Goal: Task Accomplishment & Management: Complete application form

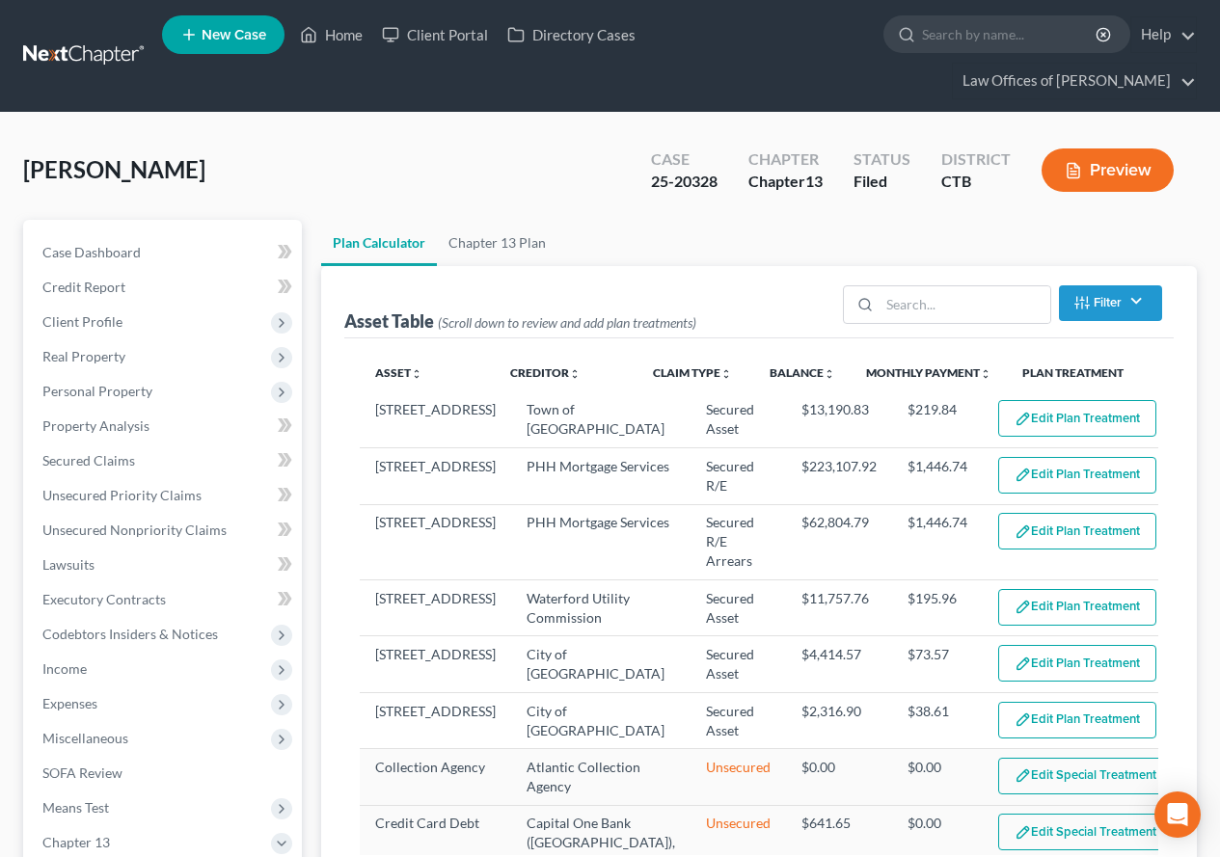
select select "59"
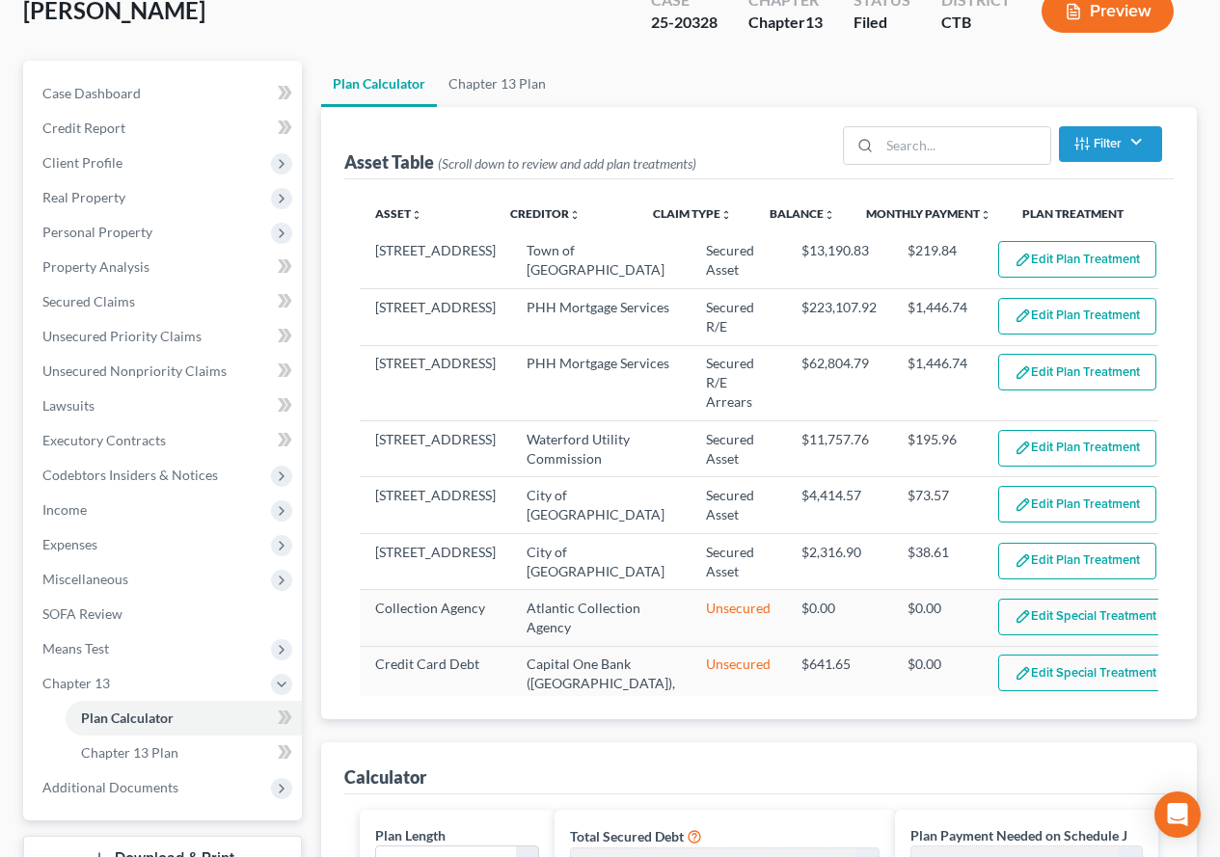
scroll to position [171, 0]
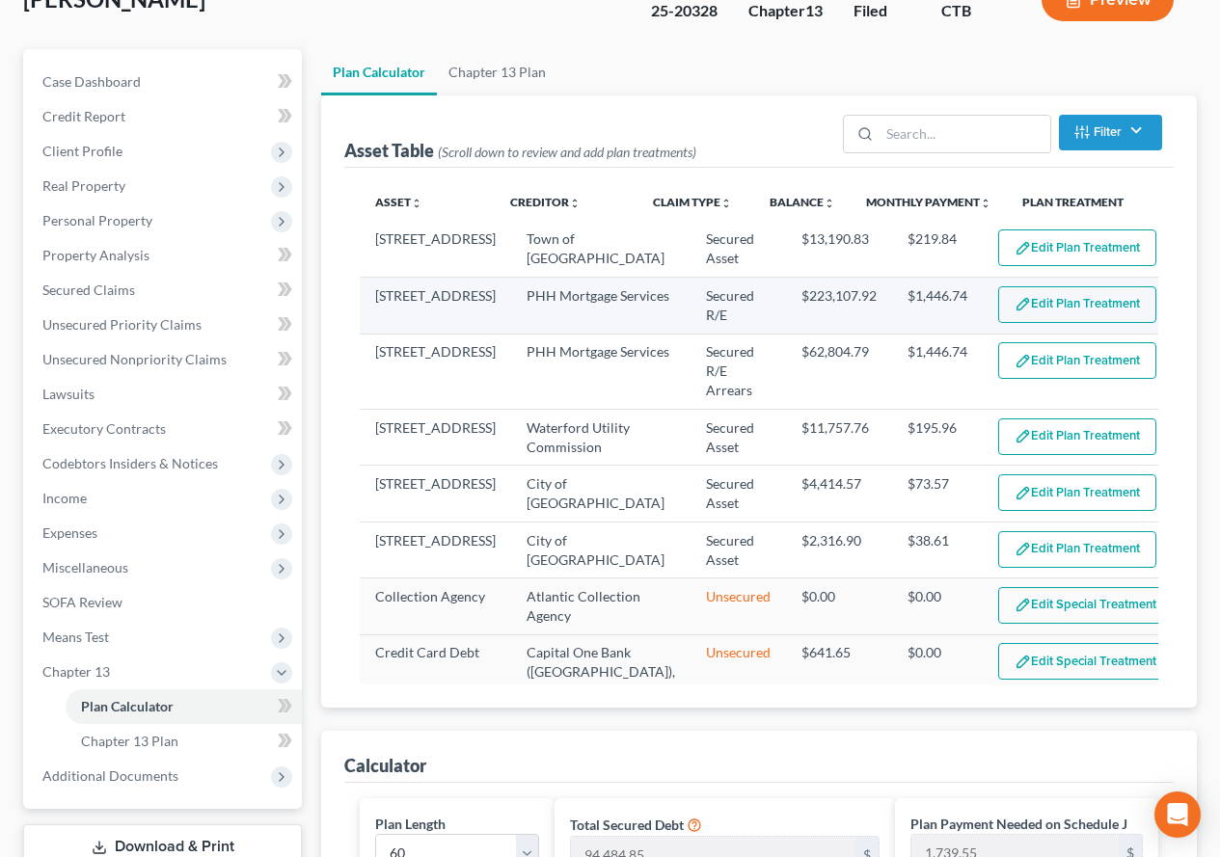
click at [1070, 307] on button "Edit Plan Treatment" at bounding box center [1077, 304] width 158 height 37
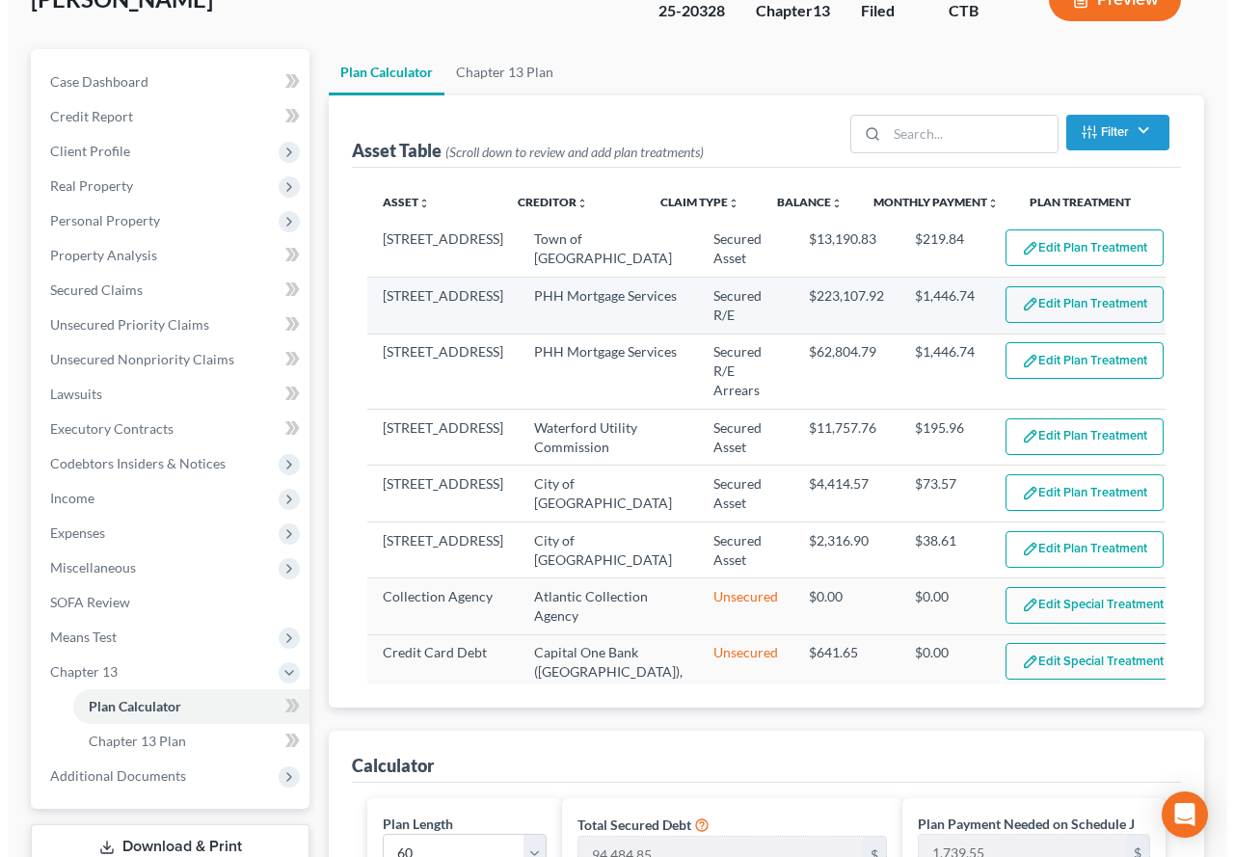
scroll to position [136, 0]
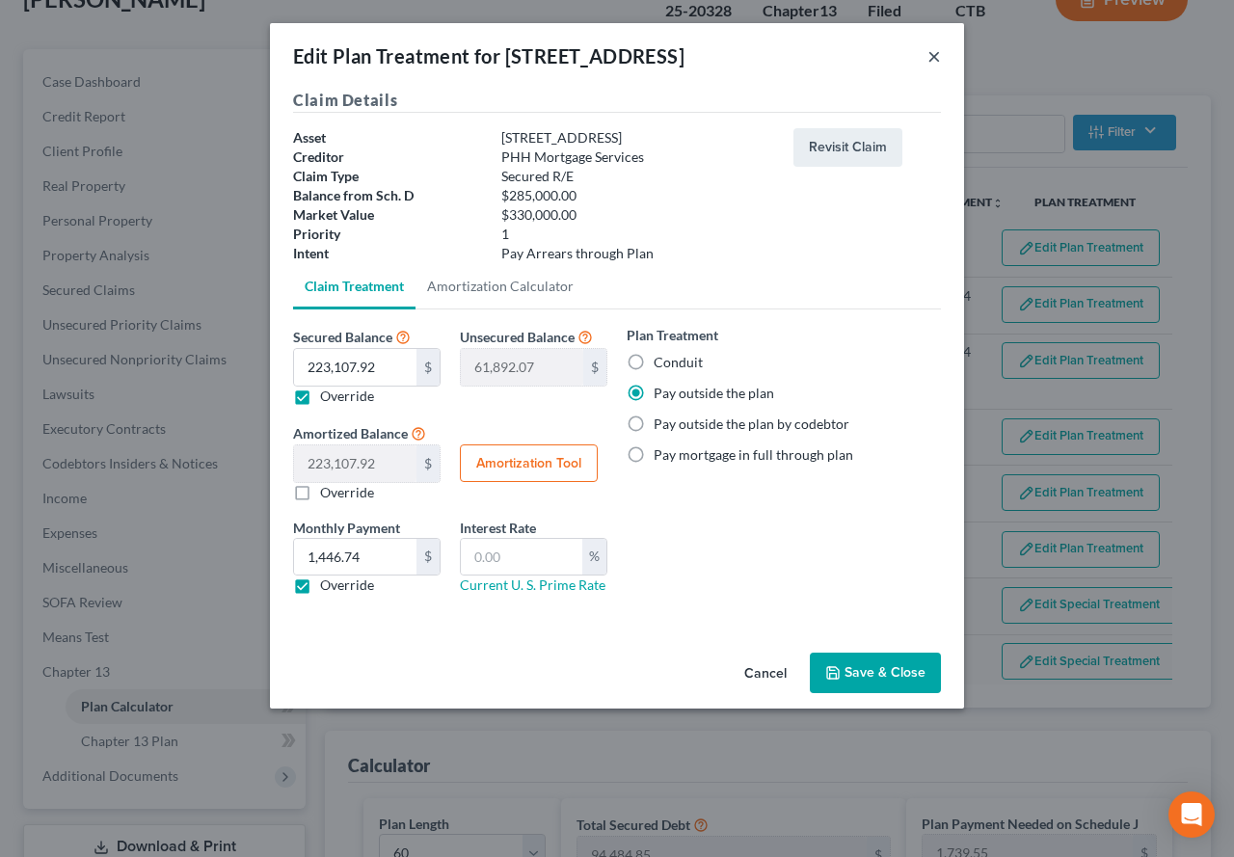
click at [937, 59] on button "×" at bounding box center [935, 55] width 14 height 23
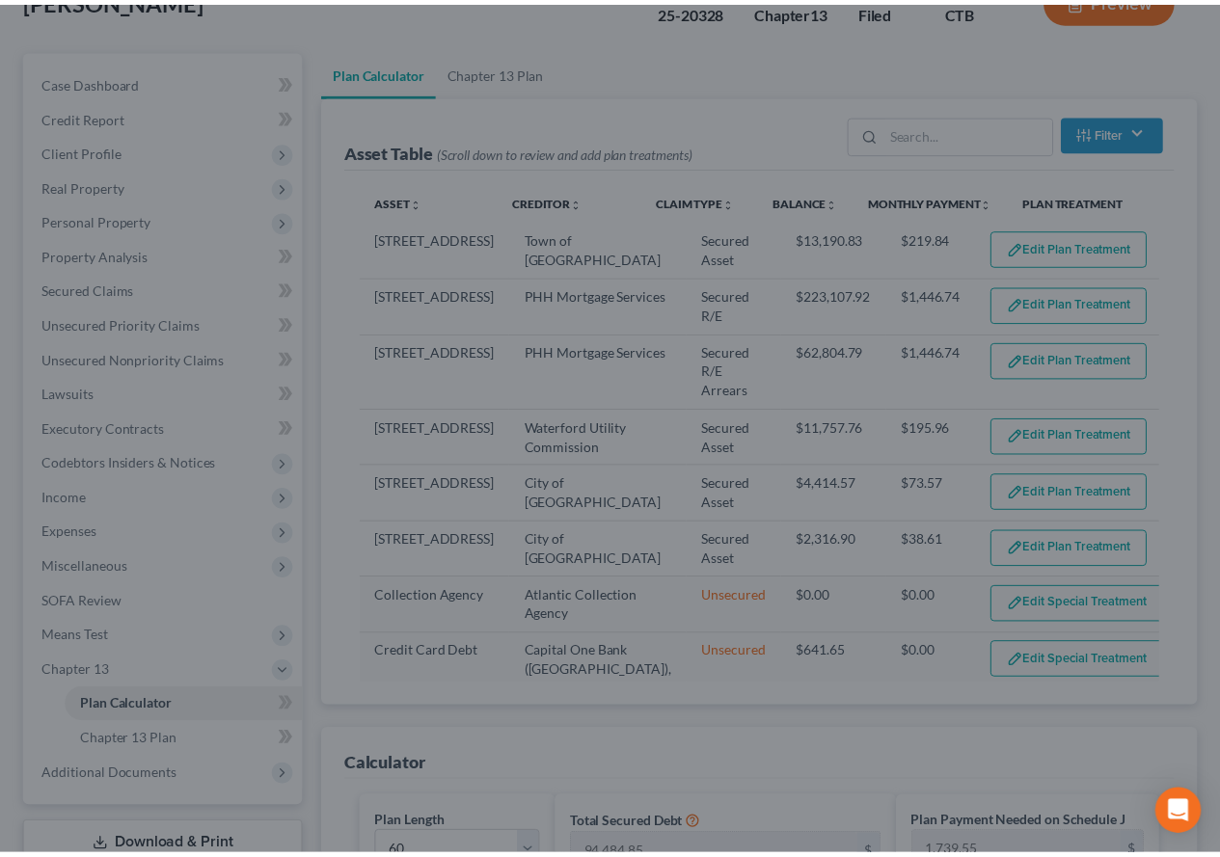
scroll to position [171, 0]
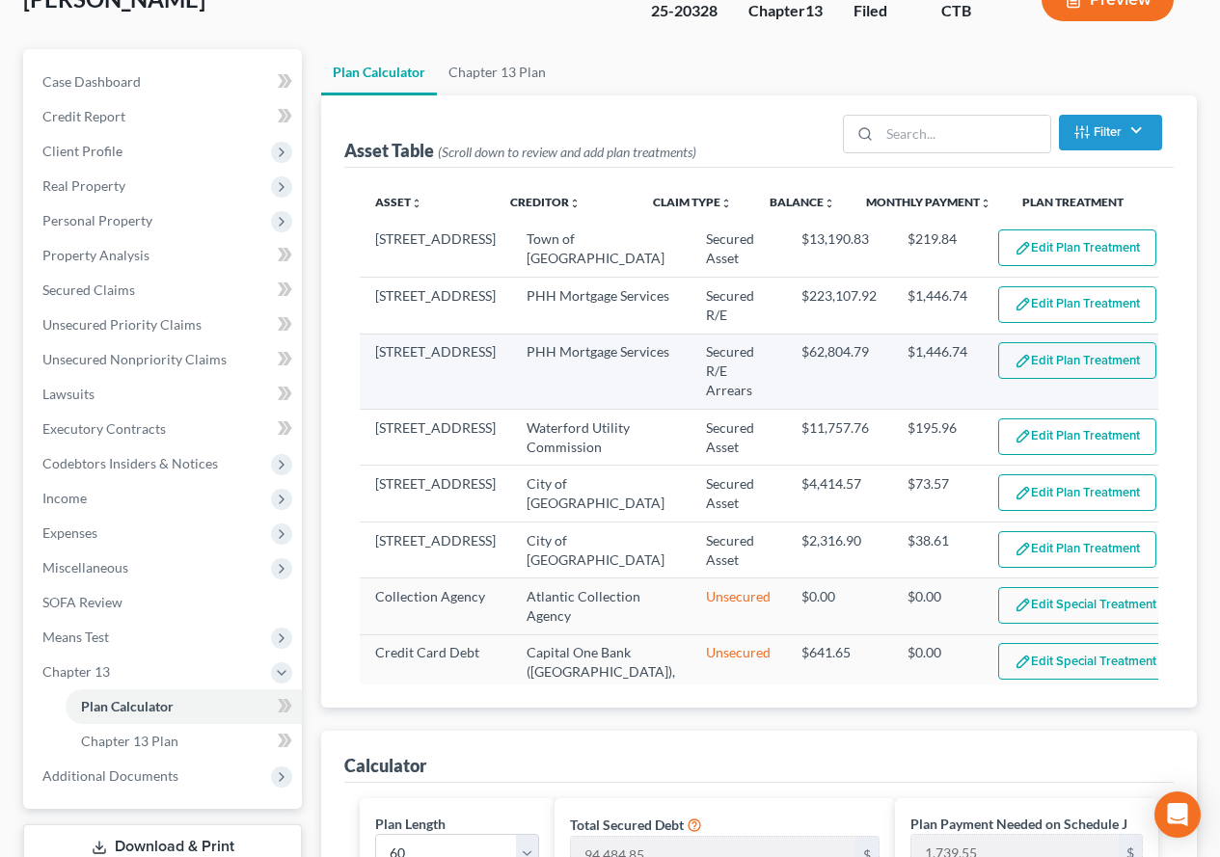
click at [1032, 360] on button "Edit Plan Treatment" at bounding box center [1077, 360] width 158 height 37
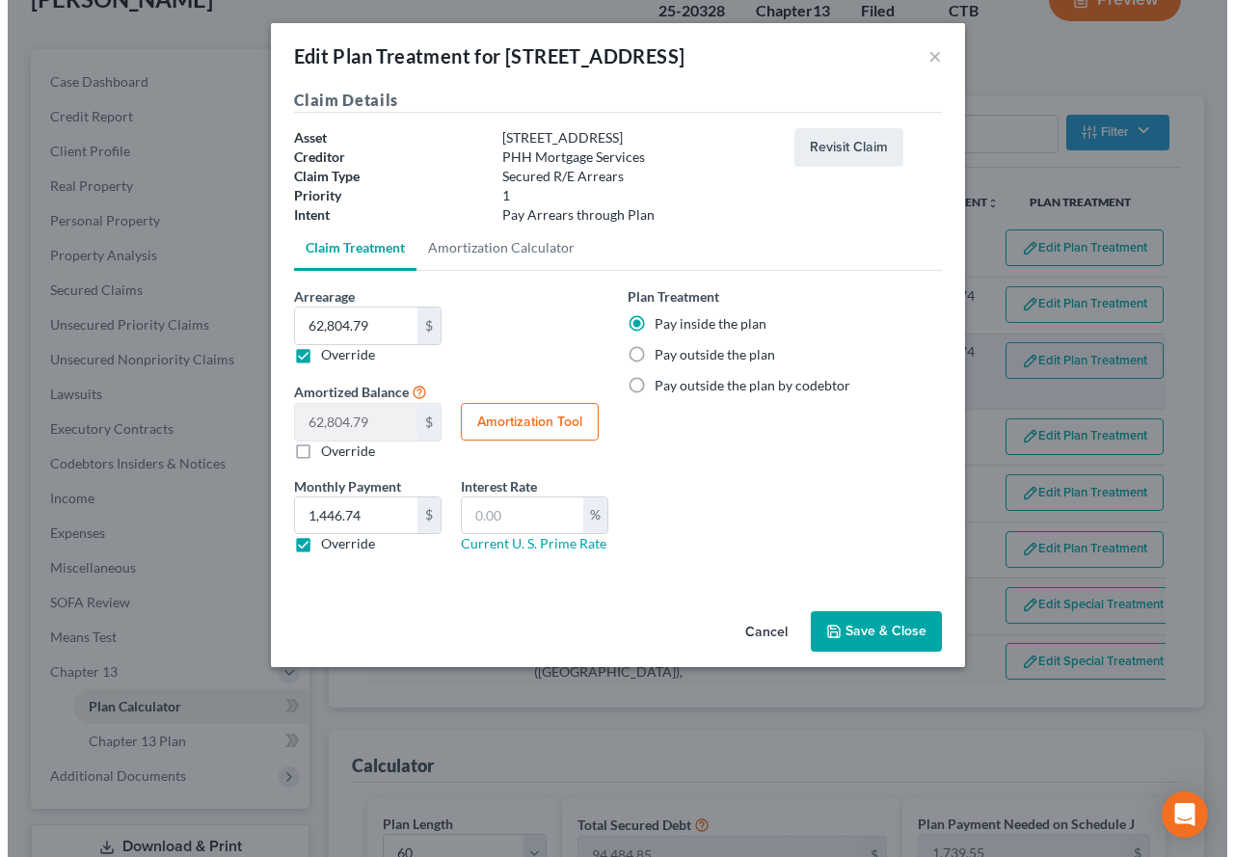
scroll to position [136, 0]
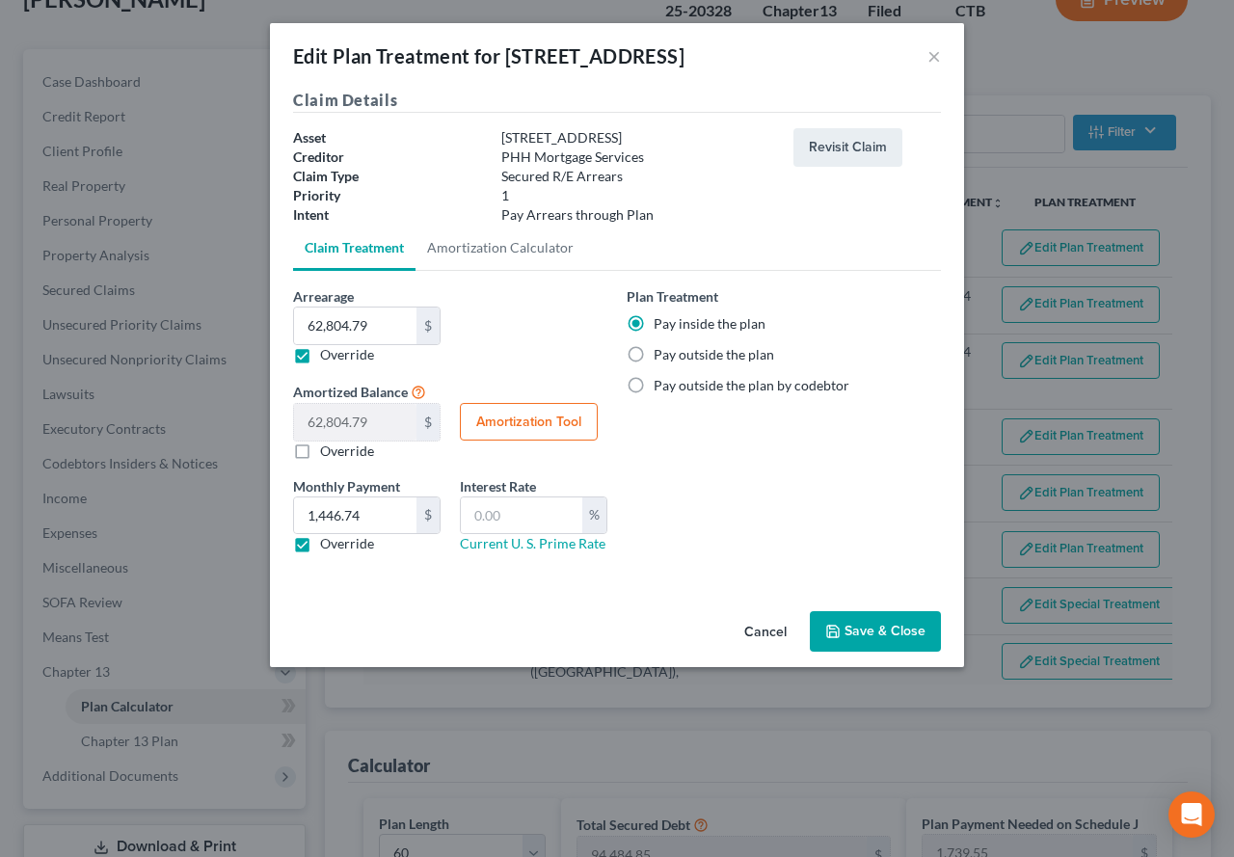
click at [866, 638] on button "Save & Close" at bounding box center [875, 631] width 131 height 41
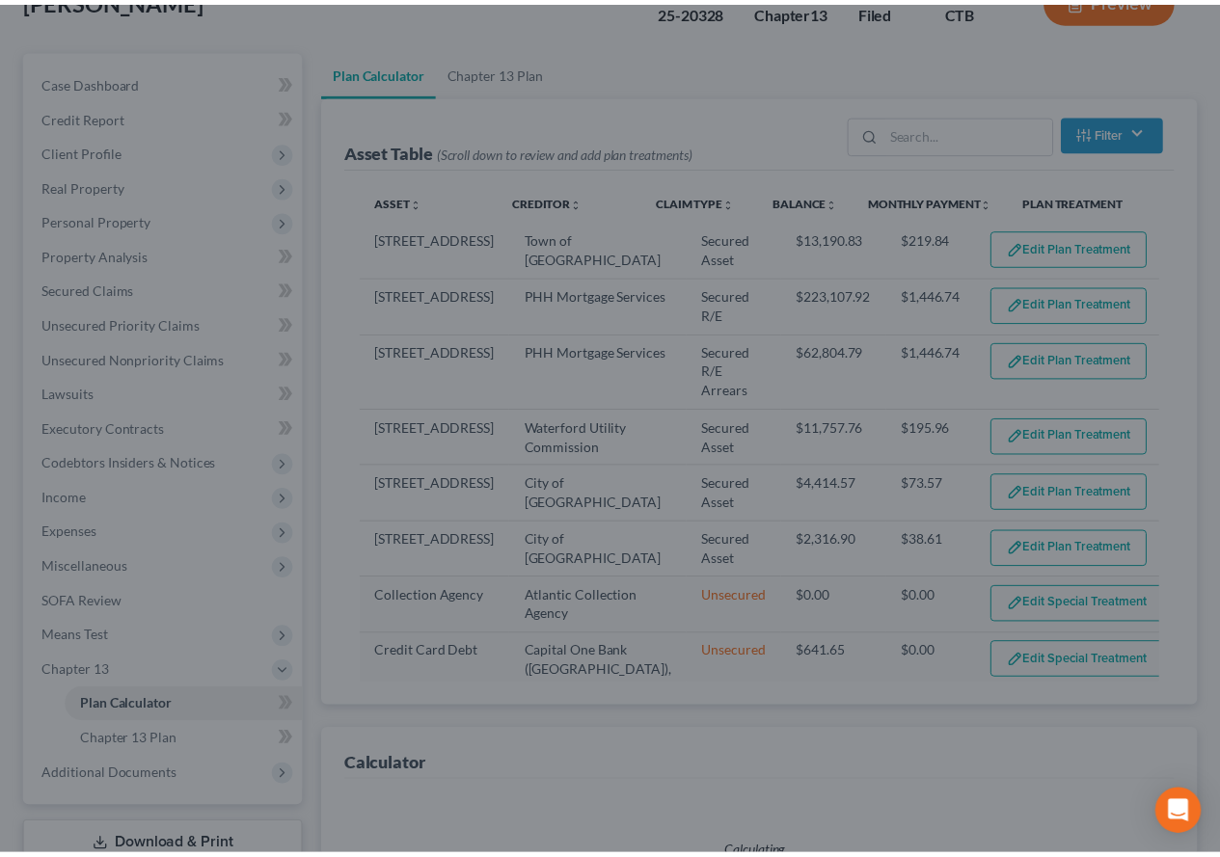
scroll to position [171, 0]
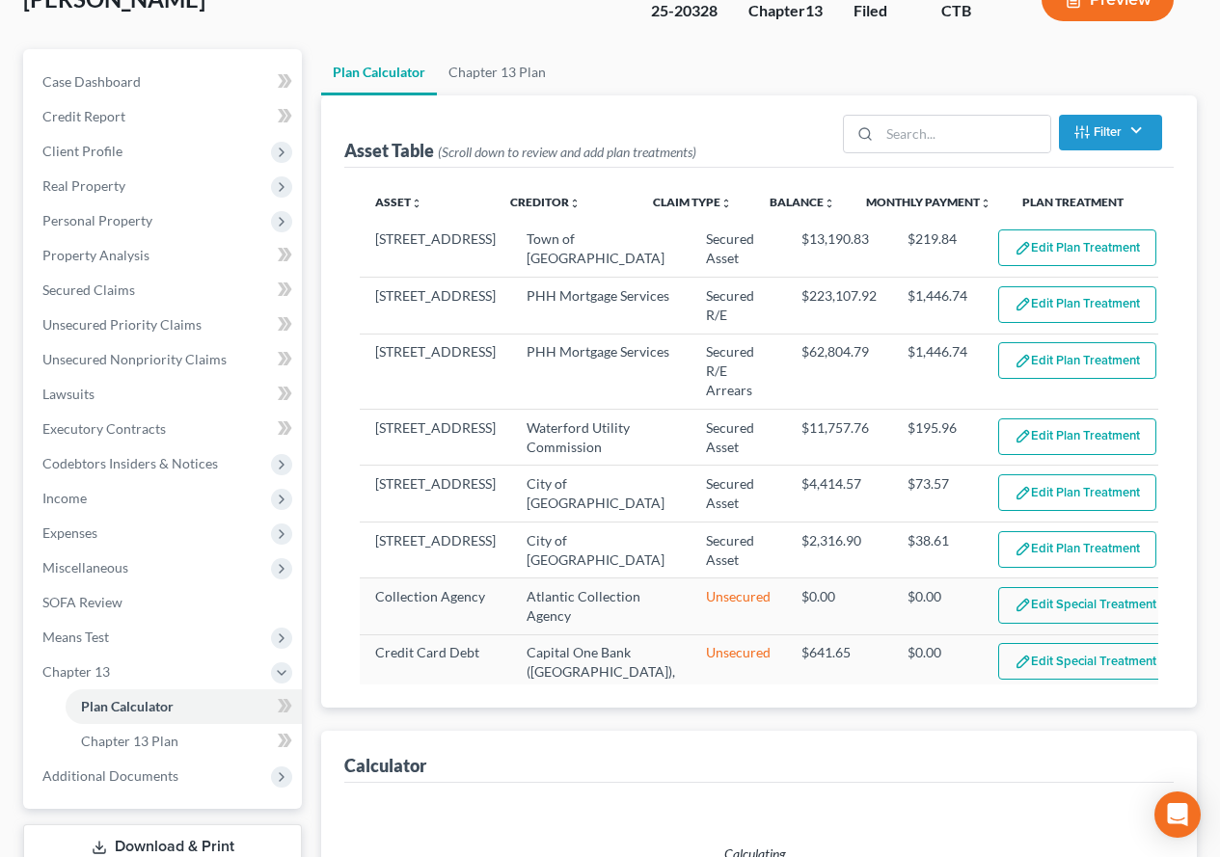
select select "59"
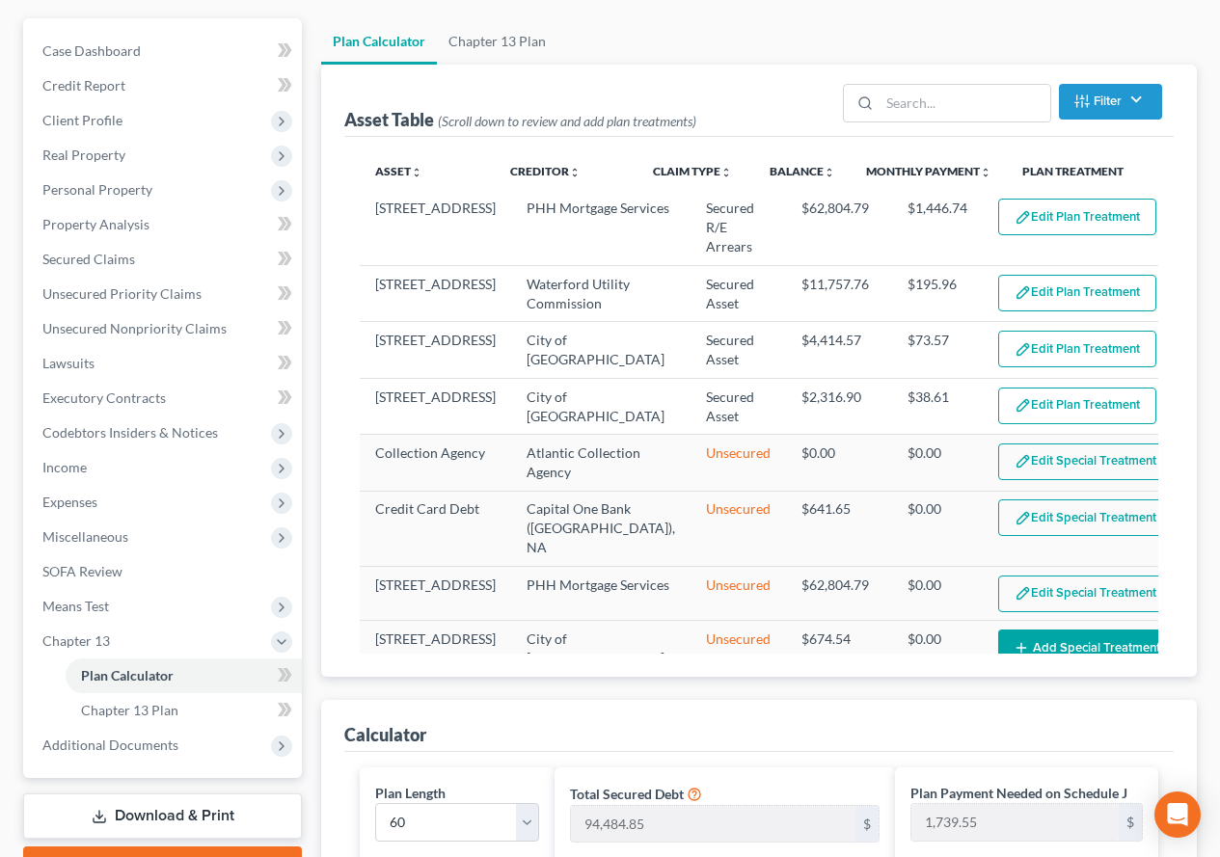
scroll to position [153, 0]
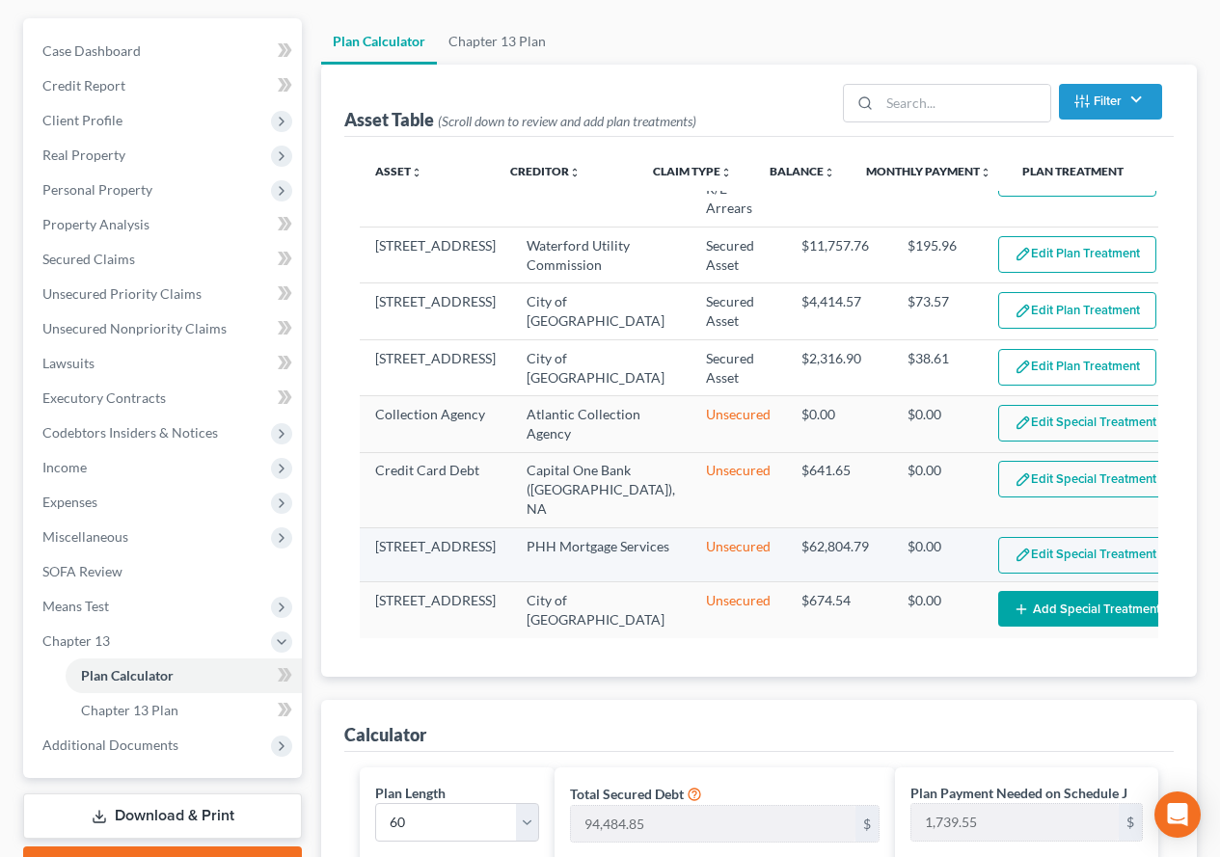
click at [1005, 560] on button "Edit Special Treatment" at bounding box center [1085, 555] width 175 height 37
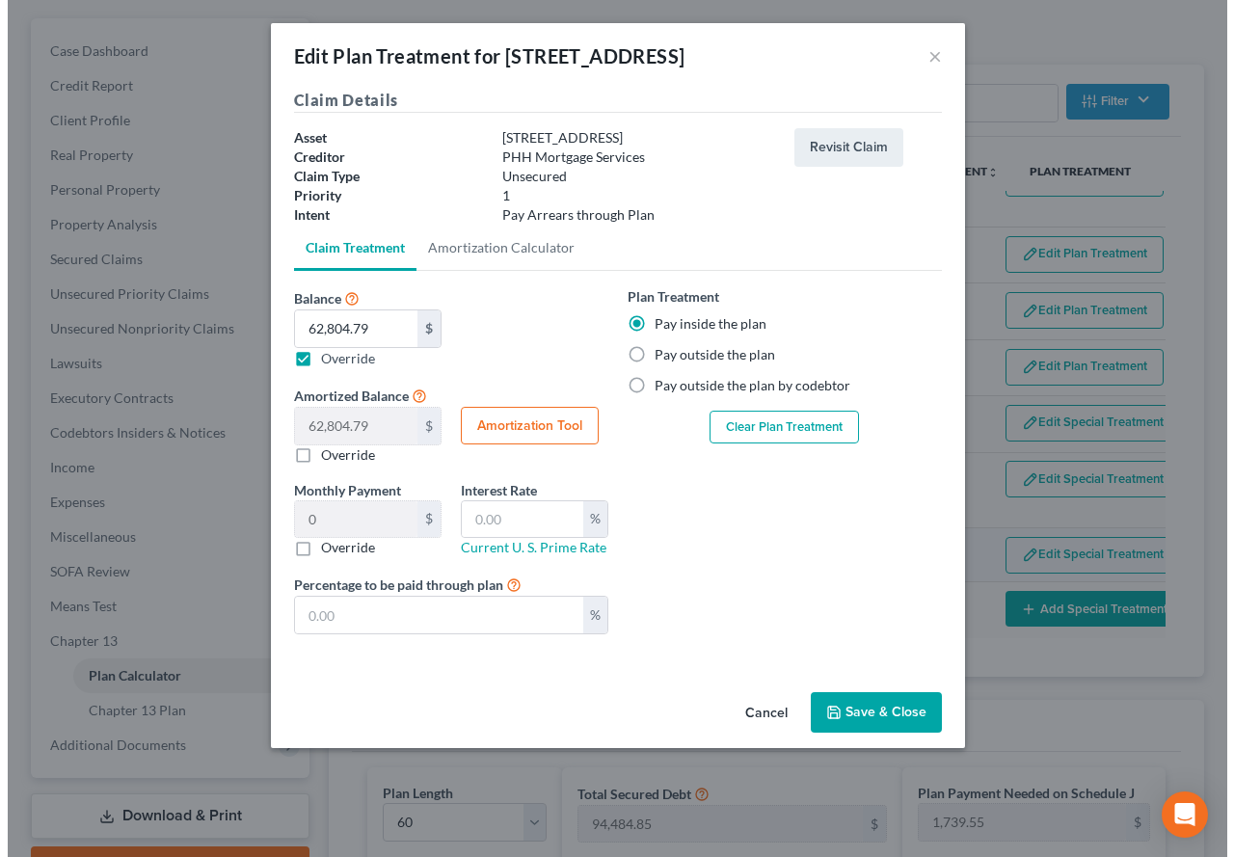
scroll to position [134, 0]
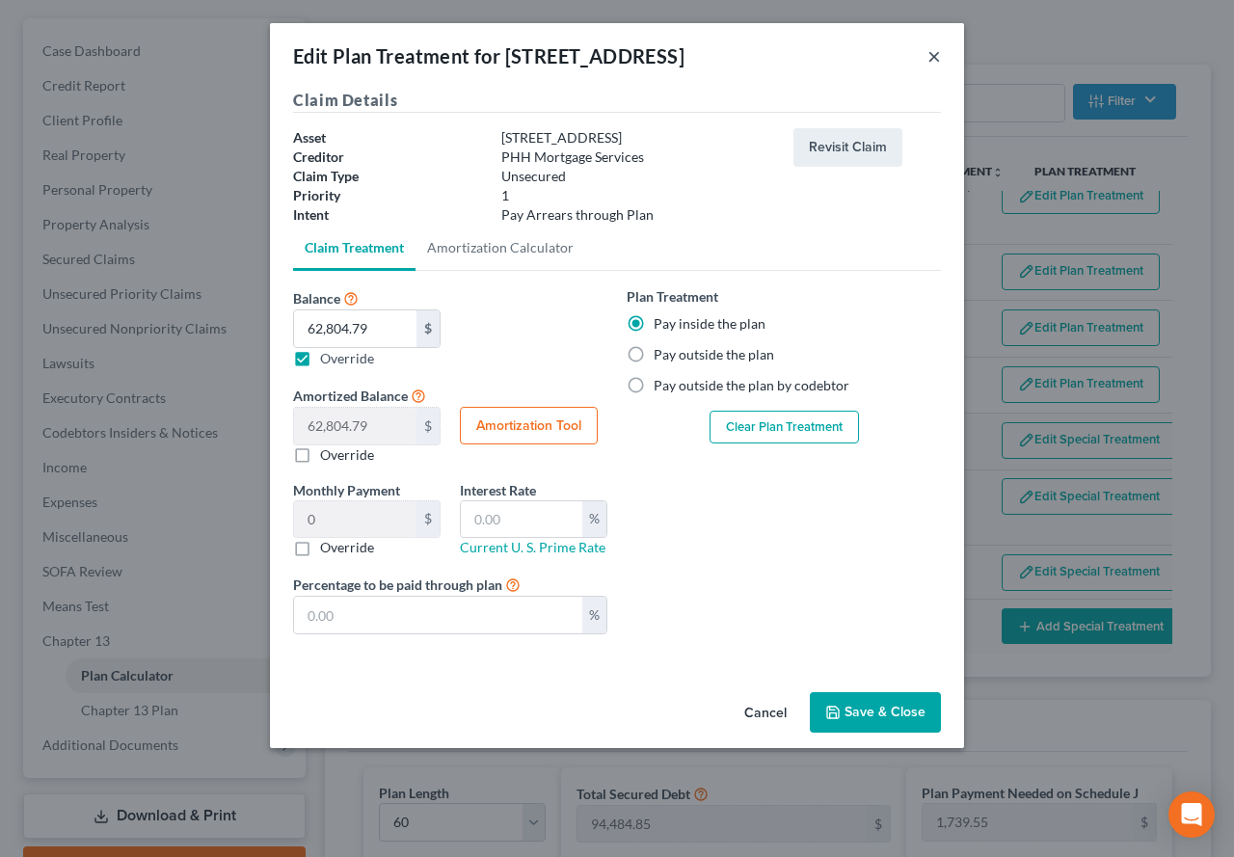
click at [930, 52] on button "×" at bounding box center [935, 55] width 14 height 23
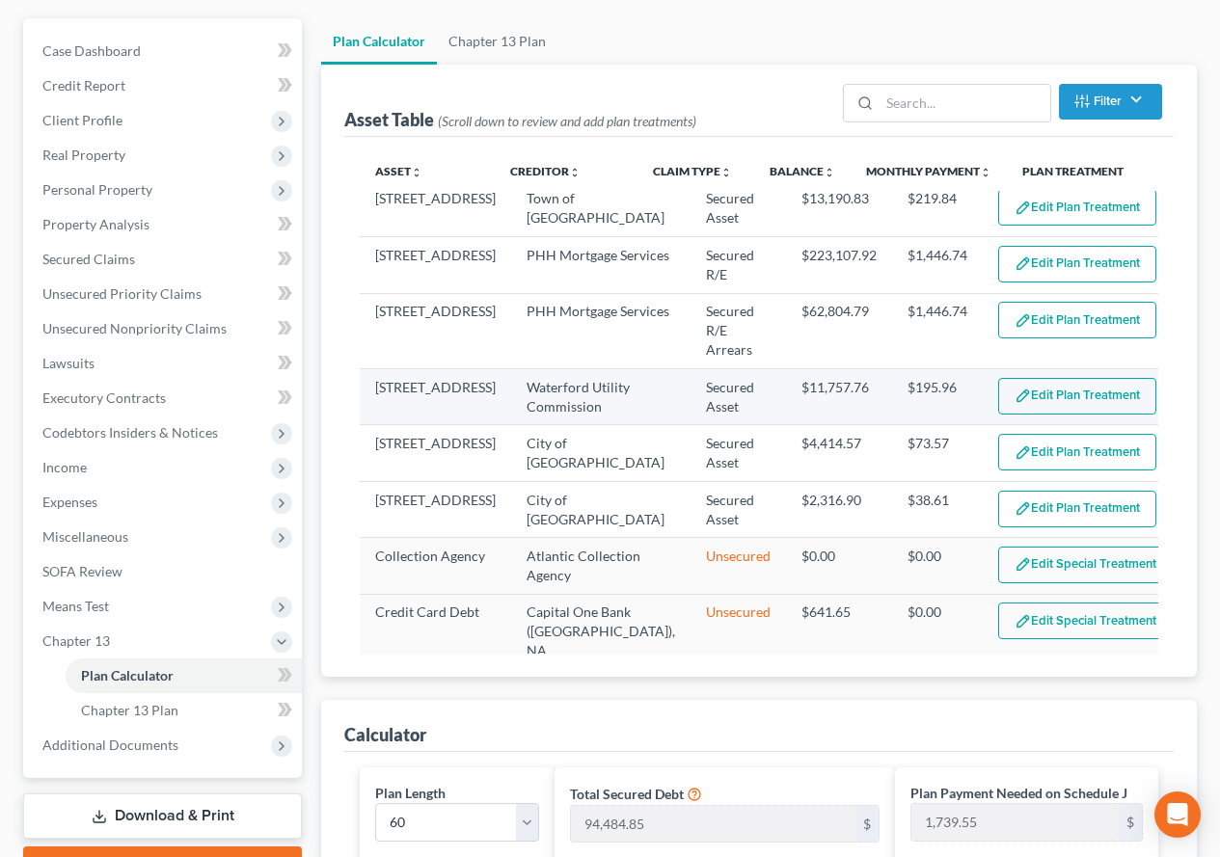
scroll to position [0, 0]
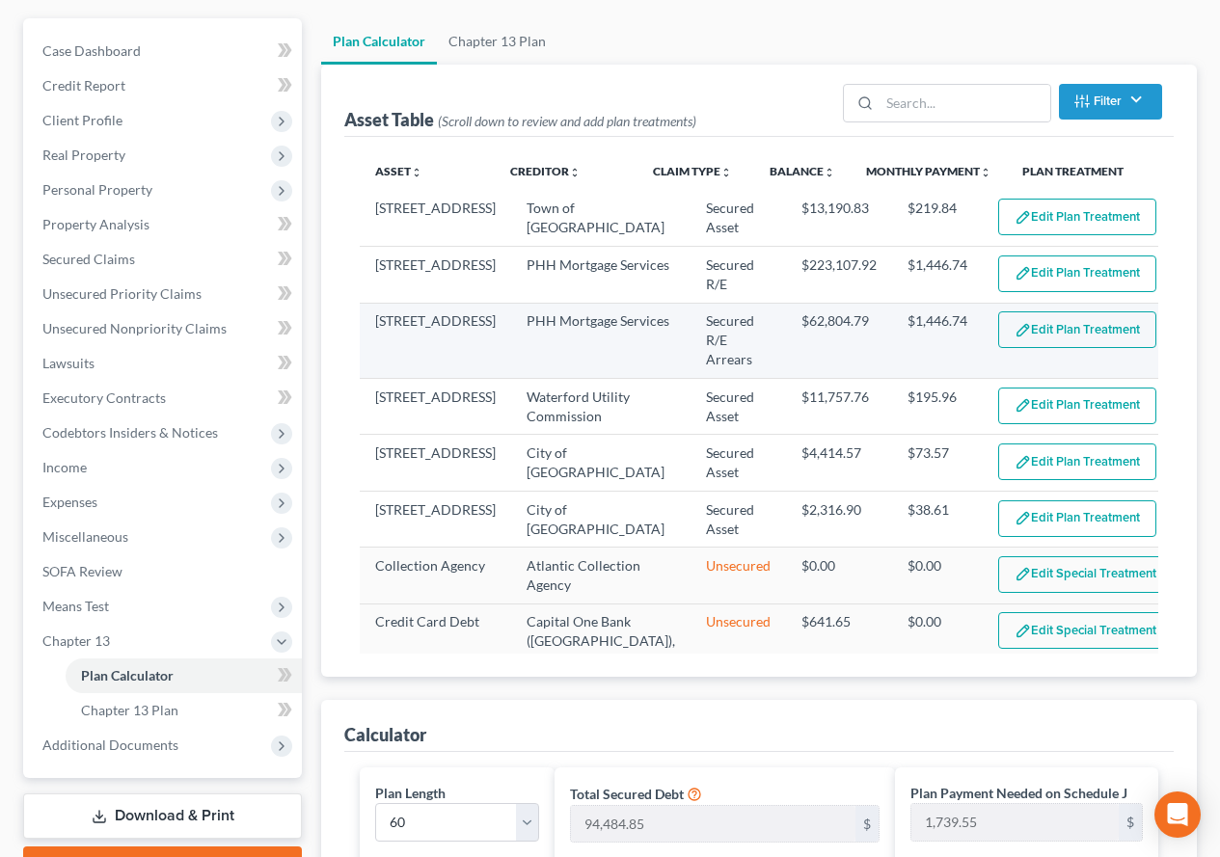
click at [1049, 332] on button "Edit Plan Treatment" at bounding box center [1077, 329] width 158 height 37
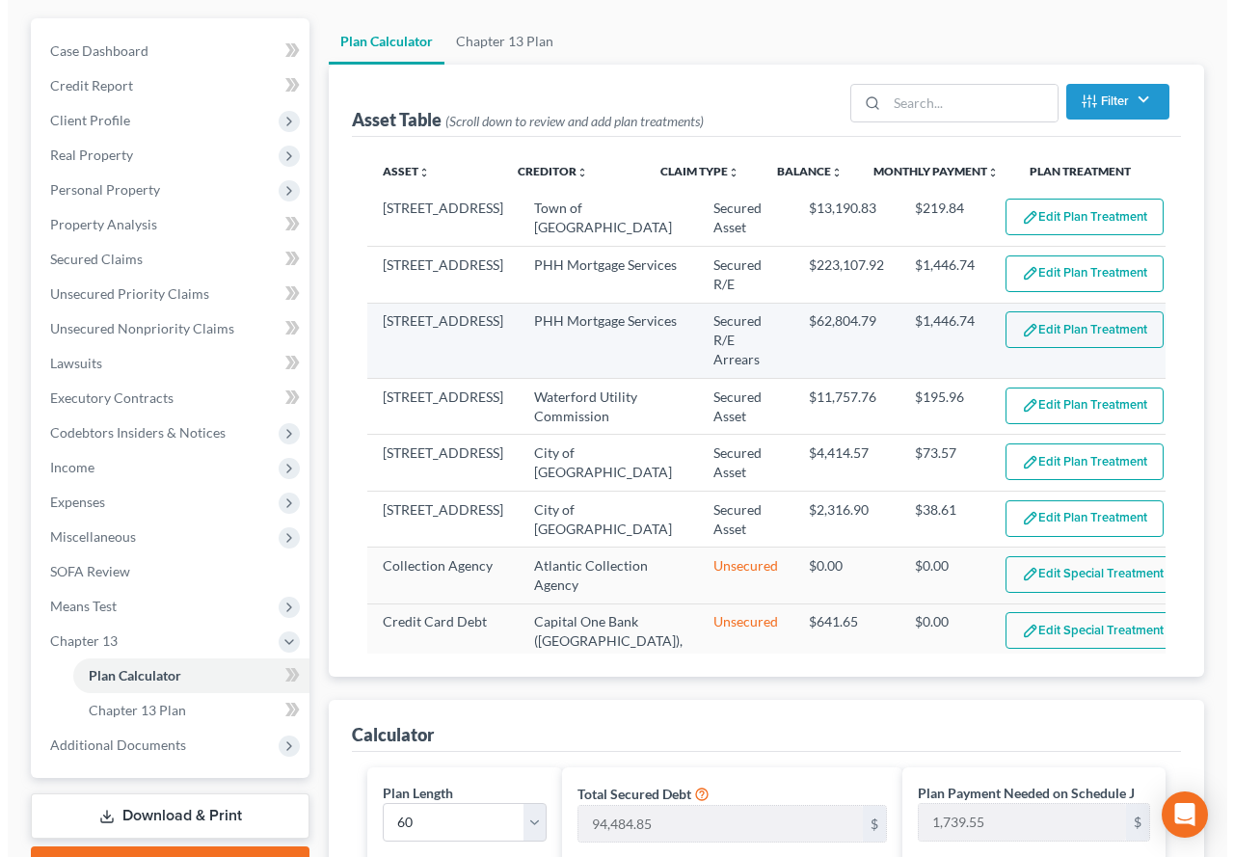
scroll to position [167, 0]
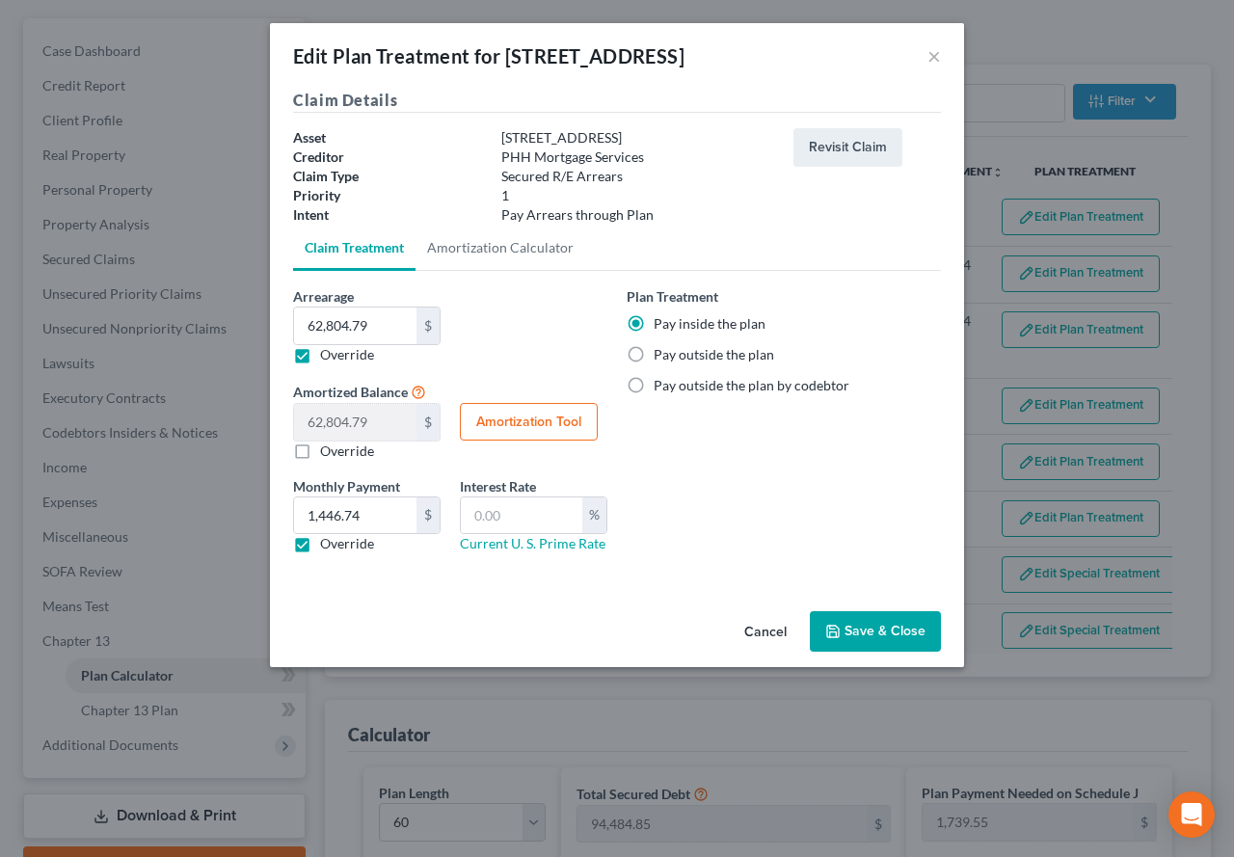
click at [853, 636] on button "Save & Close" at bounding box center [875, 631] width 131 height 41
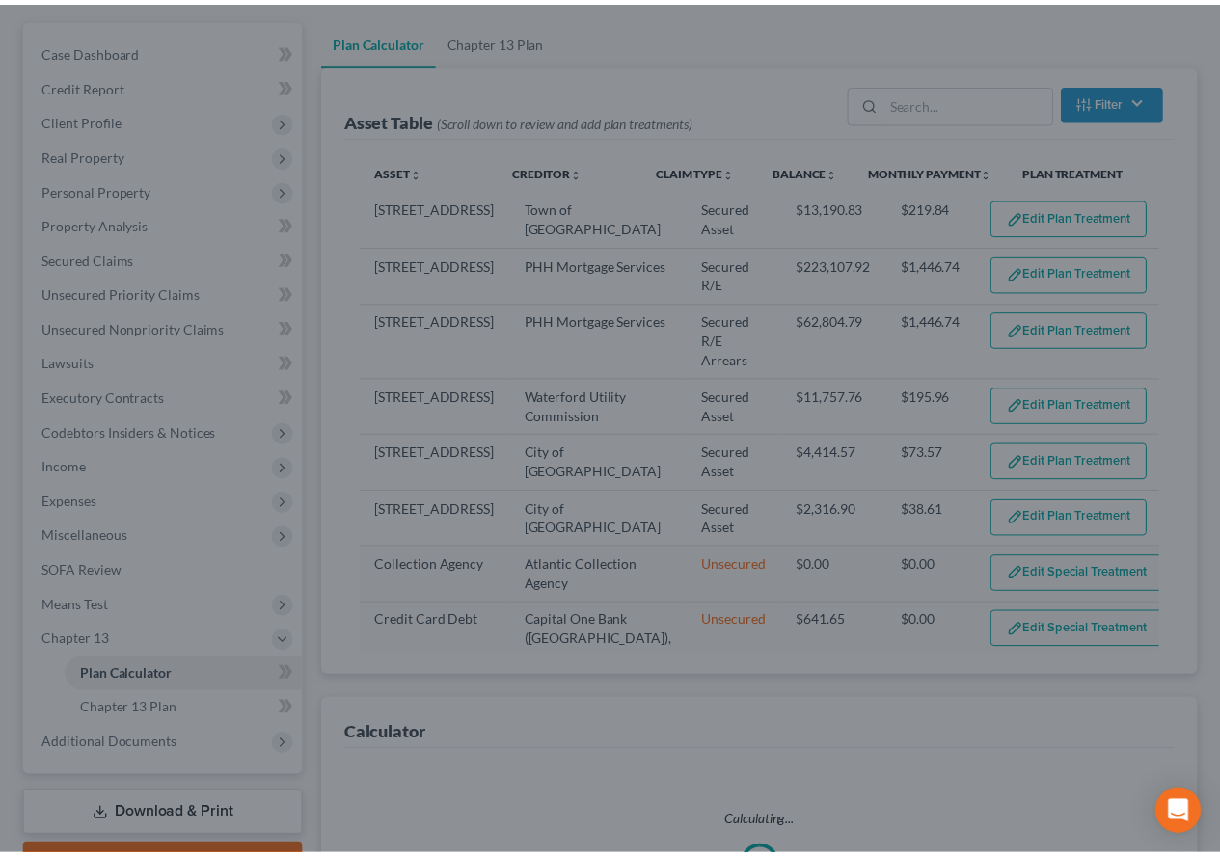
scroll to position [202, 0]
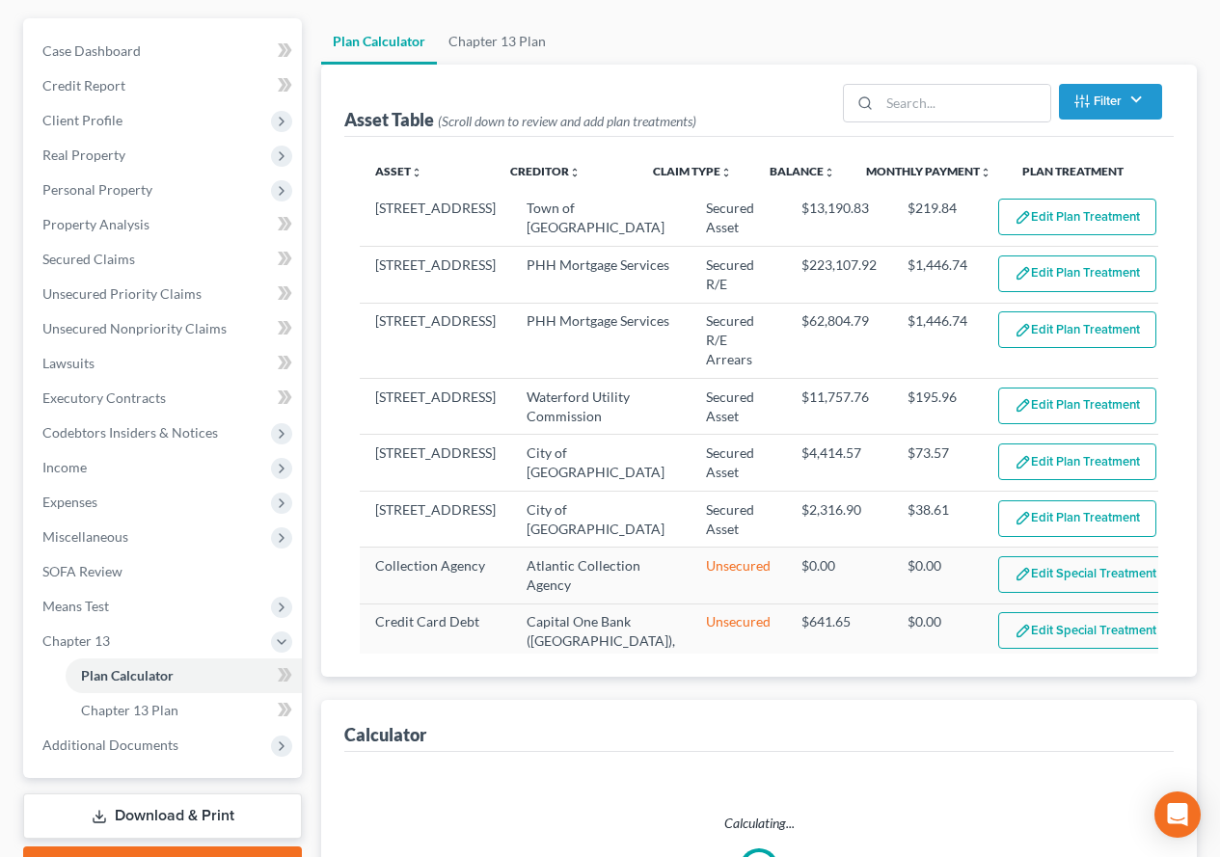
select select "59"
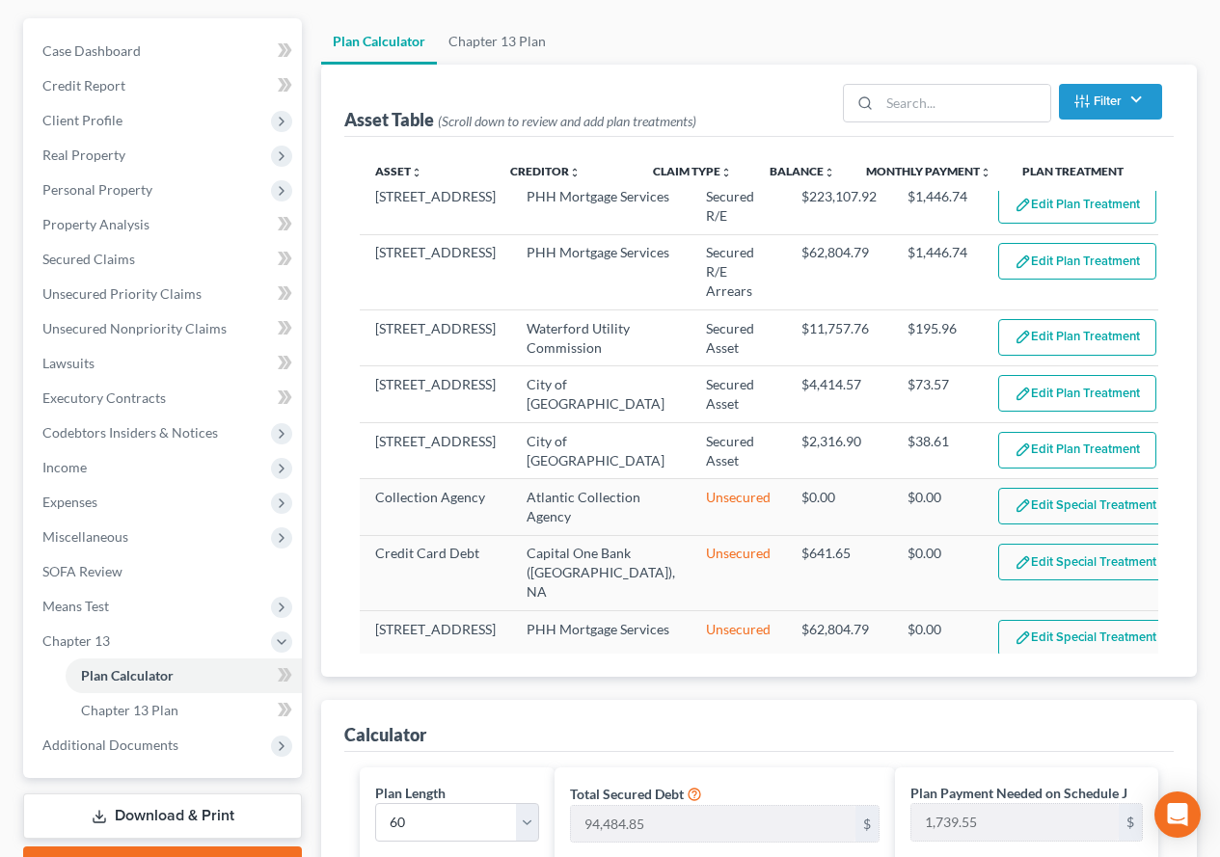
scroll to position [153, 0]
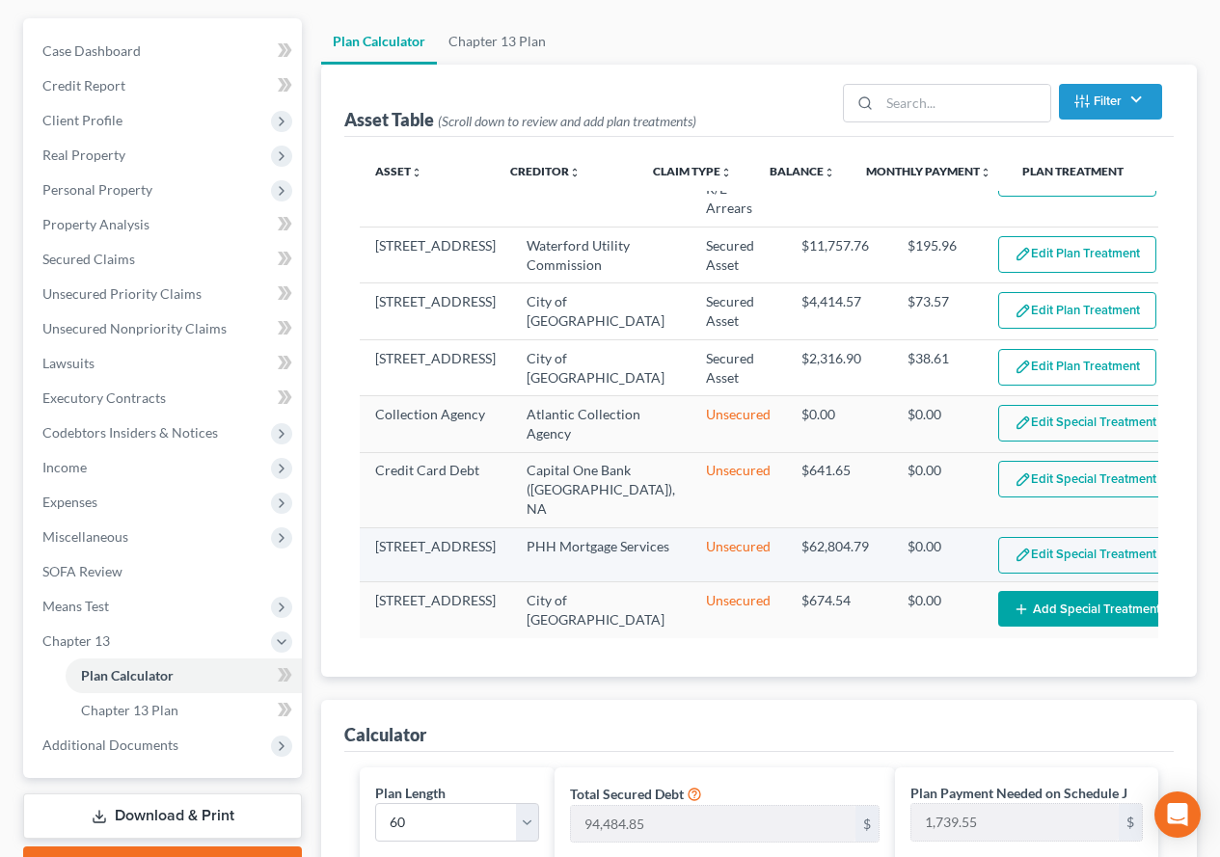
click at [1039, 555] on button "Edit Special Treatment" at bounding box center [1085, 555] width 175 height 37
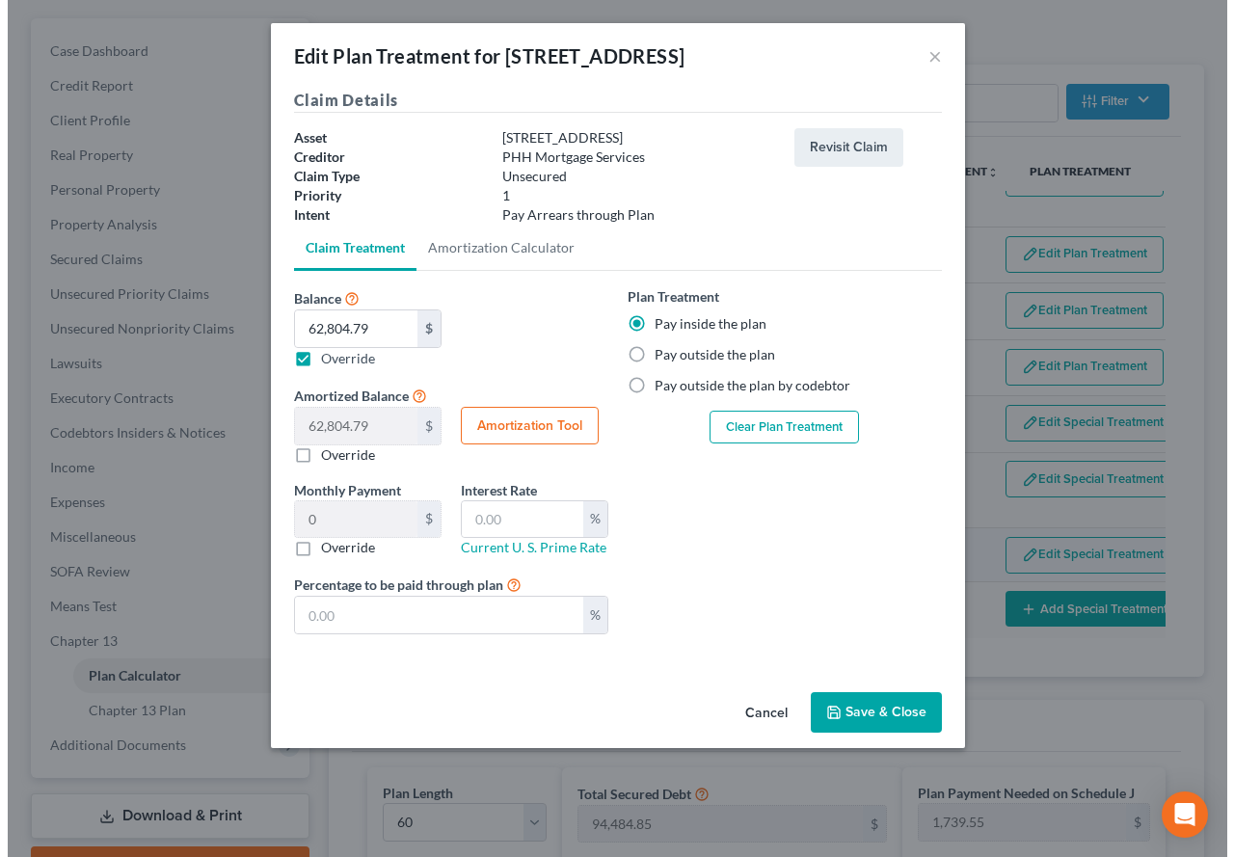
scroll to position [167, 0]
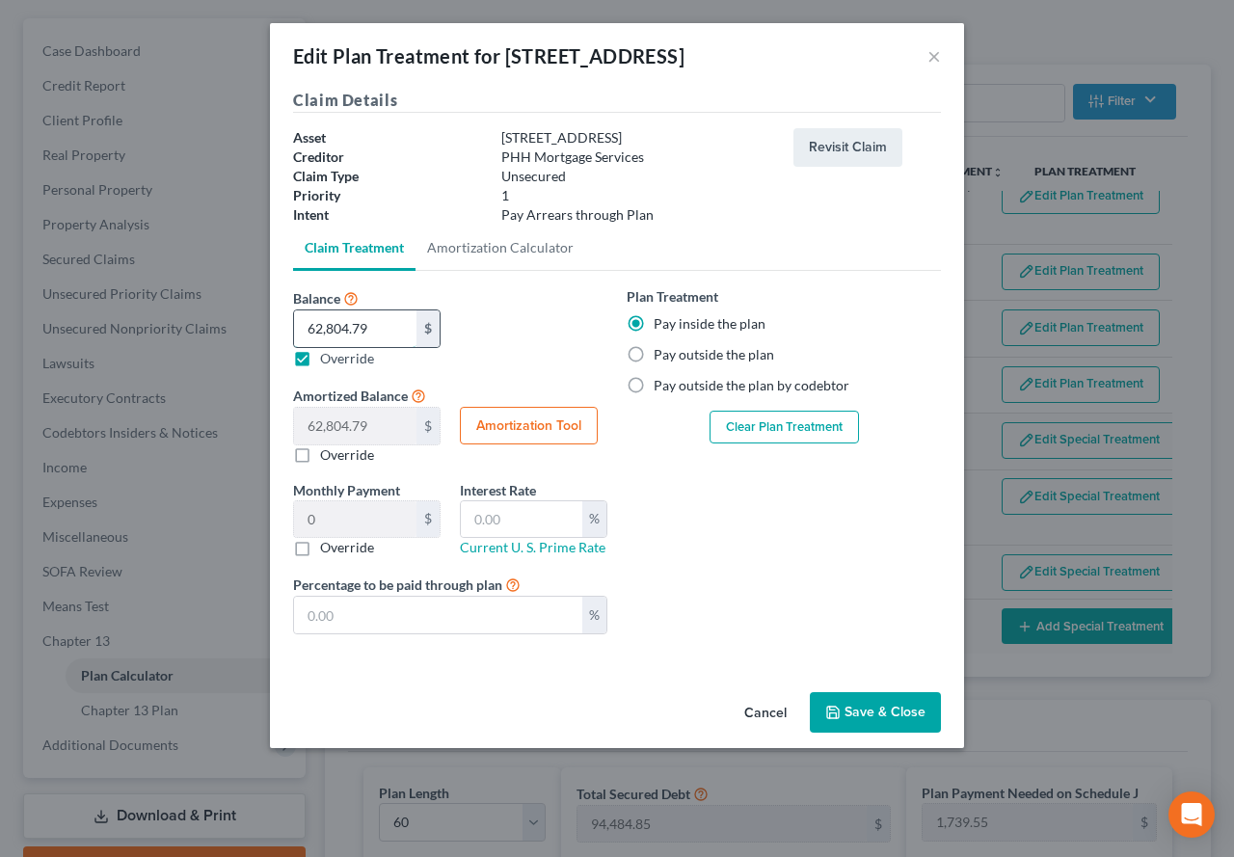
click at [367, 332] on input "62,804.79" at bounding box center [355, 329] width 122 height 37
type input "0"
type input "0.00"
type input "0"
click at [854, 722] on button "Save & Close" at bounding box center [875, 712] width 131 height 41
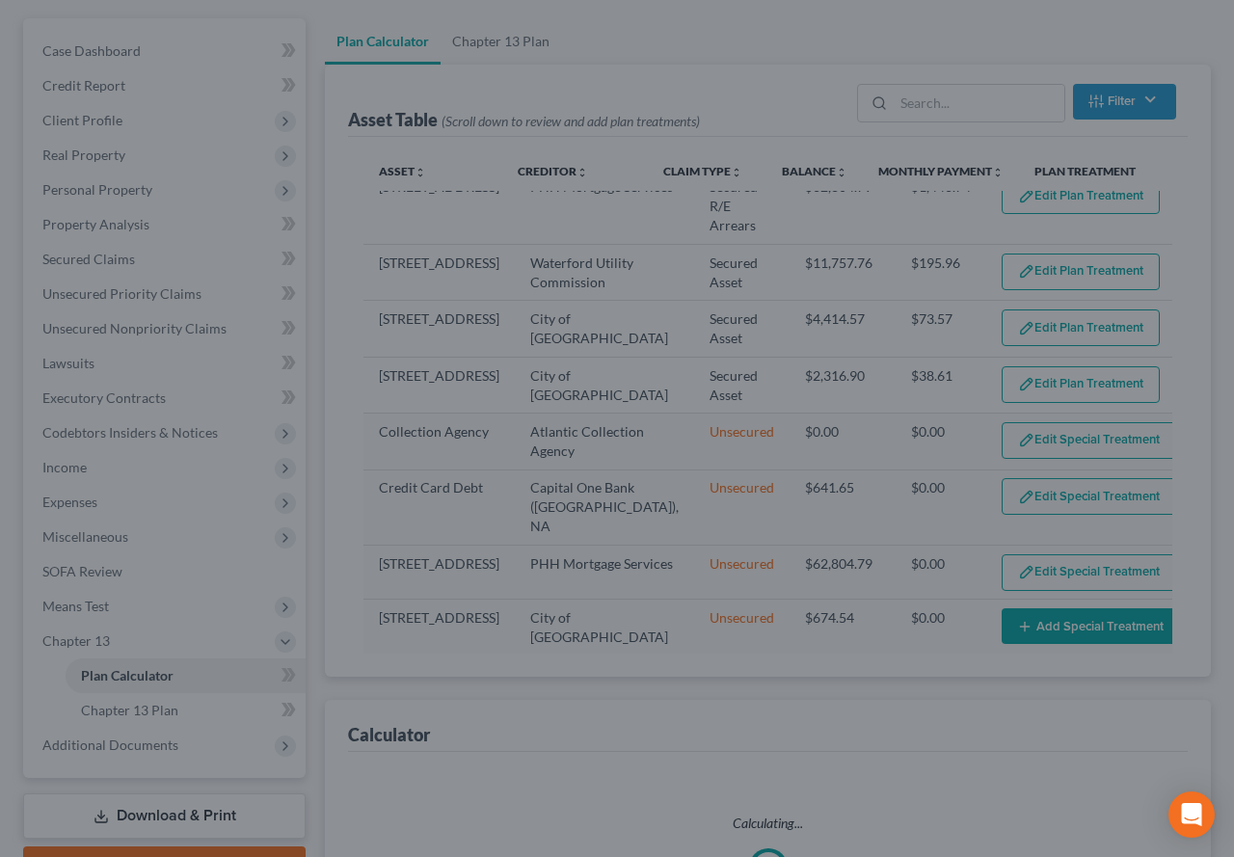
select select "59"
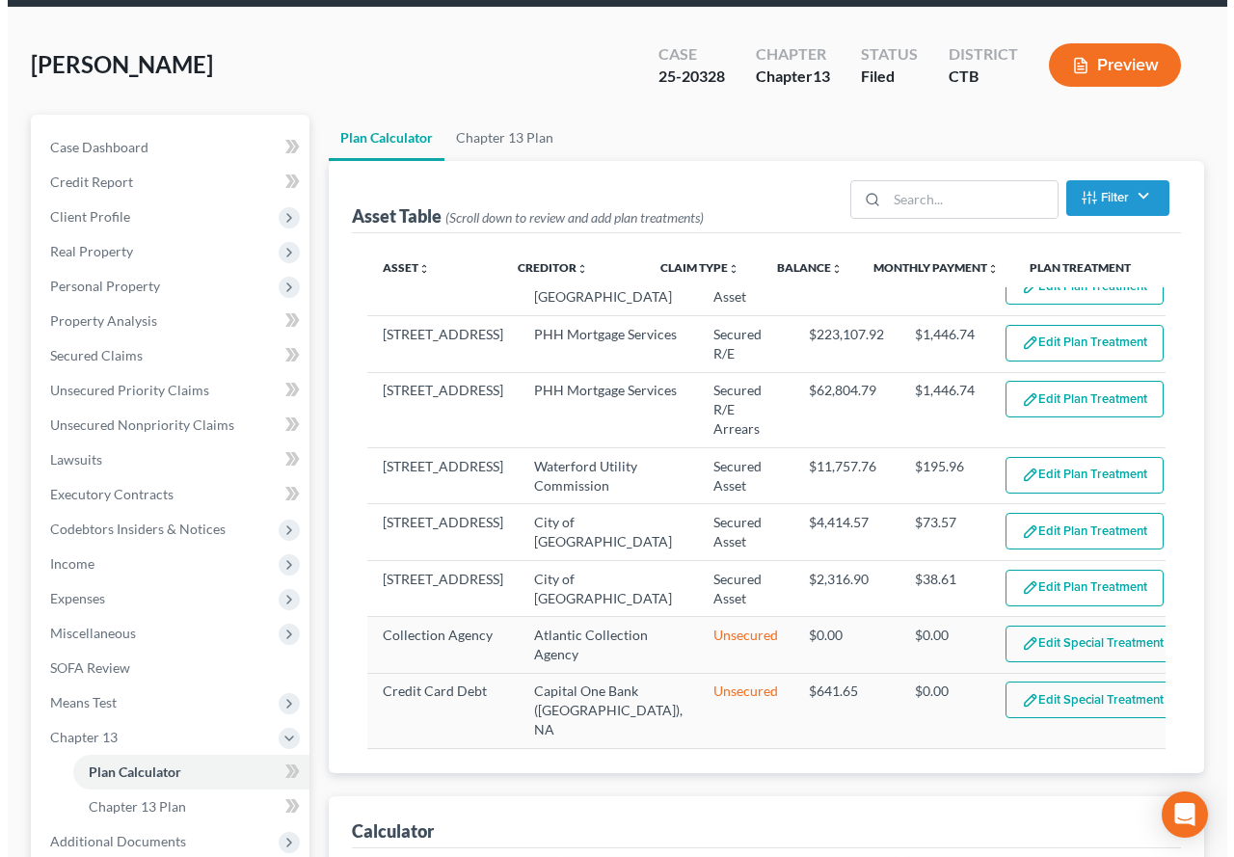
scroll to position [0, 0]
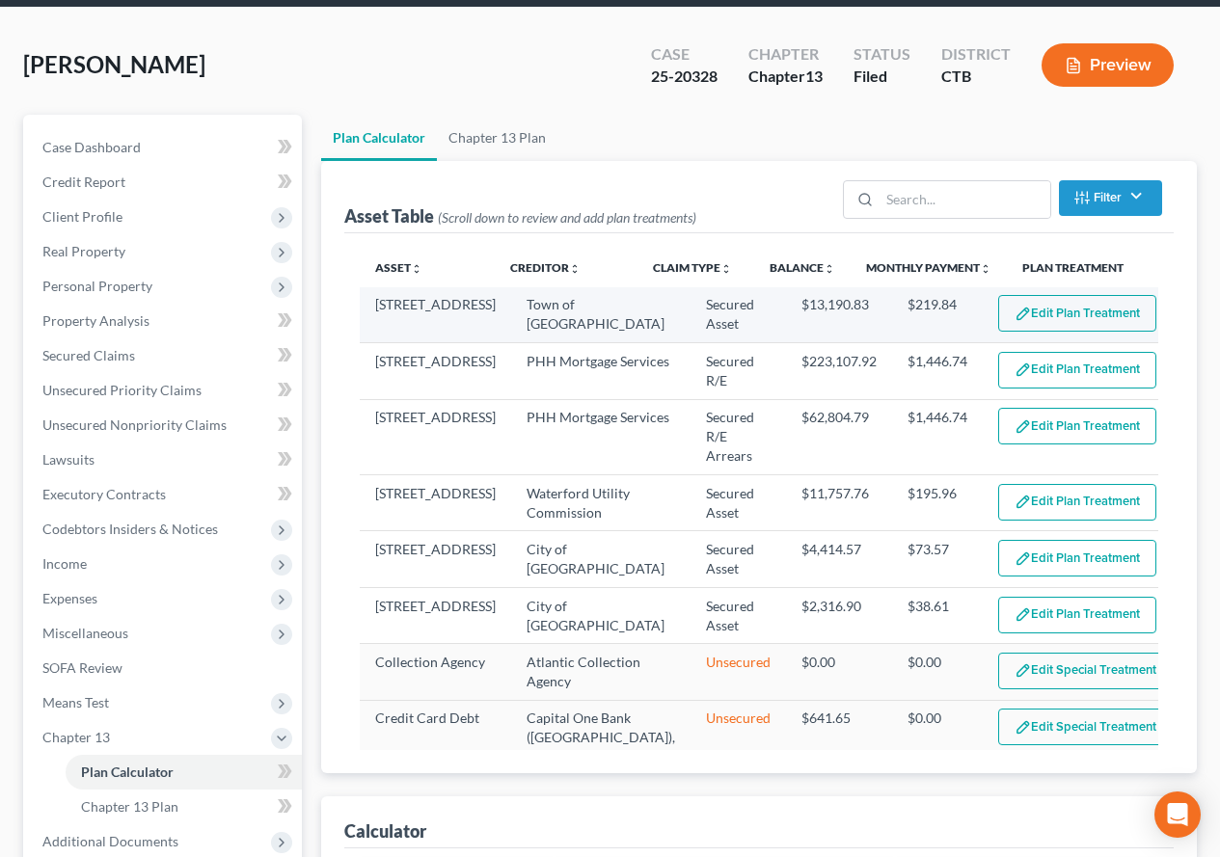
click at [1014, 319] on button "Edit Plan Treatment" at bounding box center [1077, 313] width 158 height 37
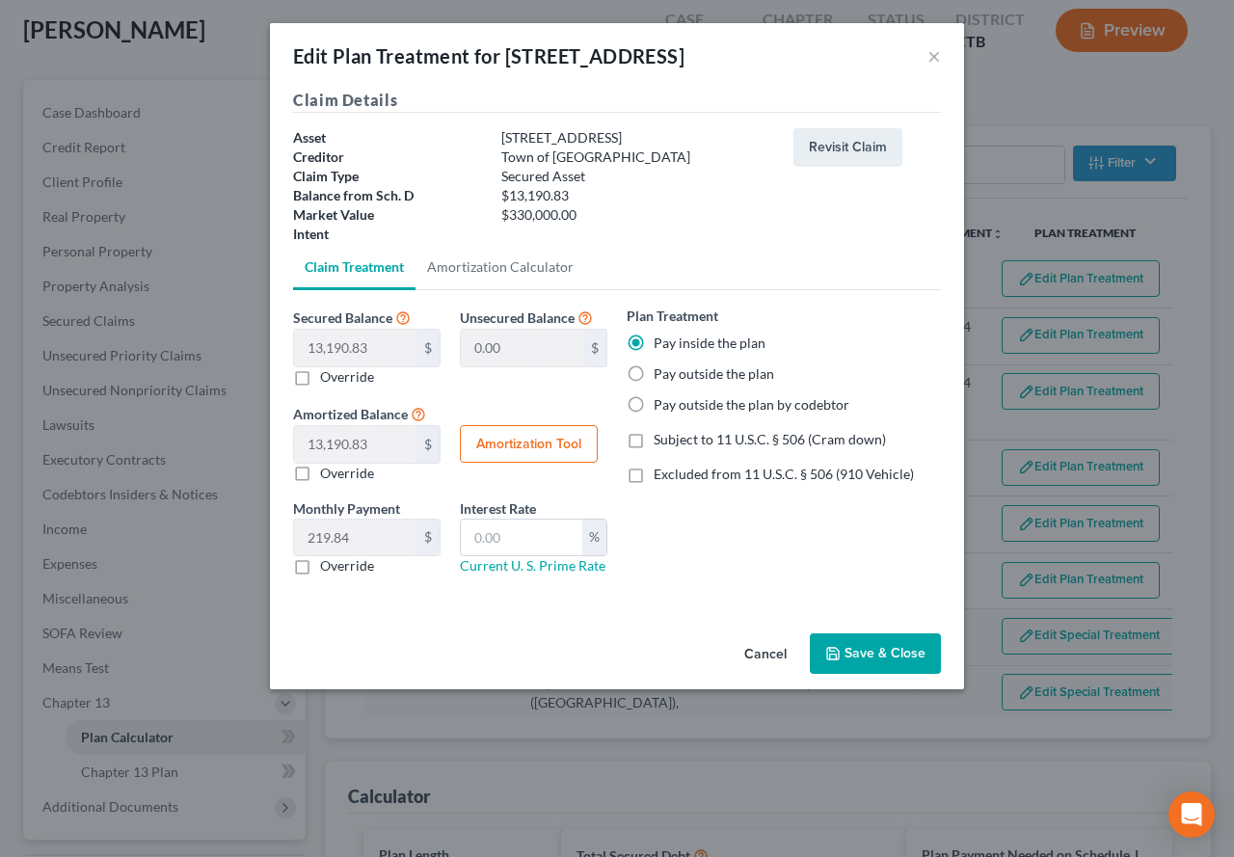
click at [503, 443] on button "Amortization Tool" at bounding box center [529, 444] width 138 height 39
type input "13,190.83"
type input "60"
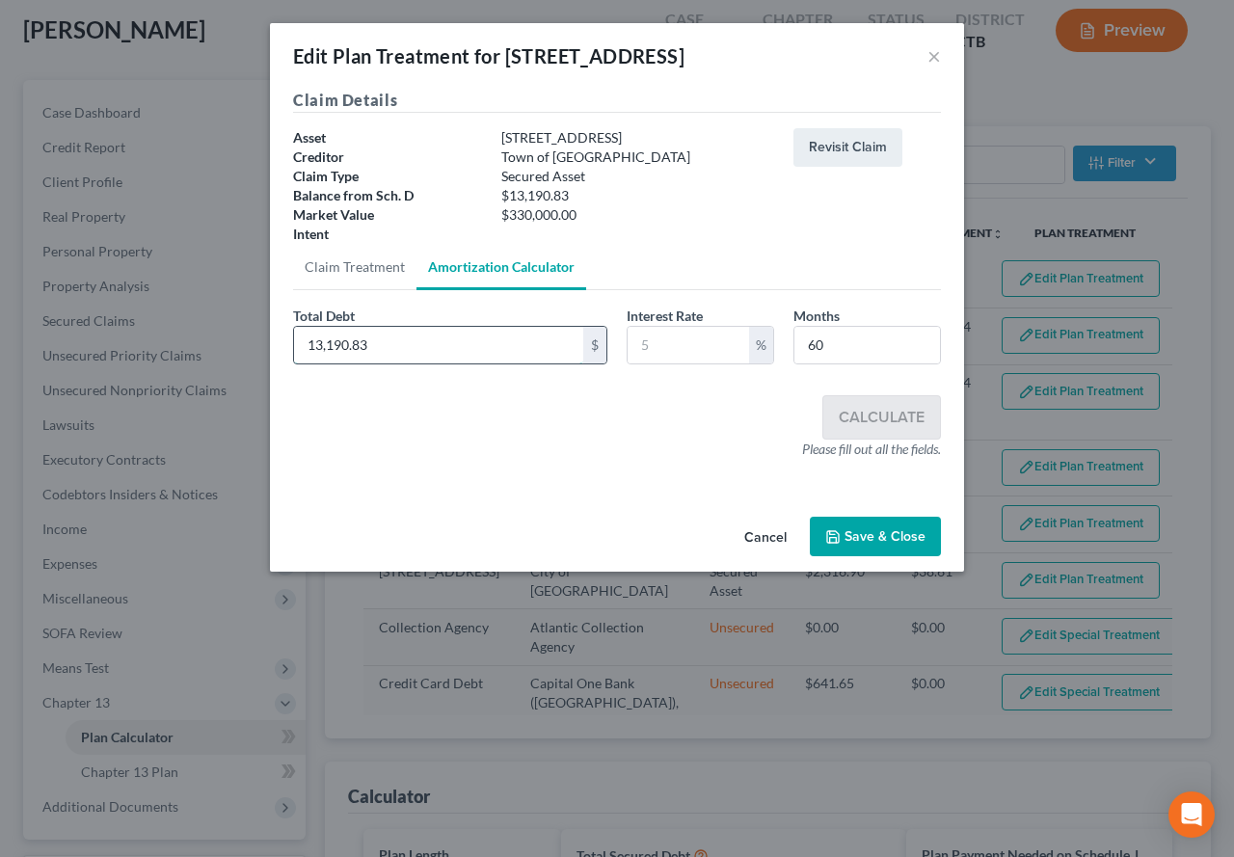
click at [382, 354] on input "13,190.83" at bounding box center [438, 345] width 289 height 37
type input "7,717.06"
click at [657, 328] on input "text" at bounding box center [689, 345] width 122 height 37
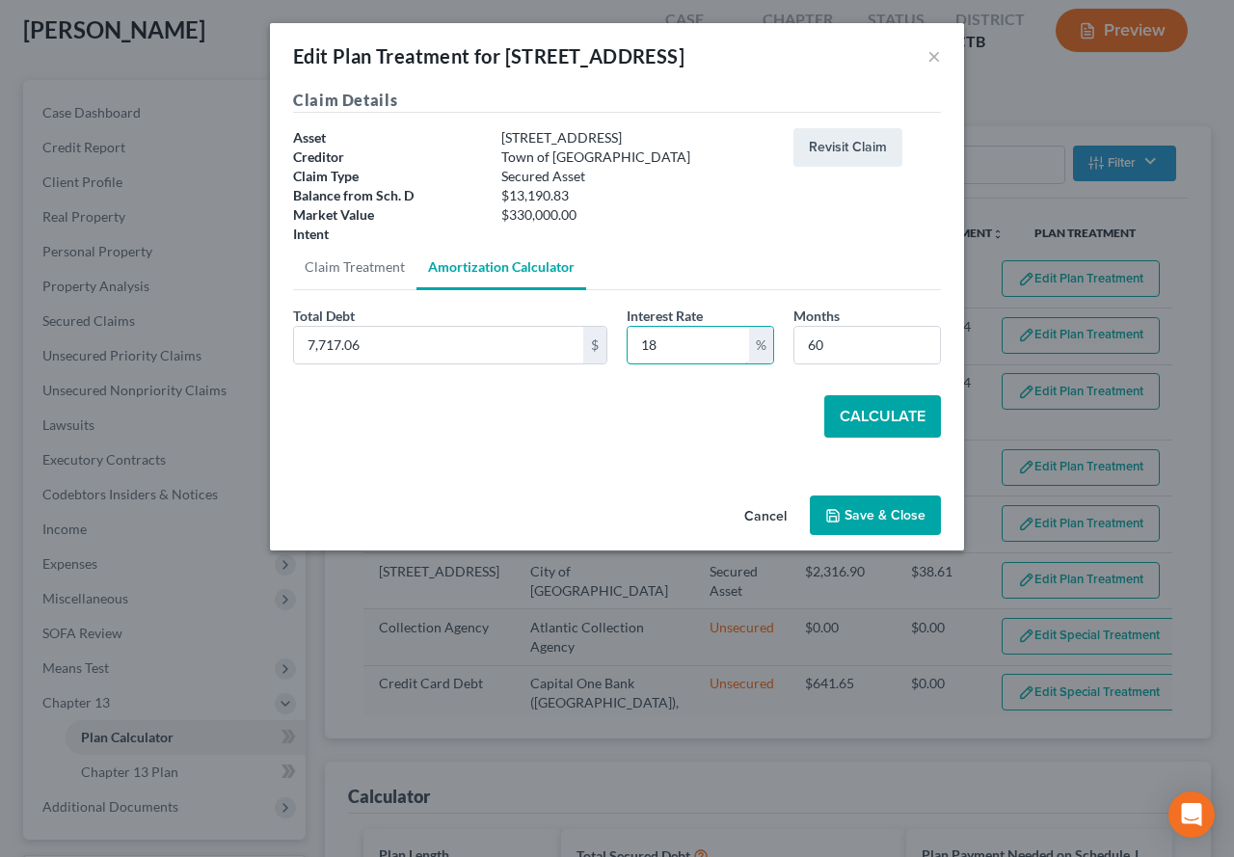
type input "18"
click at [876, 424] on button "Calculate" at bounding box center [883, 416] width 117 height 42
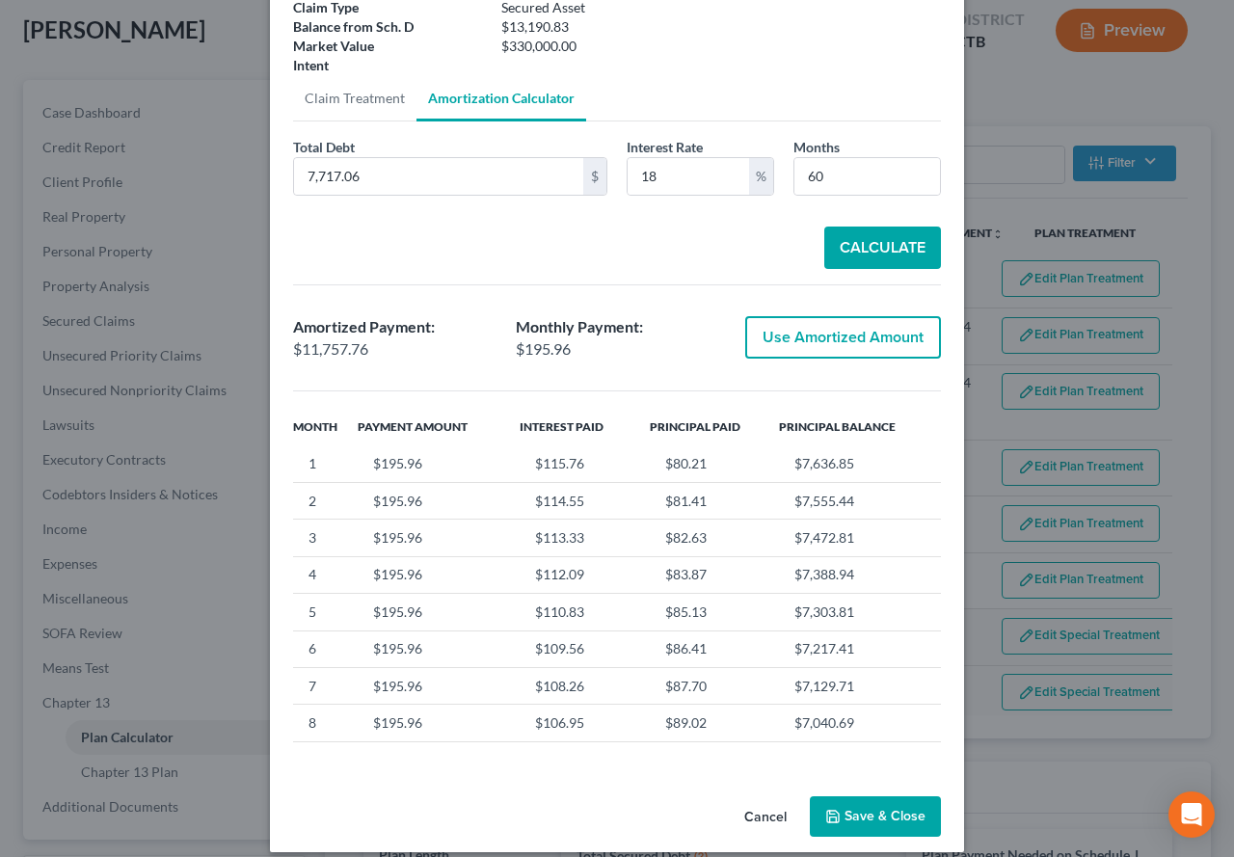
scroll to position [187, 0]
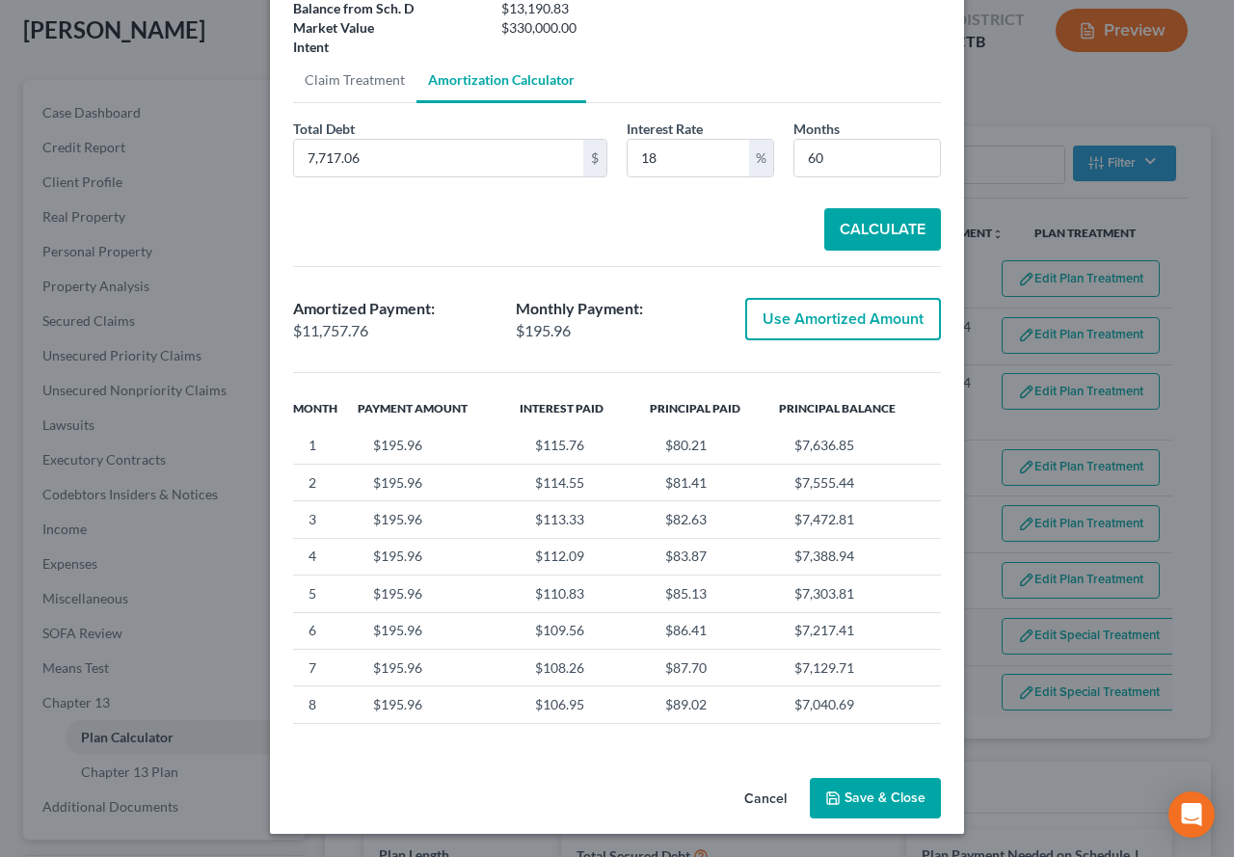
click at [843, 334] on button "Use Amortized Amount" at bounding box center [843, 319] width 196 height 42
type input "11,757.75"
checkbox input "true"
type input "195.96"
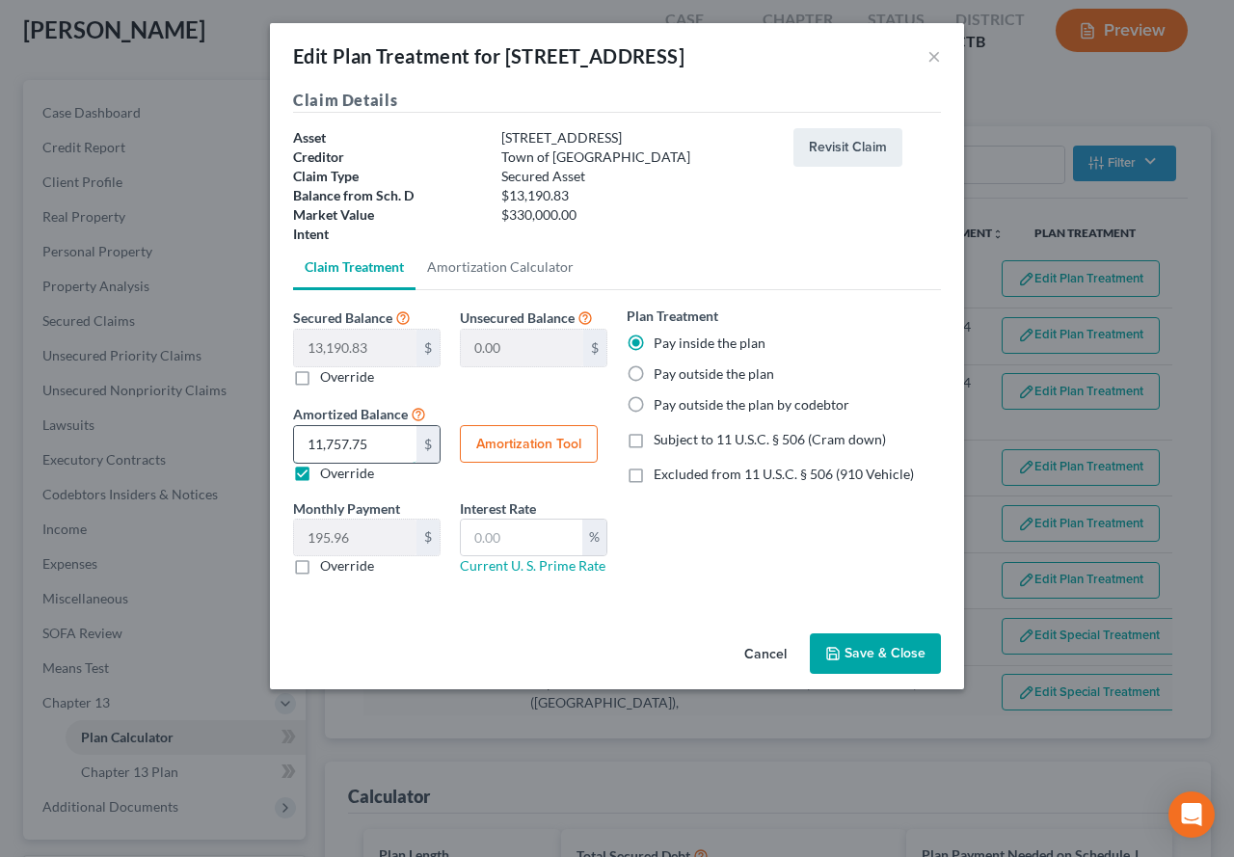
click at [393, 455] on input "11,757.75" at bounding box center [355, 444] width 122 height 37
click at [519, 454] on button "Amortization Tool" at bounding box center [529, 444] width 138 height 39
type input "13,190.83"
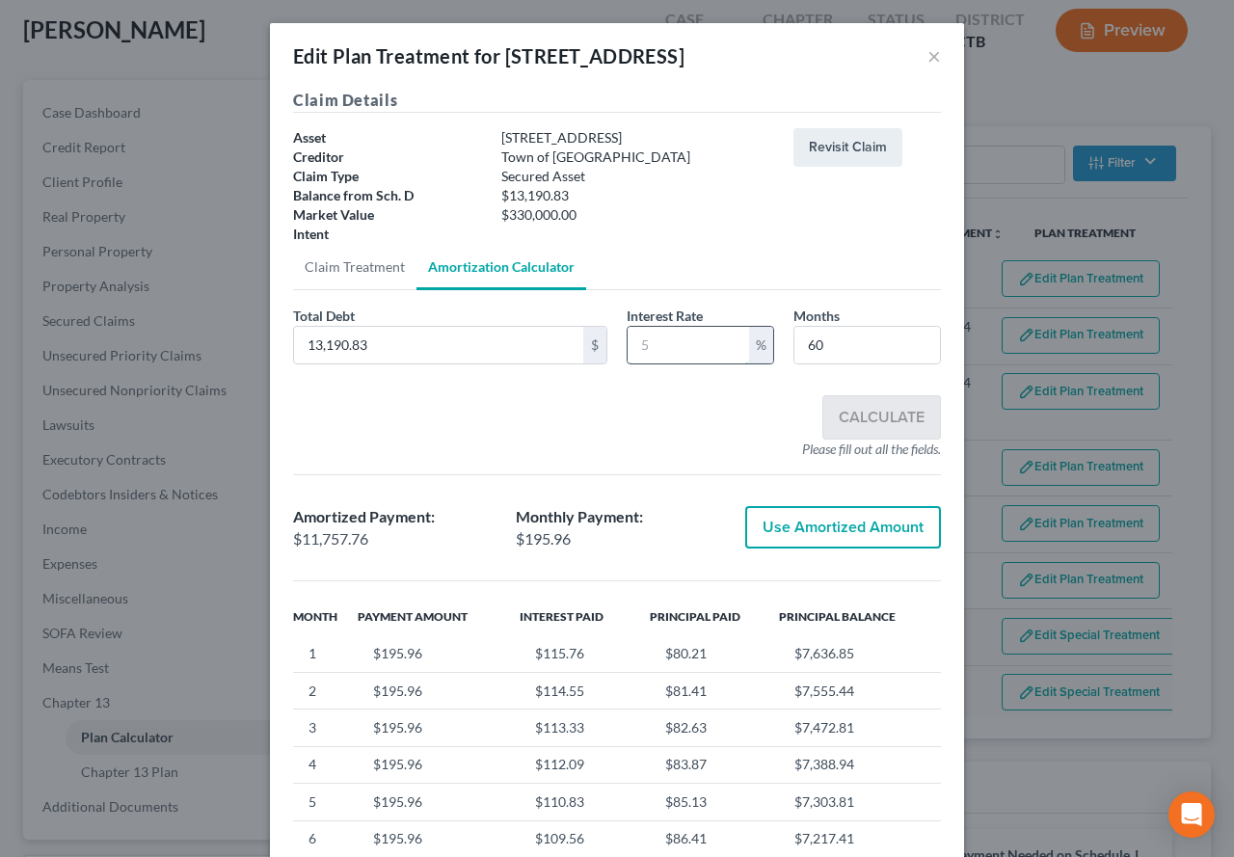
click at [675, 355] on input "text" at bounding box center [689, 345] width 122 height 37
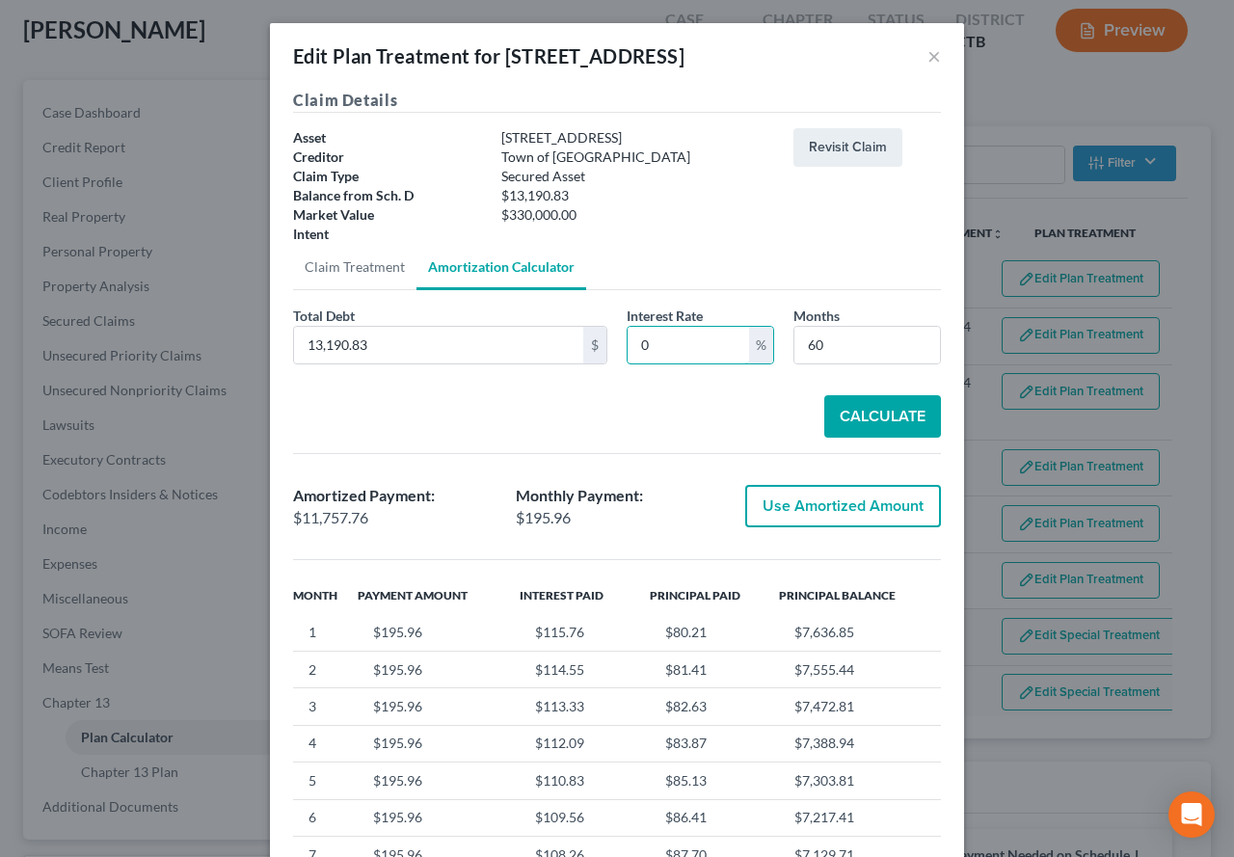
type input "0"
click at [833, 412] on button "Calculate" at bounding box center [883, 416] width 117 height 42
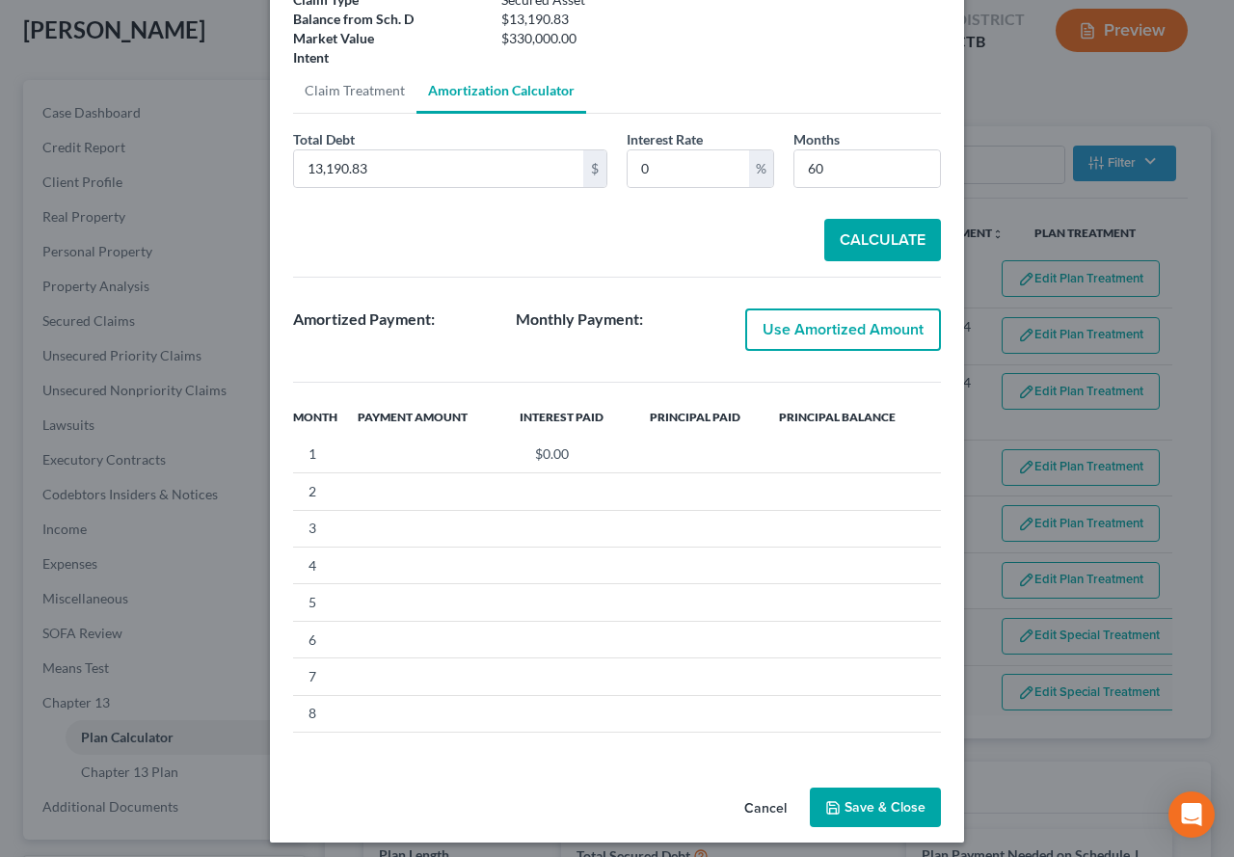
scroll to position [185, 0]
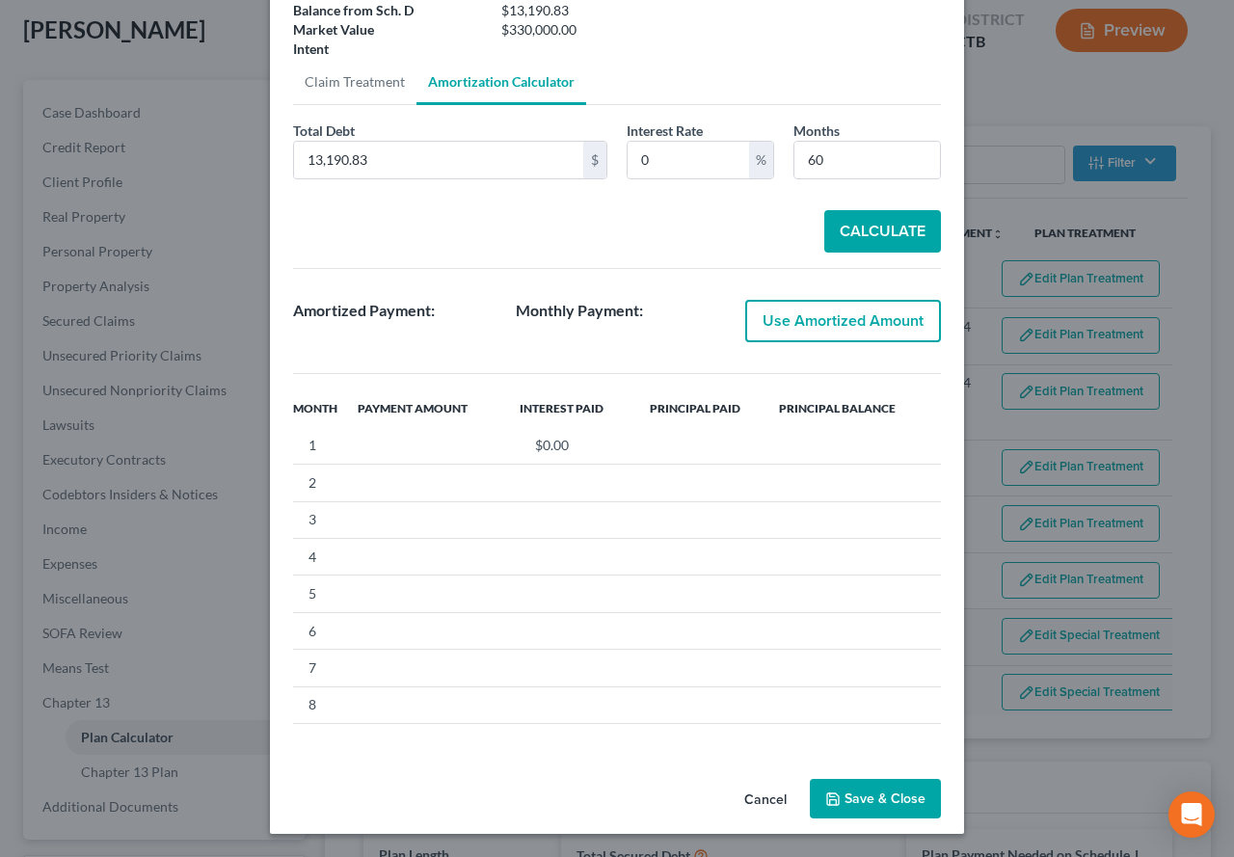
click at [866, 802] on button "Save & Close" at bounding box center [875, 799] width 131 height 41
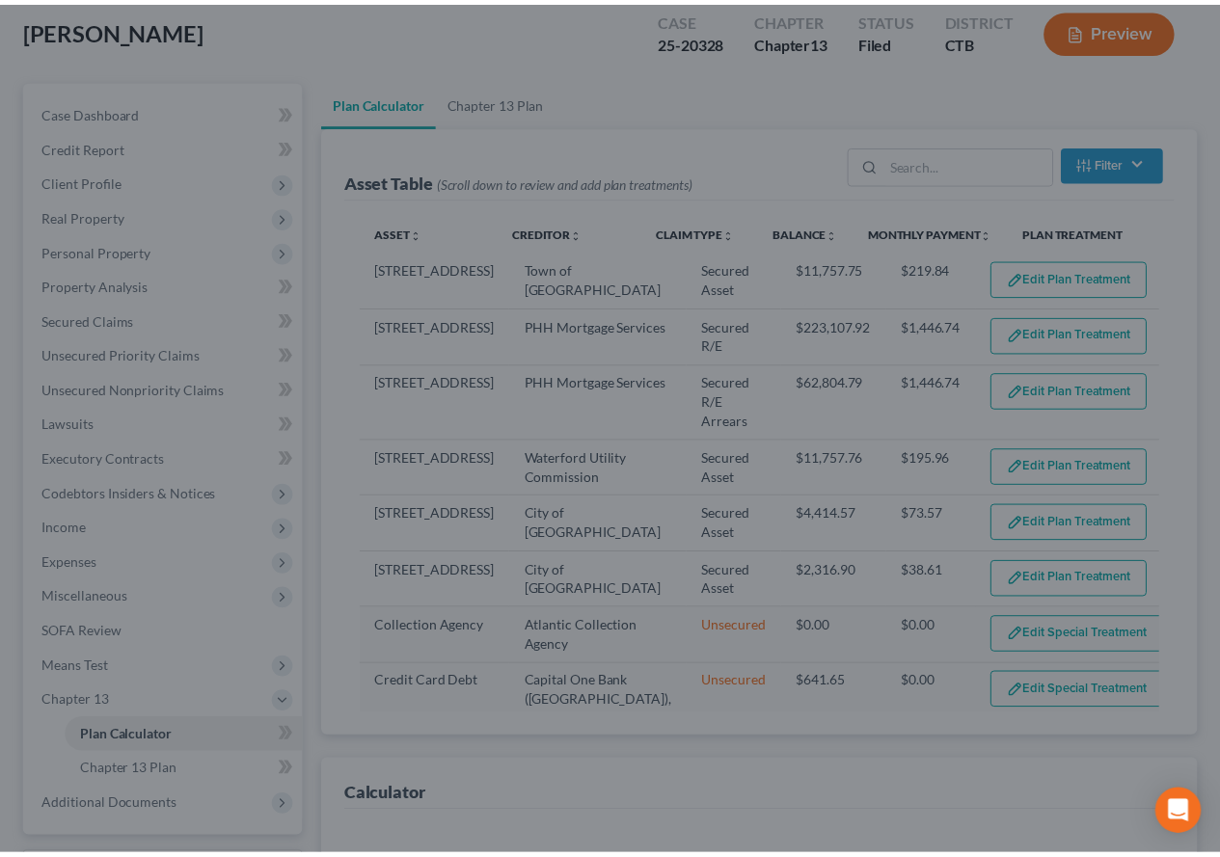
scroll to position [140, 0]
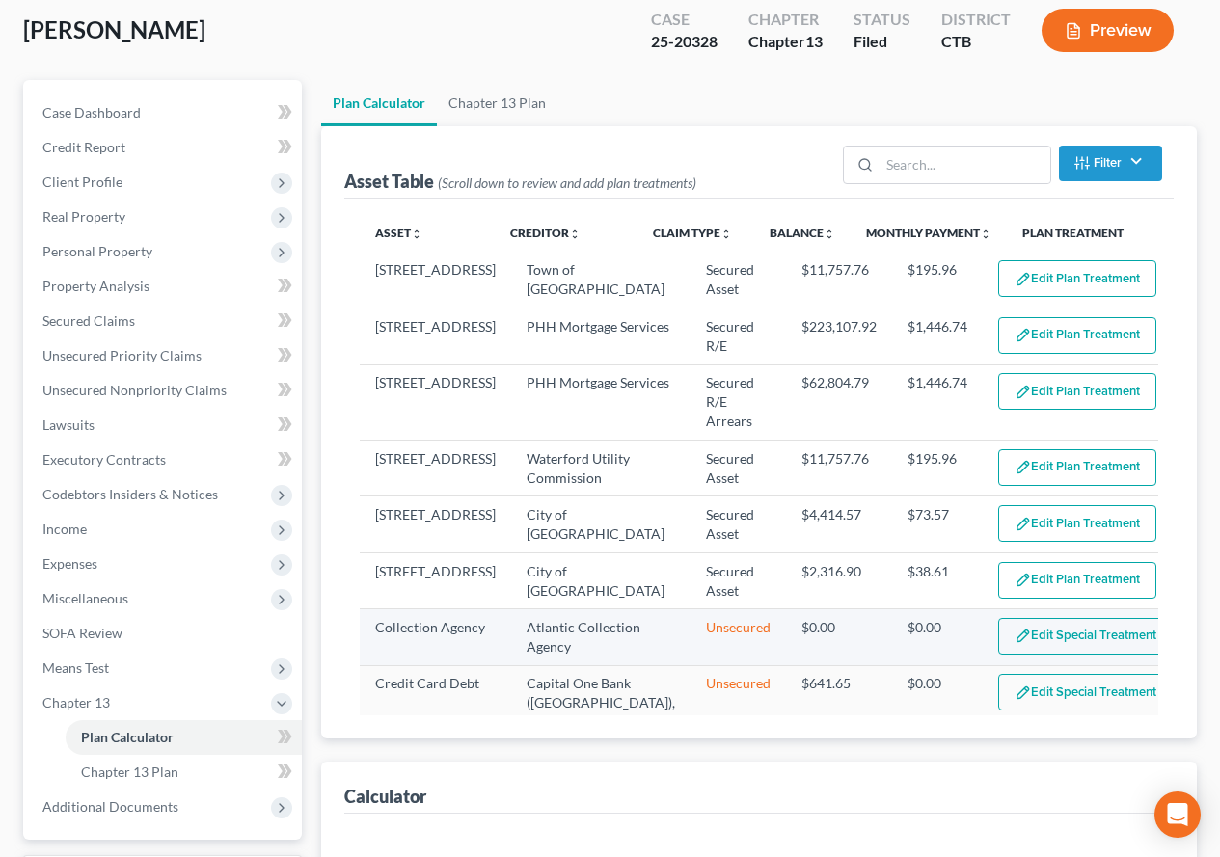
select select "59"
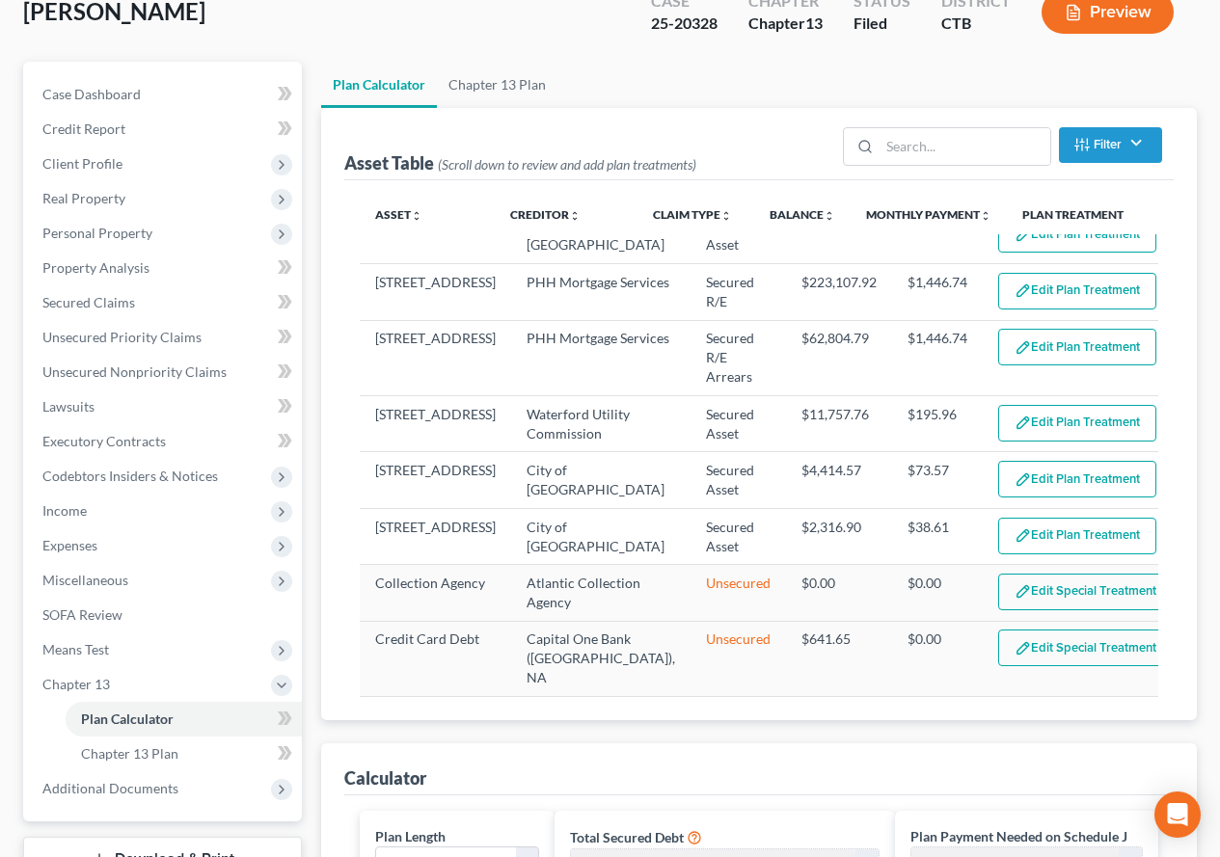
scroll to position [0, 0]
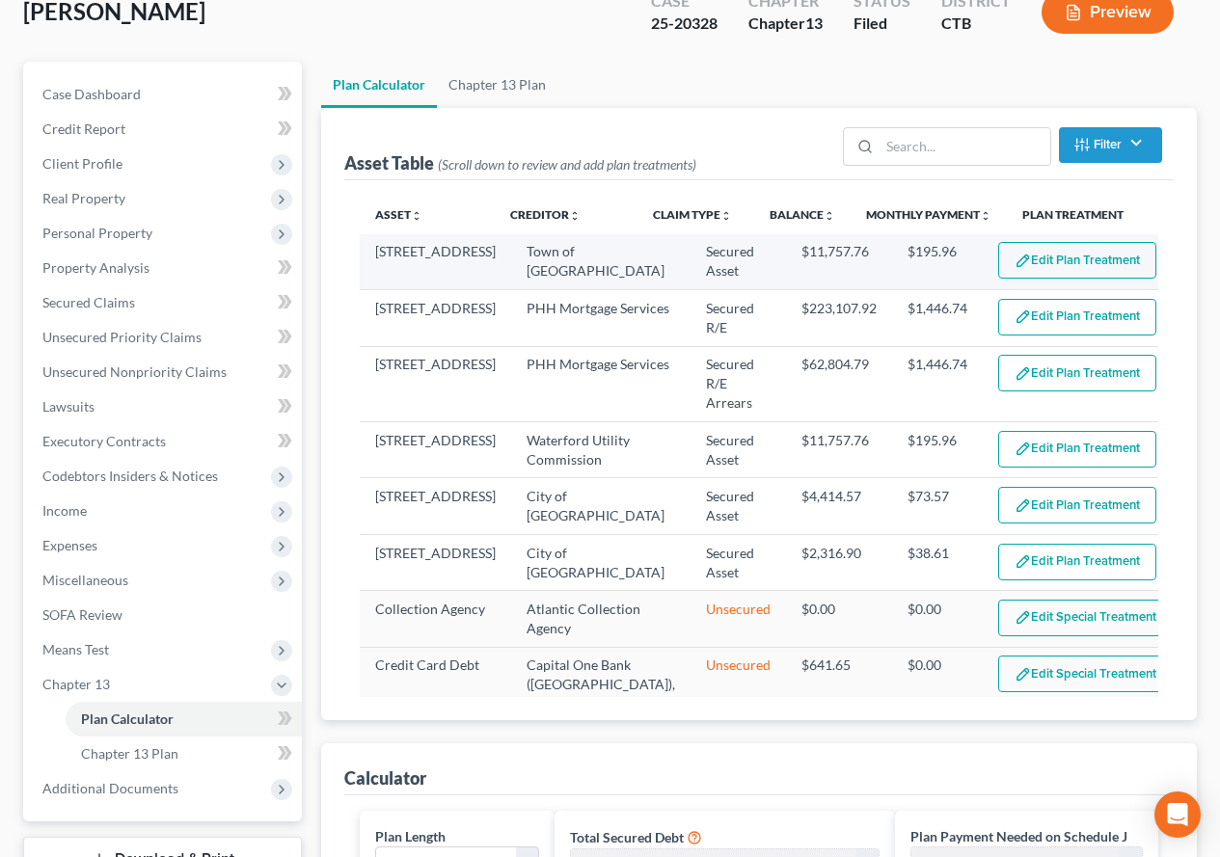
click at [1027, 260] on button "Edit Plan Treatment" at bounding box center [1077, 260] width 158 height 37
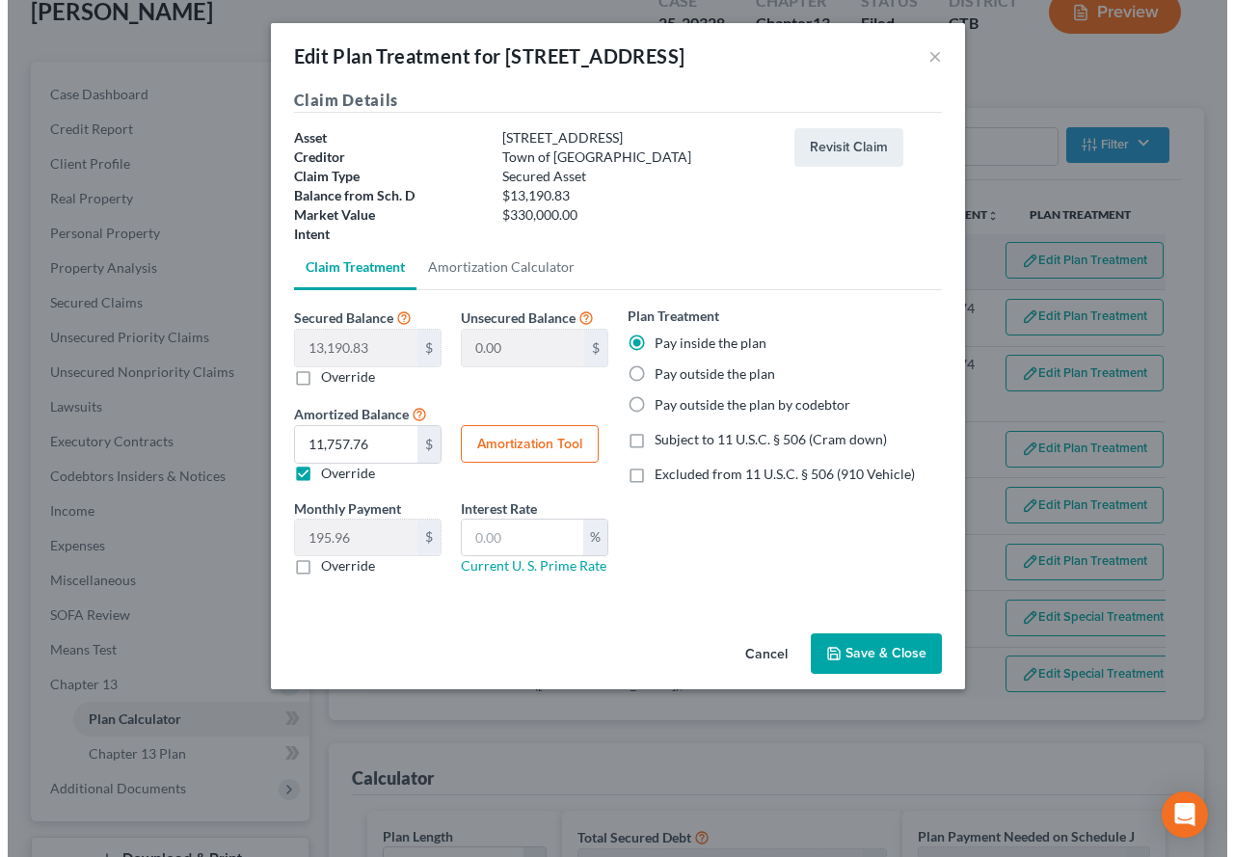
scroll to position [123, 0]
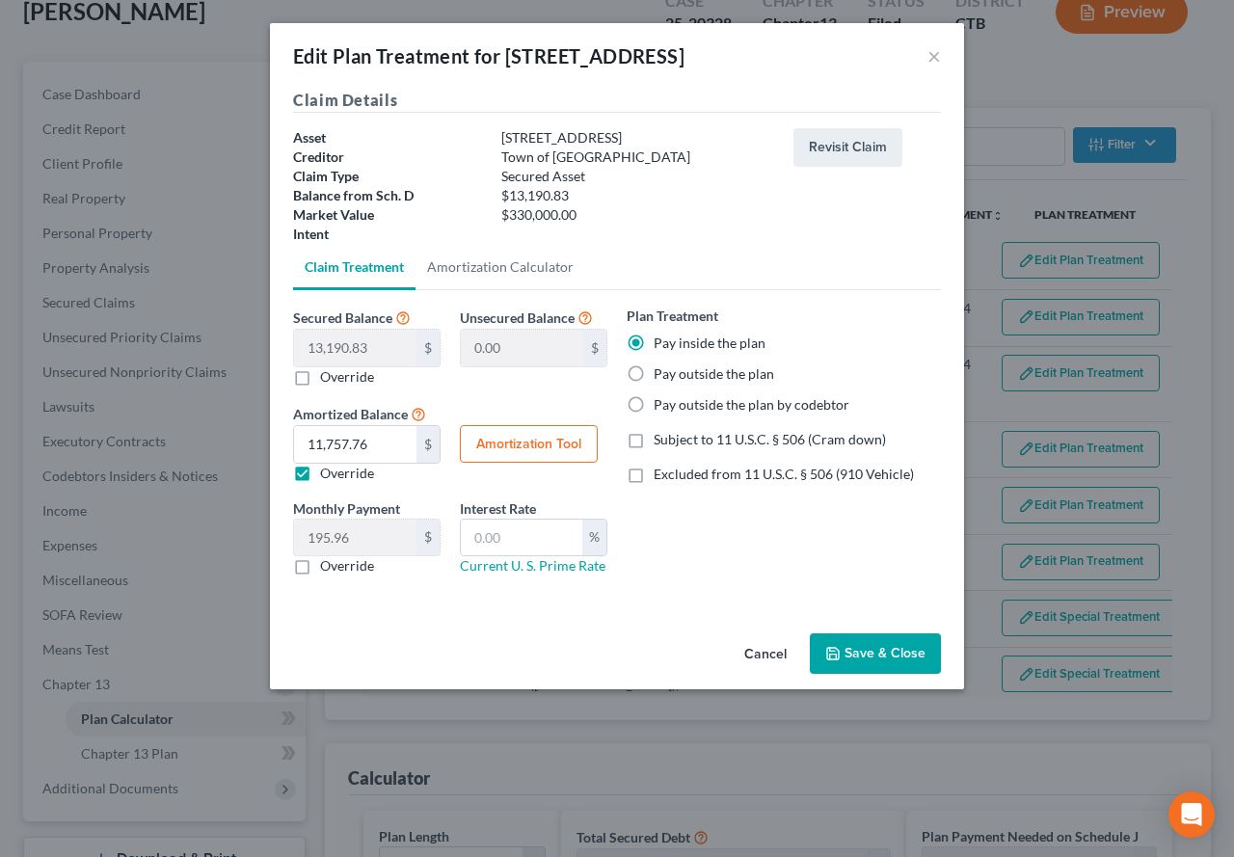
click at [320, 477] on label "Override" at bounding box center [347, 473] width 54 height 19
click at [328, 476] on input "Override" at bounding box center [334, 470] width 13 height 13
checkbox input "false"
type input "219.84"
click at [899, 662] on button "Save & Close" at bounding box center [875, 654] width 131 height 41
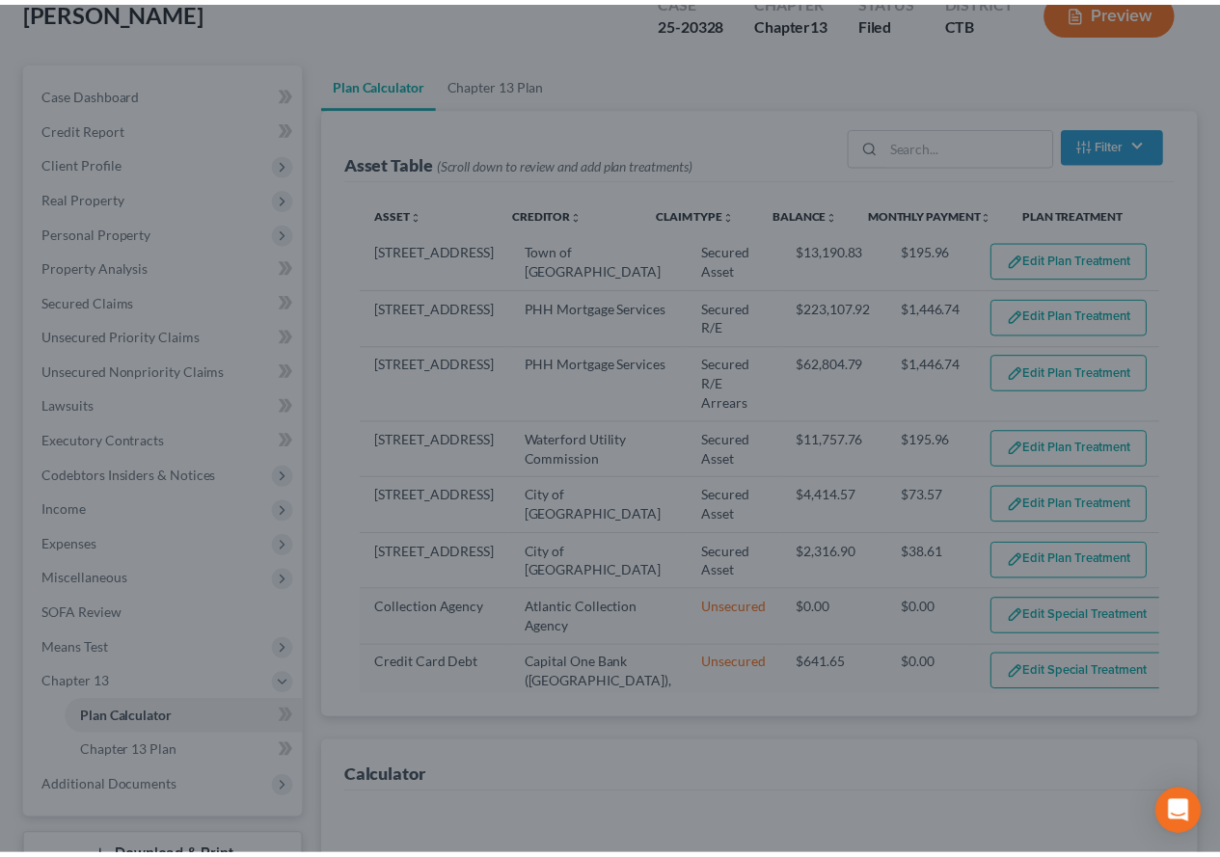
scroll to position [158, 0]
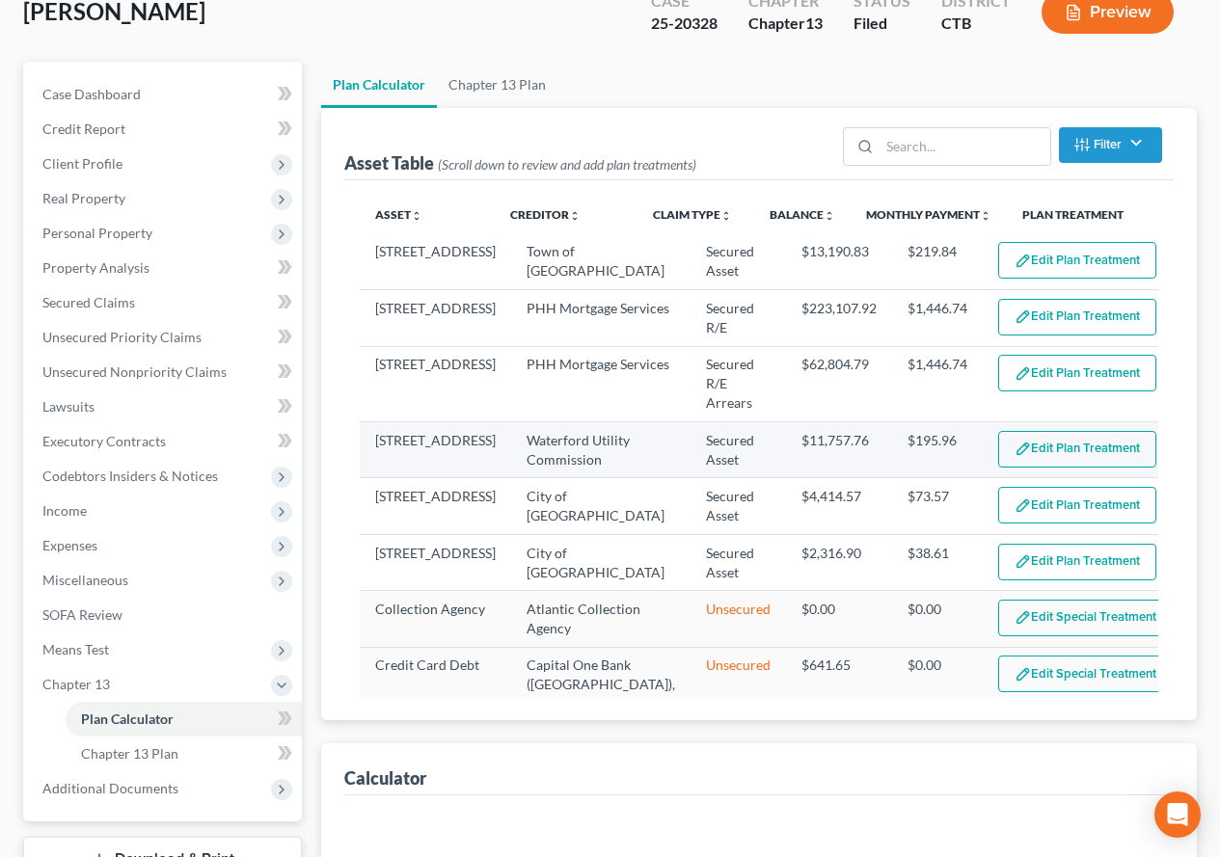
select select "59"
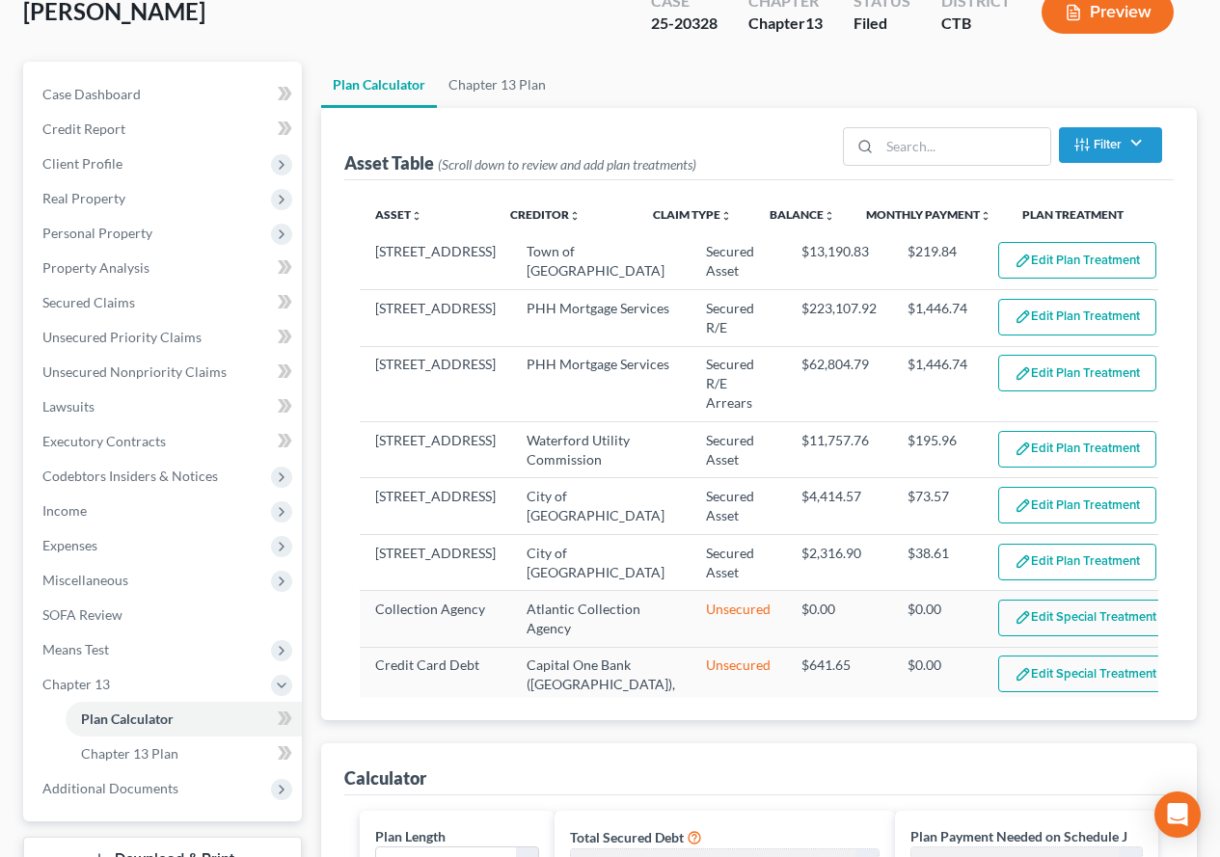
click at [1013, 431] on button "Edit Plan Treatment" at bounding box center [1077, 449] width 158 height 37
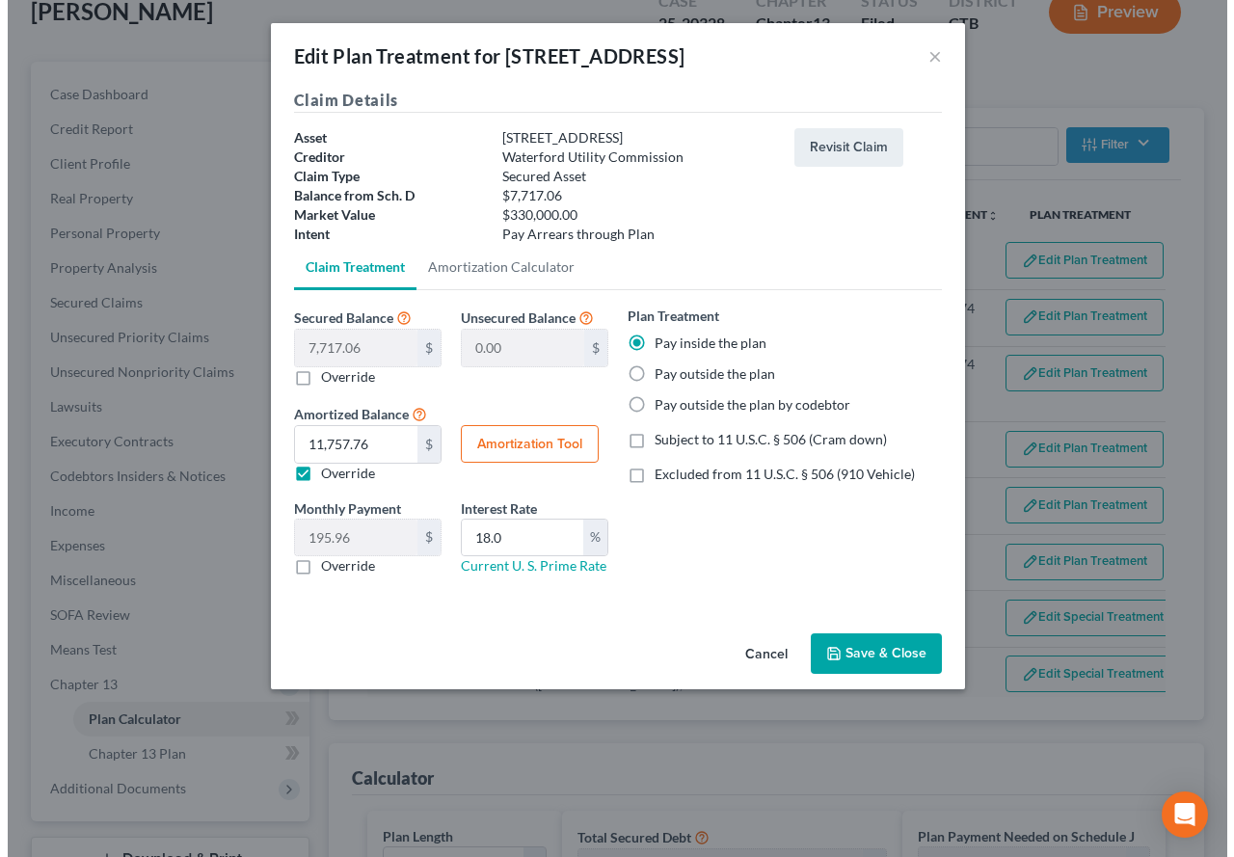
scroll to position [123, 0]
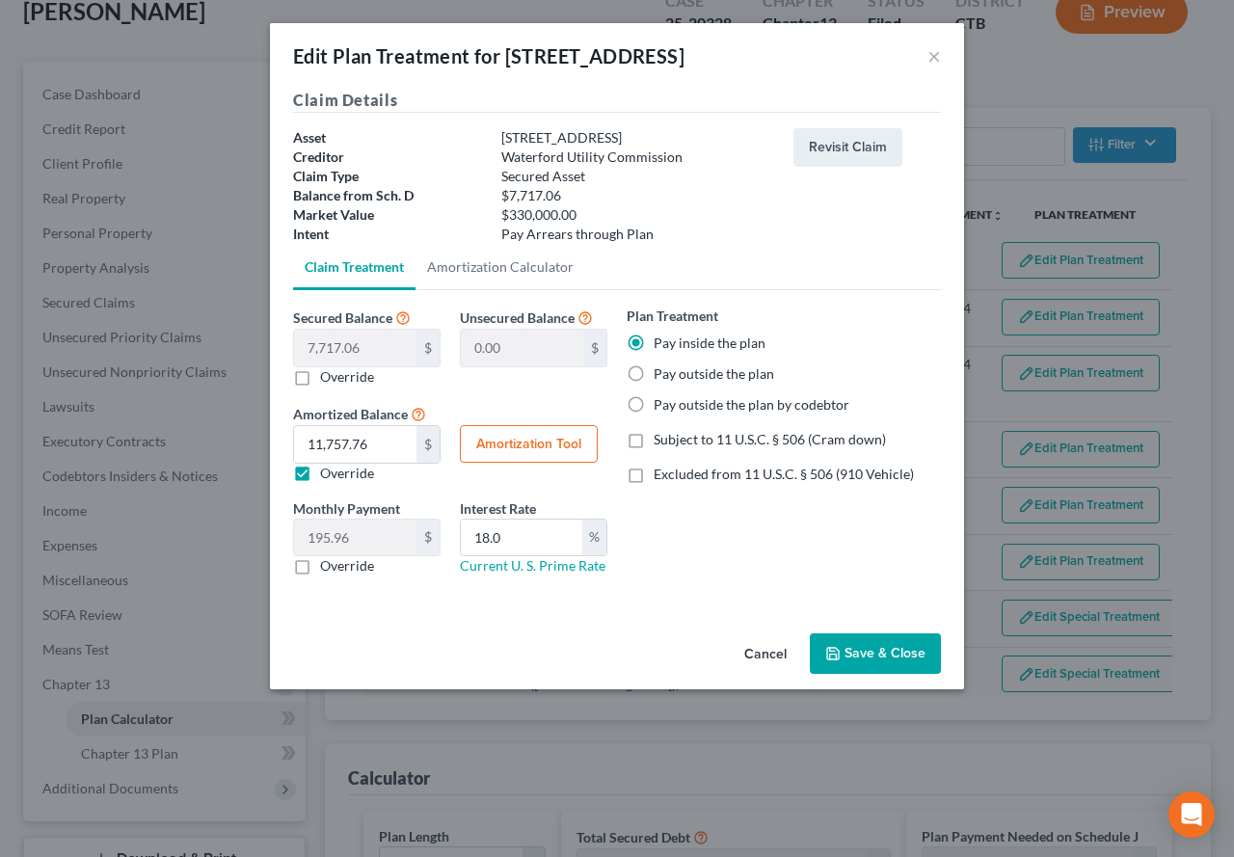
click at [877, 658] on button "Save & Close" at bounding box center [875, 654] width 131 height 41
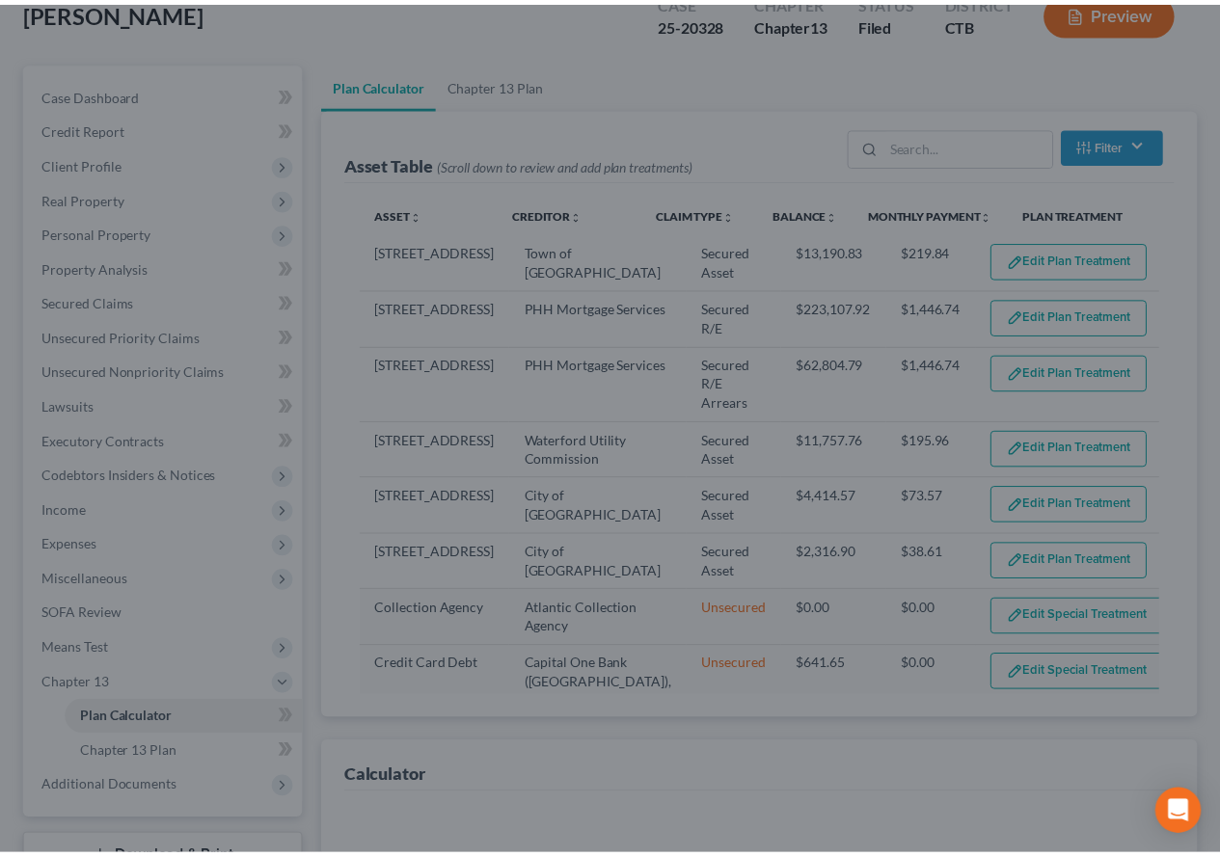
scroll to position [158, 0]
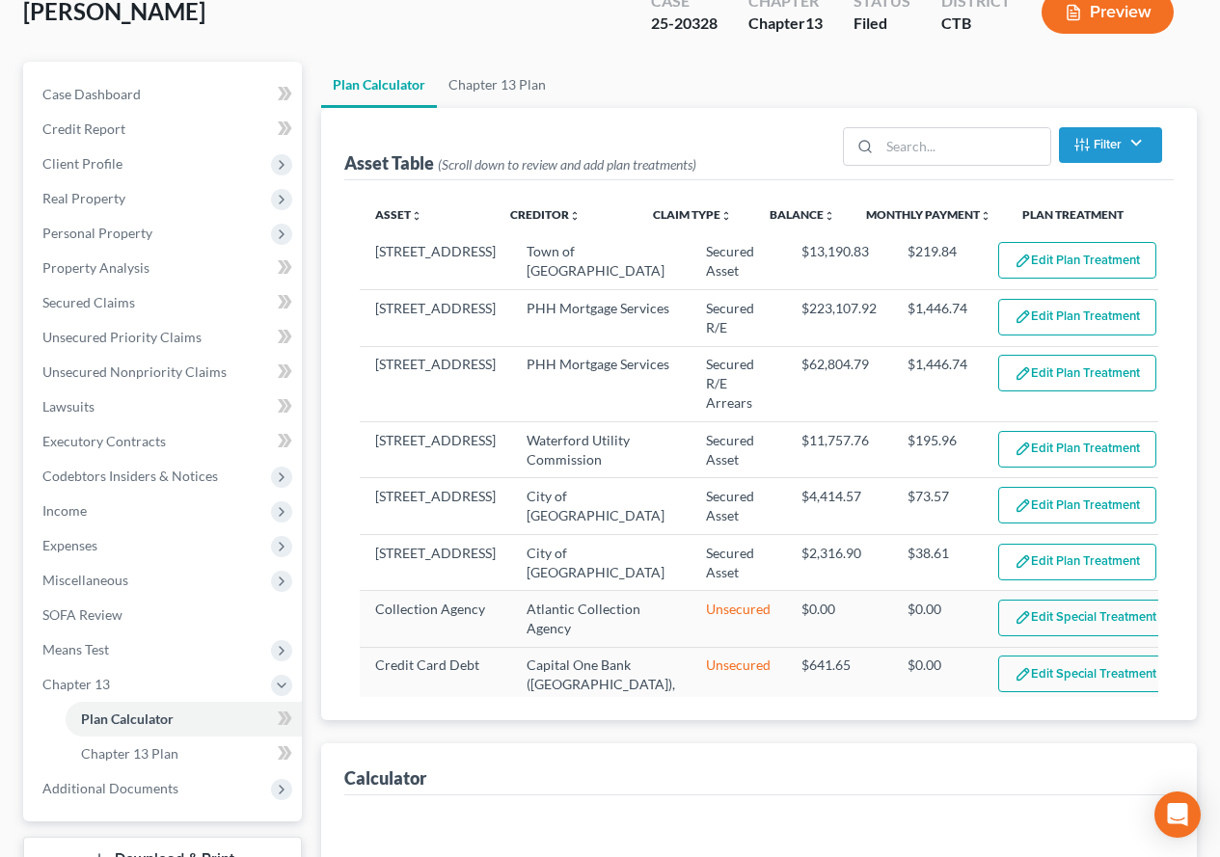
select select "59"
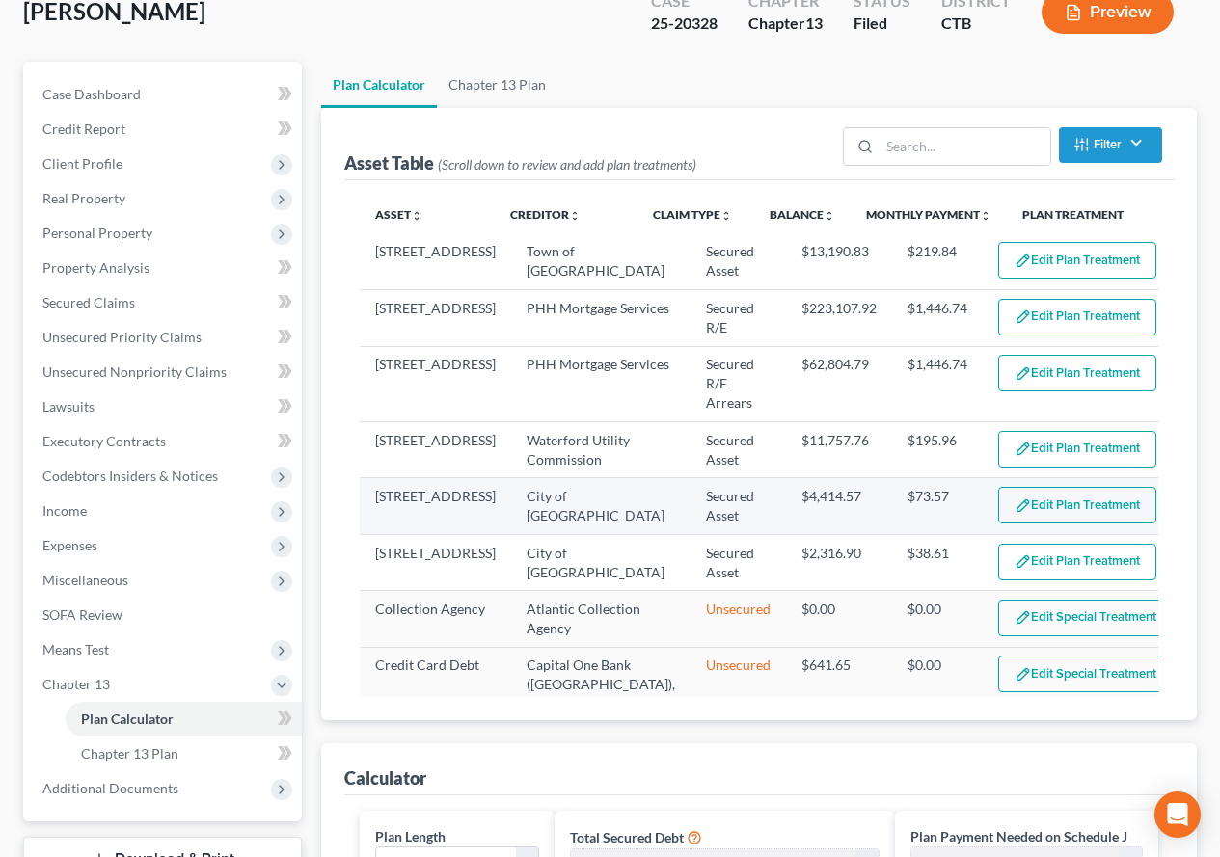
click at [1049, 510] on button "Edit Plan Treatment" at bounding box center [1077, 505] width 158 height 37
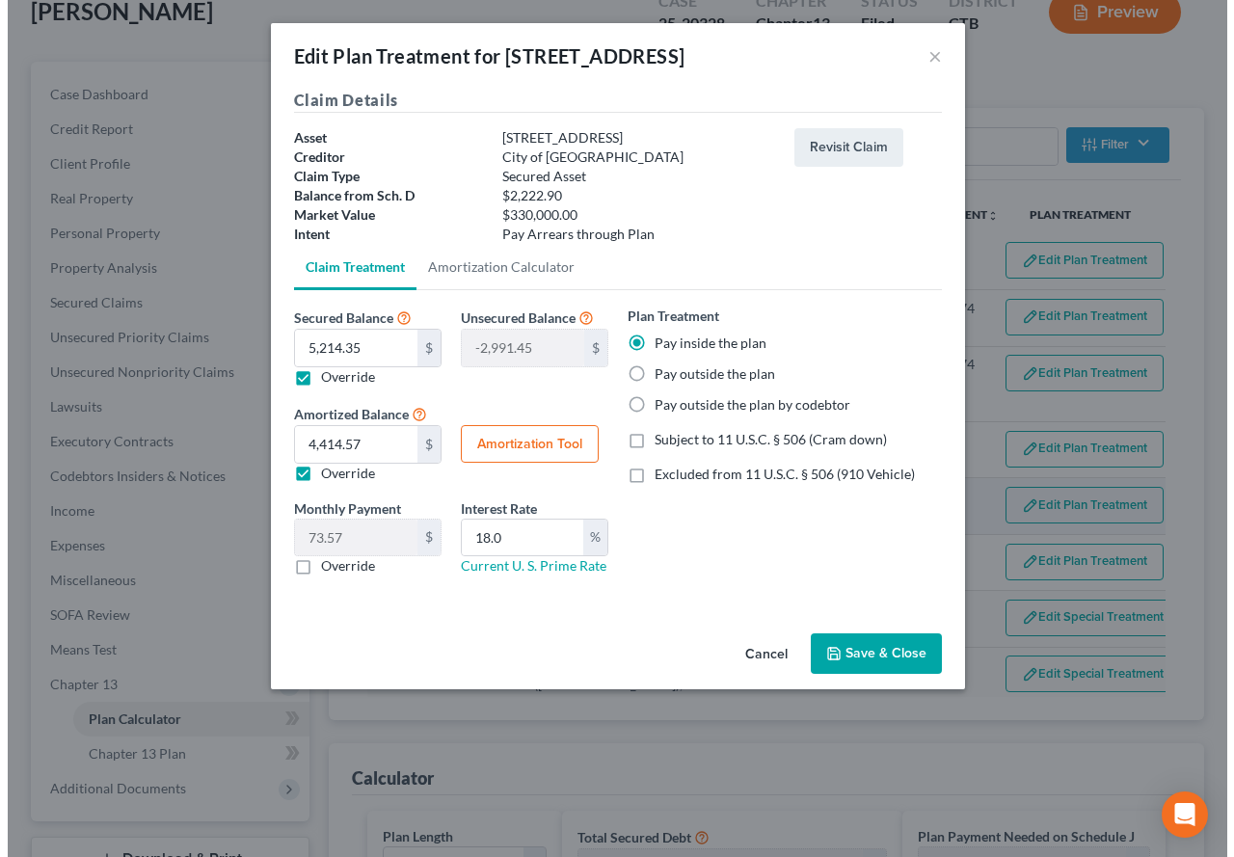
scroll to position [123, 0]
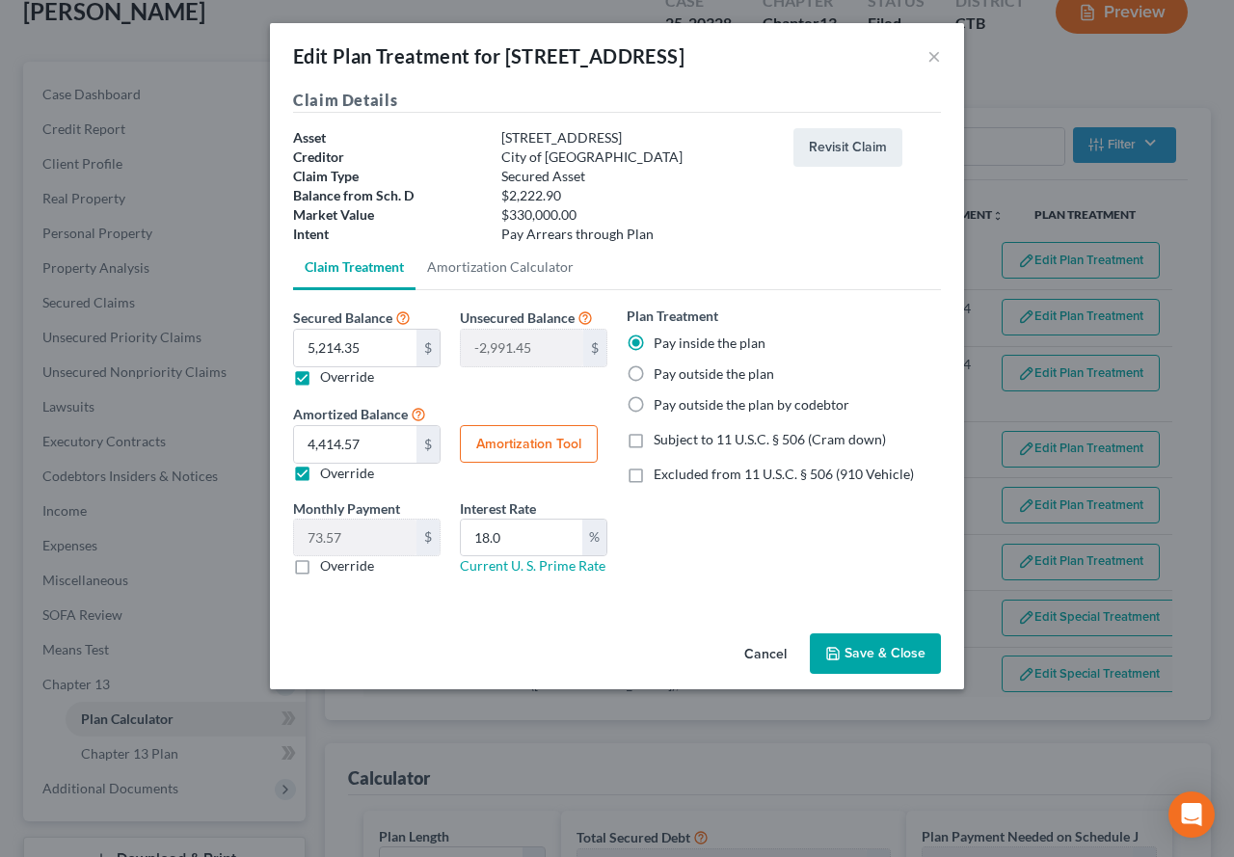
click at [500, 447] on button "Amortization Tool" at bounding box center [529, 444] width 138 height 39
type input "5,214.35"
type input "18.0"
type input "60"
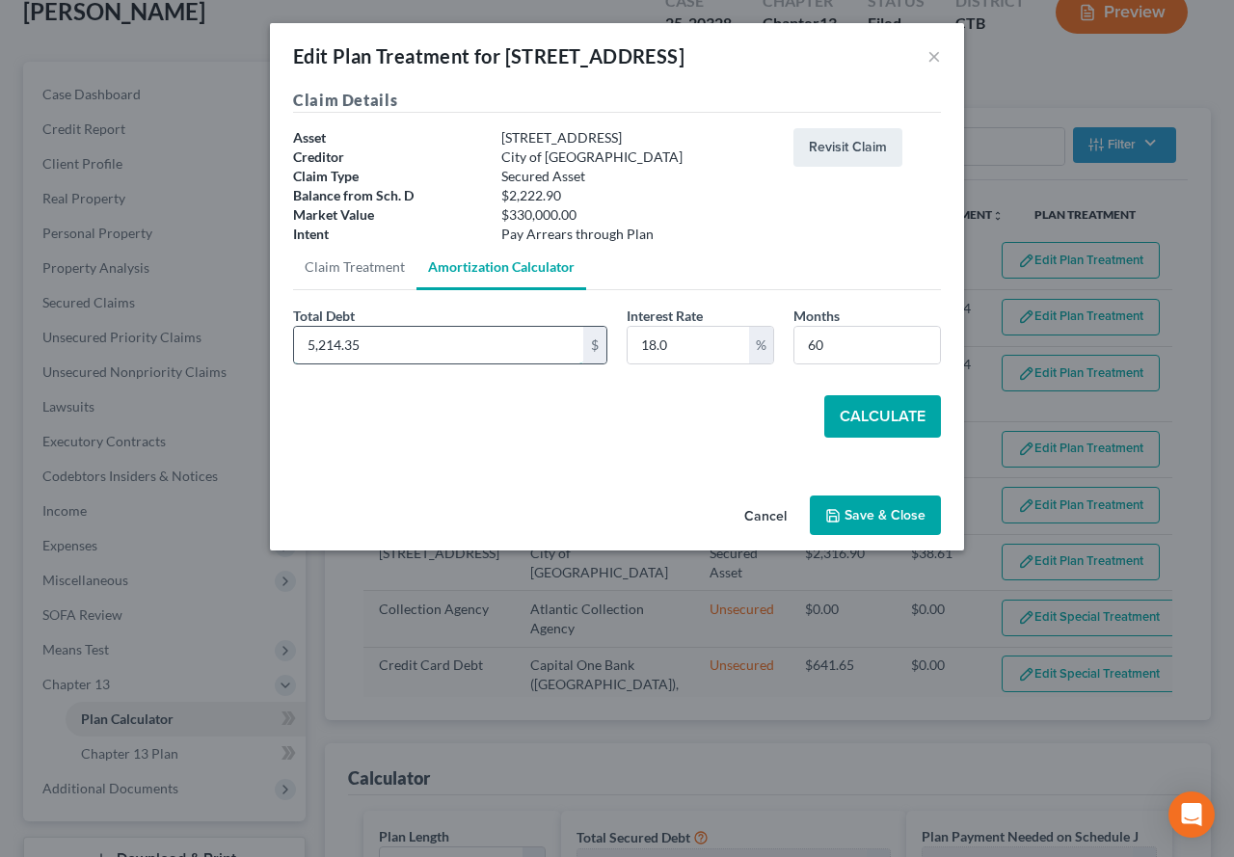
click at [398, 358] on input "5,214.35" at bounding box center [438, 345] width 289 height 37
type input "3,118.25"
click at [864, 423] on button "Calculate" at bounding box center [883, 416] width 117 height 42
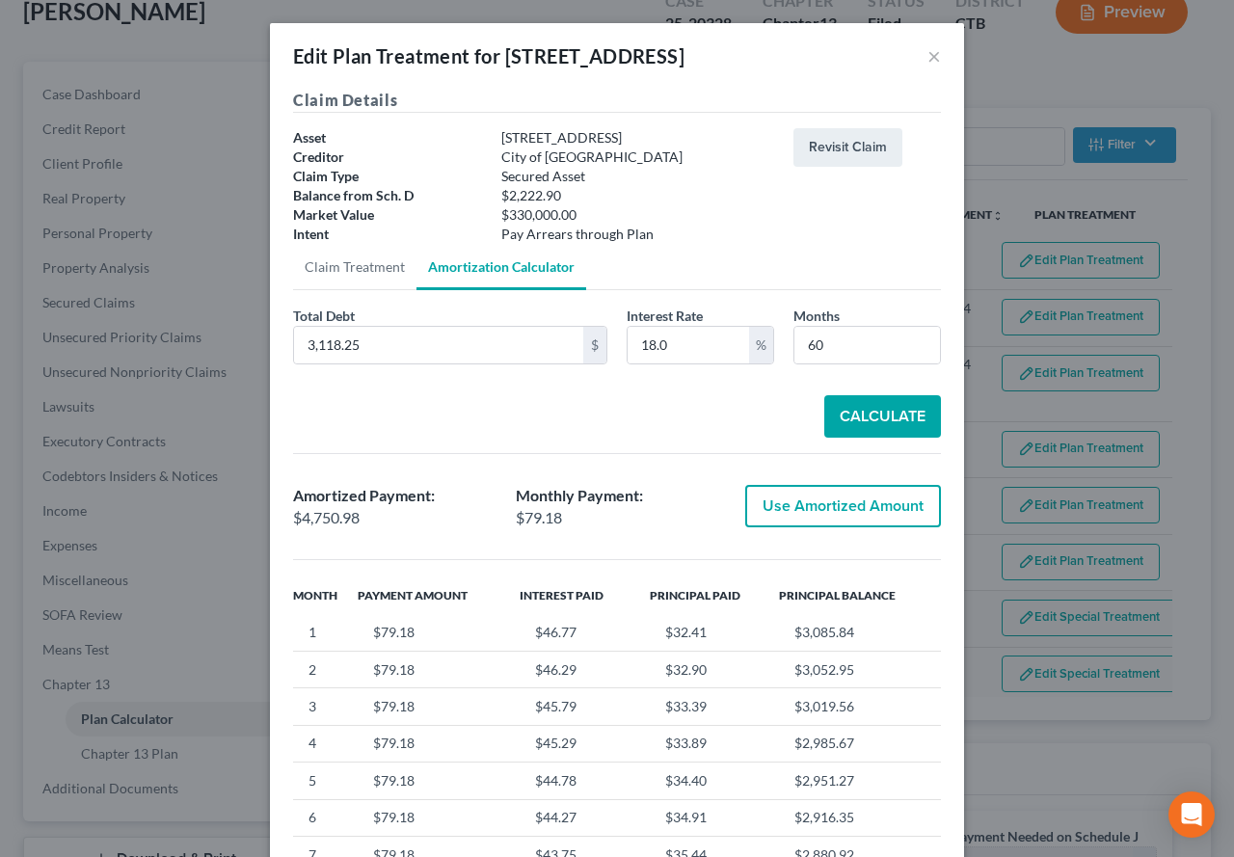
click at [818, 518] on button "Use Amortized Amount" at bounding box center [843, 506] width 196 height 42
type input "4,750.98"
type input "79.18"
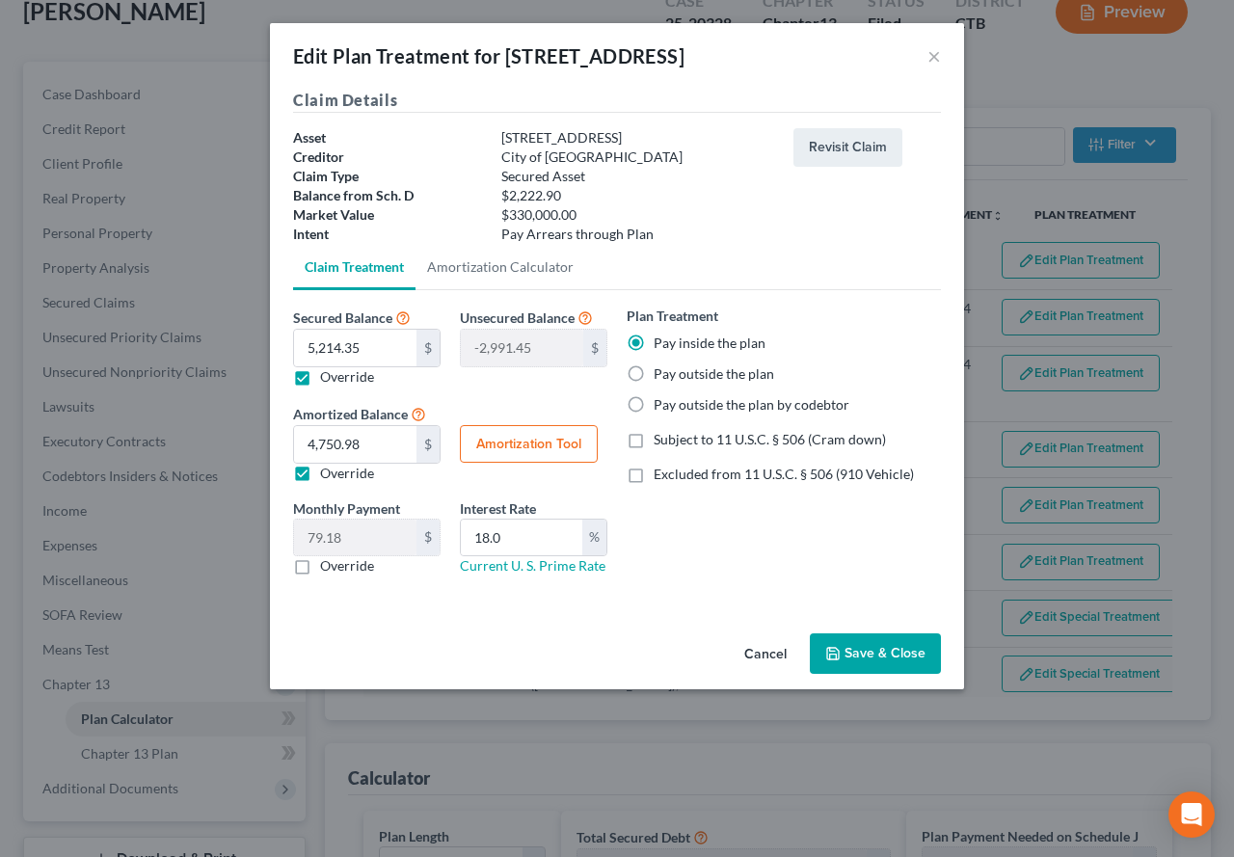
click at [535, 442] on button "Amortization Tool" at bounding box center [529, 444] width 138 height 39
type input "5,214.35"
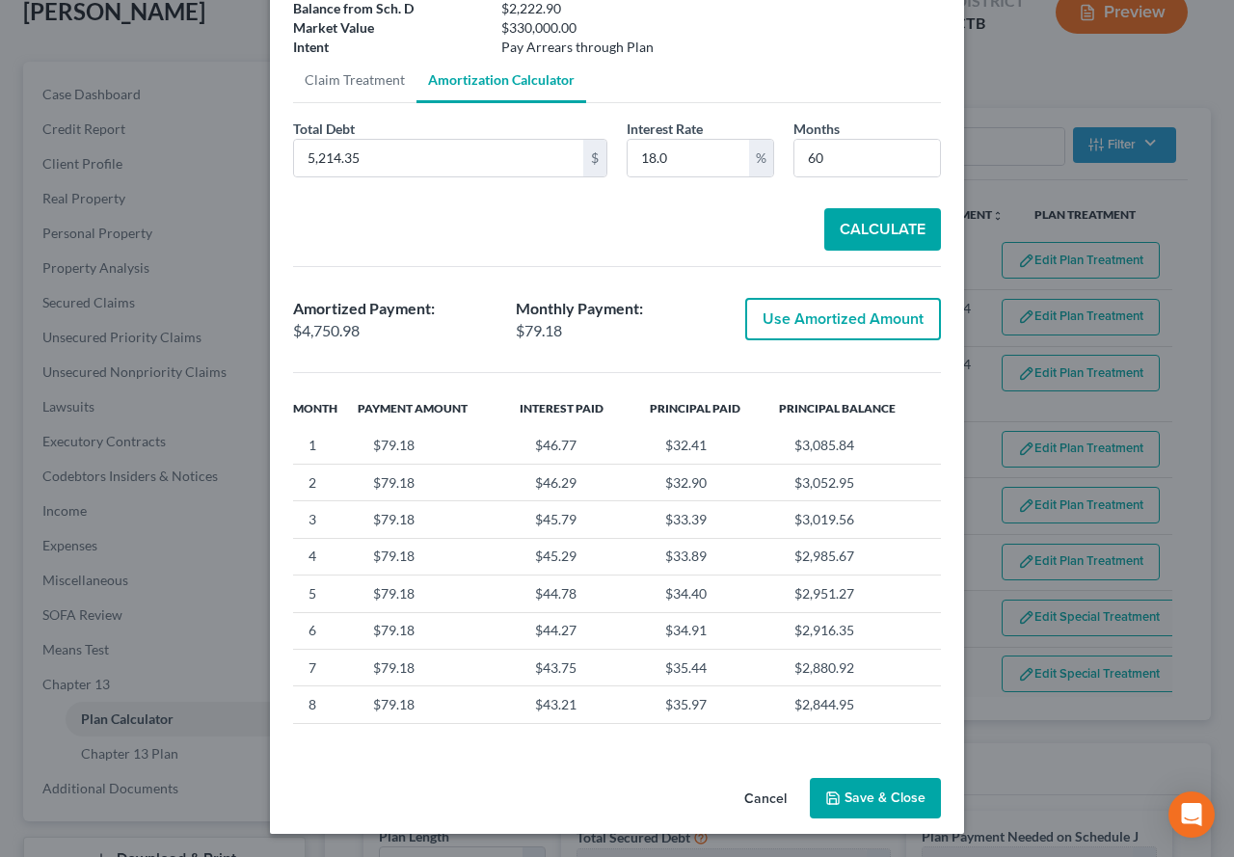
scroll to position [96, 0]
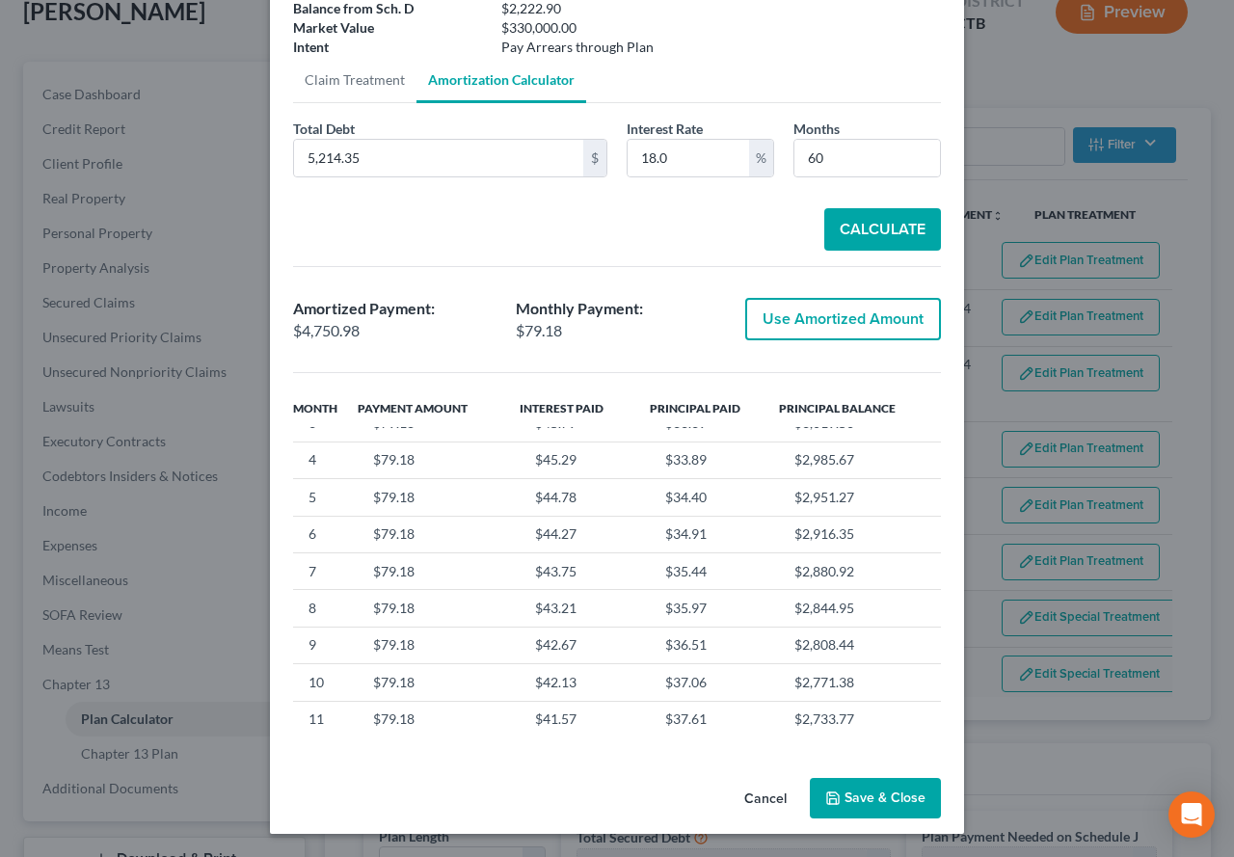
click at [865, 806] on button "Save & Close" at bounding box center [875, 798] width 131 height 41
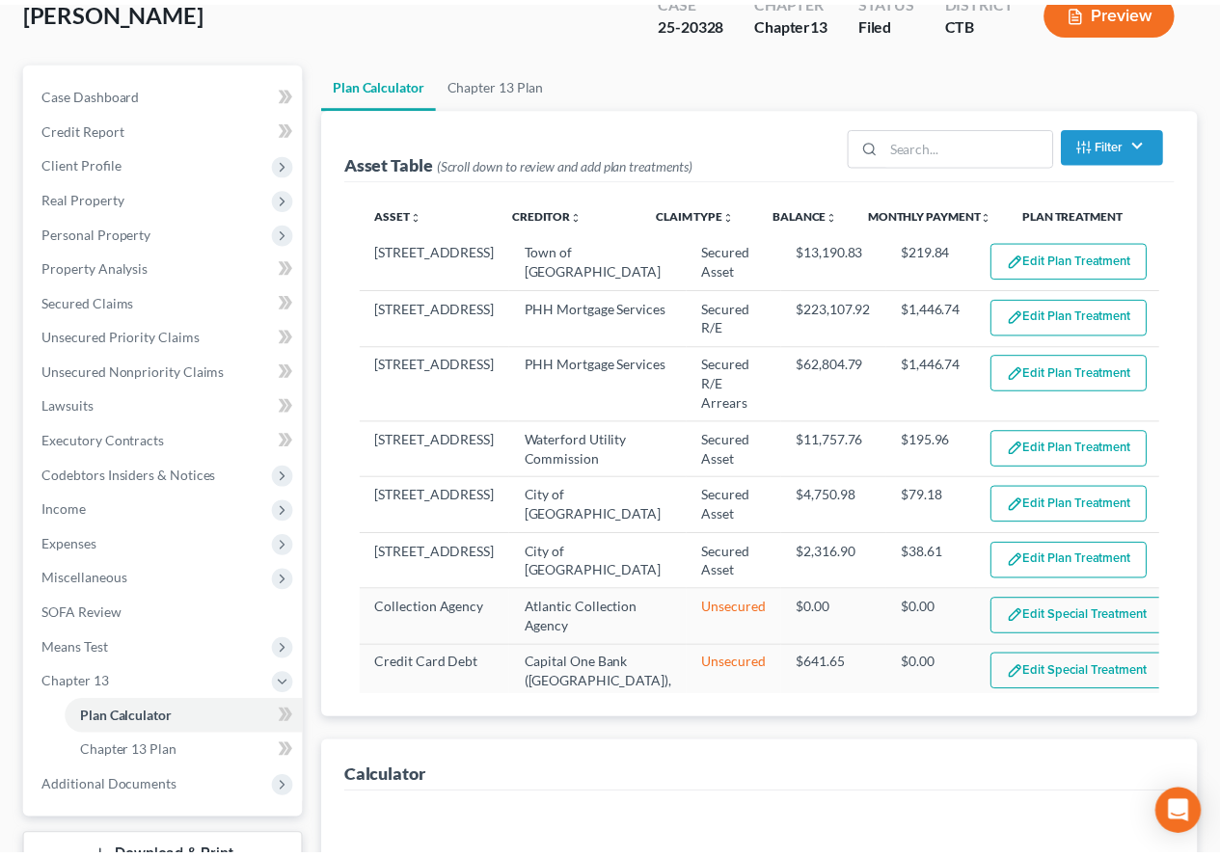
scroll to position [158, 0]
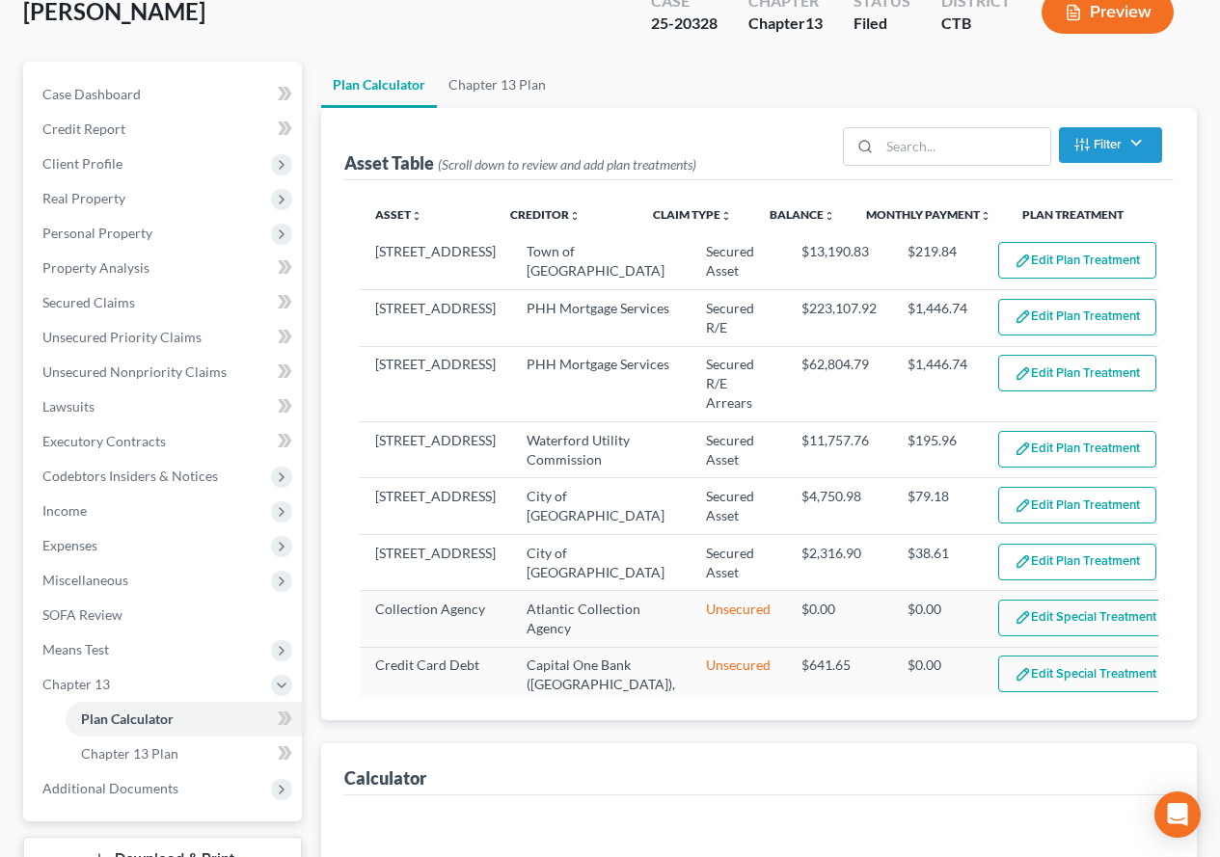
select select "59"
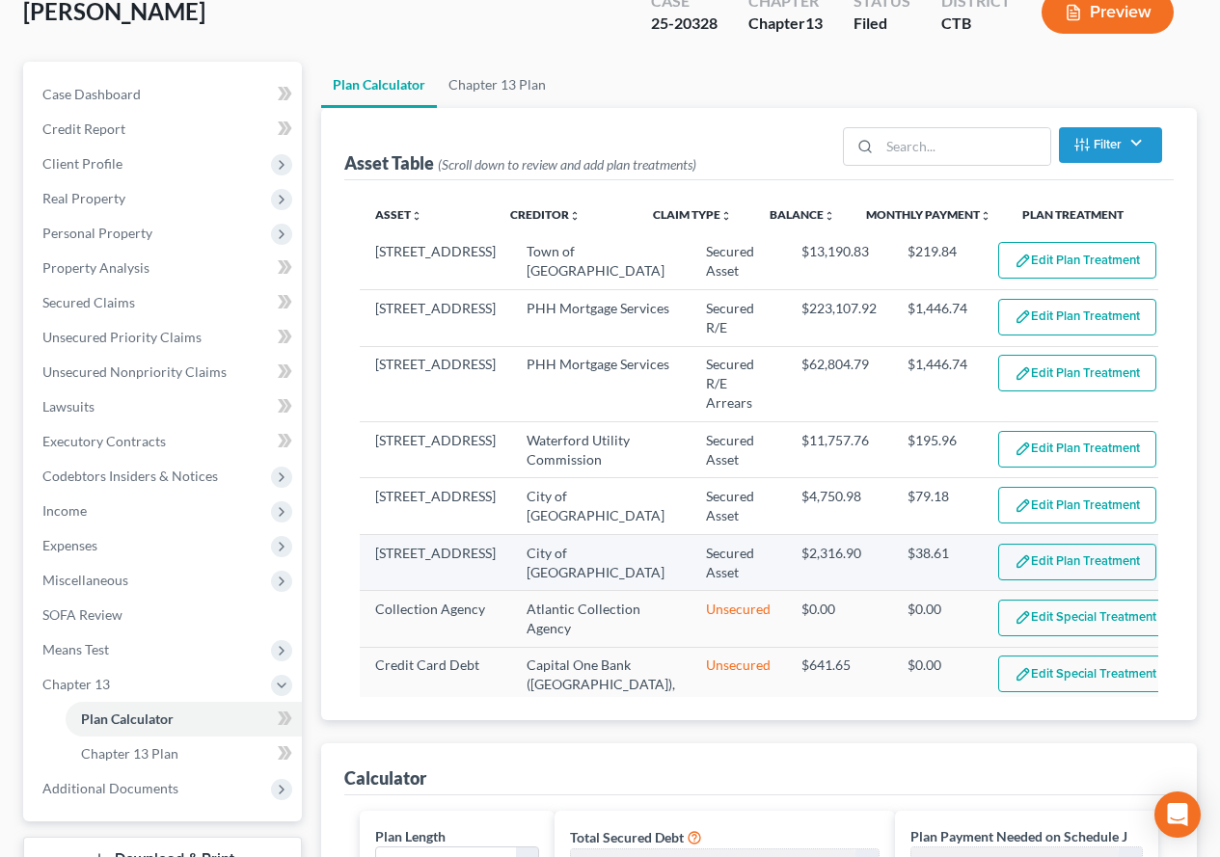
click at [1008, 567] on button "Edit Plan Treatment" at bounding box center [1077, 562] width 158 height 37
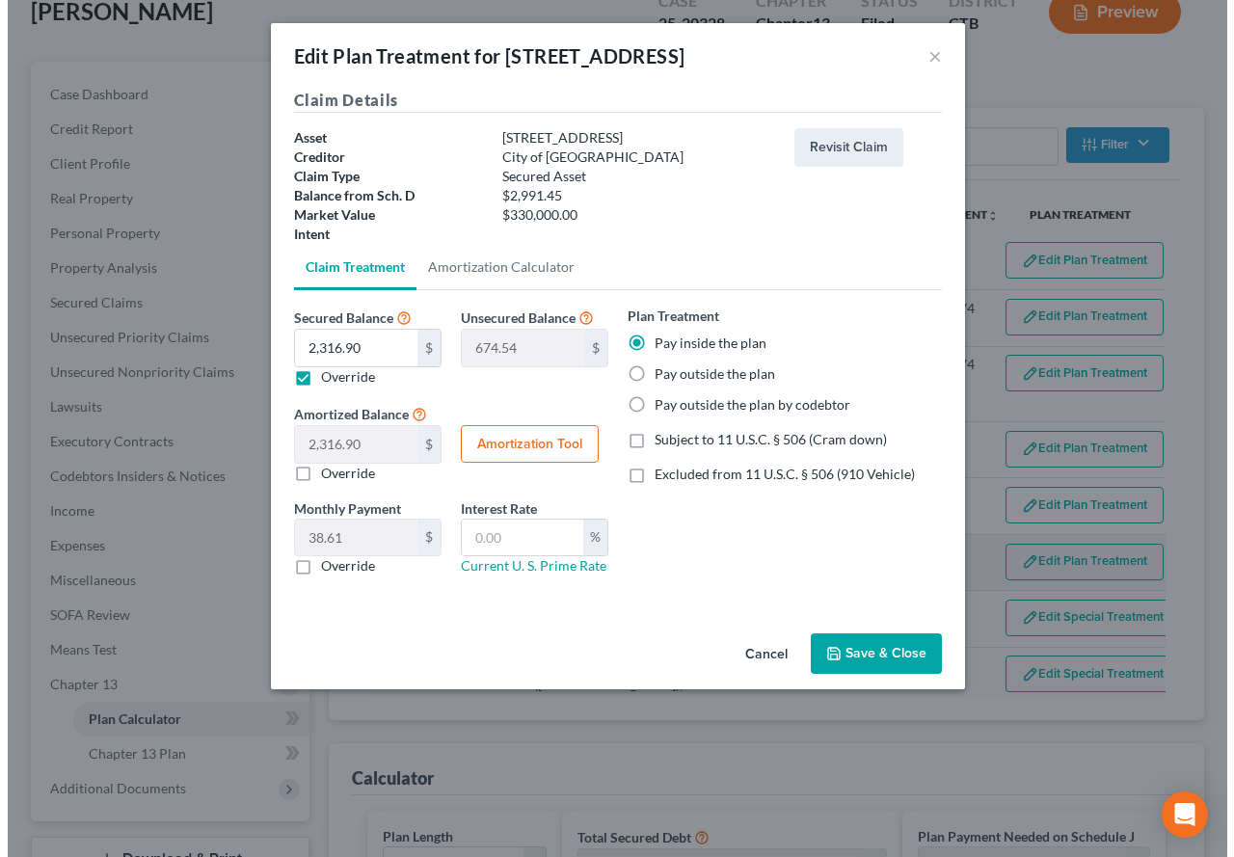
scroll to position [123, 0]
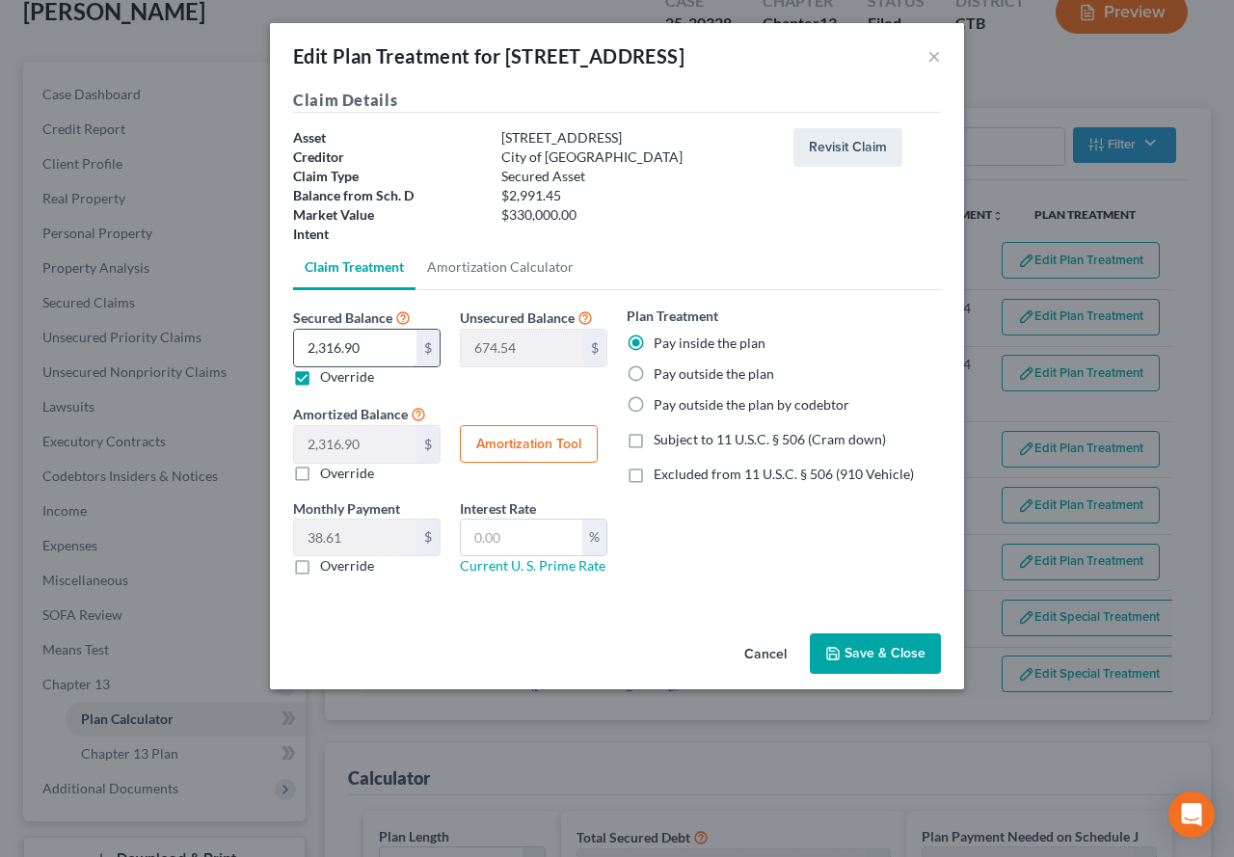
click at [383, 346] on input "2,316.90" at bounding box center [355, 348] width 122 height 37
type input "2"
type input "2,989.45"
type input "2.00"
type input "0.03"
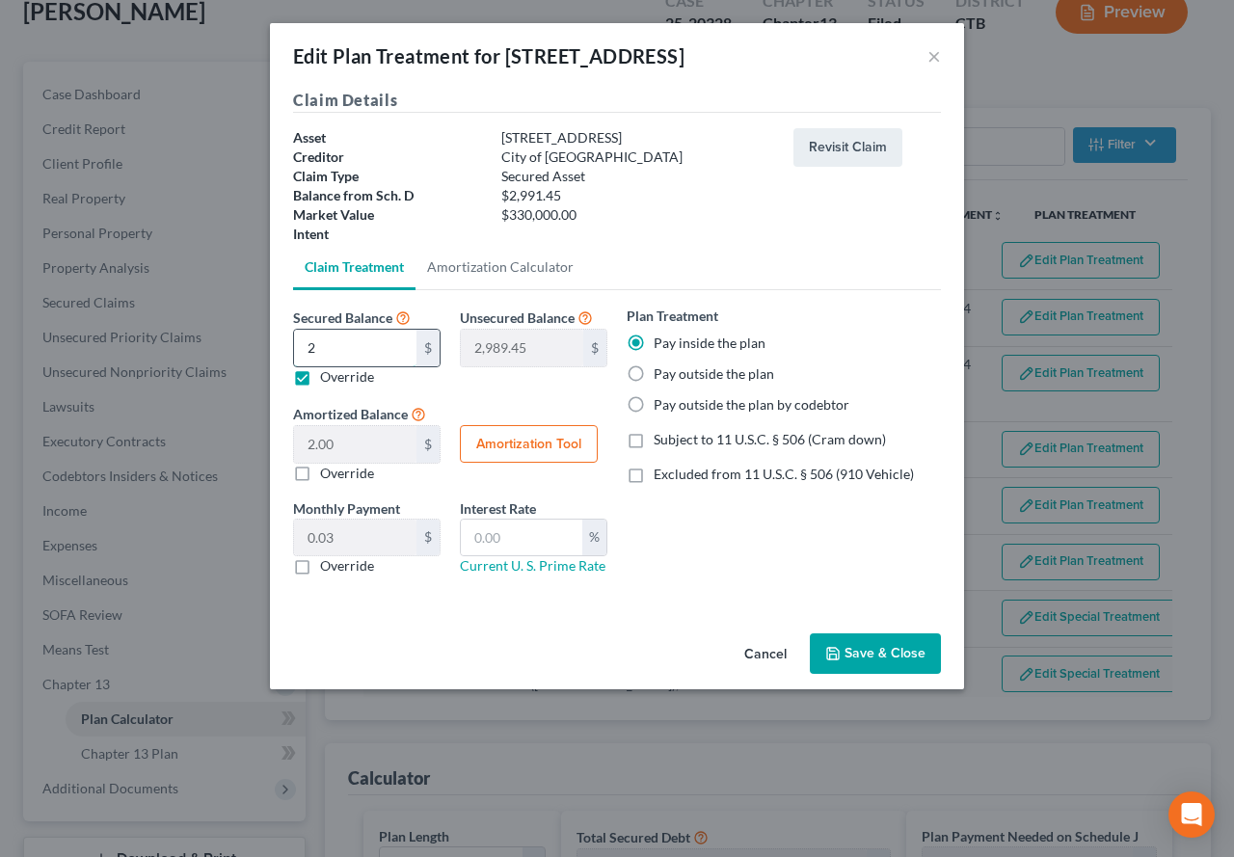
type input "20"
type input "2,971.45"
type input "20.00"
type input "0.33"
type input "209"
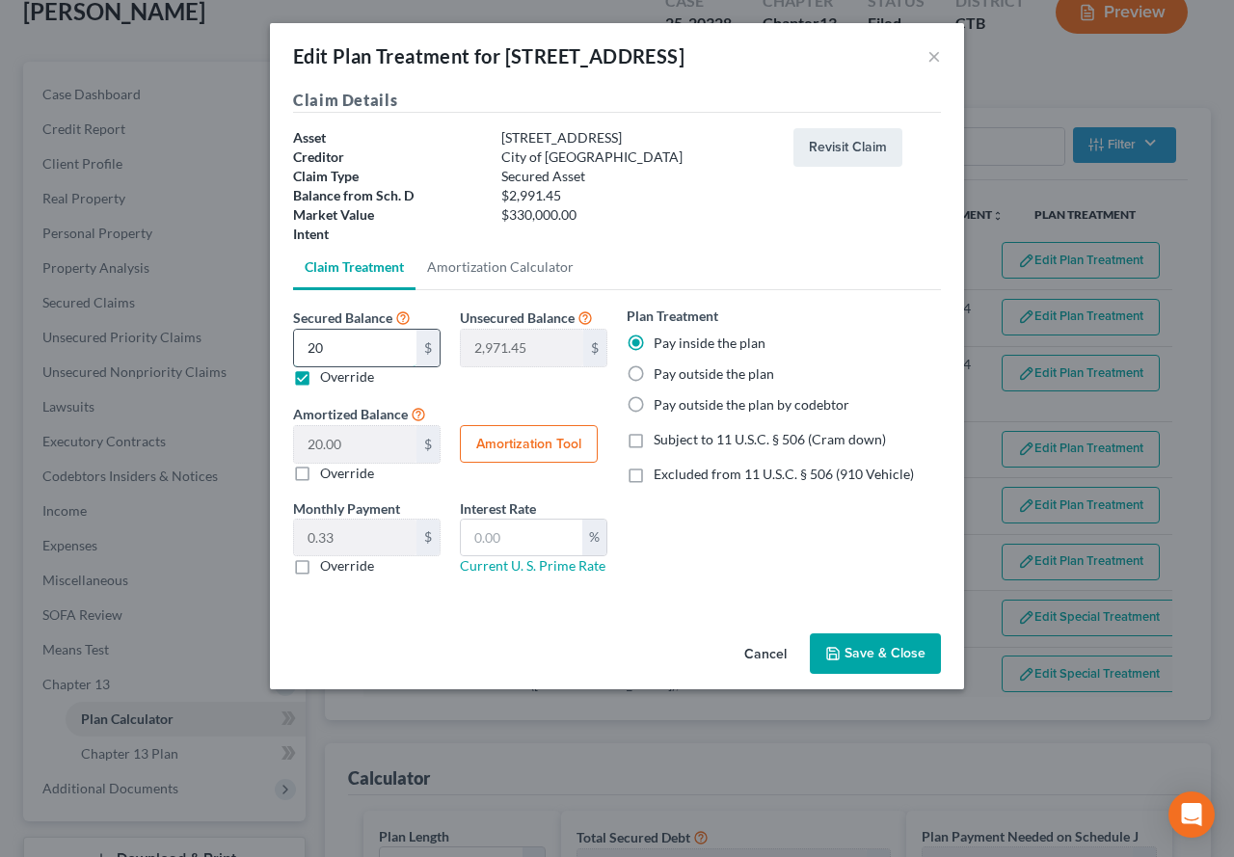
type input "2,782.45"
type input "209.00"
type input "3.48"
type input "2096"
type input "895.44"
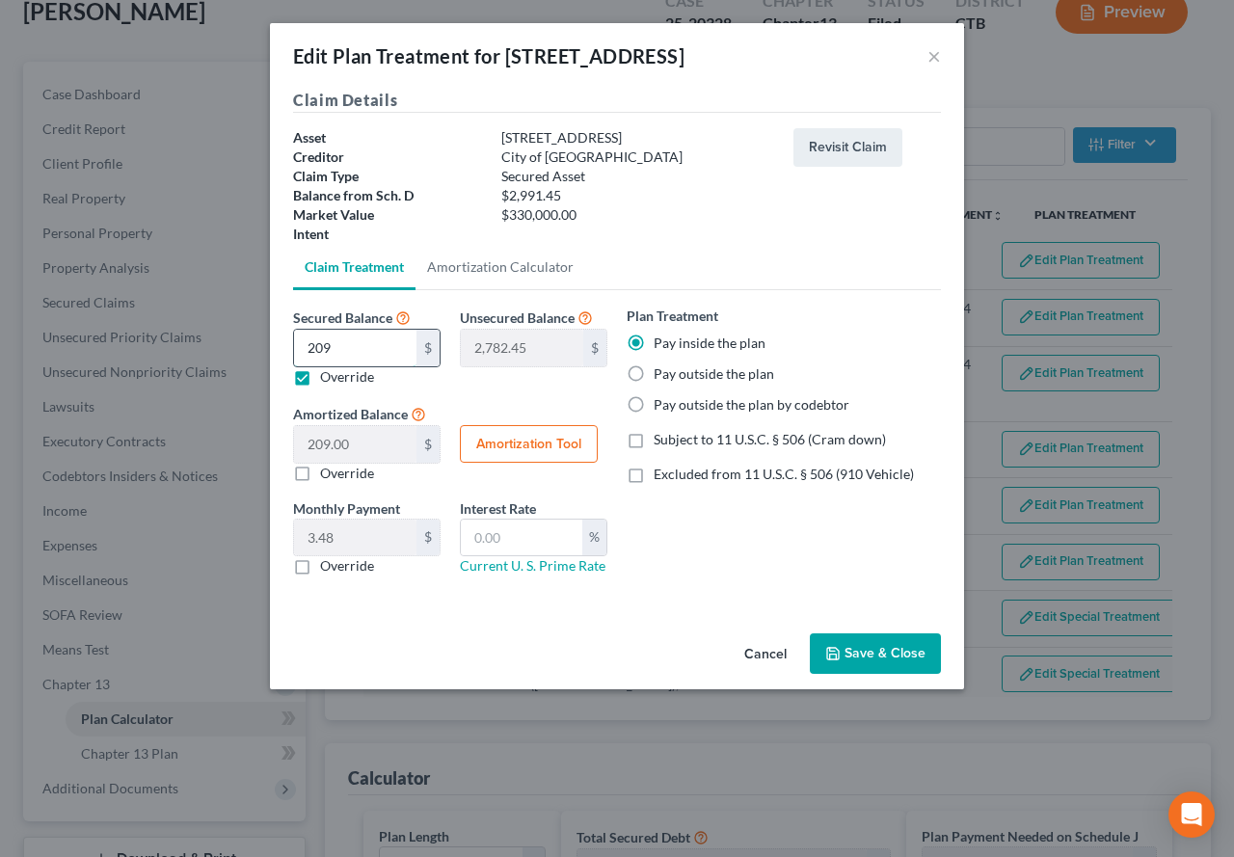
type input "2,096.00"
type input "34.93"
type input "2,096.1"
type input "895.34"
type input "2,096.10"
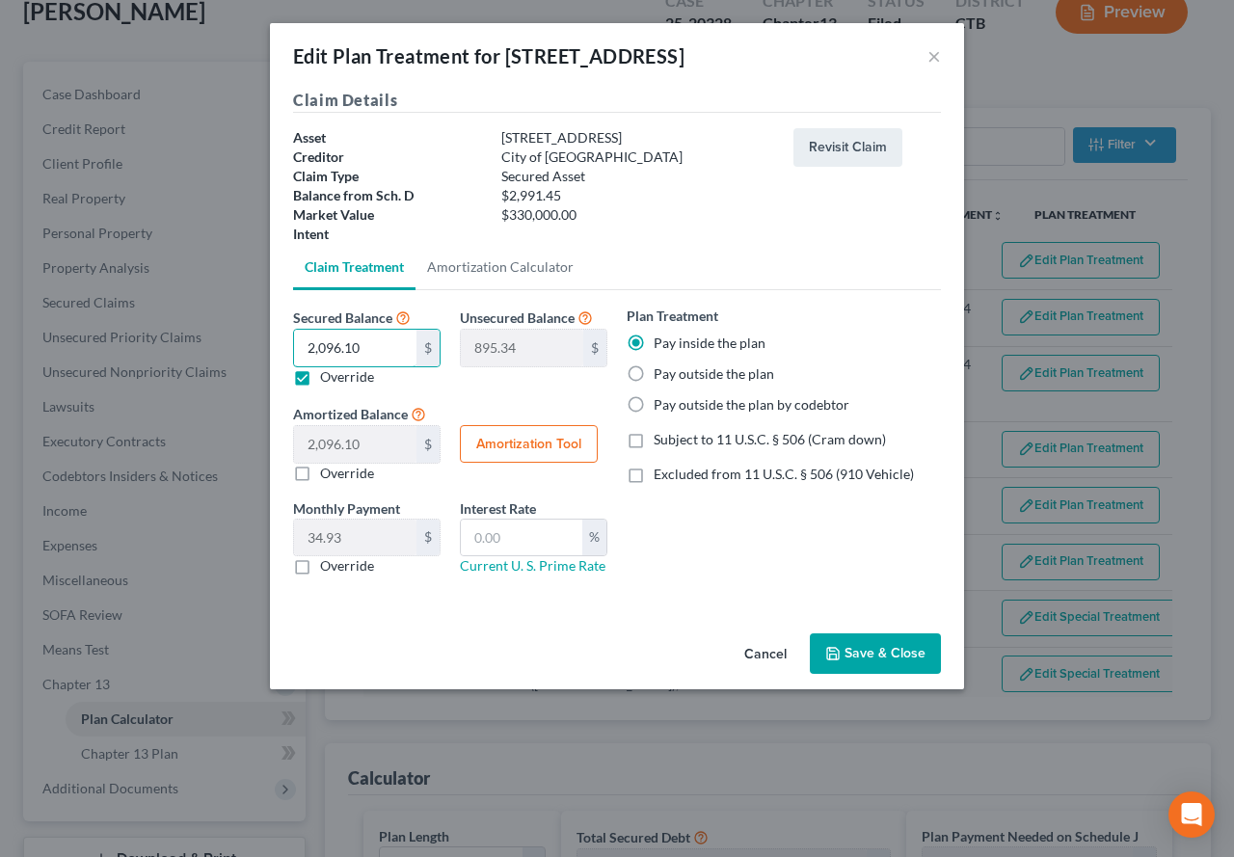
type input "2,096.10"
click at [865, 664] on button "Save & Close" at bounding box center [875, 654] width 131 height 41
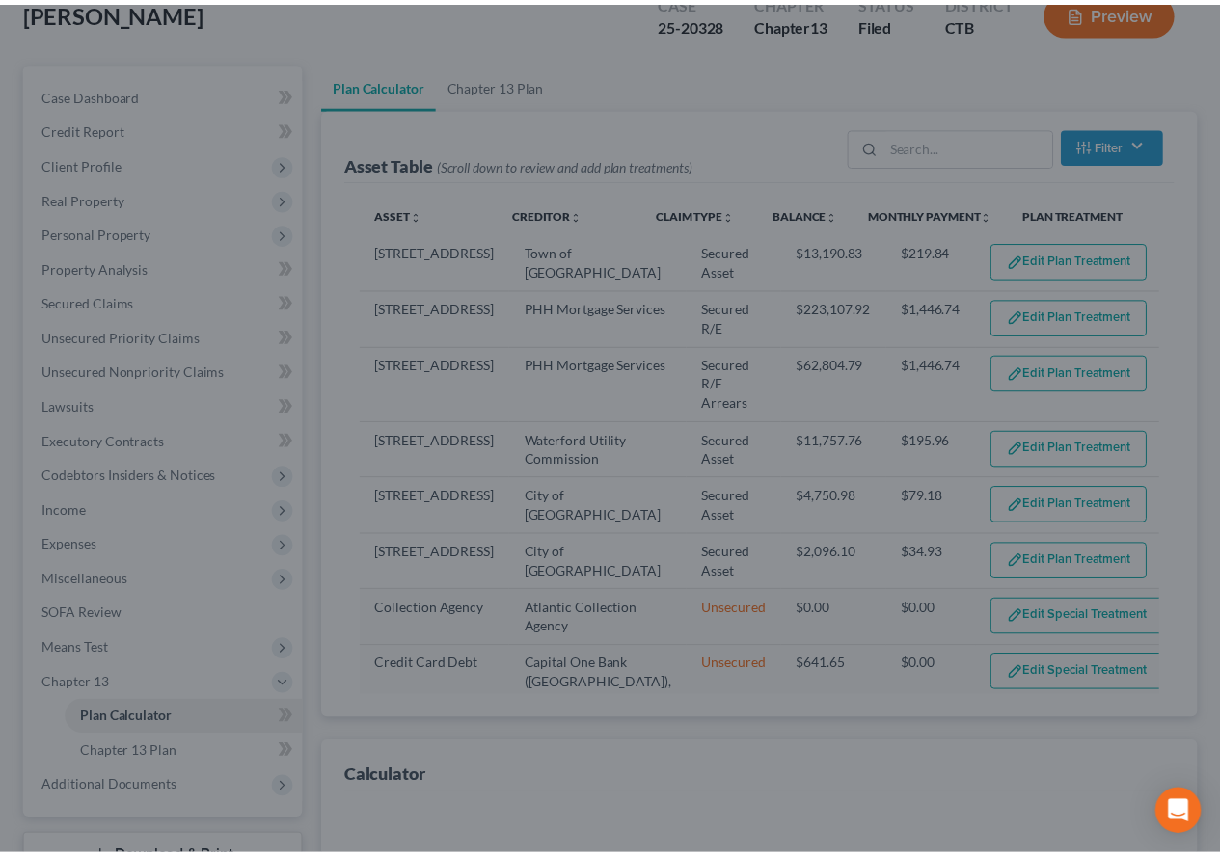
scroll to position [158, 0]
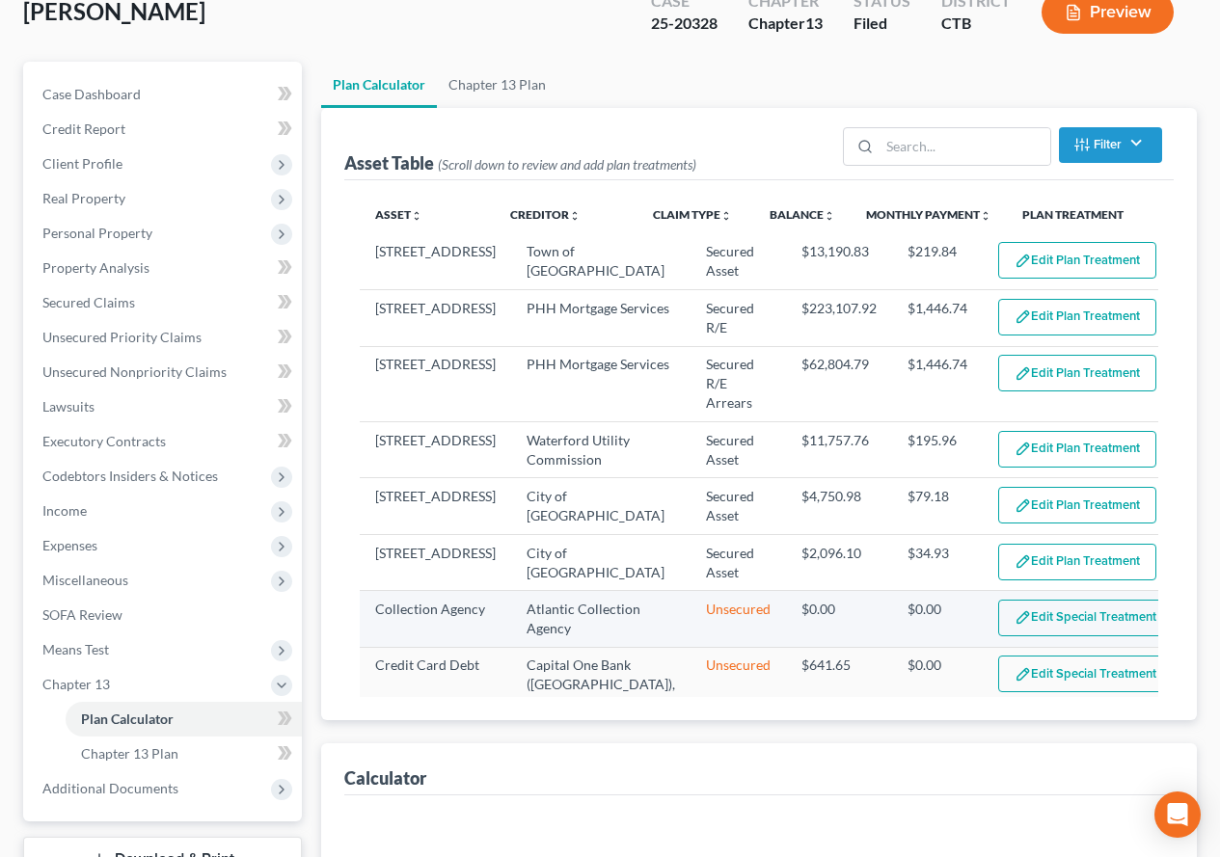
select select "59"
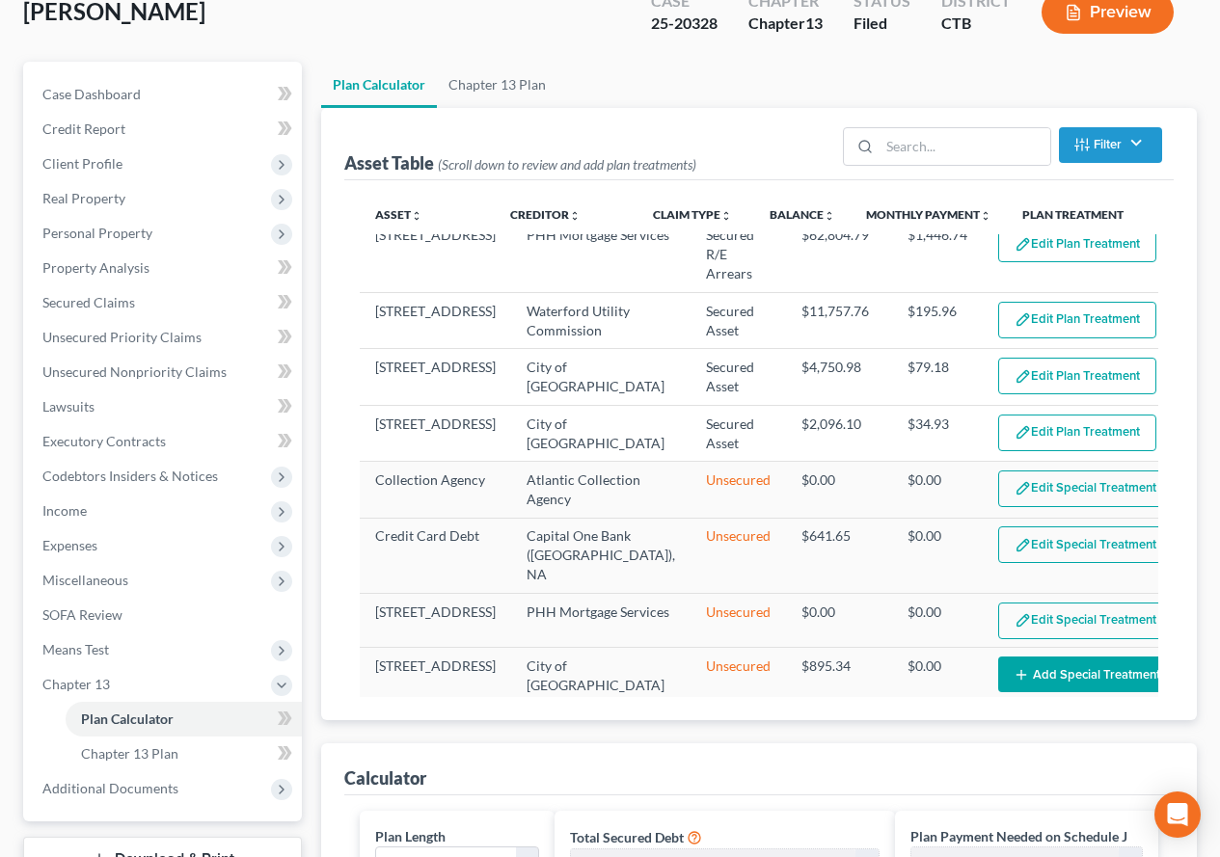
scroll to position [153, 0]
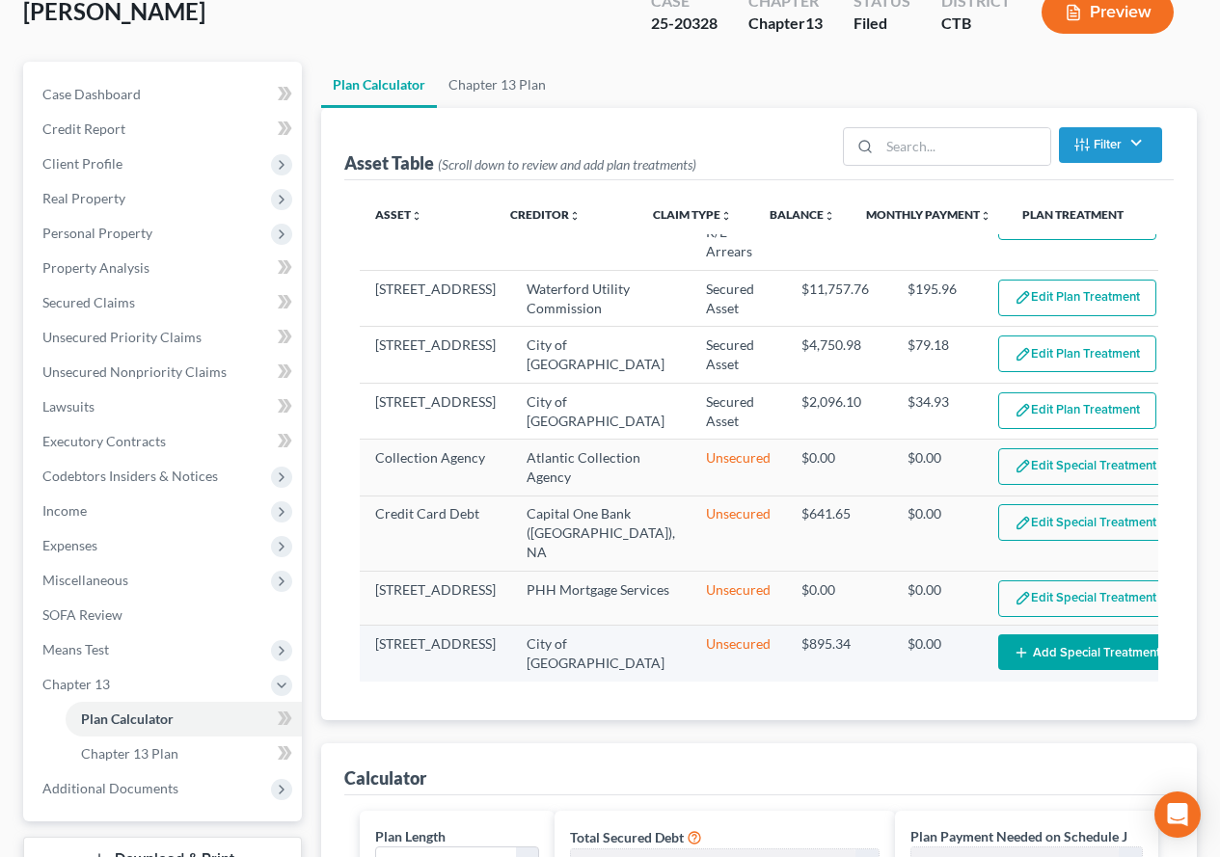
click at [1035, 654] on button "Add Special Treatment" at bounding box center [1086, 653] width 177 height 36
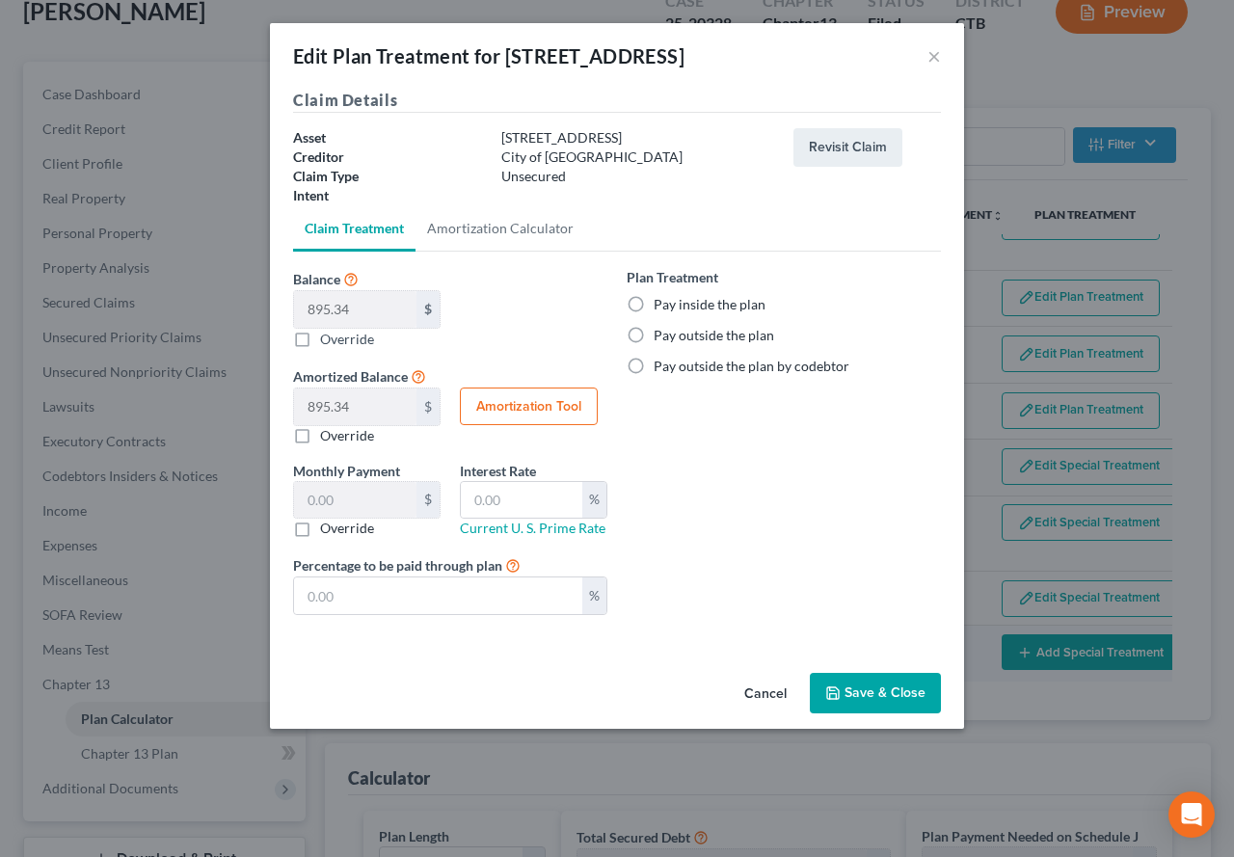
scroll to position [134, 0]
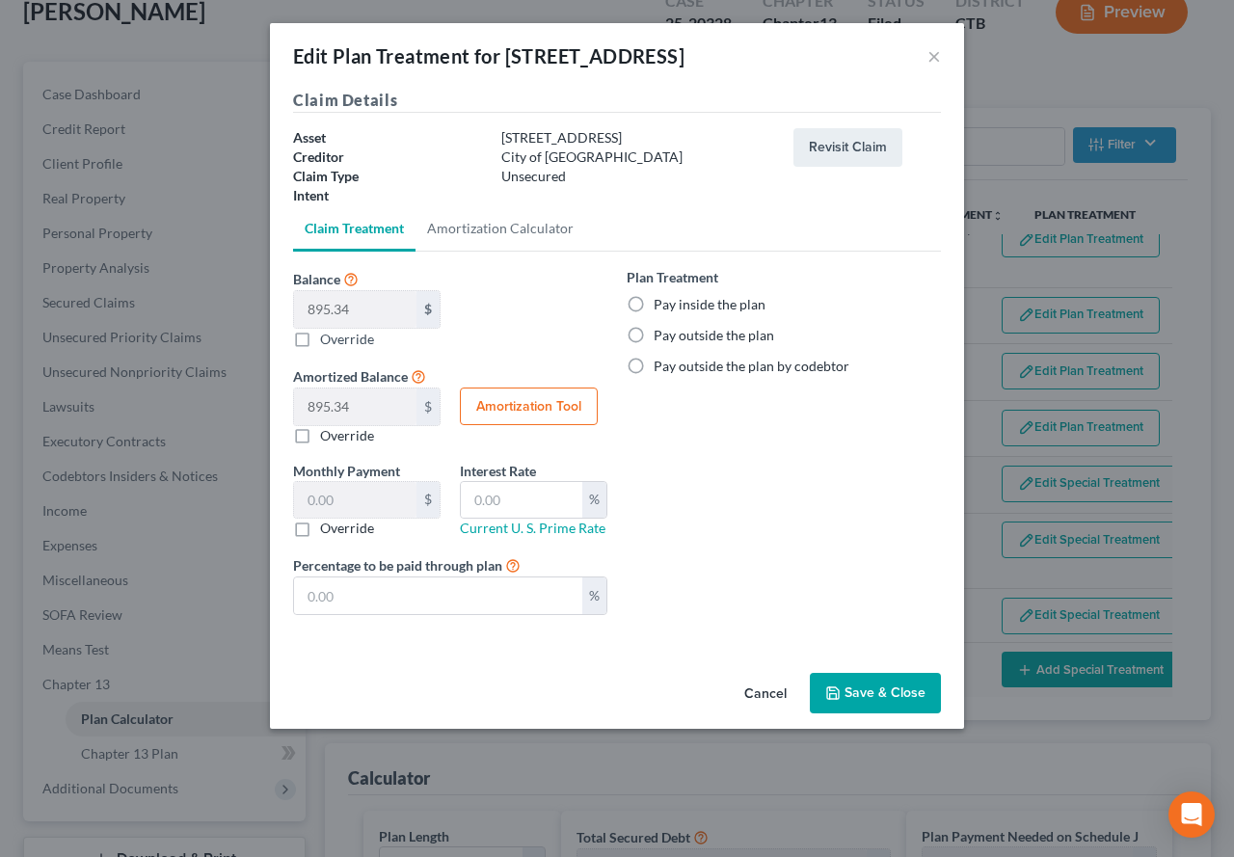
click at [320, 339] on label "Override" at bounding box center [347, 339] width 54 height 20
click at [328, 339] on input "Balance 895.34 $ $ Override" at bounding box center [334, 335] width 13 height 13
checkbox input "true"
click at [338, 311] on input "Balance 895.34 $ $ Override" at bounding box center [355, 309] width 122 height 37
type input "0"
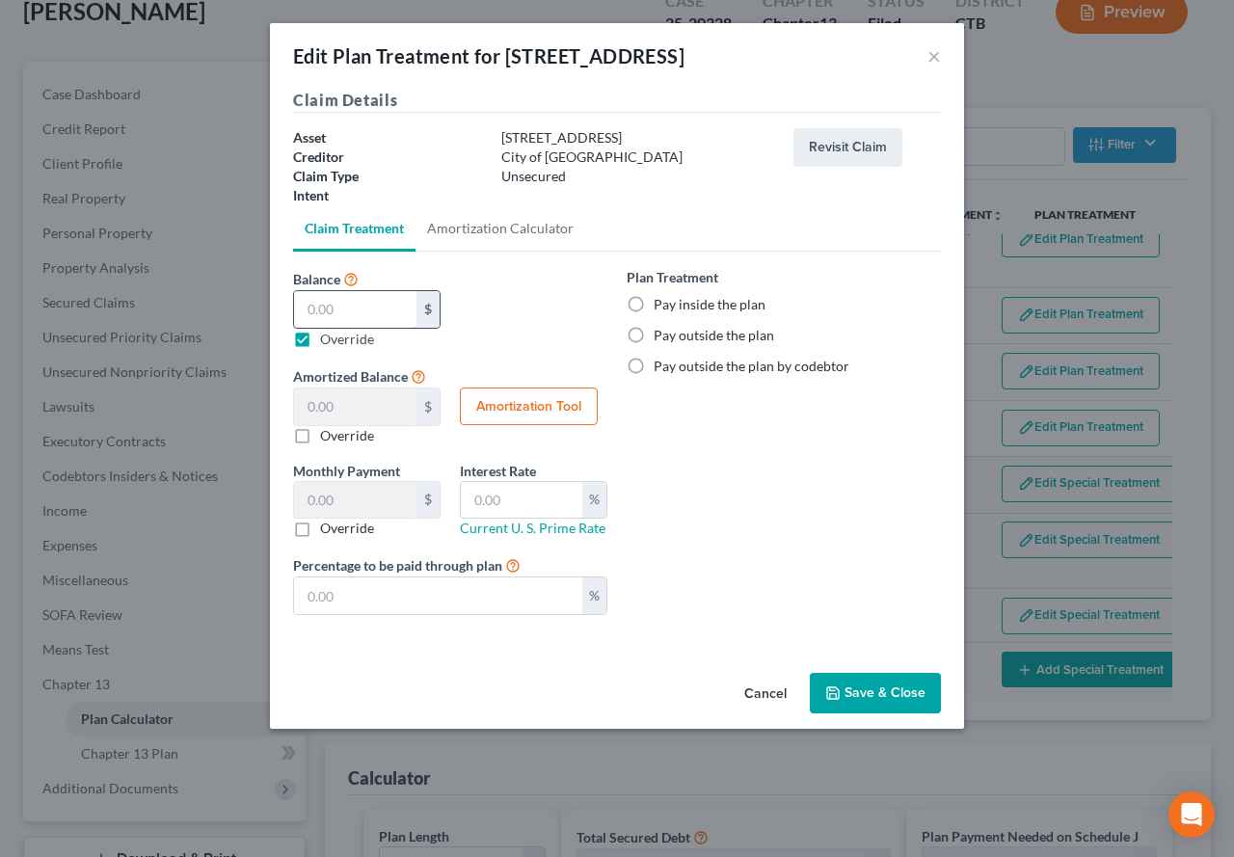
type input "0.00"
click at [852, 700] on button "Save & Close" at bounding box center [875, 693] width 131 height 41
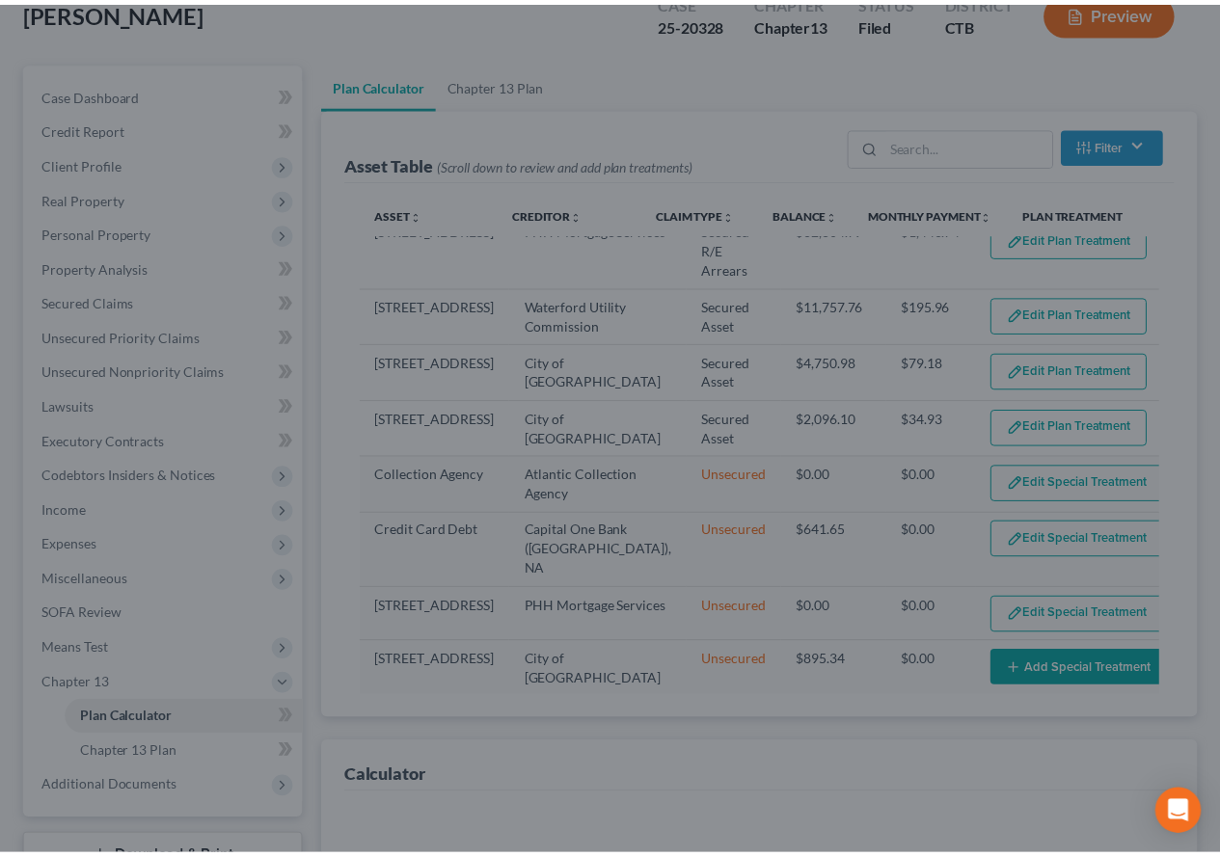
scroll to position [158, 0]
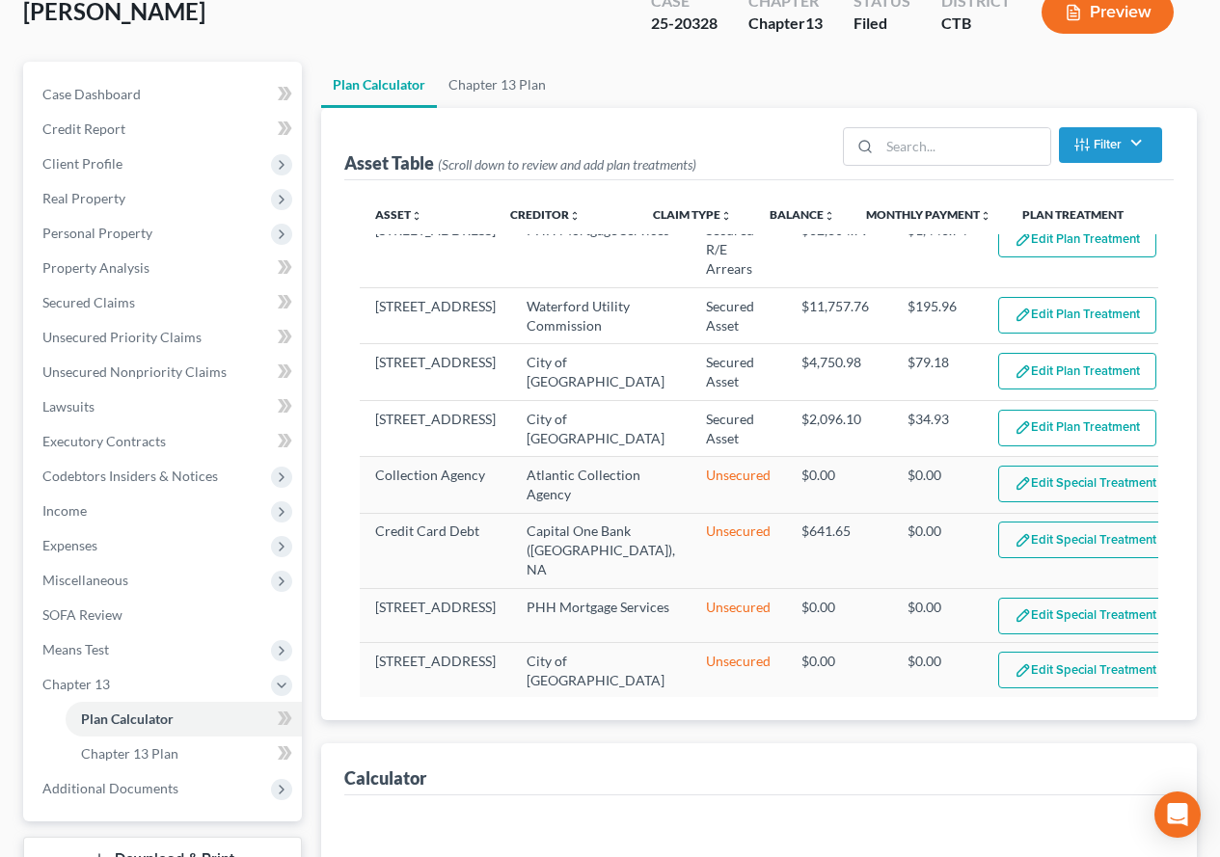
select select "59"
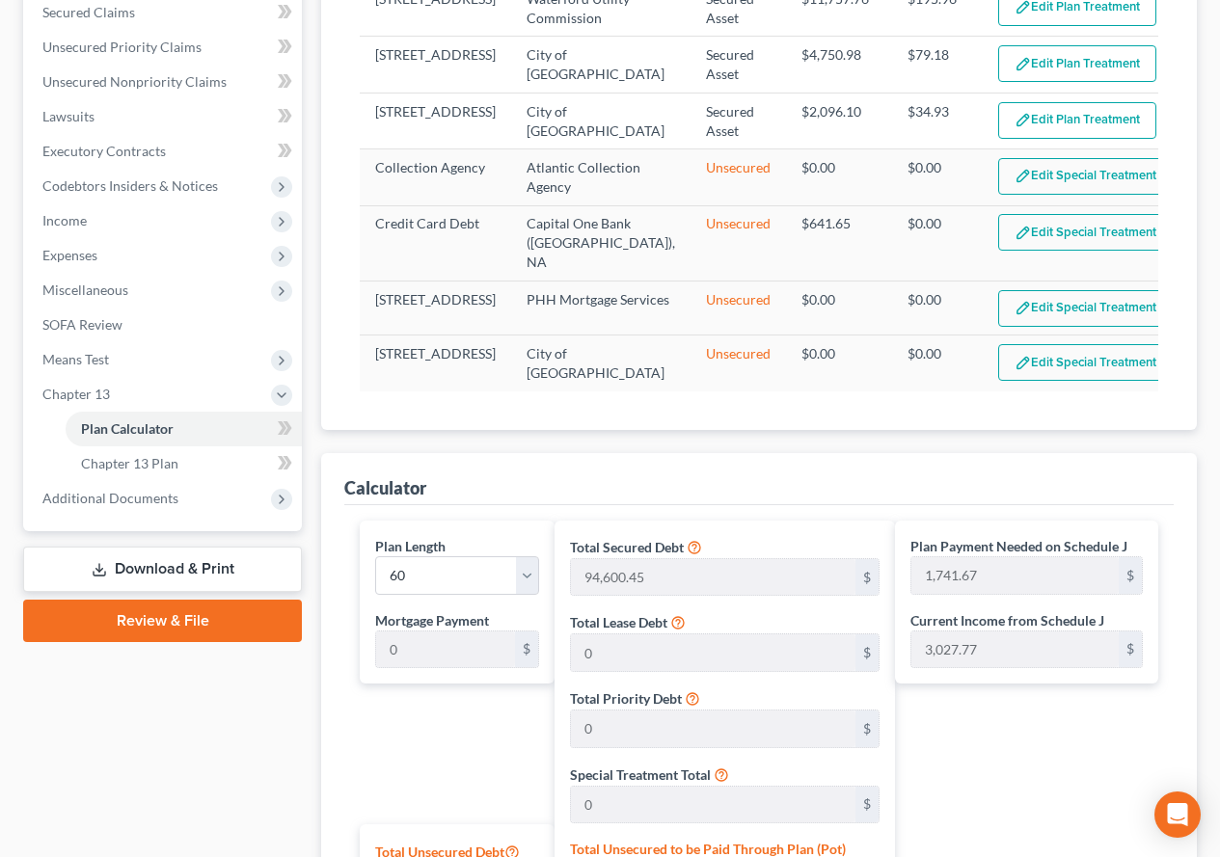
scroll to position [447, 0]
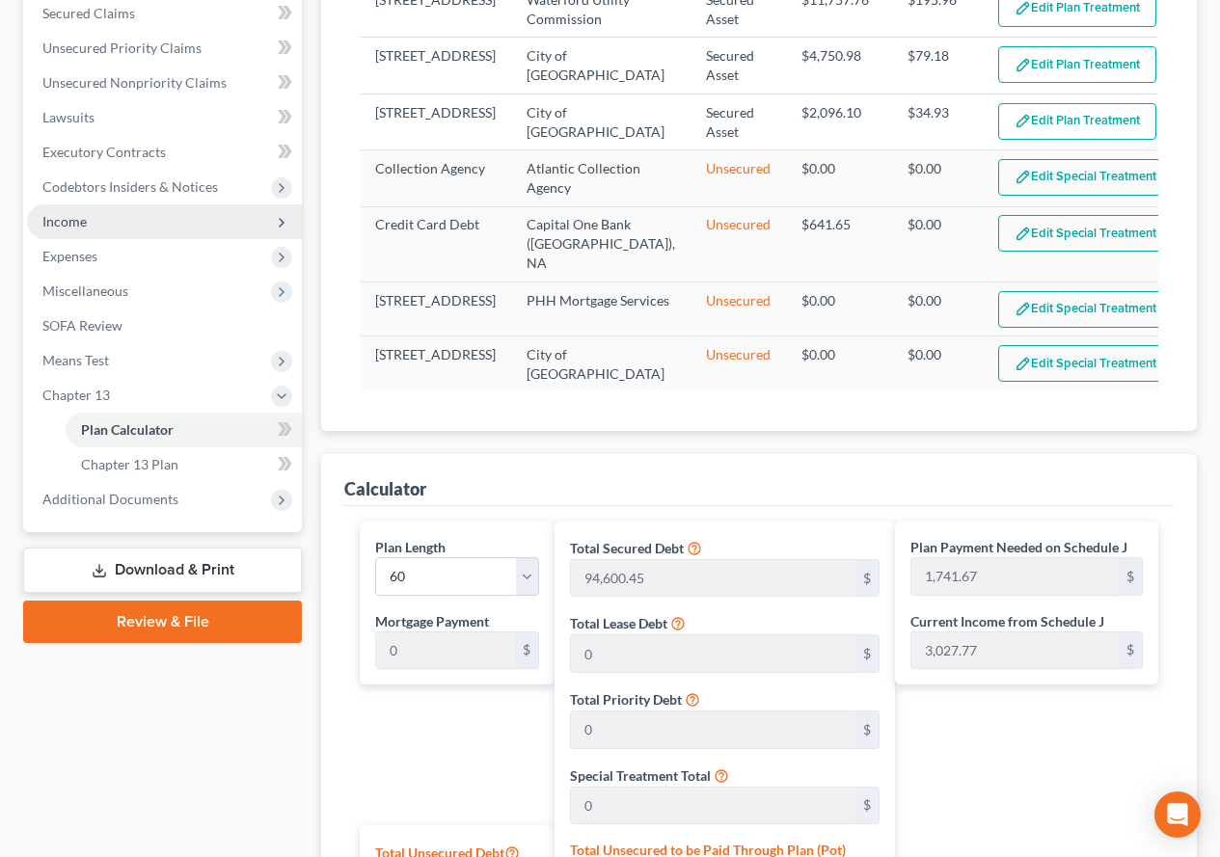
click at [77, 231] on span "Income" at bounding box center [164, 221] width 275 height 35
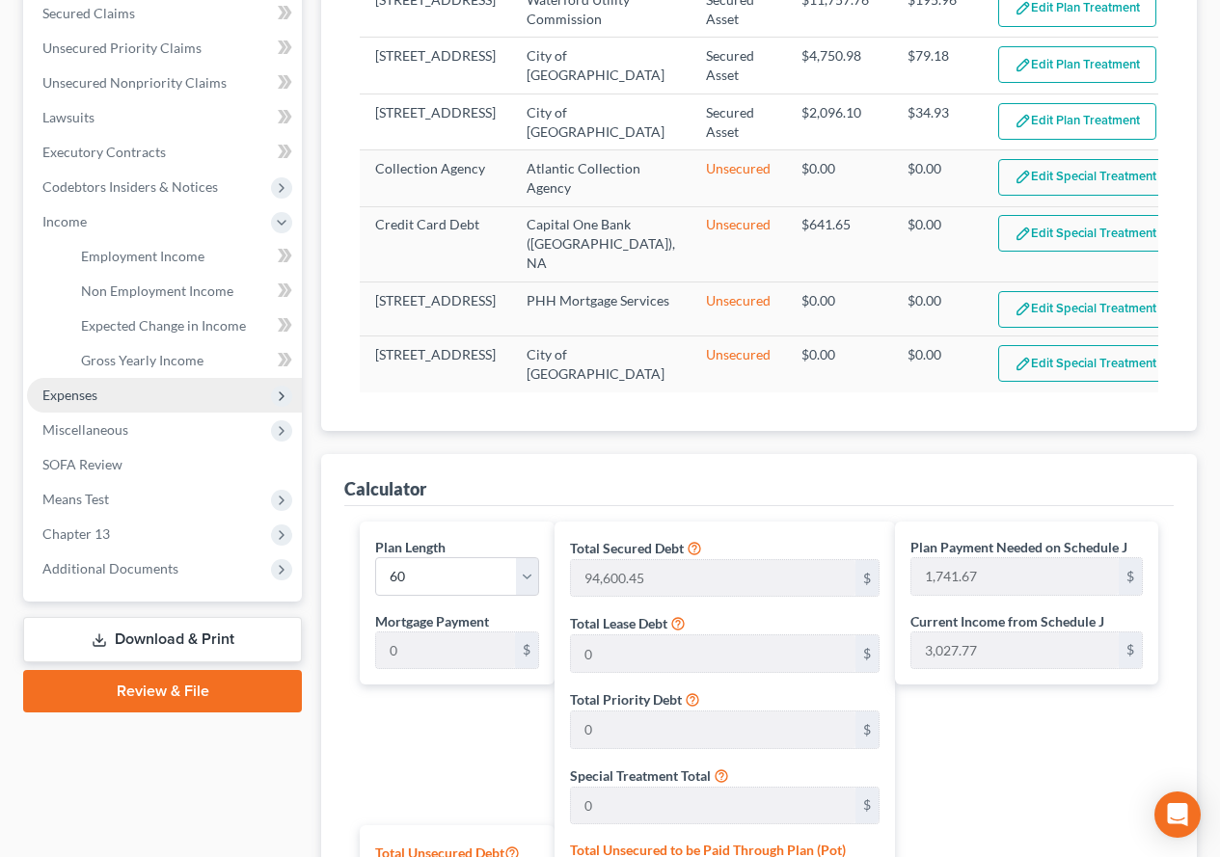
click at [76, 397] on span "Expenses" at bounding box center [69, 395] width 55 height 16
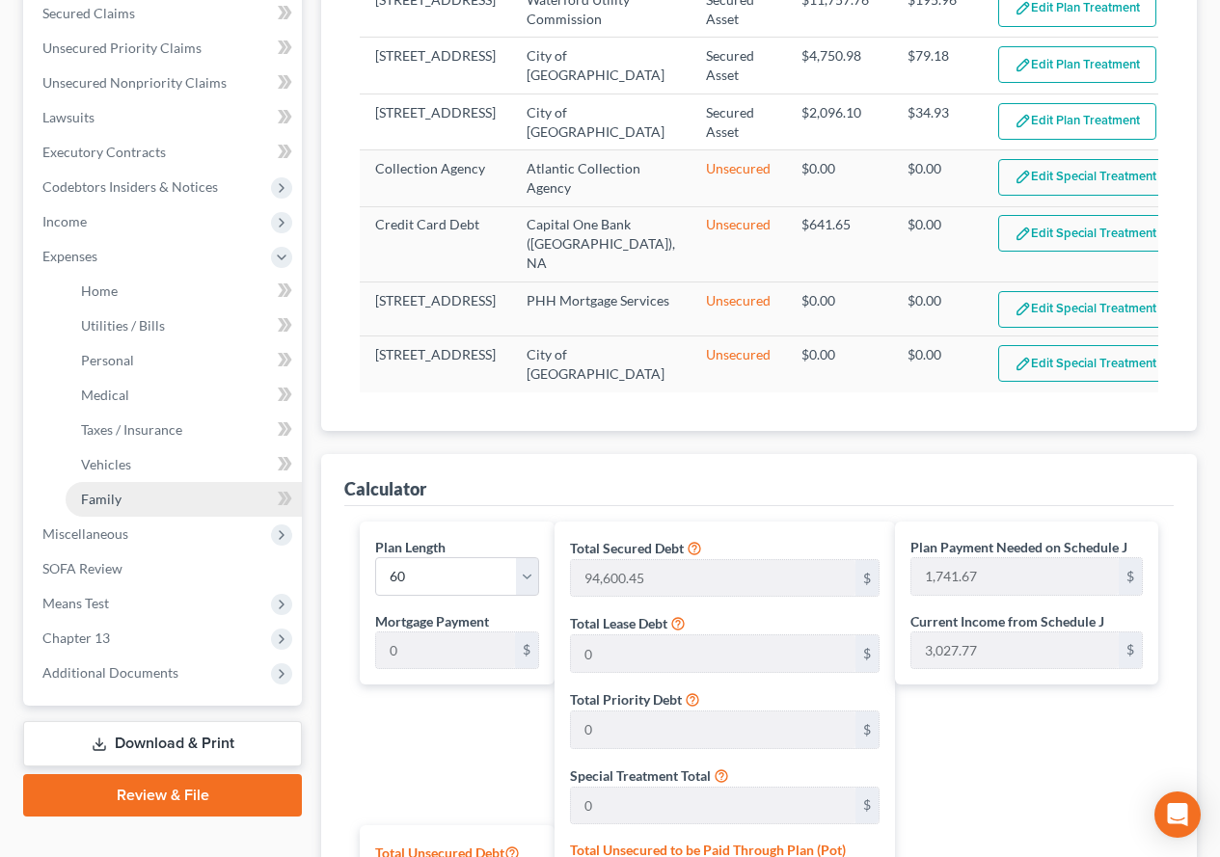
click at [115, 495] on span "Family" at bounding box center [101, 499] width 41 height 16
click at [122, 467] on span "Vehicles" at bounding box center [106, 464] width 50 height 16
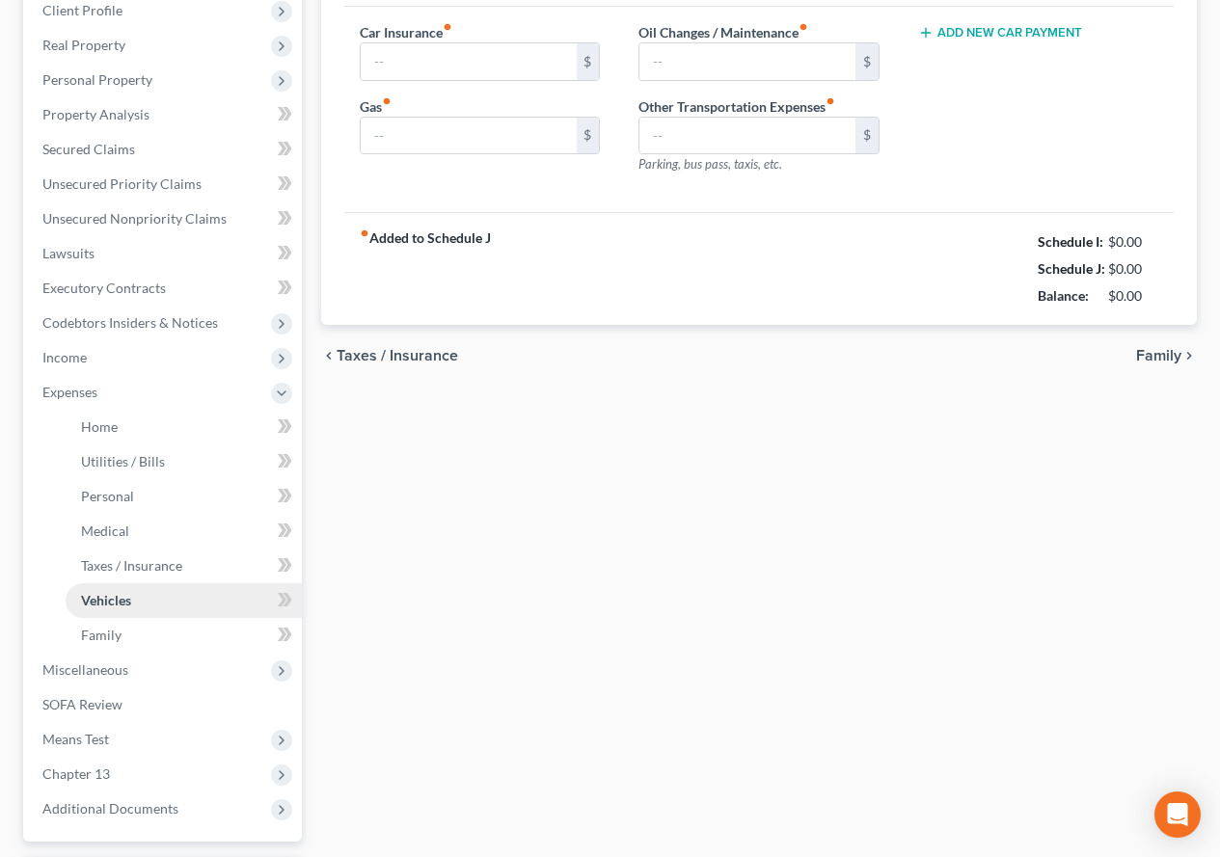
type input "100.00"
type input "0.00"
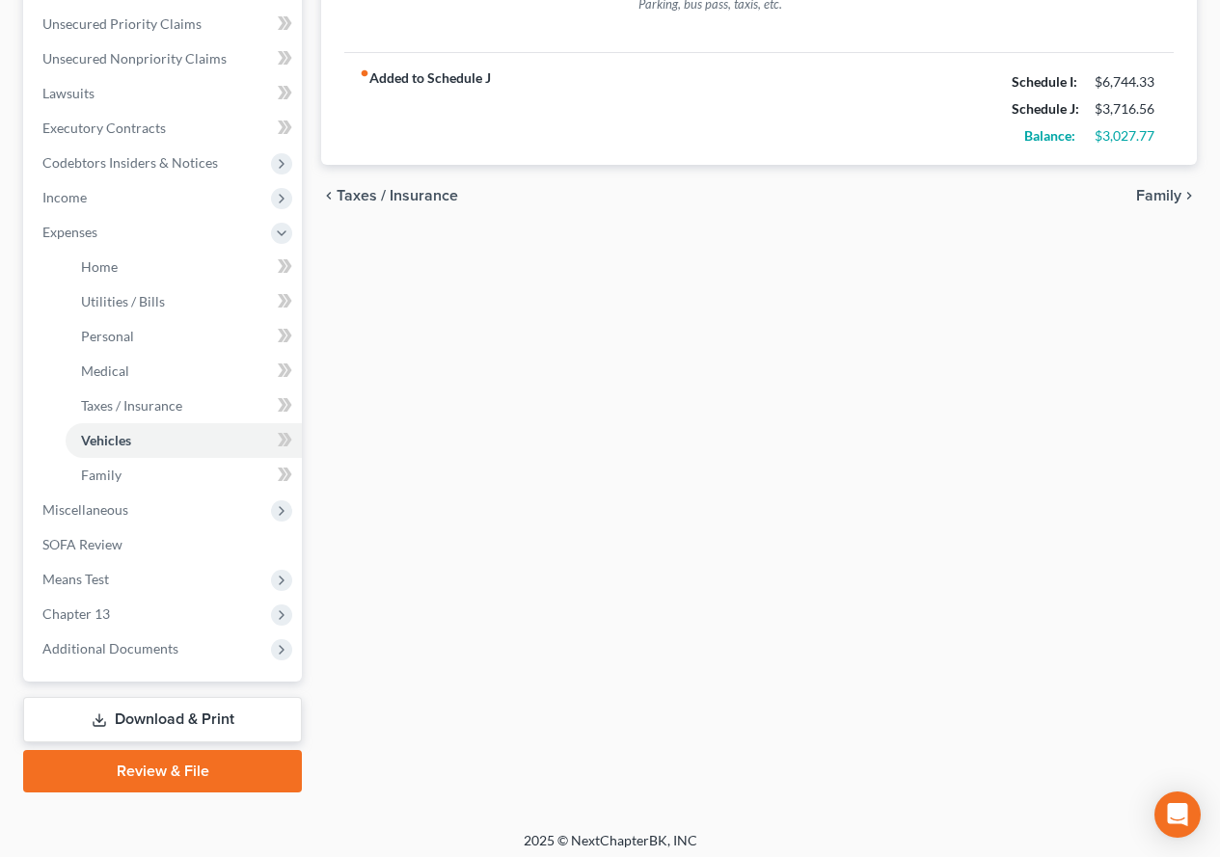
scroll to position [480, 0]
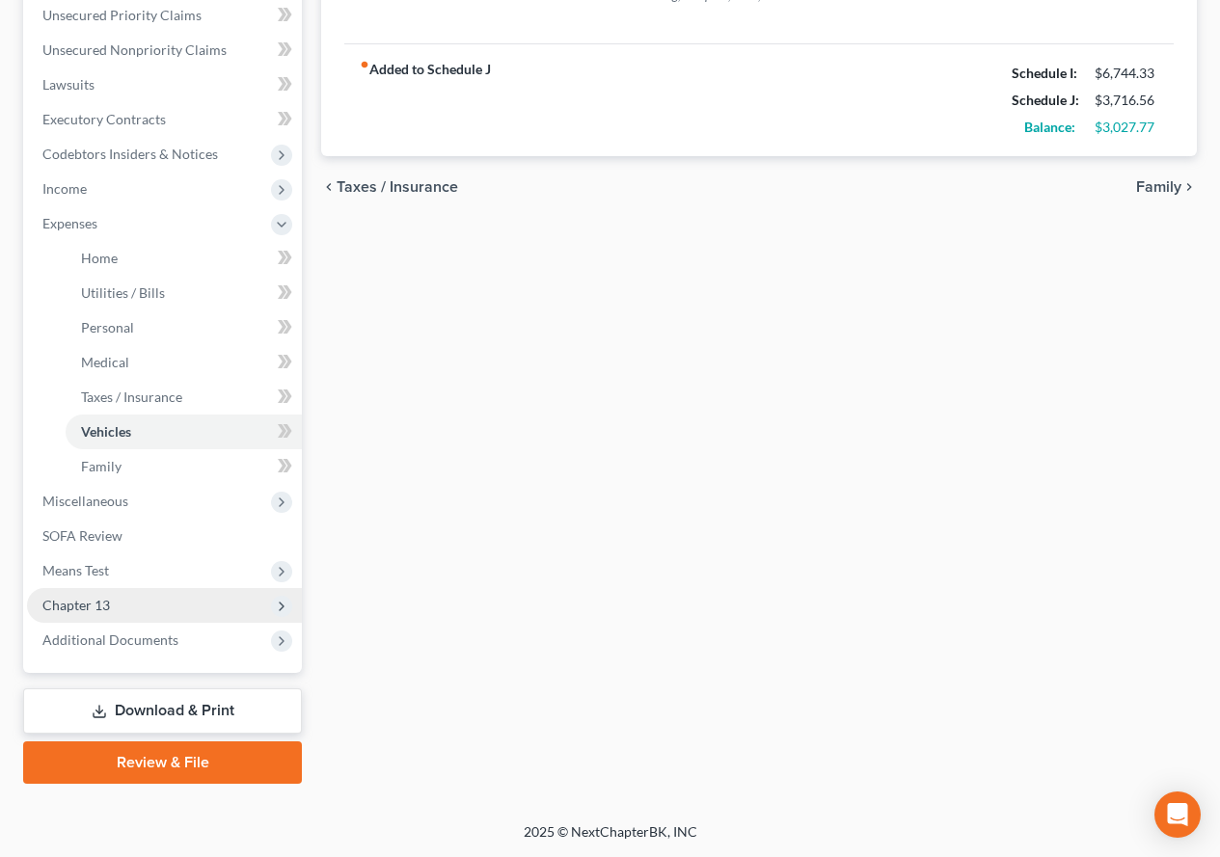
click at [69, 609] on span "Chapter 13" at bounding box center [76, 605] width 68 height 16
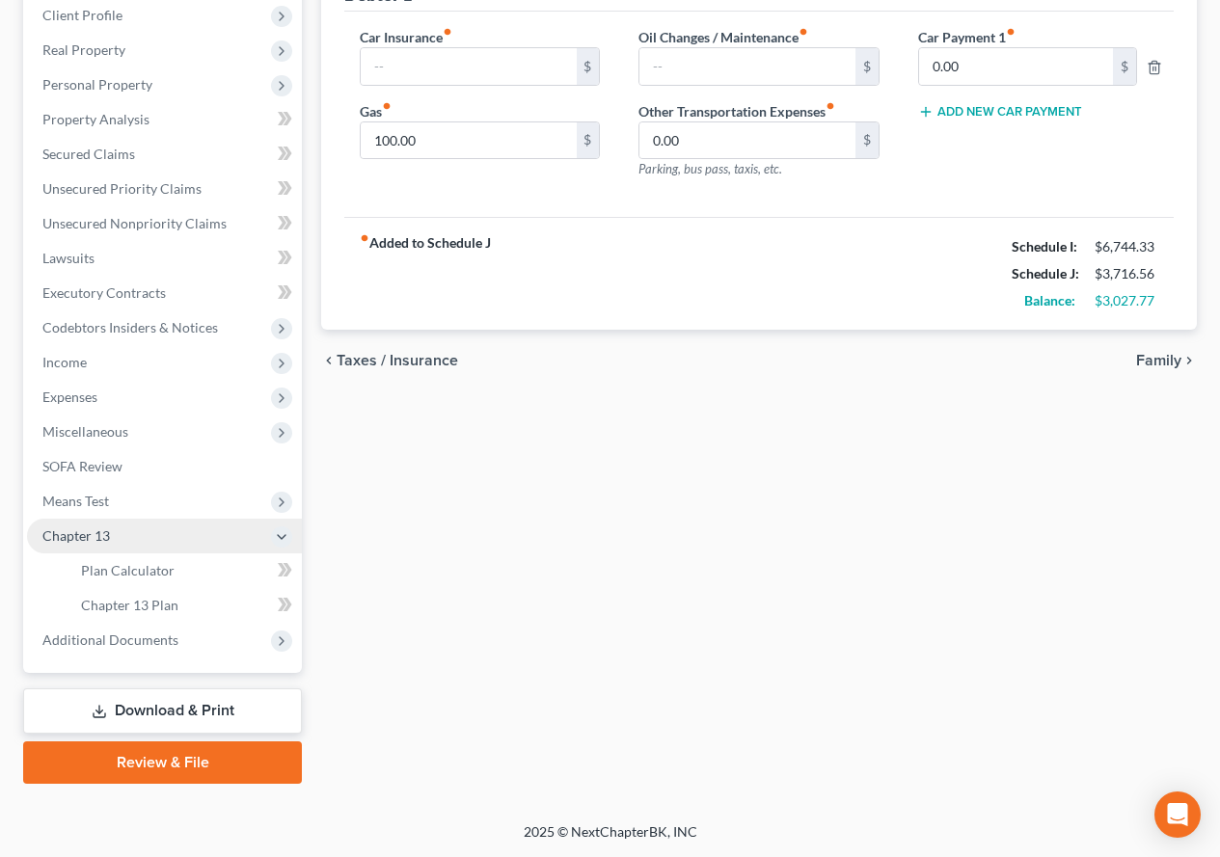
scroll to position [307, 0]
click at [113, 581] on link "Plan Calculator" at bounding box center [184, 571] width 236 height 35
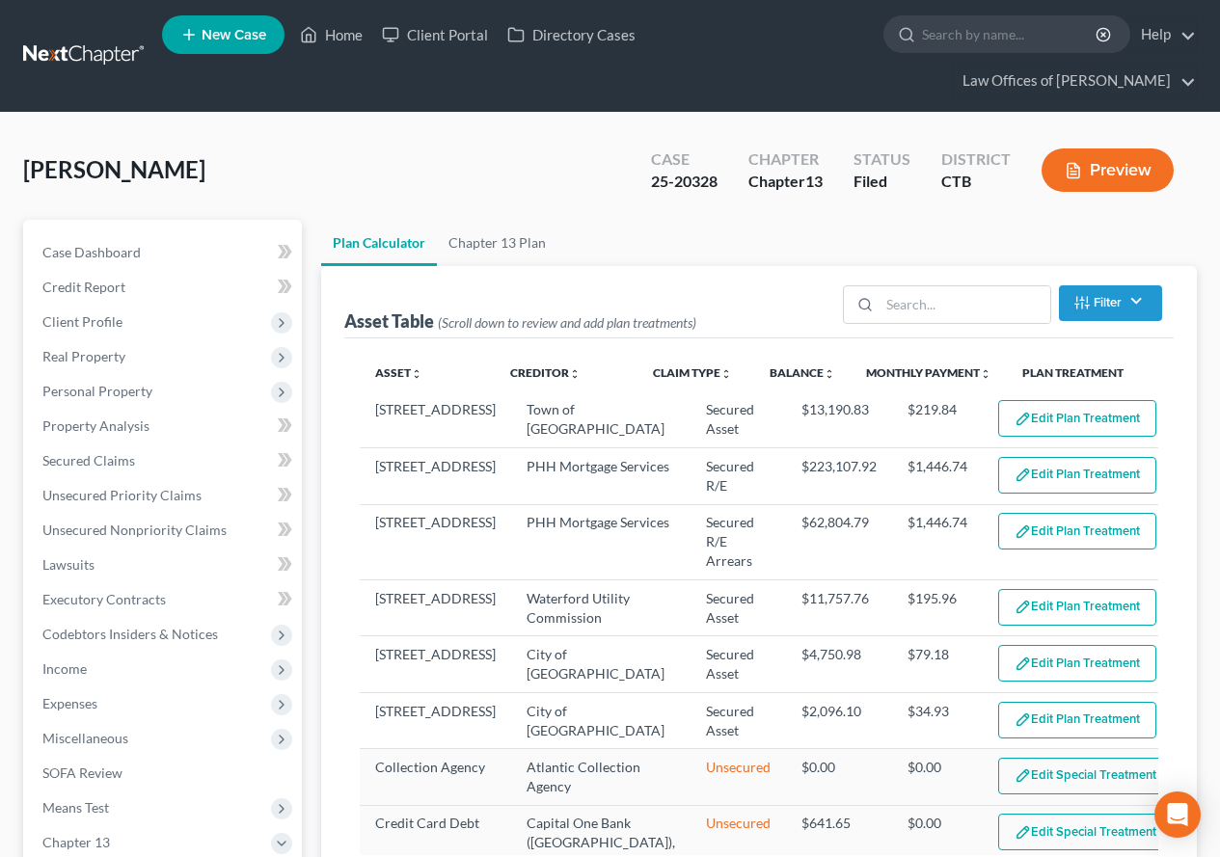
select select "59"
drag, startPoint x: 342, startPoint y: 36, endPoint x: 332, endPoint y: 30, distance: 12.1
click at [342, 36] on link "Home" at bounding box center [331, 34] width 82 height 35
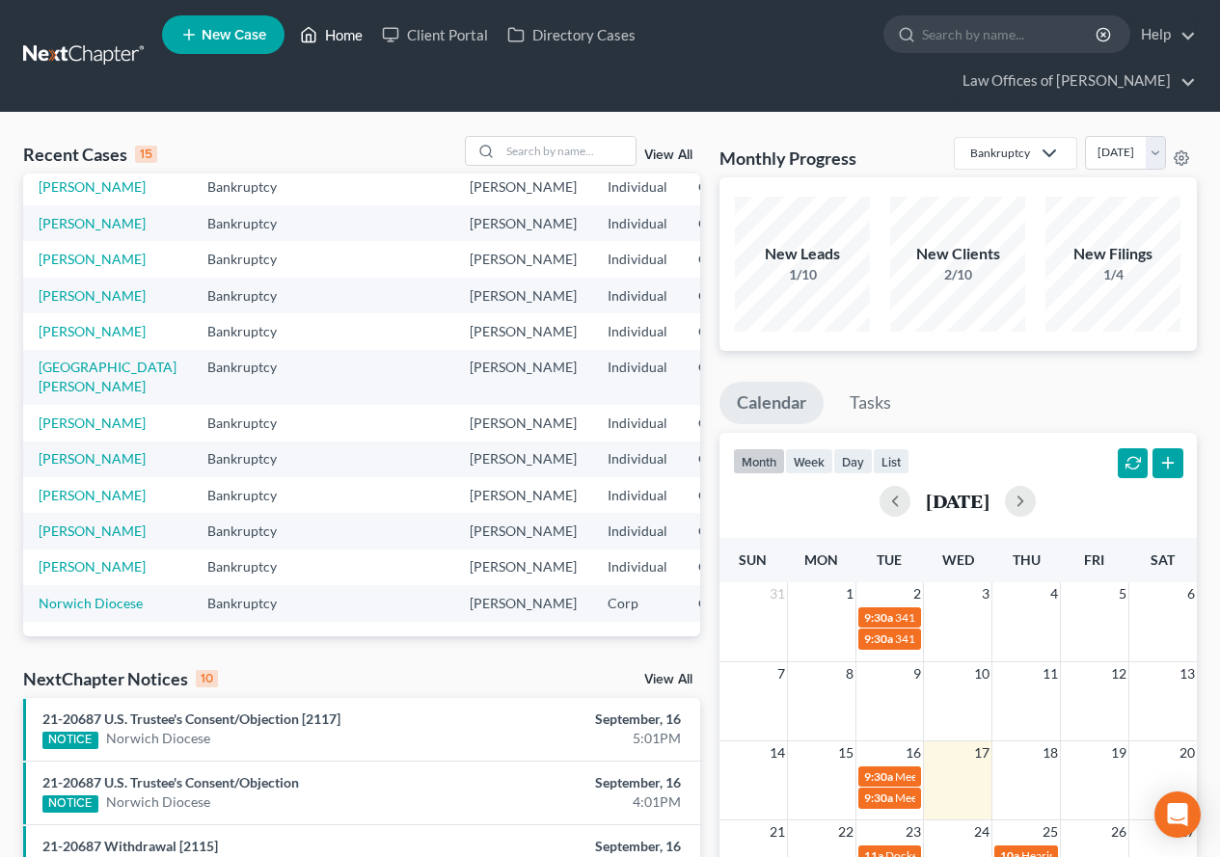
click at [334, 37] on link "Home" at bounding box center [331, 34] width 82 height 35
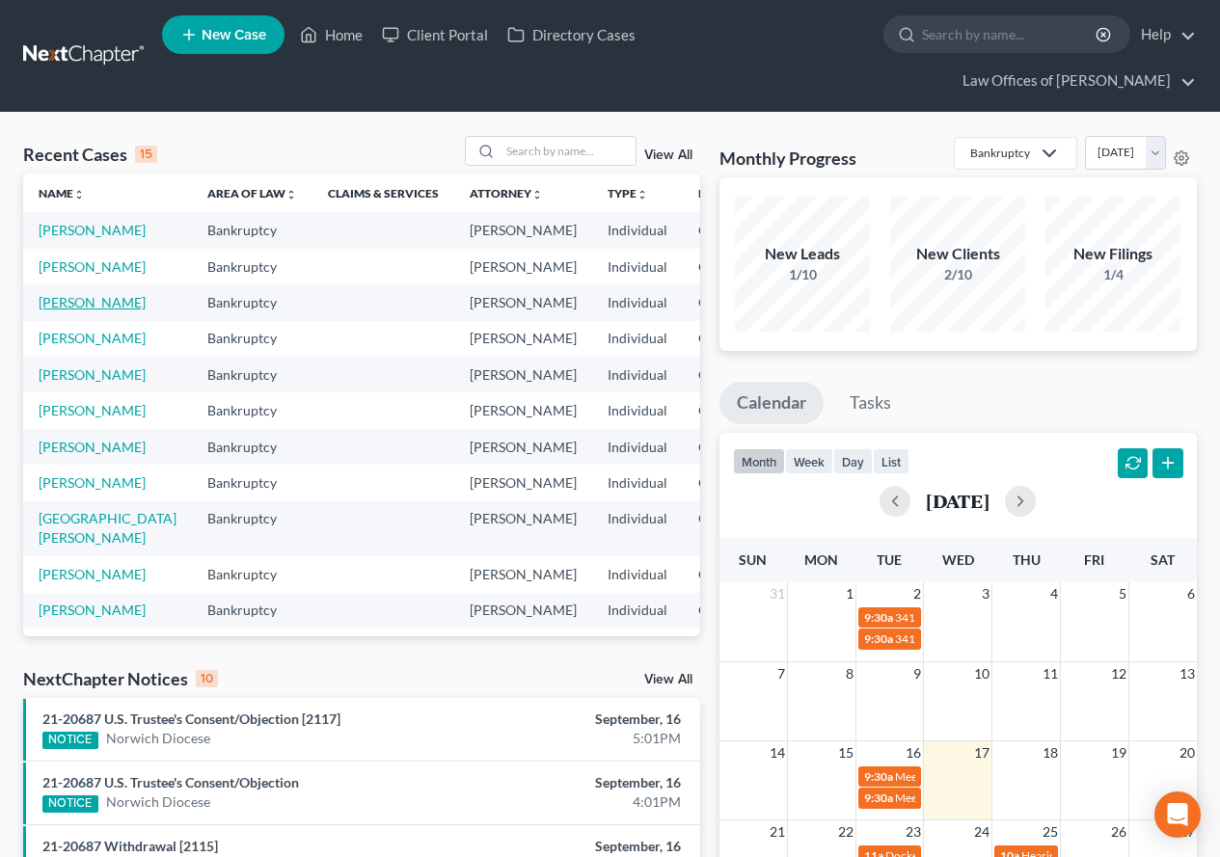
click at [49, 311] on link "[PERSON_NAME]" at bounding box center [92, 302] width 107 height 16
select select "3"
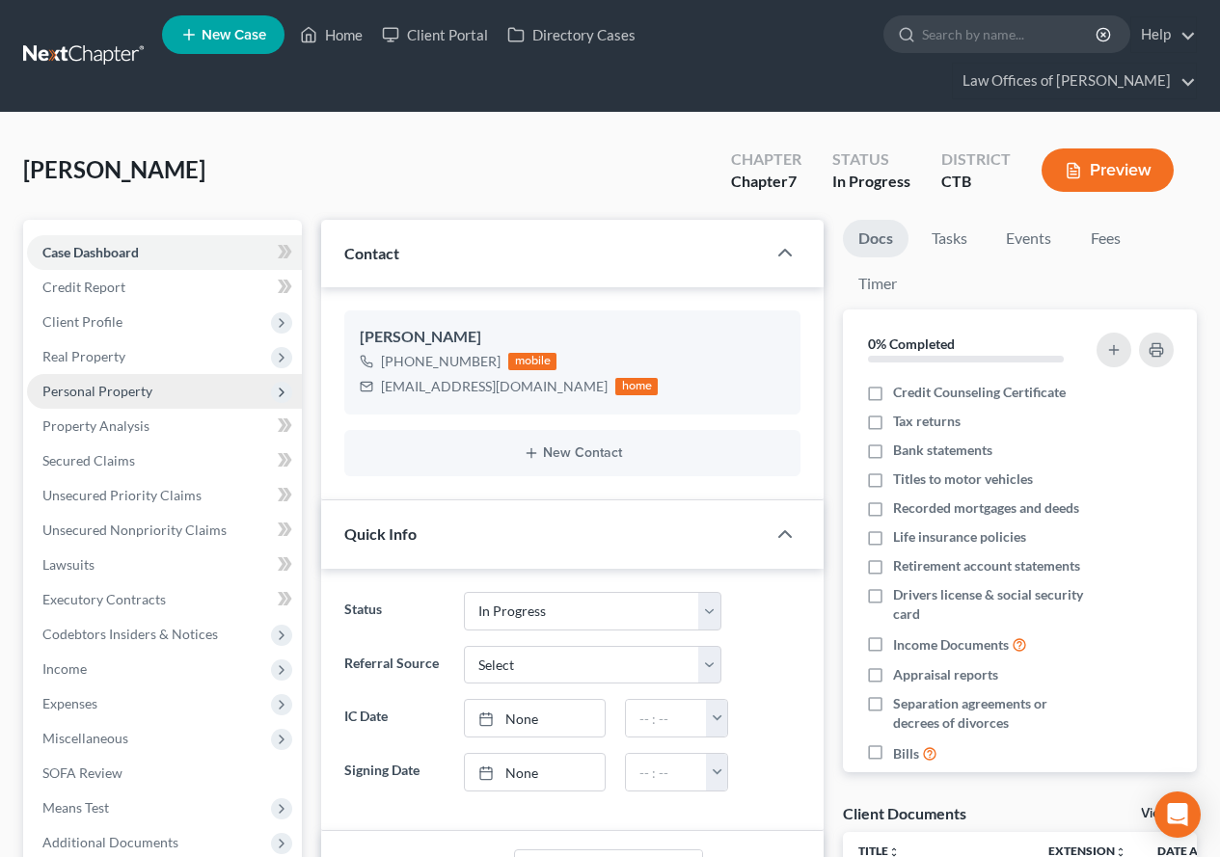
click at [88, 406] on span "Personal Property" at bounding box center [164, 391] width 275 height 35
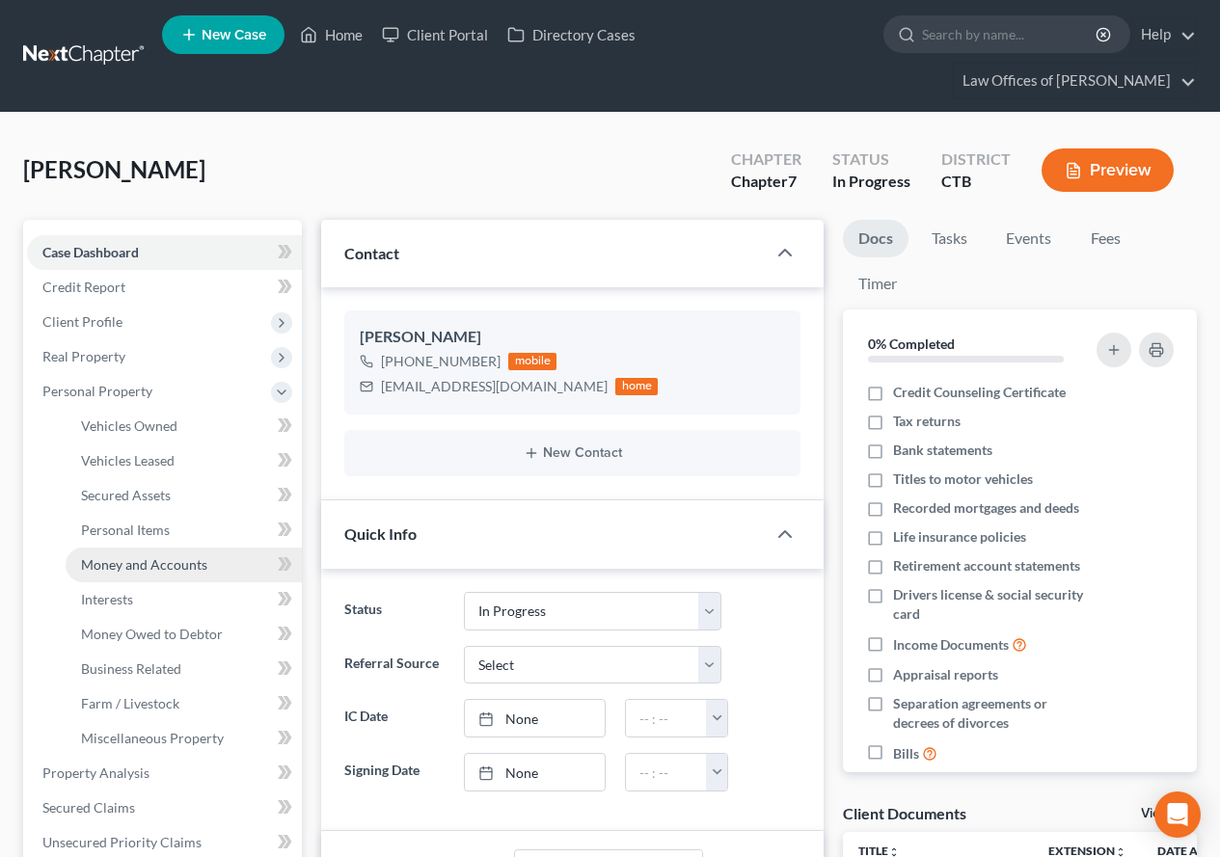
click at [137, 570] on span "Money and Accounts" at bounding box center [144, 564] width 126 height 16
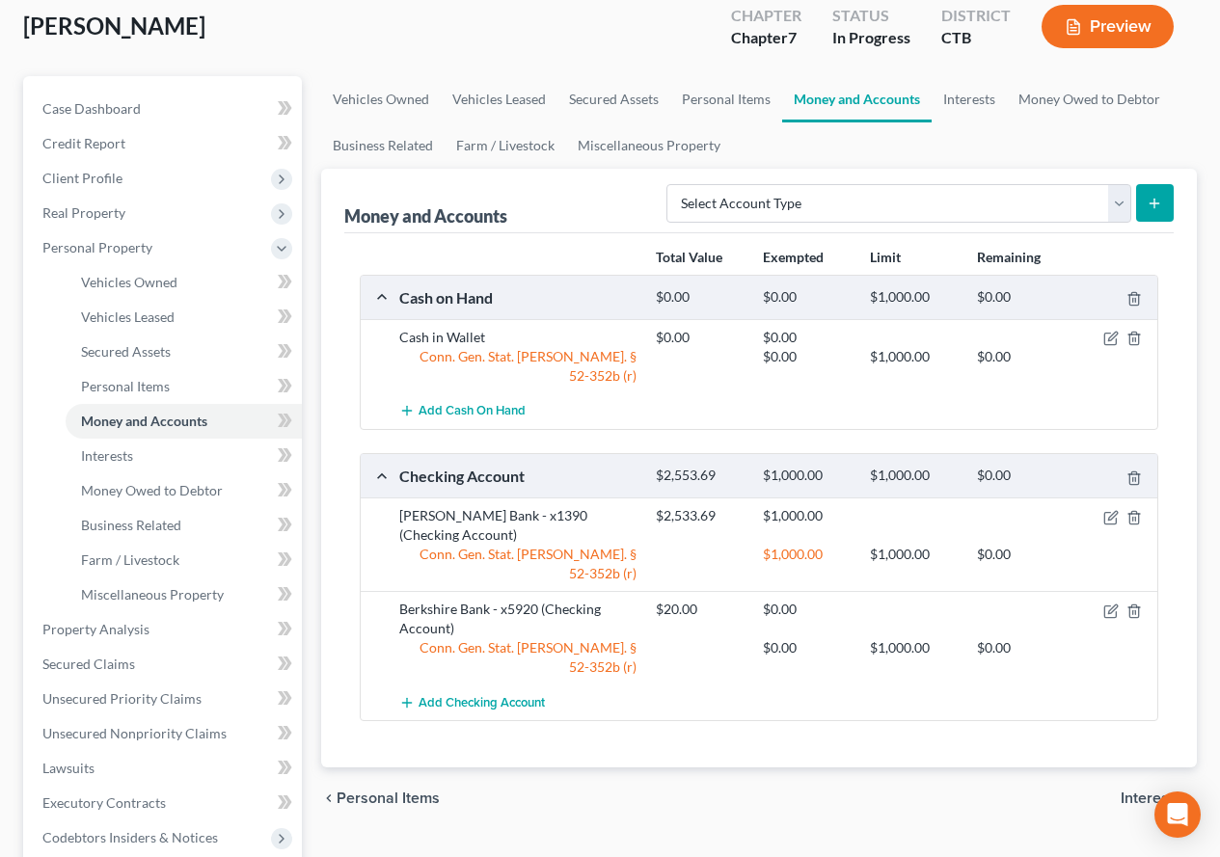
scroll to position [193, 0]
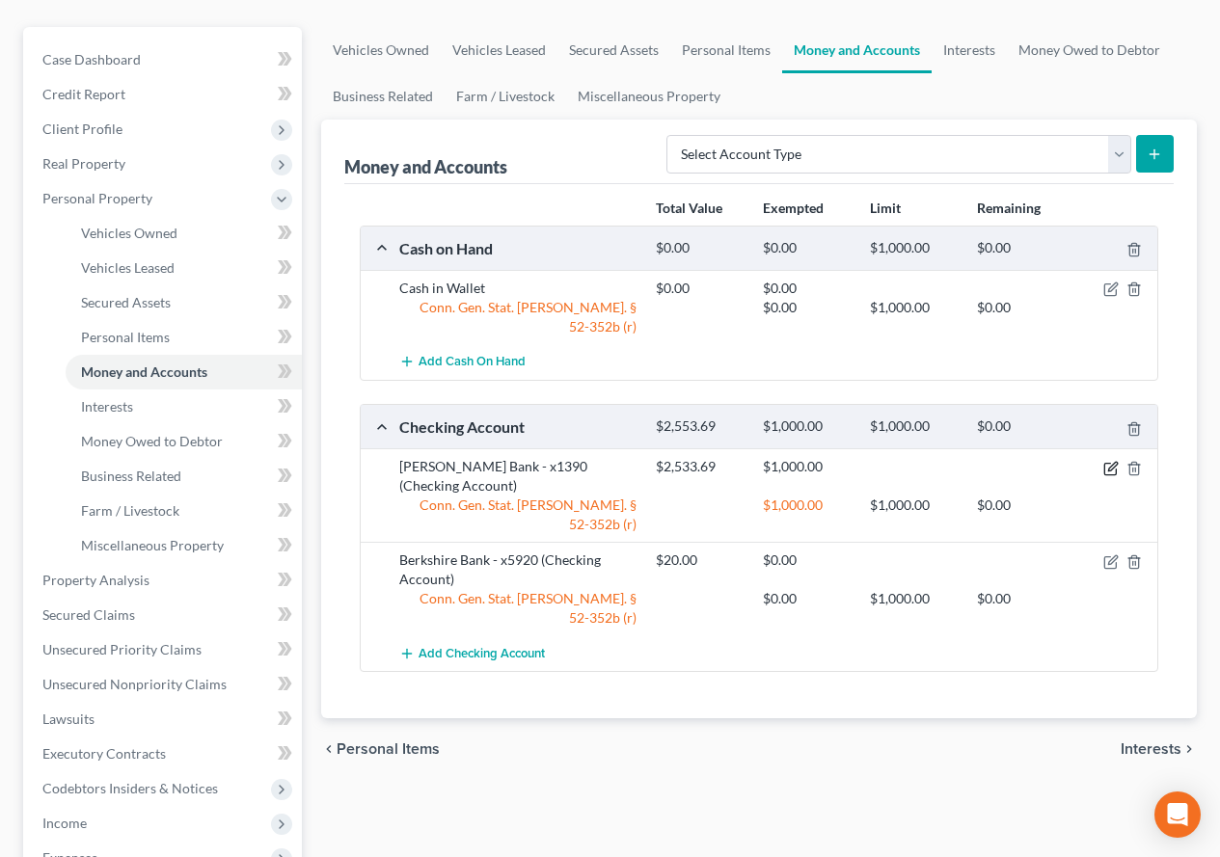
click at [1116, 463] on icon "button" at bounding box center [1110, 469] width 12 height 12
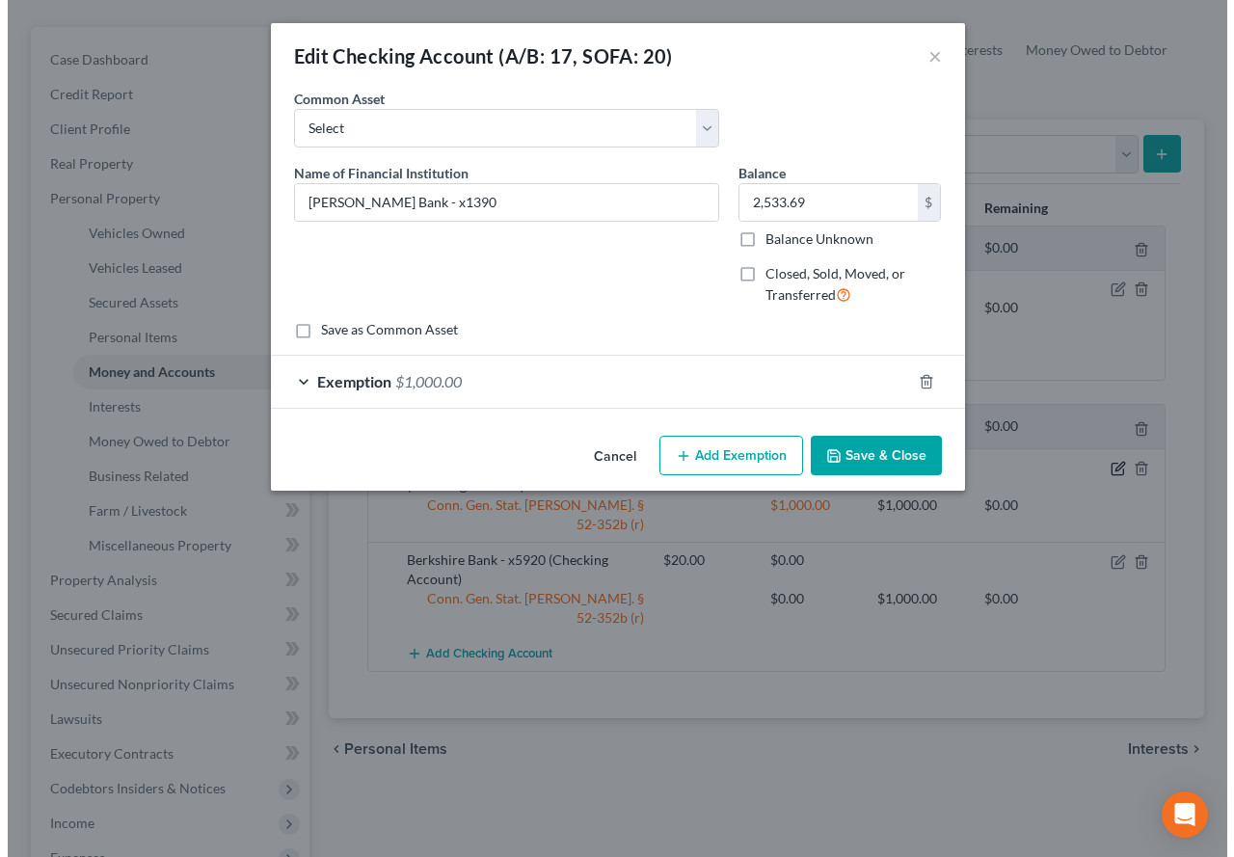
scroll to position [158, 0]
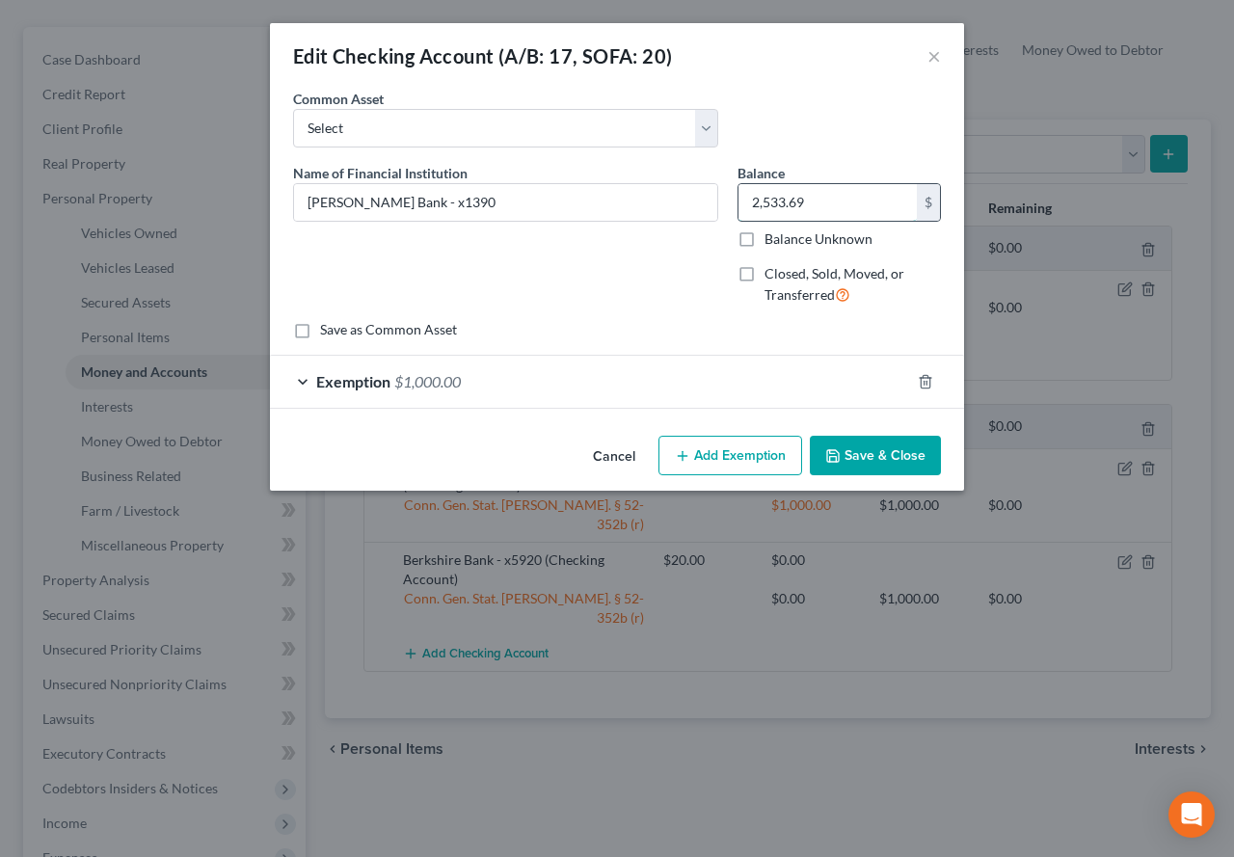
click at [839, 213] on input "2,533.69" at bounding box center [828, 202] width 178 height 37
type input "16.00"
click at [306, 381] on div "Exemption $1,000.00" at bounding box center [590, 381] width 640 height 51
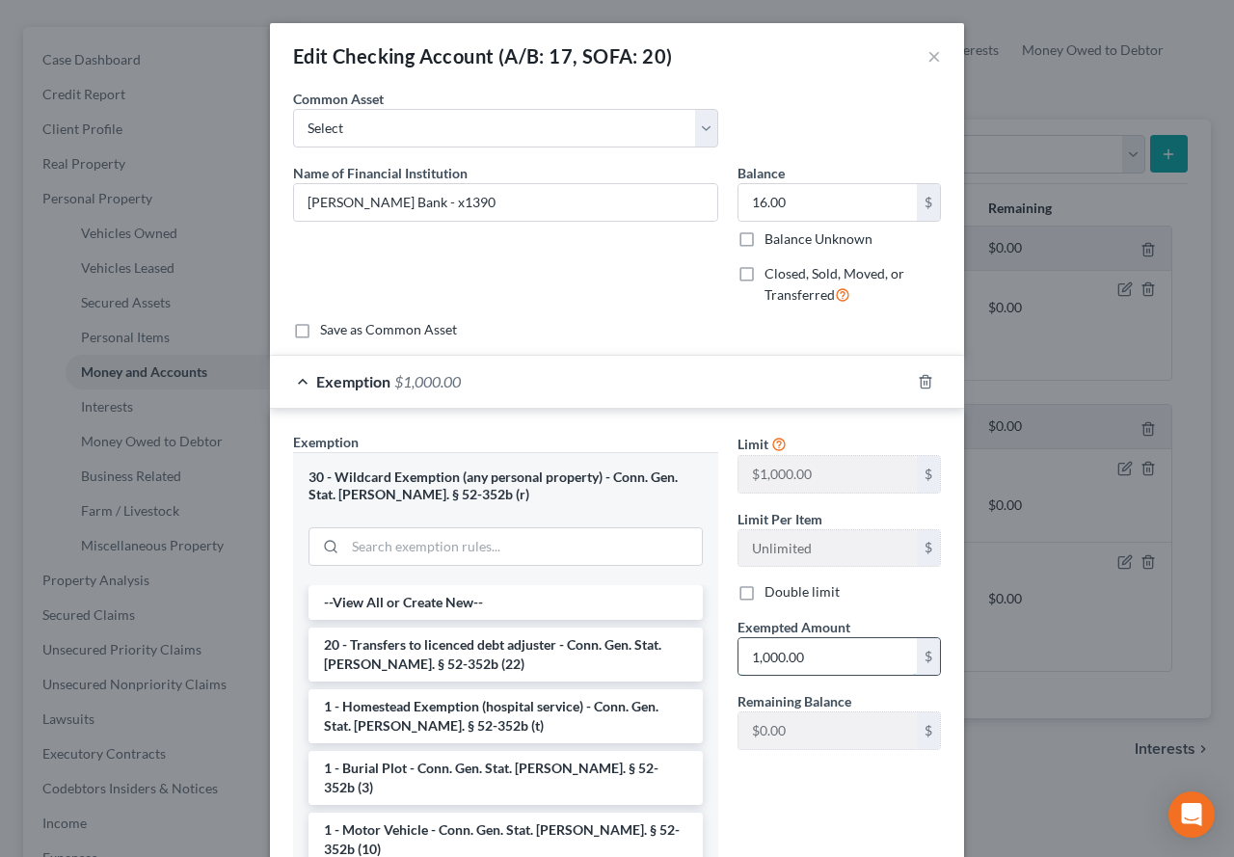
click at [808, 657] on input "1,000.00" at bounding box center [828, 656] width 178 height 37
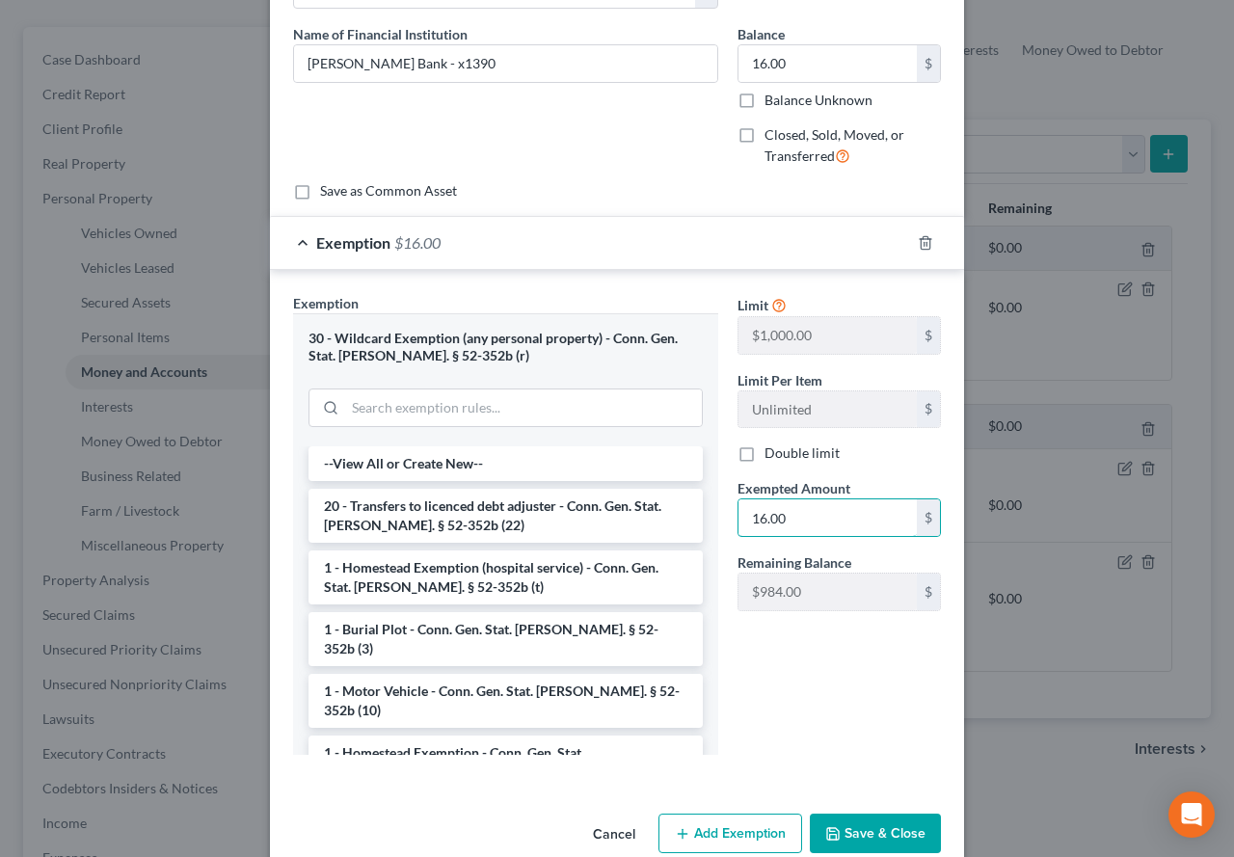
scroll to position [174, 0]
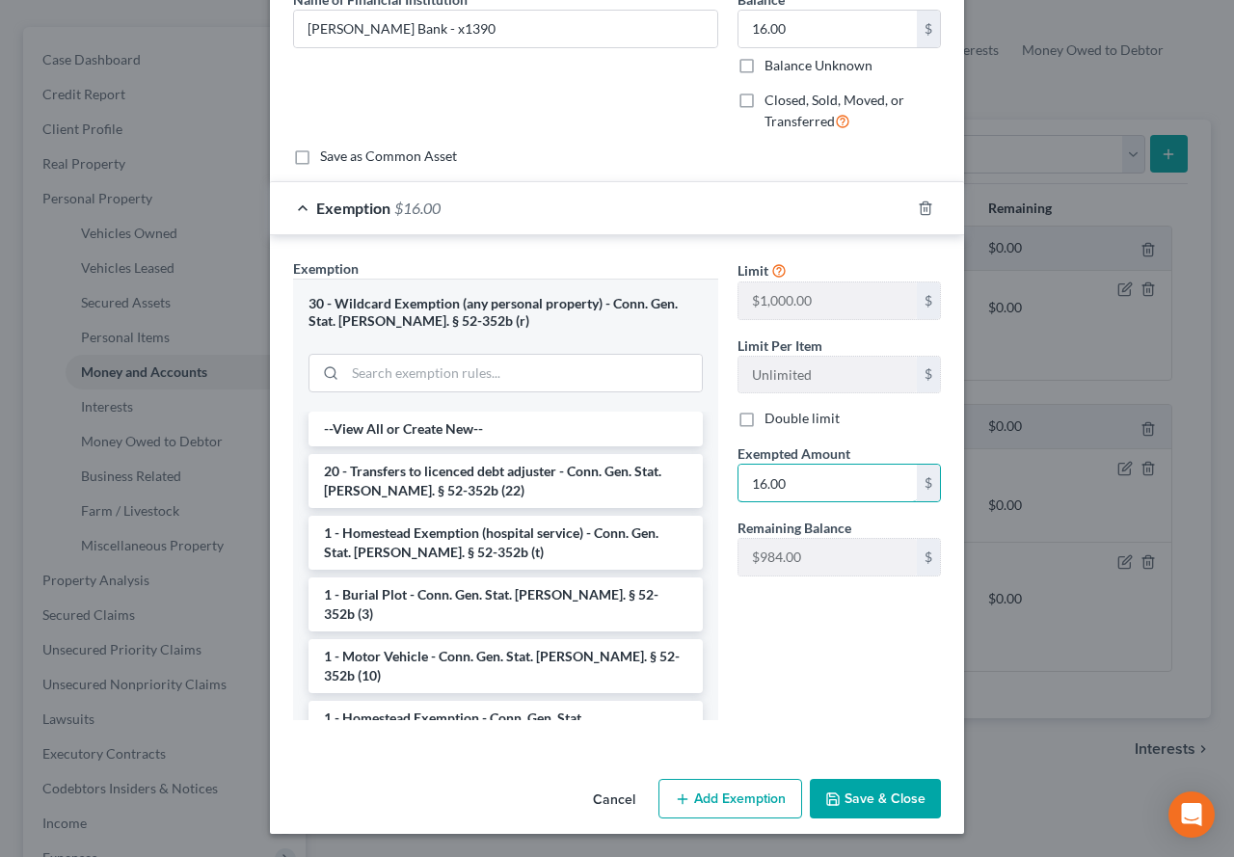
type input "16.00"
click at [853, 802] on button "Save & Close" at bounding box center [875, 799] width 131 height 41
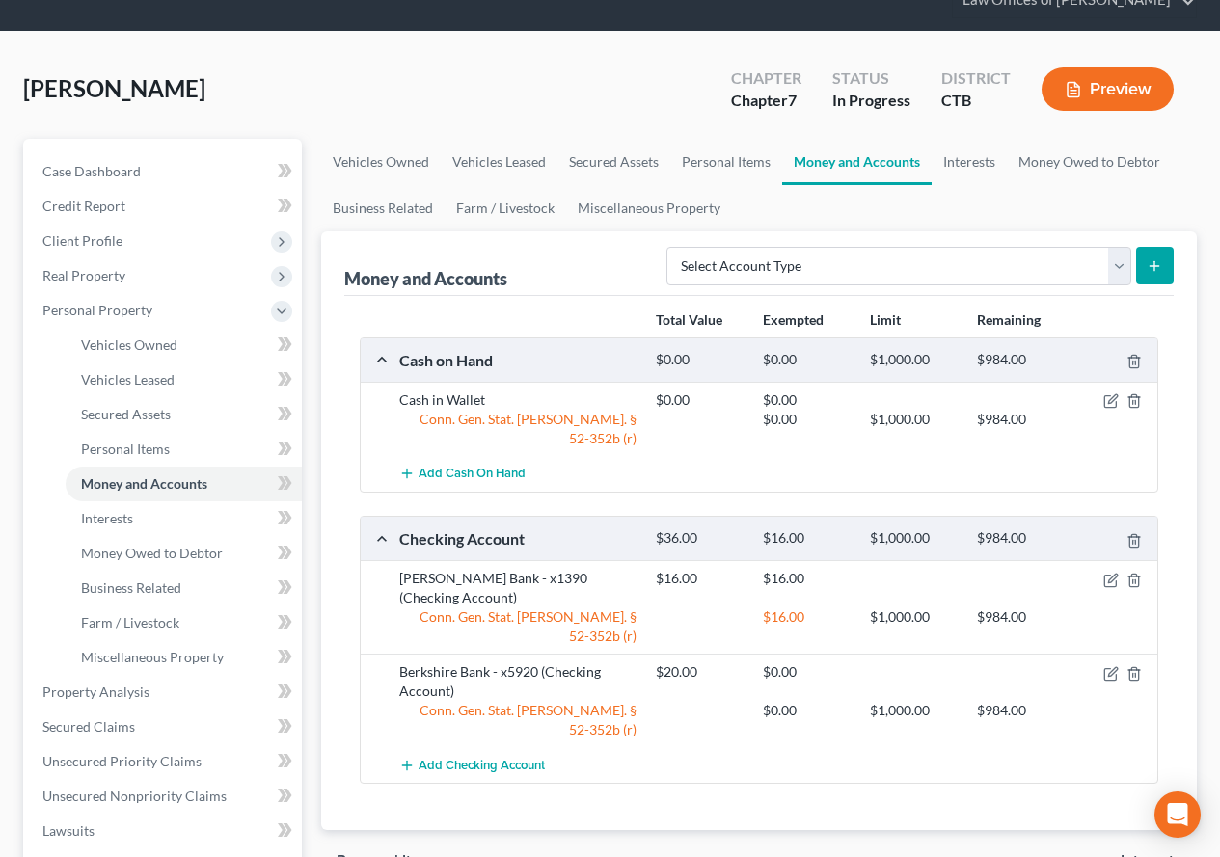
scroll to position [0, 0]
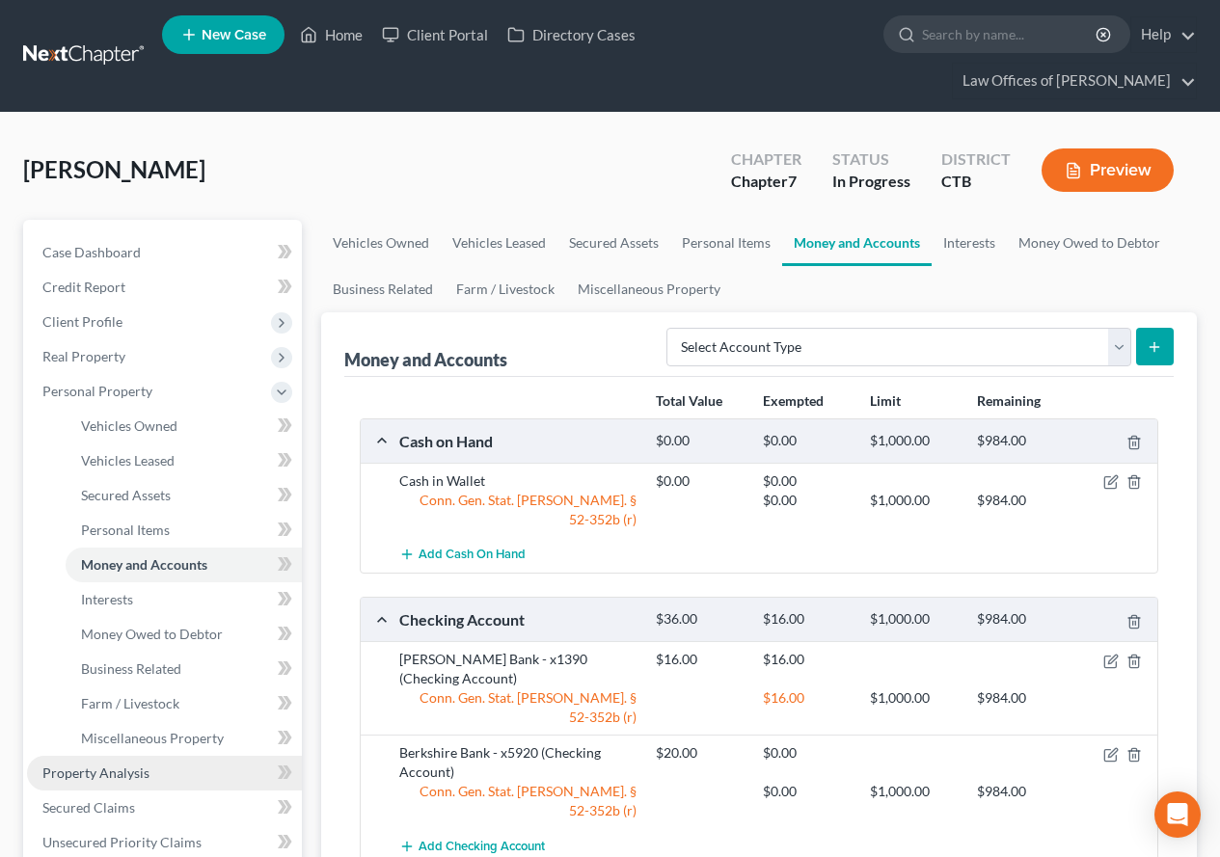
click at [124, 773] on span "Property Analysis" at bounding box center [95, 773] width 107 height 16
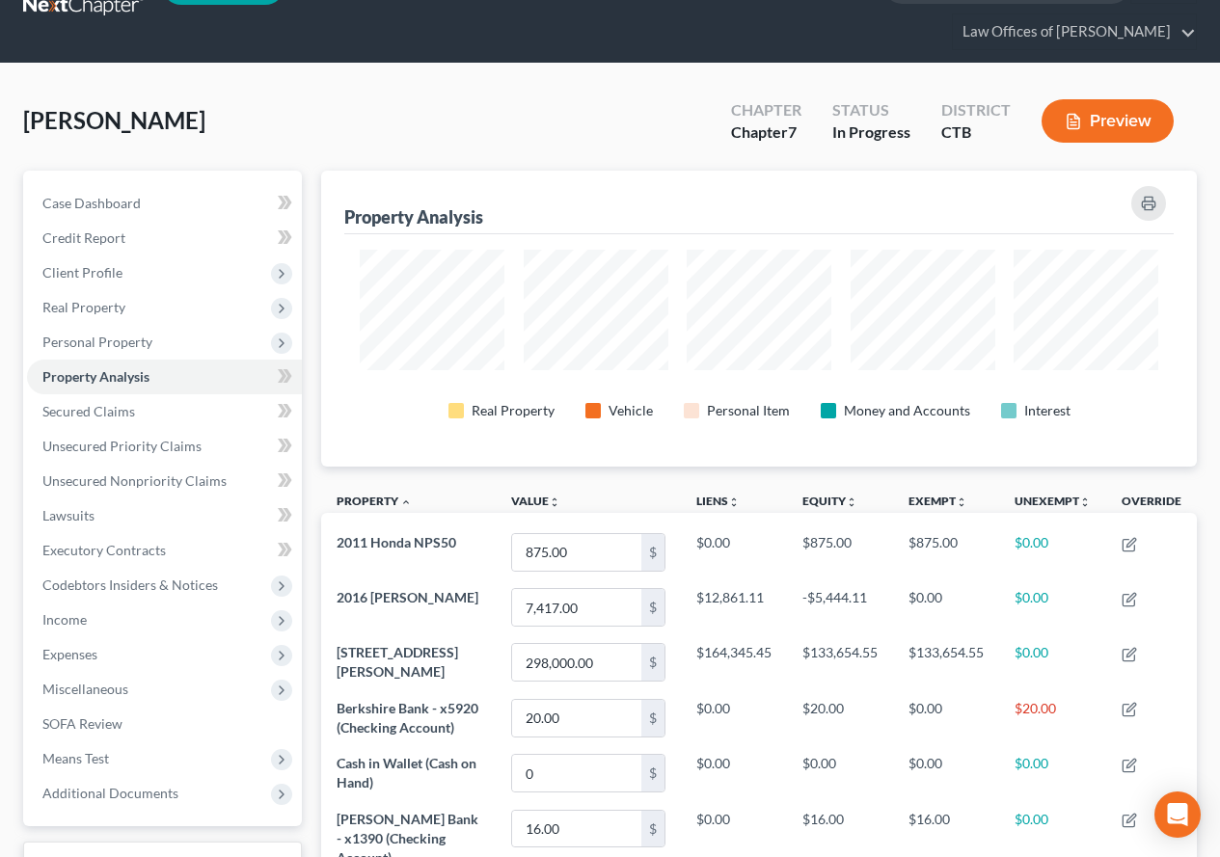
scroll to position [40, 0]
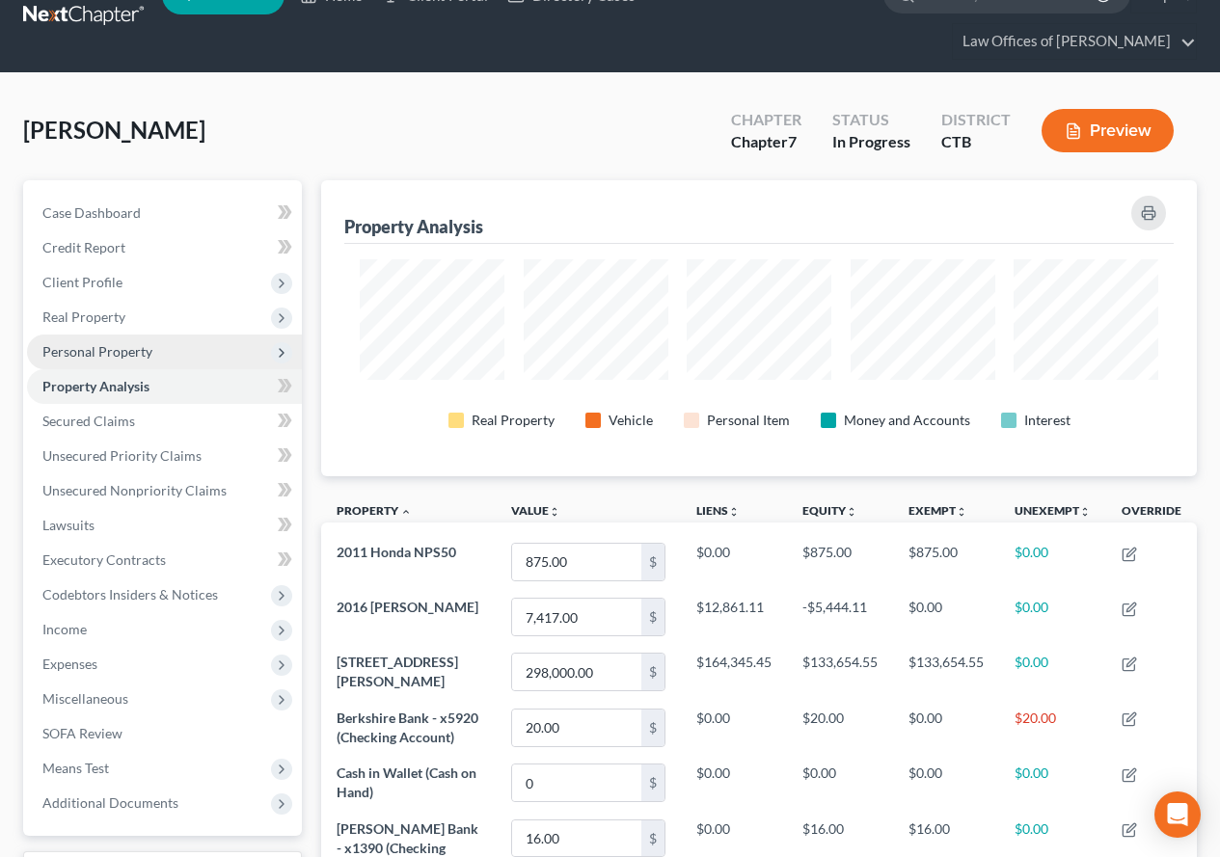
click at [101, 356] on span "Personal Property" at bounding box center [97, 351] width 110 height 16
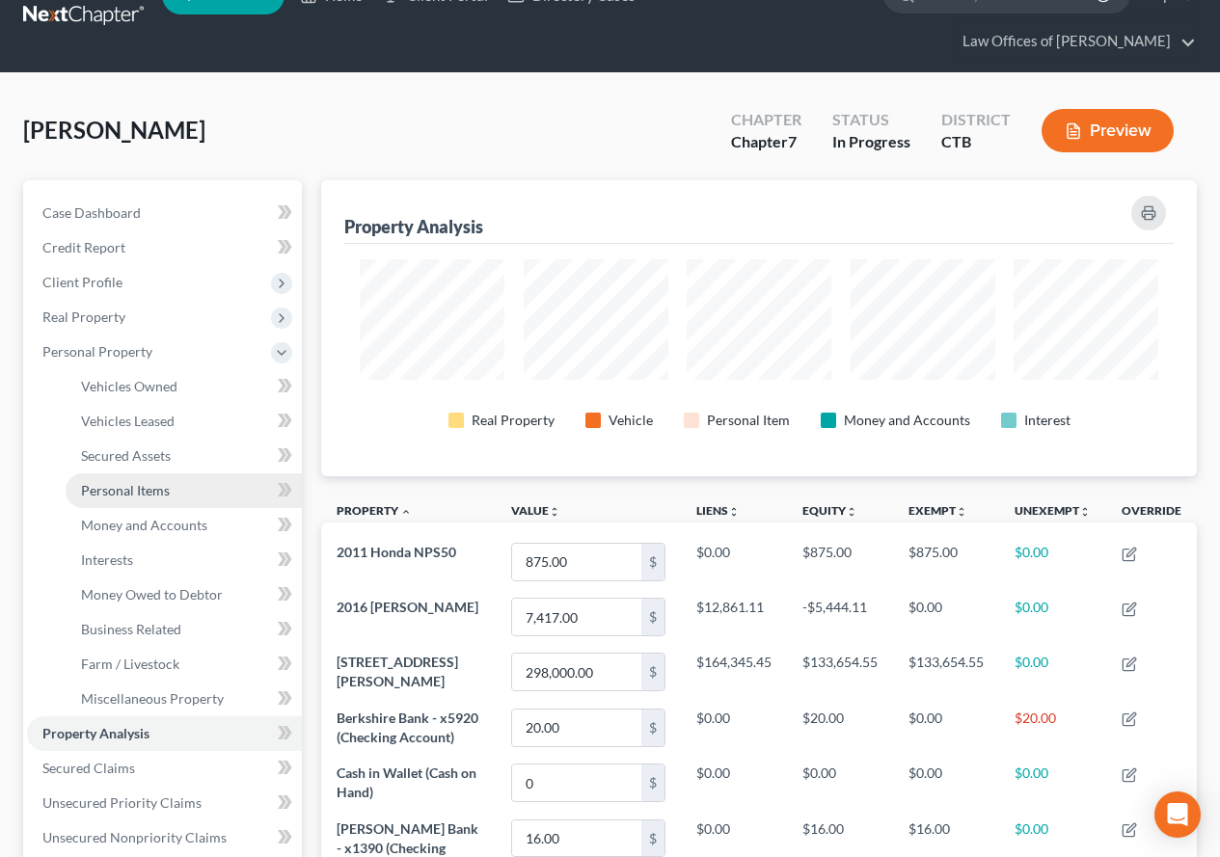
click at [110, 494] on span "Personal Items" at bounding box center [125, 490] width 89 height 16
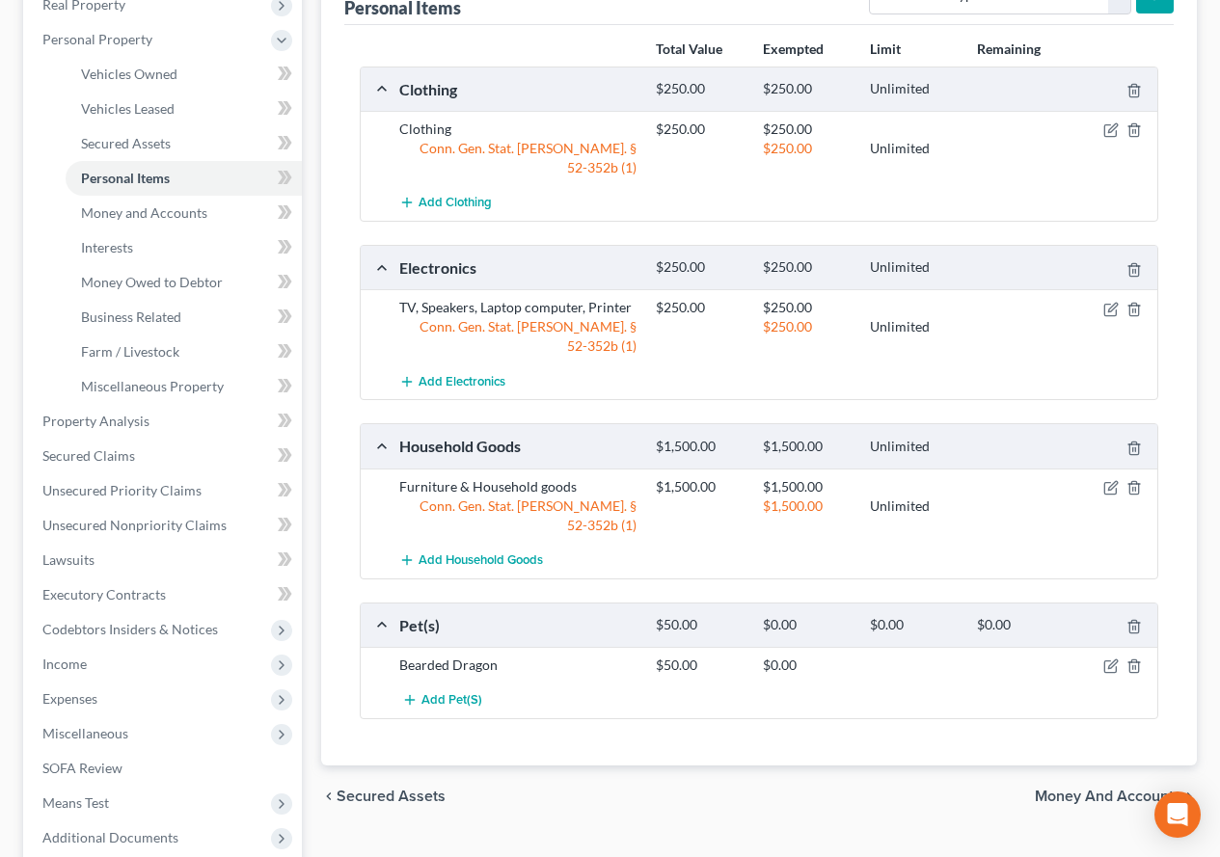
scroll to position [386, 0]
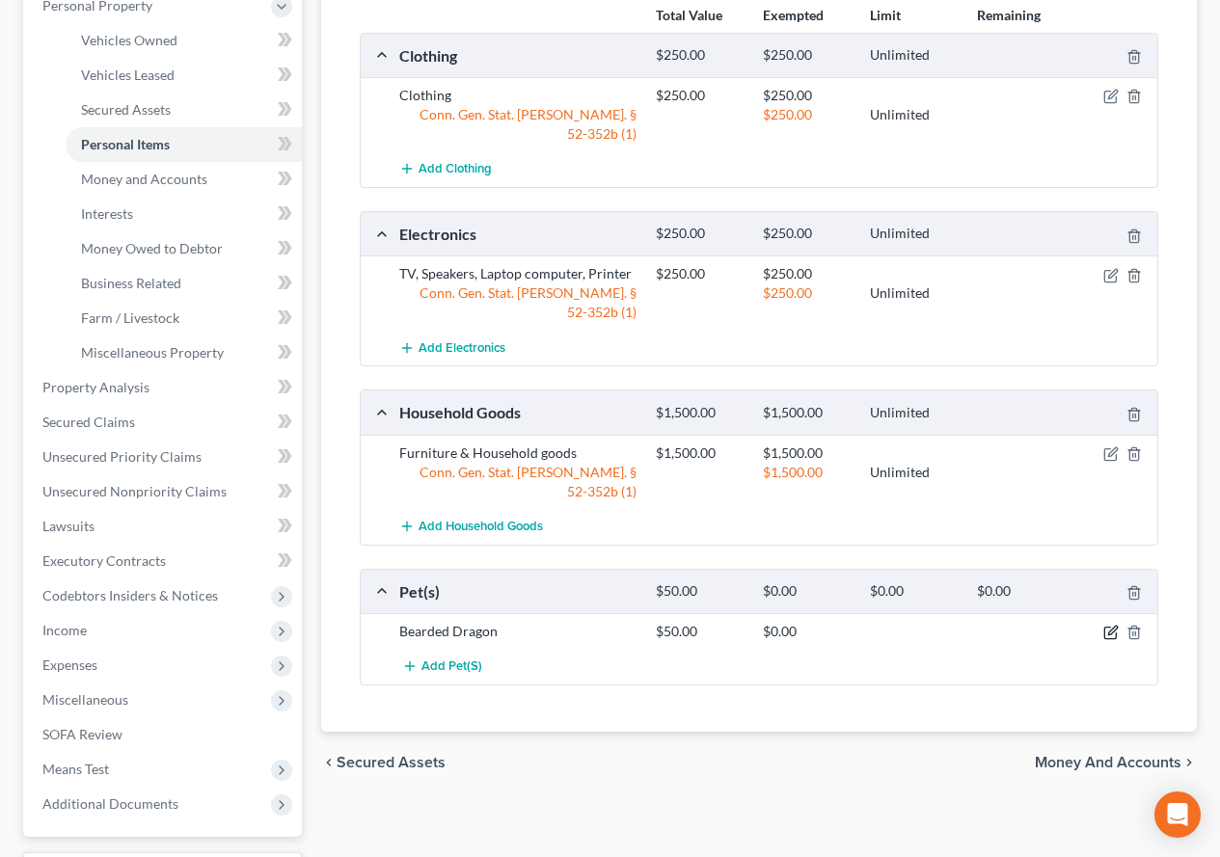
click at [1113, 625] on icon "button" at bounding box center [1110, 632] width 15 height 15
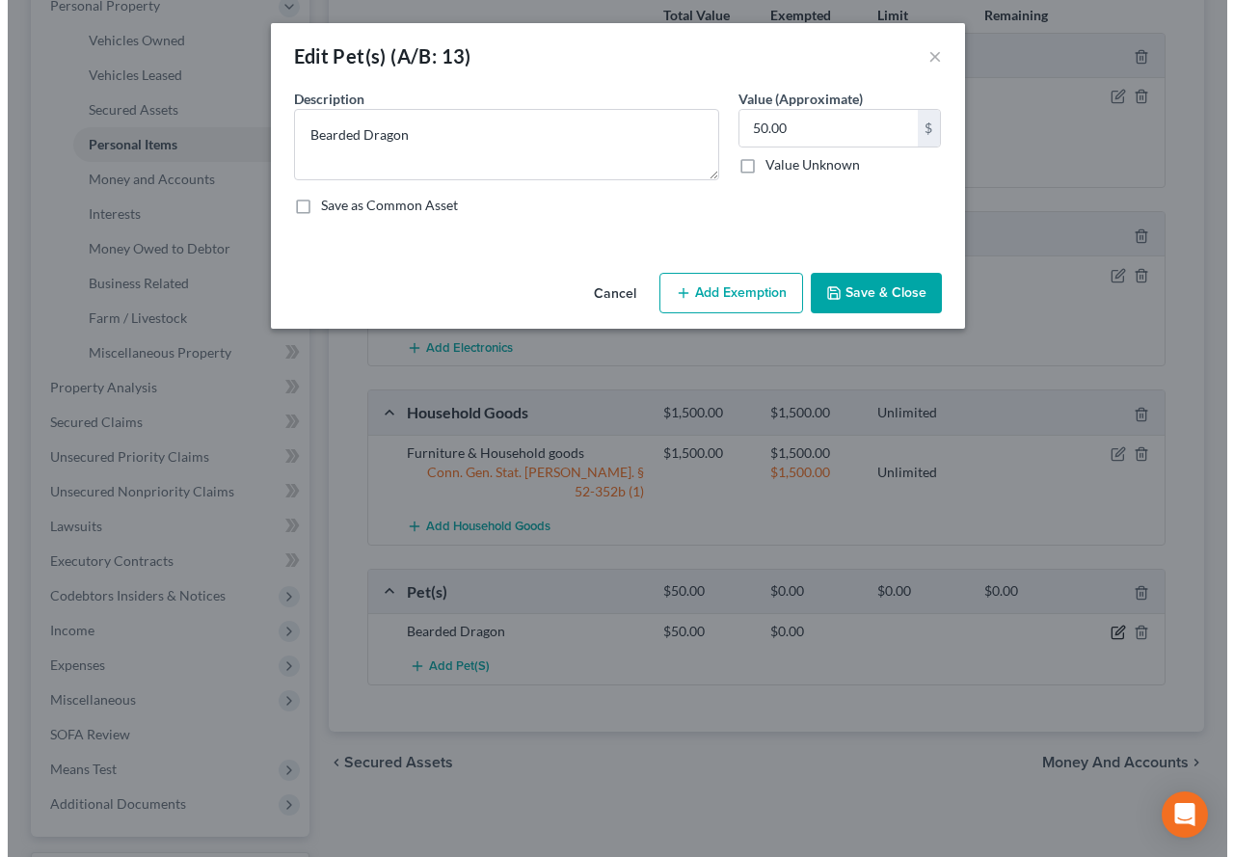
scroll to position [351, 0]
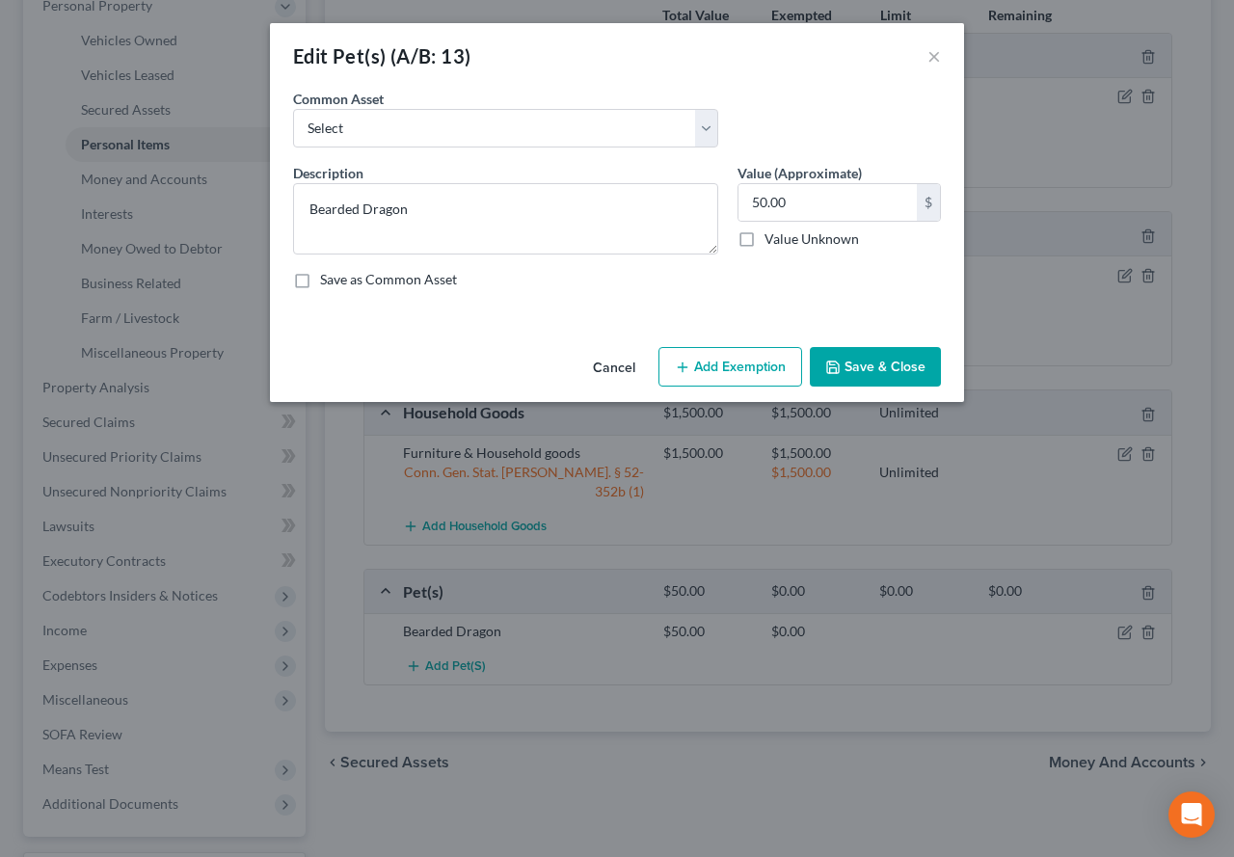
click at [725, 376] on button "Add Exemption" at bounding box center [731, 367] width 144 height 41
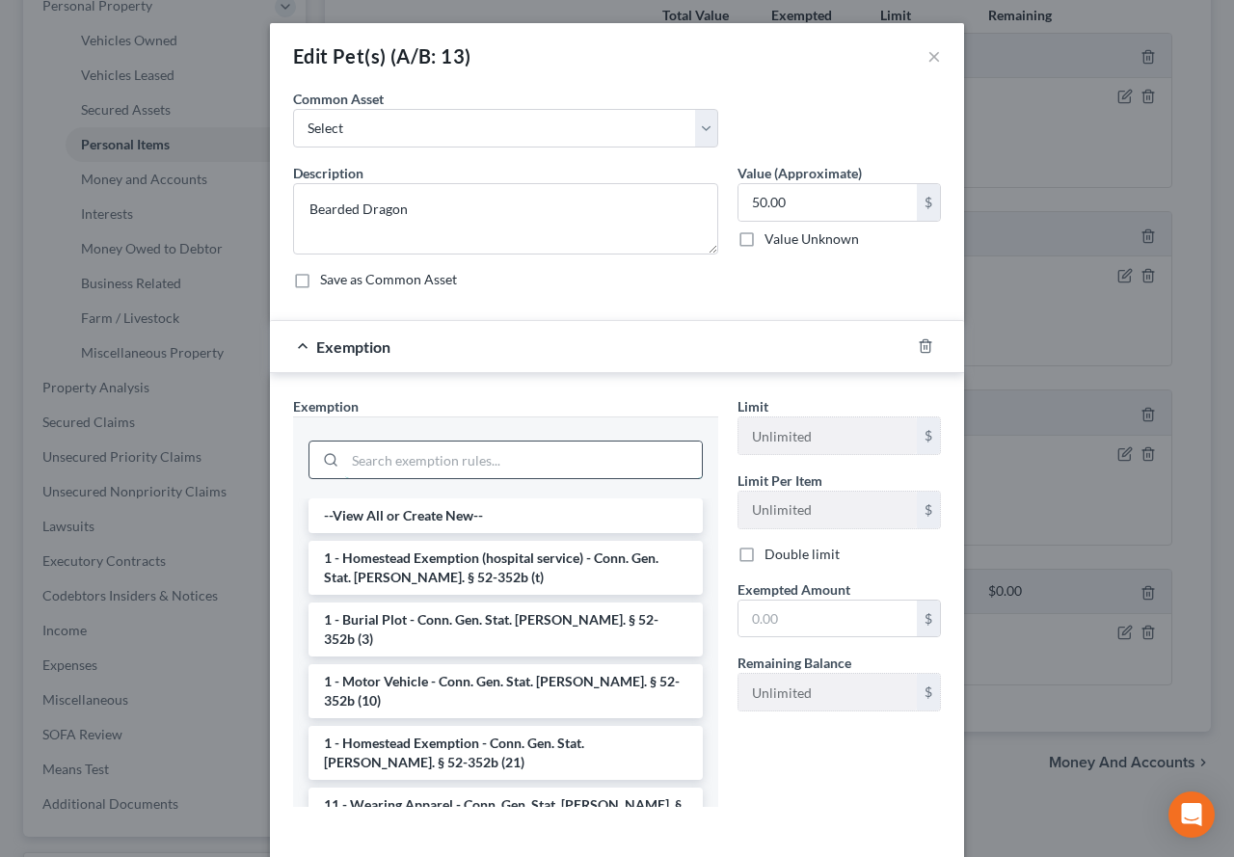
click at [419, 464] on input "search" at bounding box center [523, 460] width 357 height 37
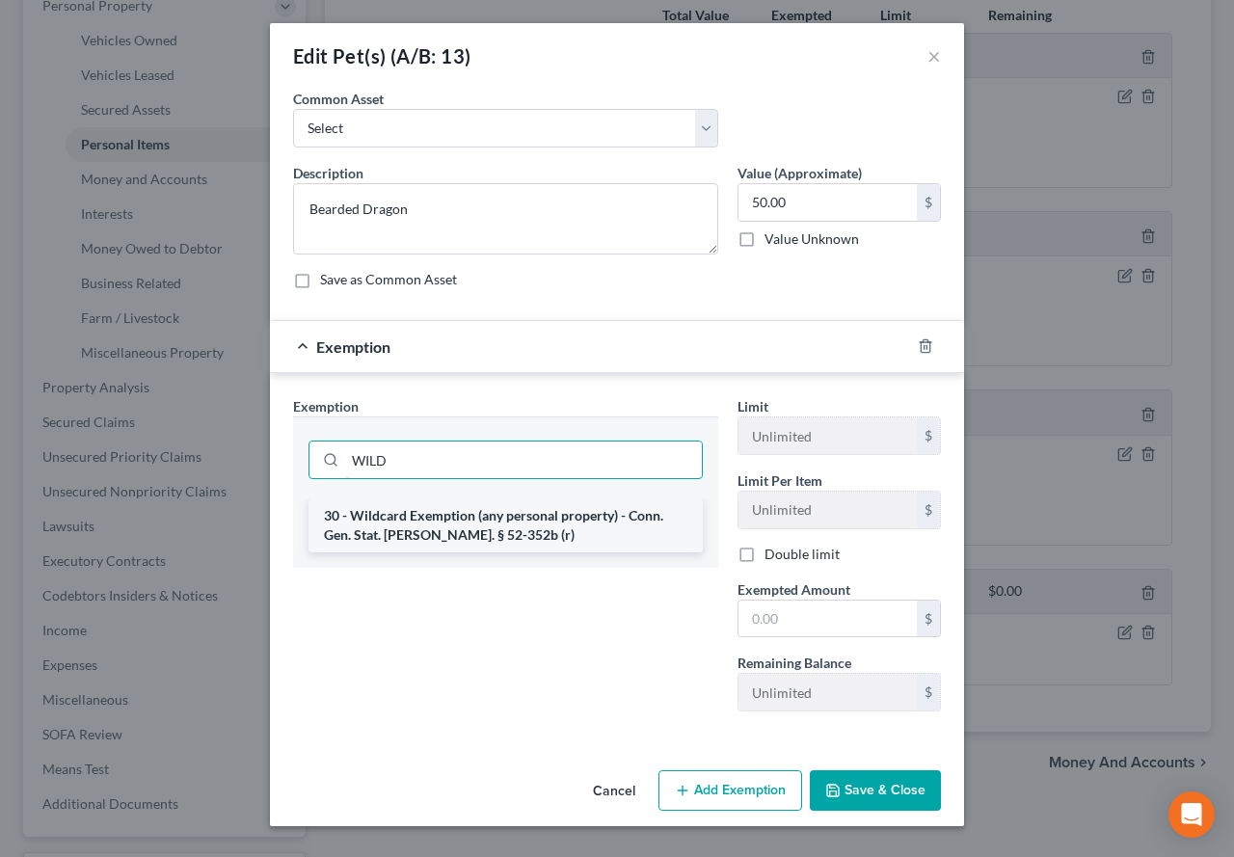
type input "WILD"
click at [432, 539] on li "30 - Wildcard Exemption (any personal property) - Conn. Gen. Stat. [PERSON_NAME…" at bounding box center [506, 526] width 394 height 54
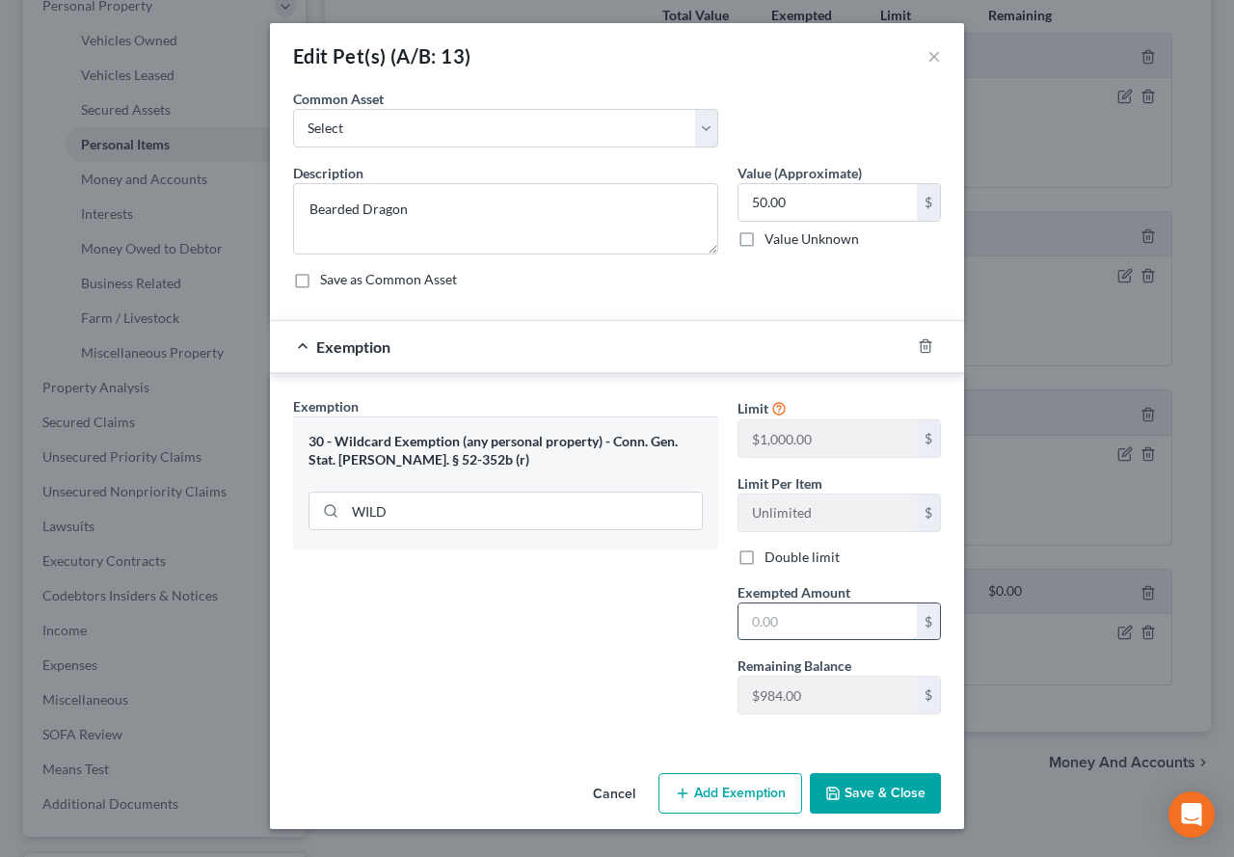
click at [808, 623] on input "text" at bounding box center [828, 622] width 178 height 37
type input "50.00"
click at [862, 787] on button "Save & Close" at bounding box center [875, 793] width 131 height 41
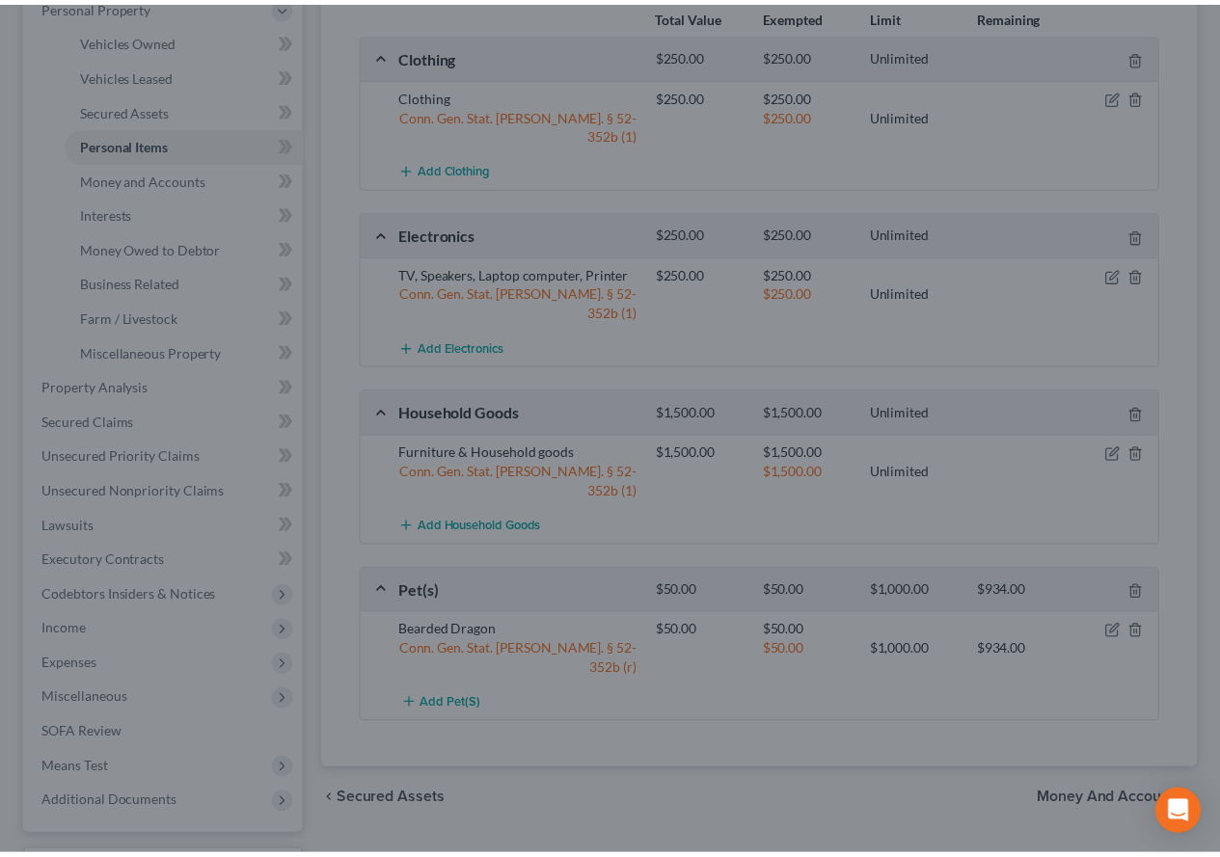
scroll to position [386, 0]
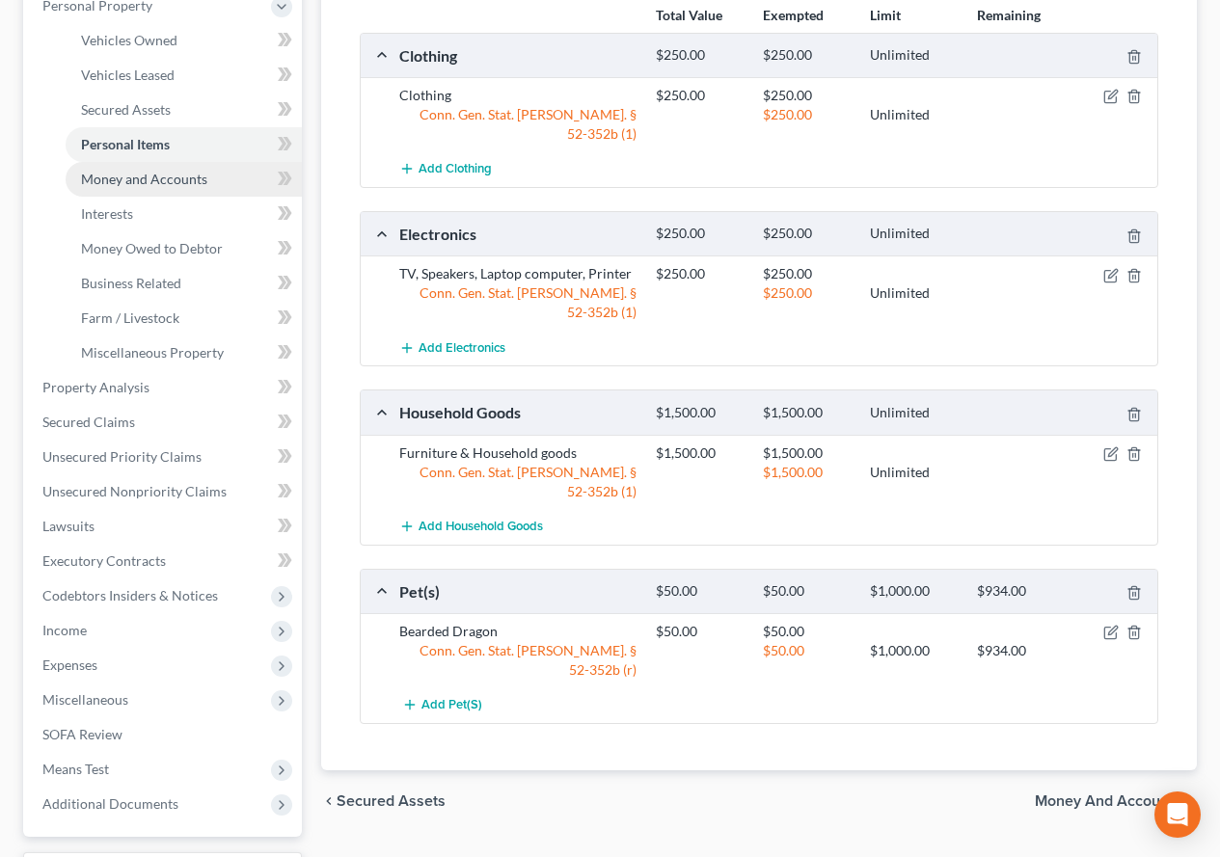
click at [125, 184] on span "Money and Accounts" at bounding box center [144, 179] width 126 height 16
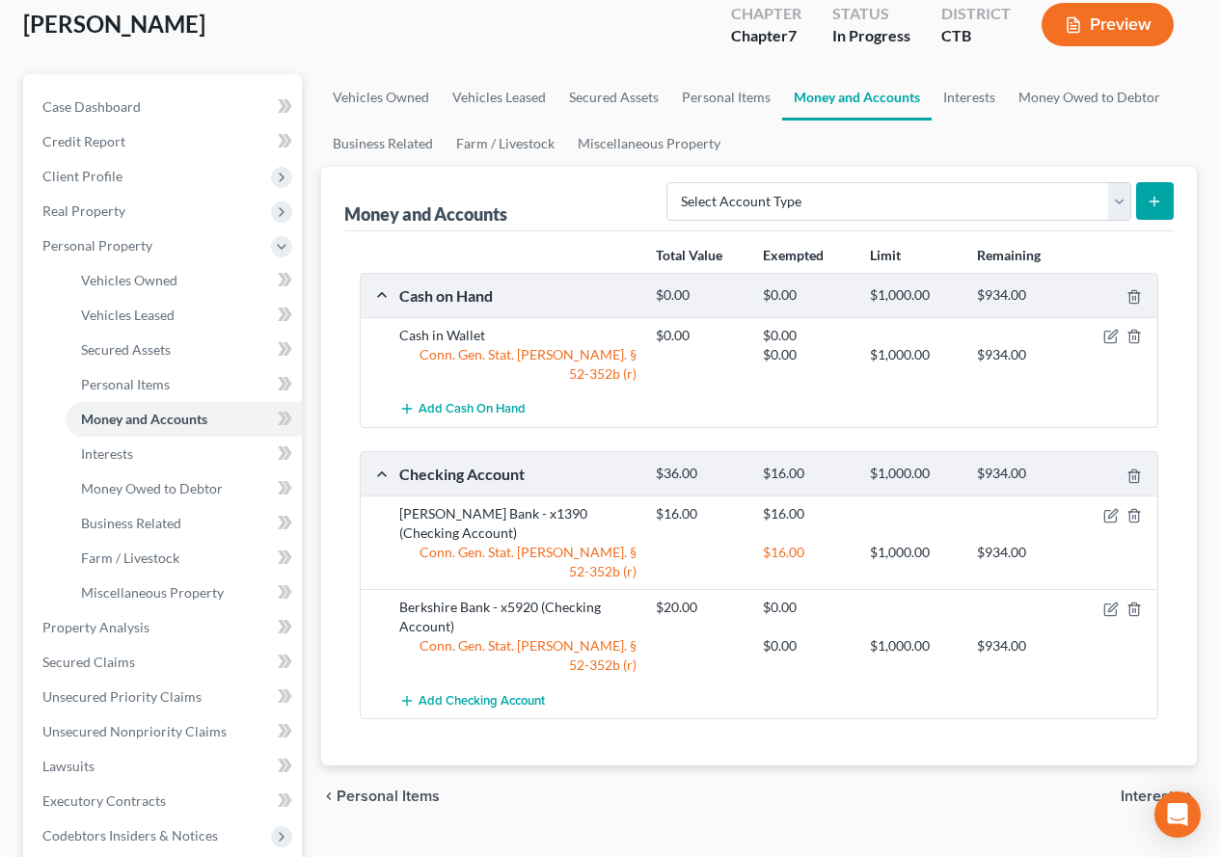
scroll to position [193, 0]
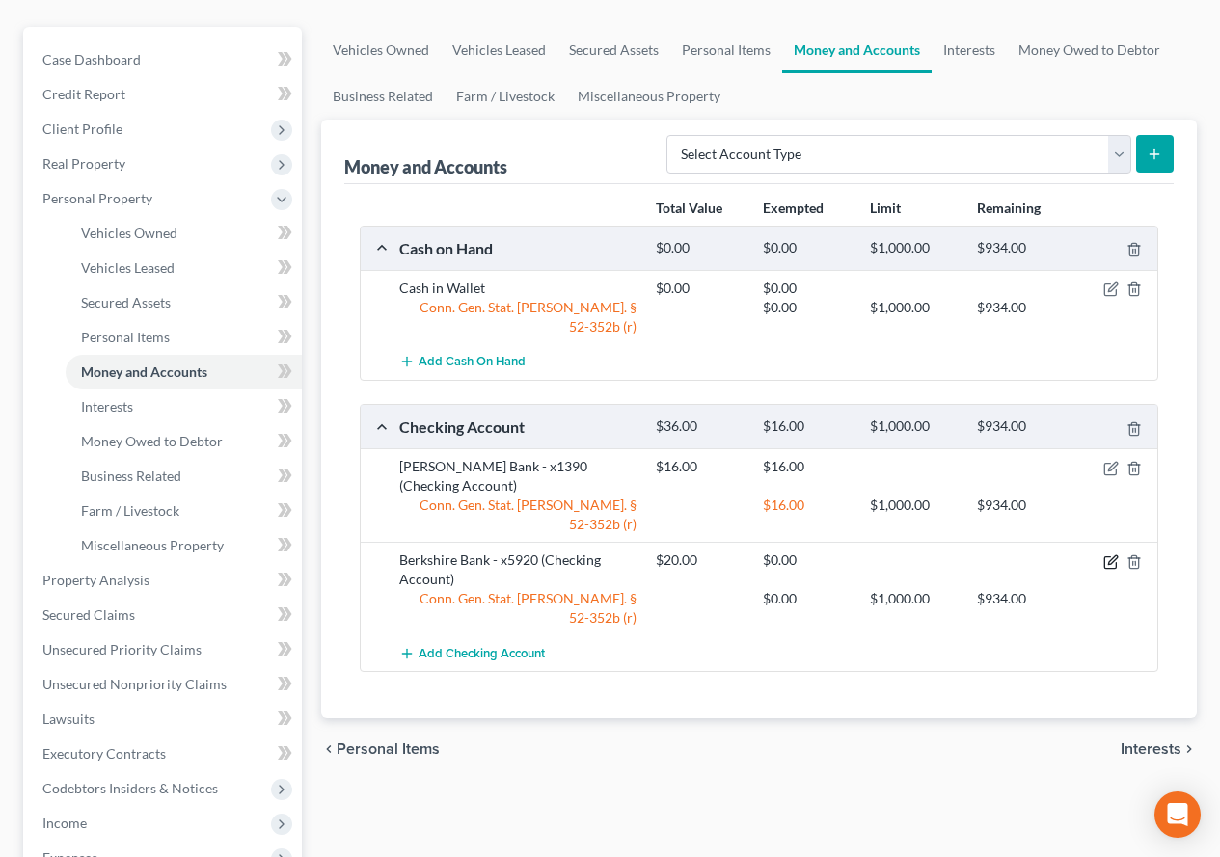
click at [1103, 555] on icon "button" at bounding box center [1110, 562] width 15 height 15
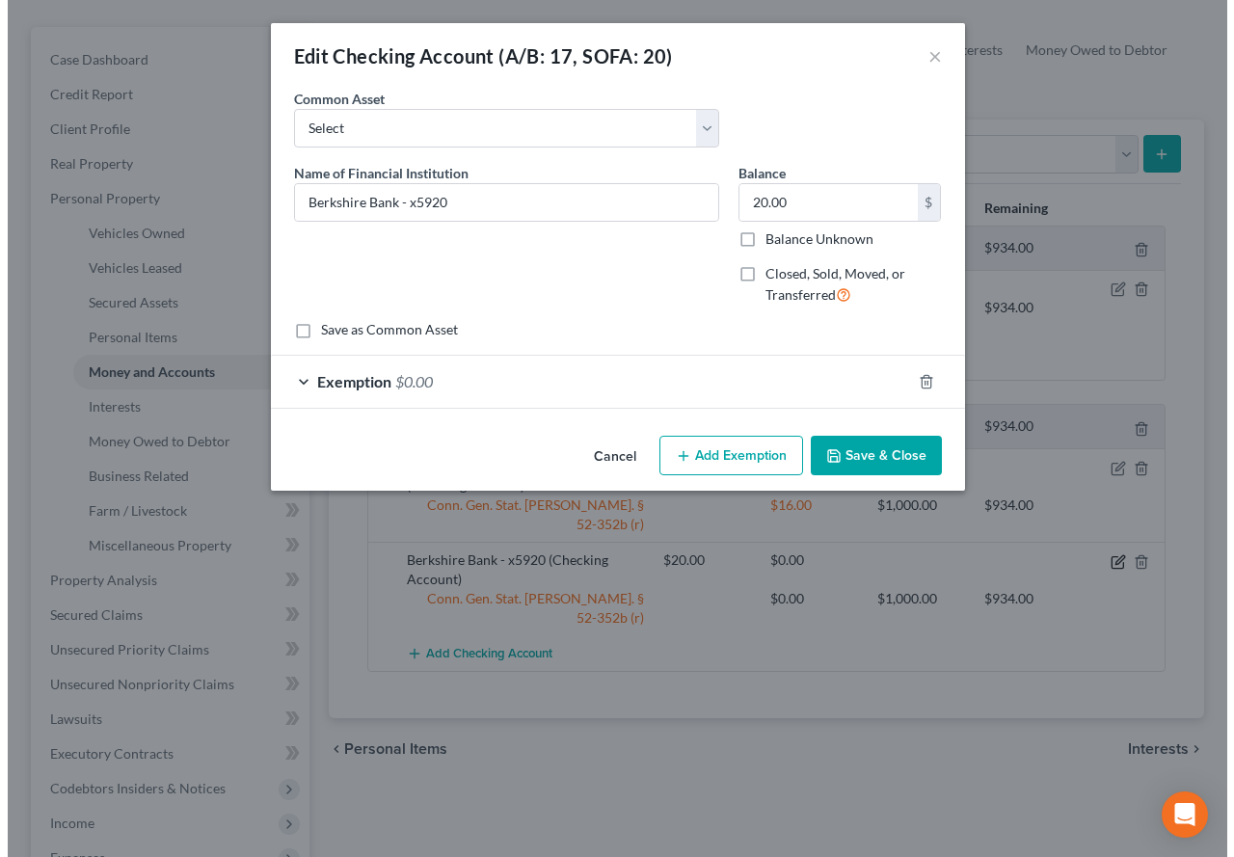
scroll to position [158, 0]
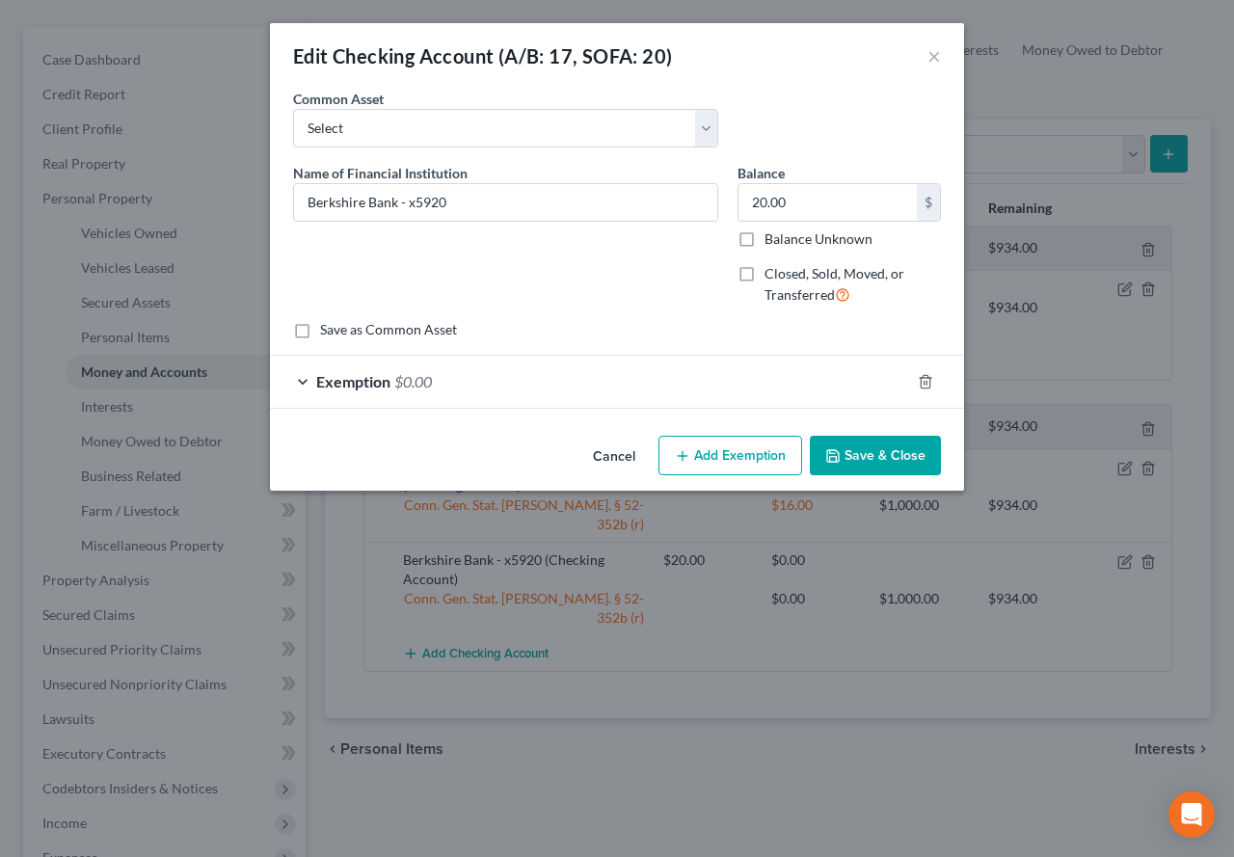
click at [284, 380] on div "Exemption $0.00" at bounding box center [590, 381] width 640 height 51
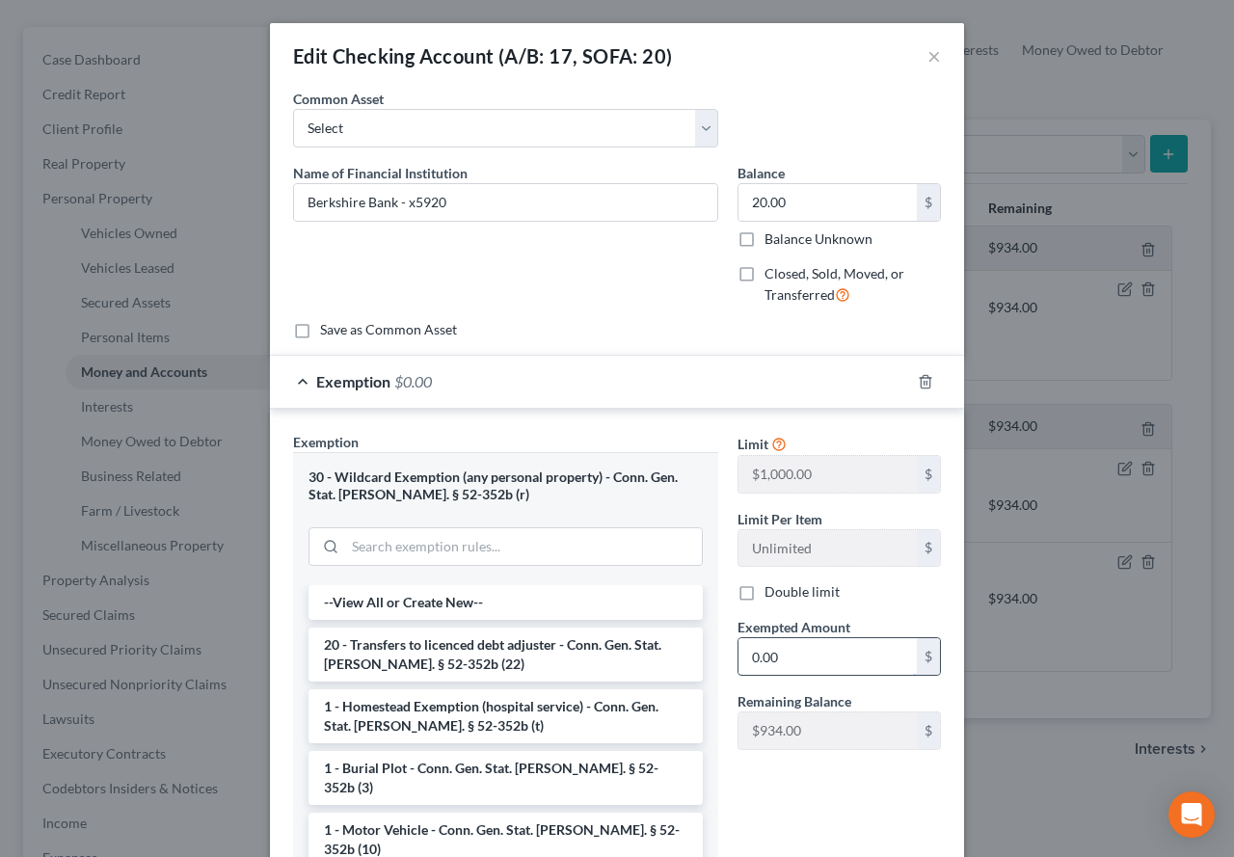
click at [801, 663] on input "0.00" at bounding box center [828, 656] width 178 height 37
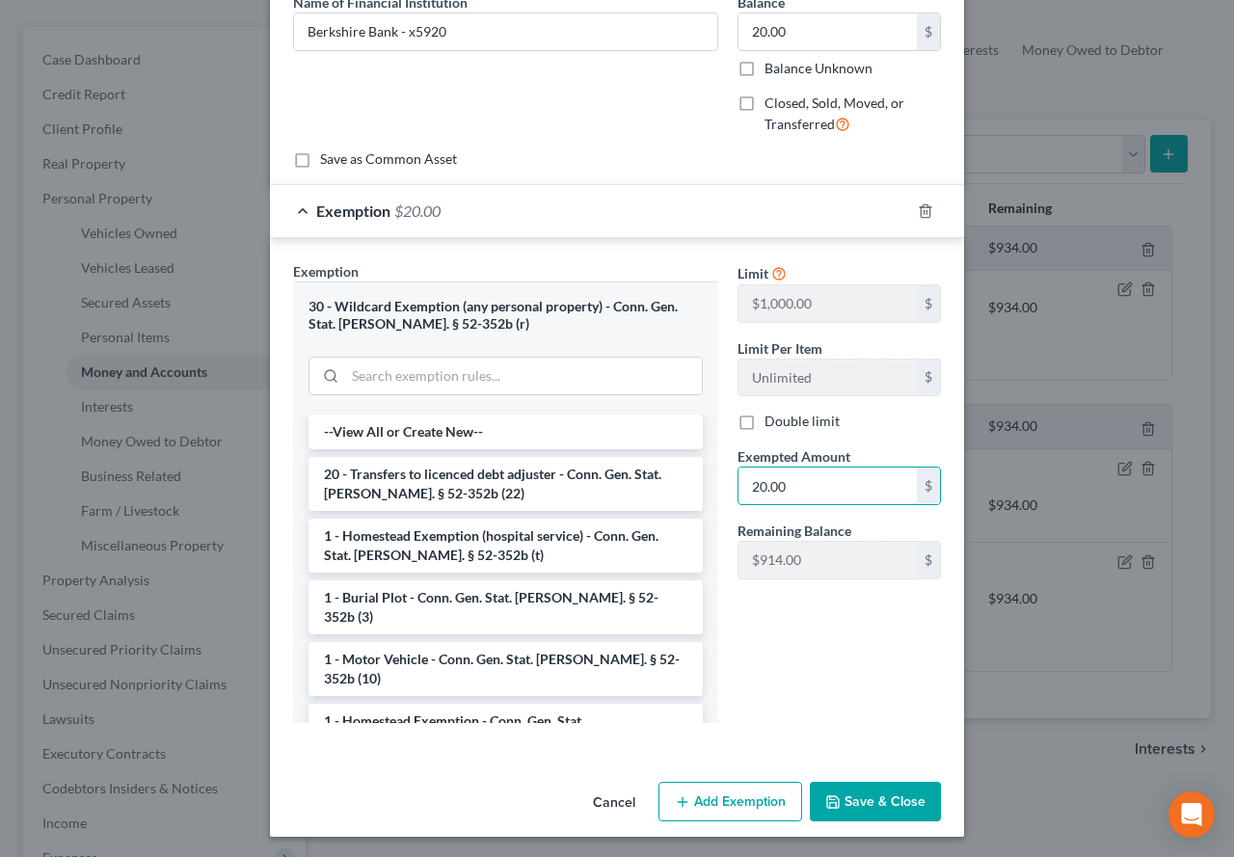
scroll to position [174, 0]
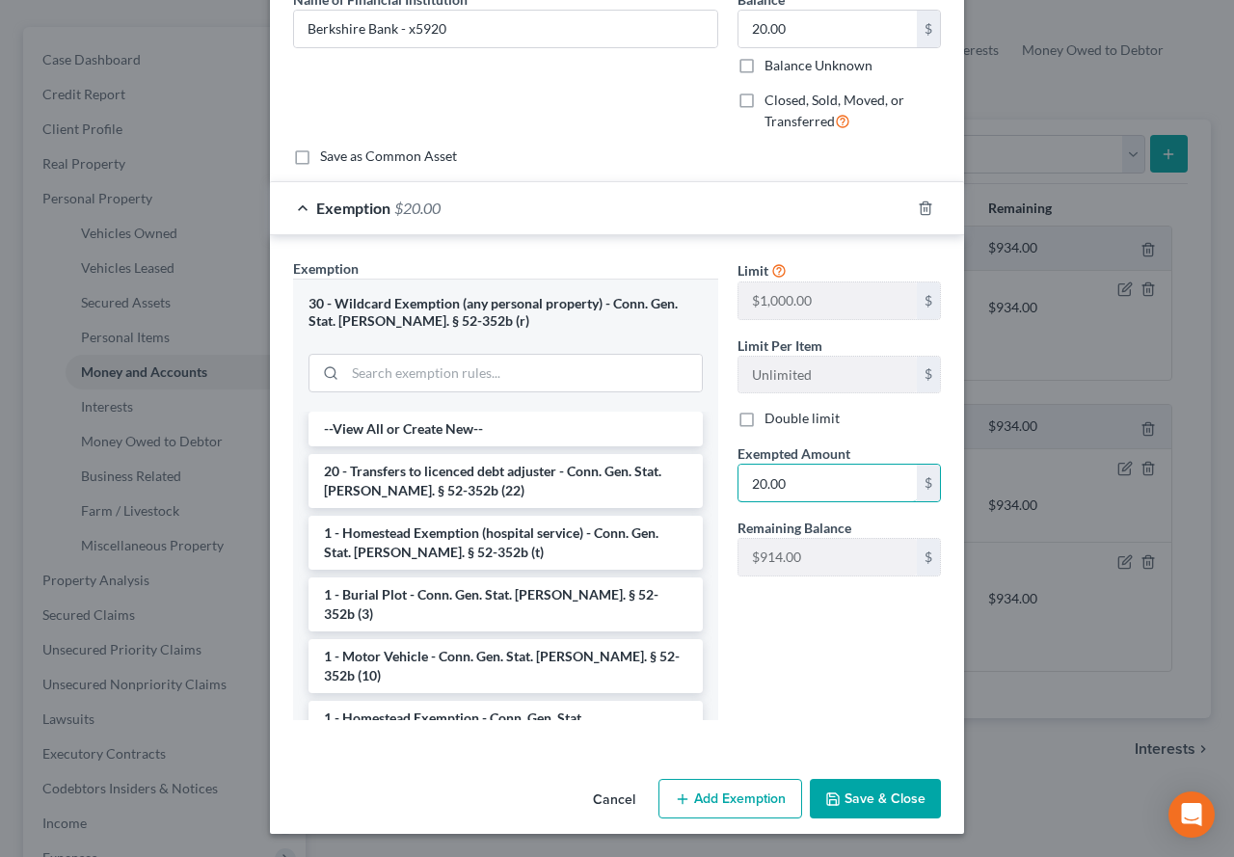
type input "20.00"
click at [891, 793] on button "Save & Close" at bounding box center [875, 799] width 131 height 41
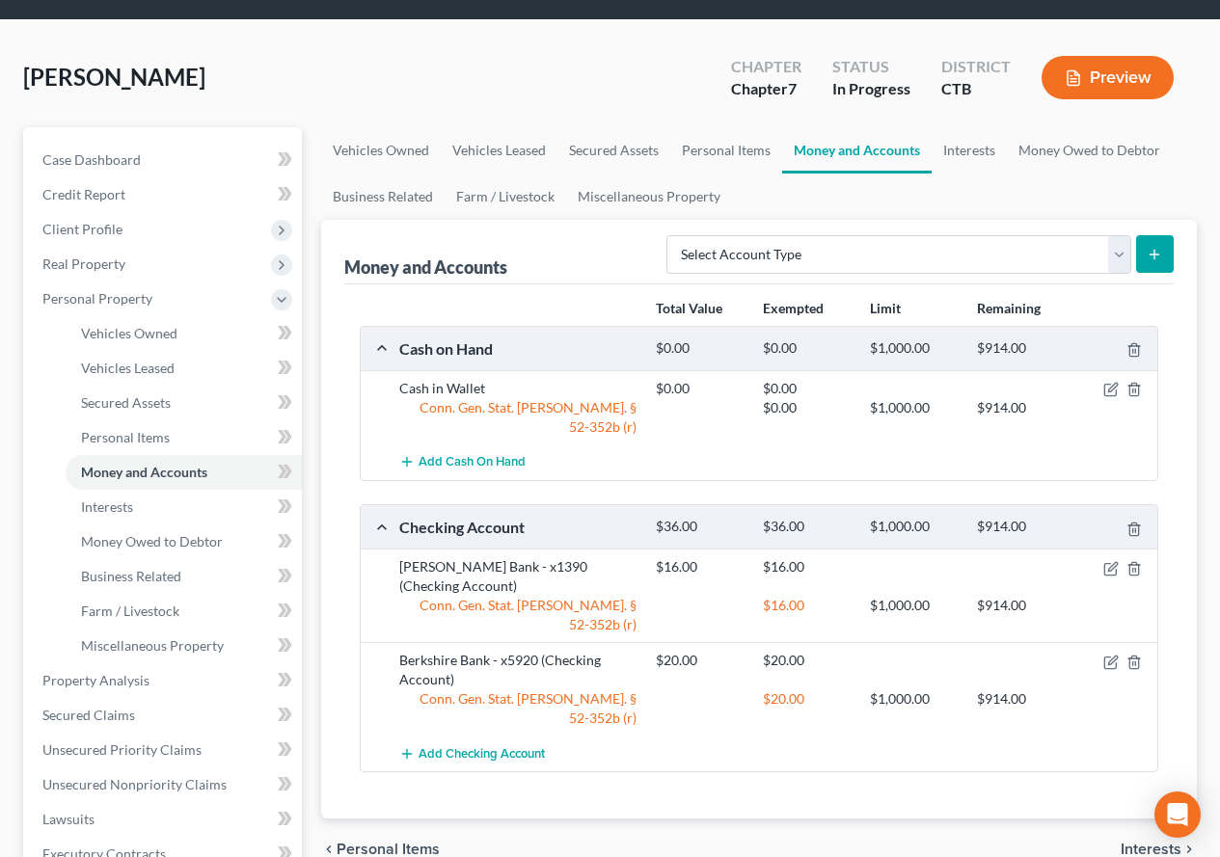
scroll to position [0, 0]
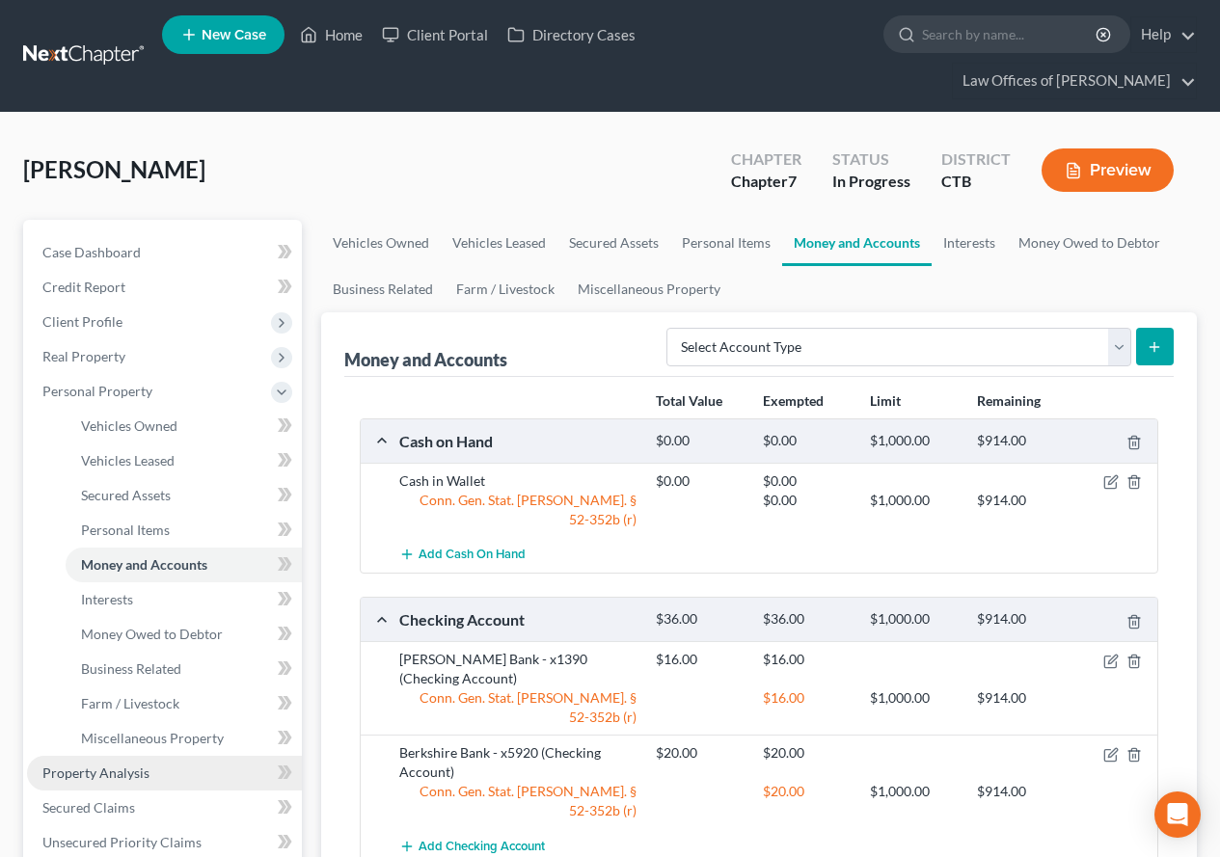
click at [84, 772] on span "Property Analysis" at bounding box center [95, 773] width 107 height 16
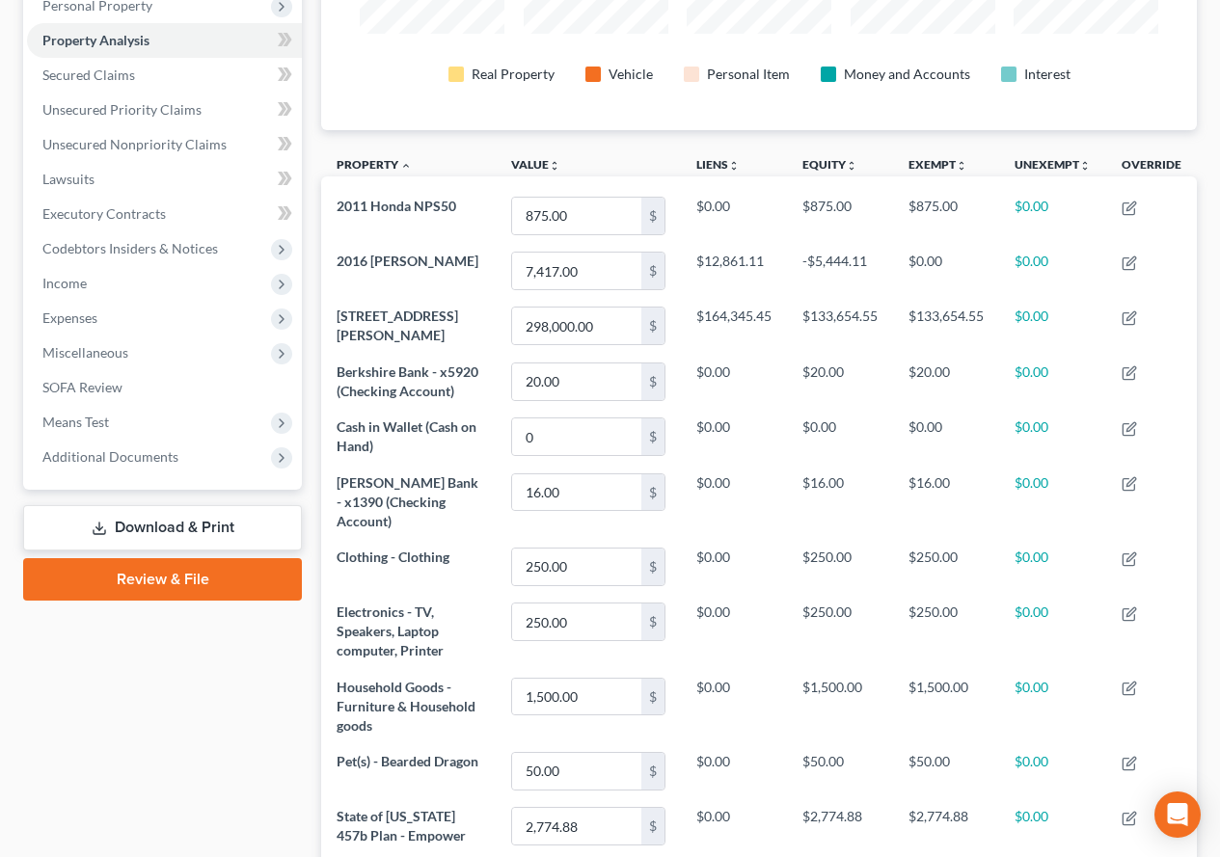
click at [154, 521] on link "Download & Print" at bounding box center [162, 527] width 279 height 45
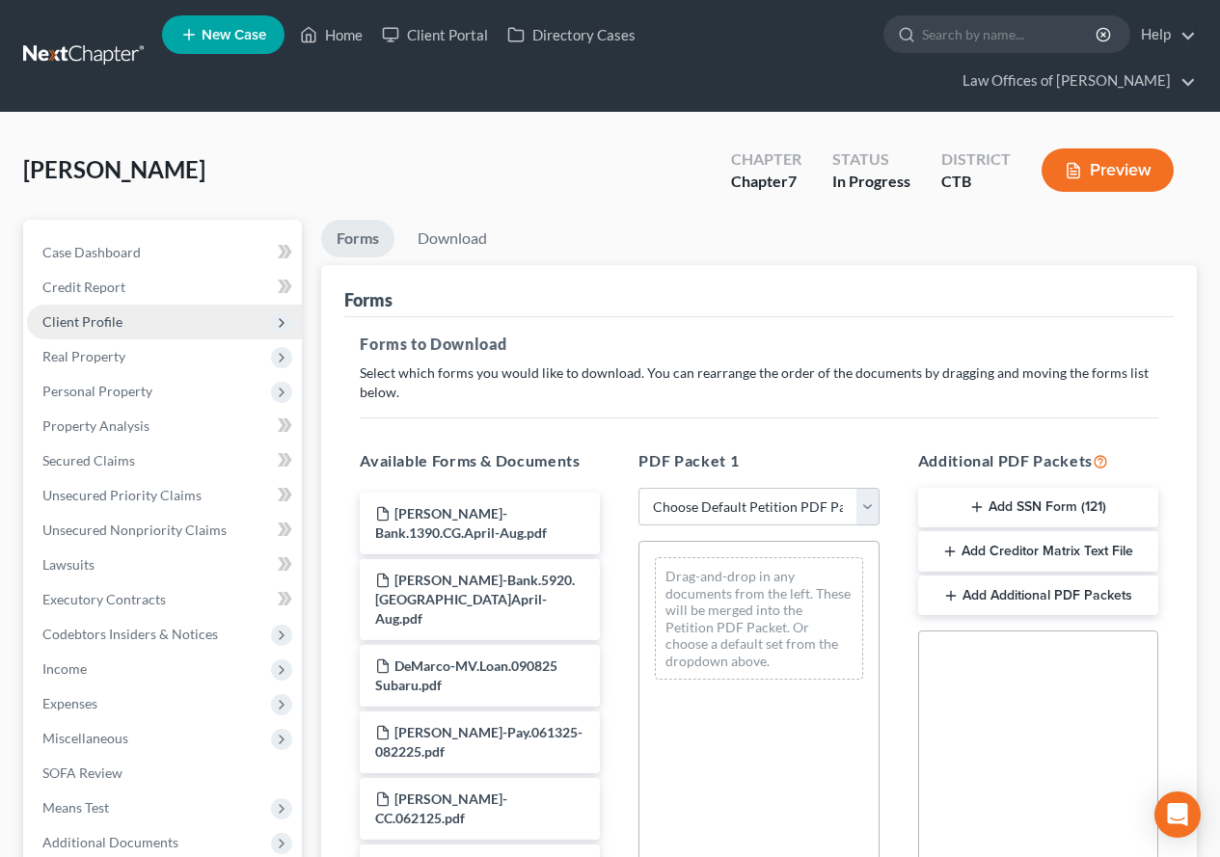
click at [65, 318] on span "Client Profile" at bounding box center [82, 321] width 80 height 16
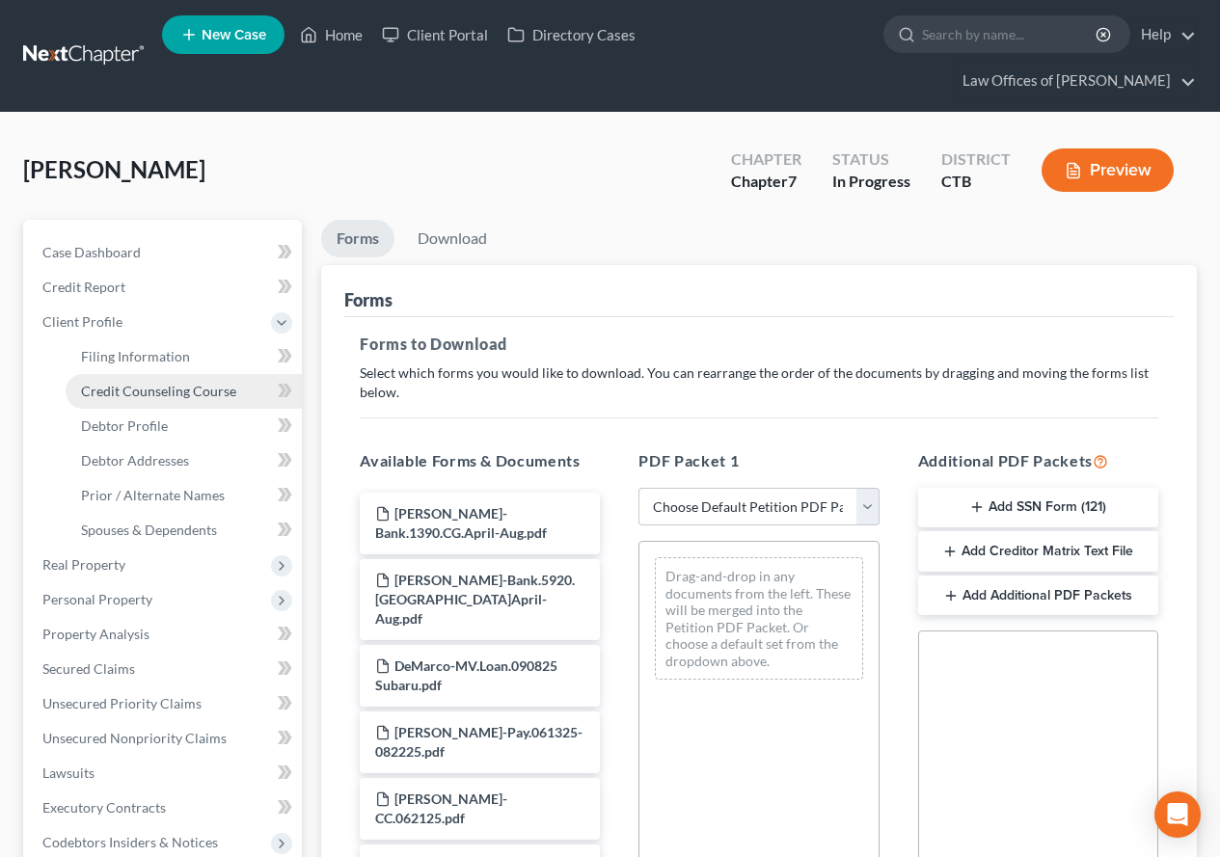
click at [135, 387] on span "Credit Counseling Course" at bounding box center [158, 391] width 155 height 16
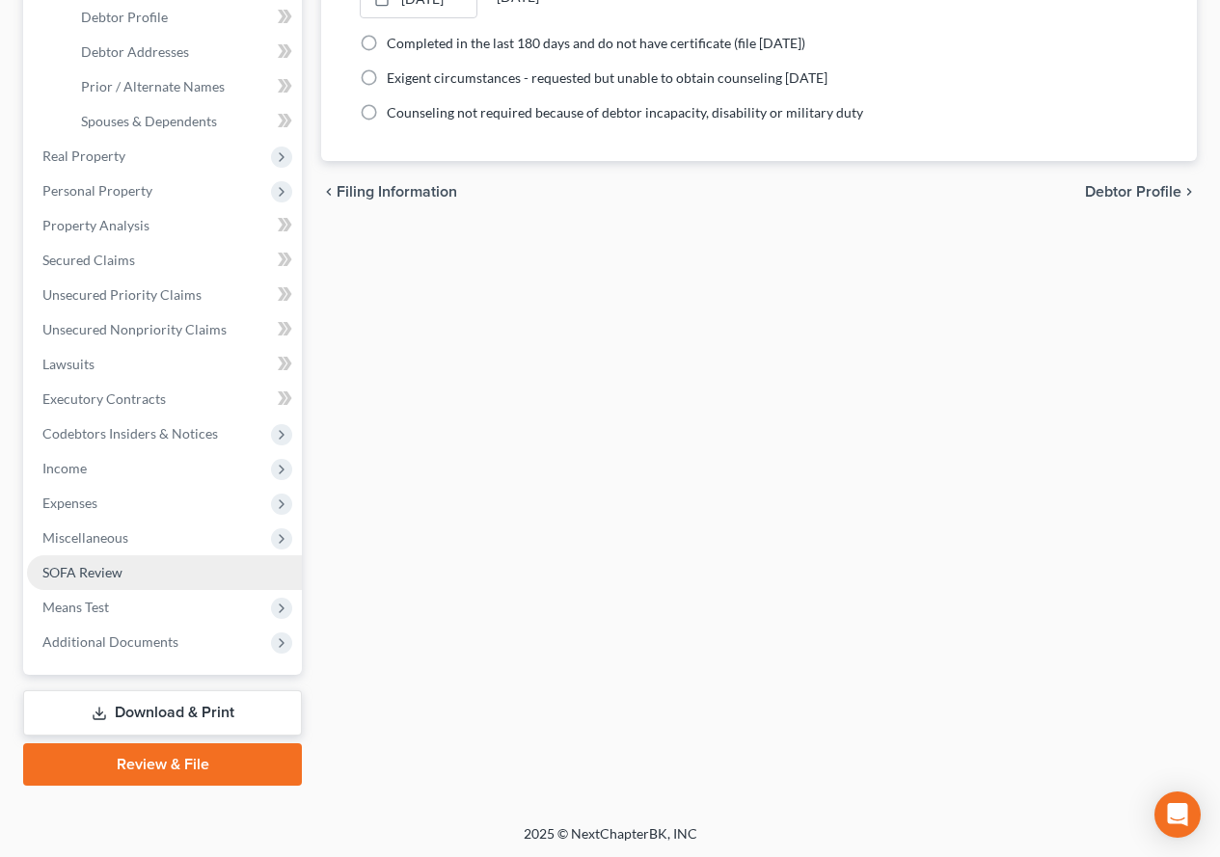
scroll to position [411, 0]
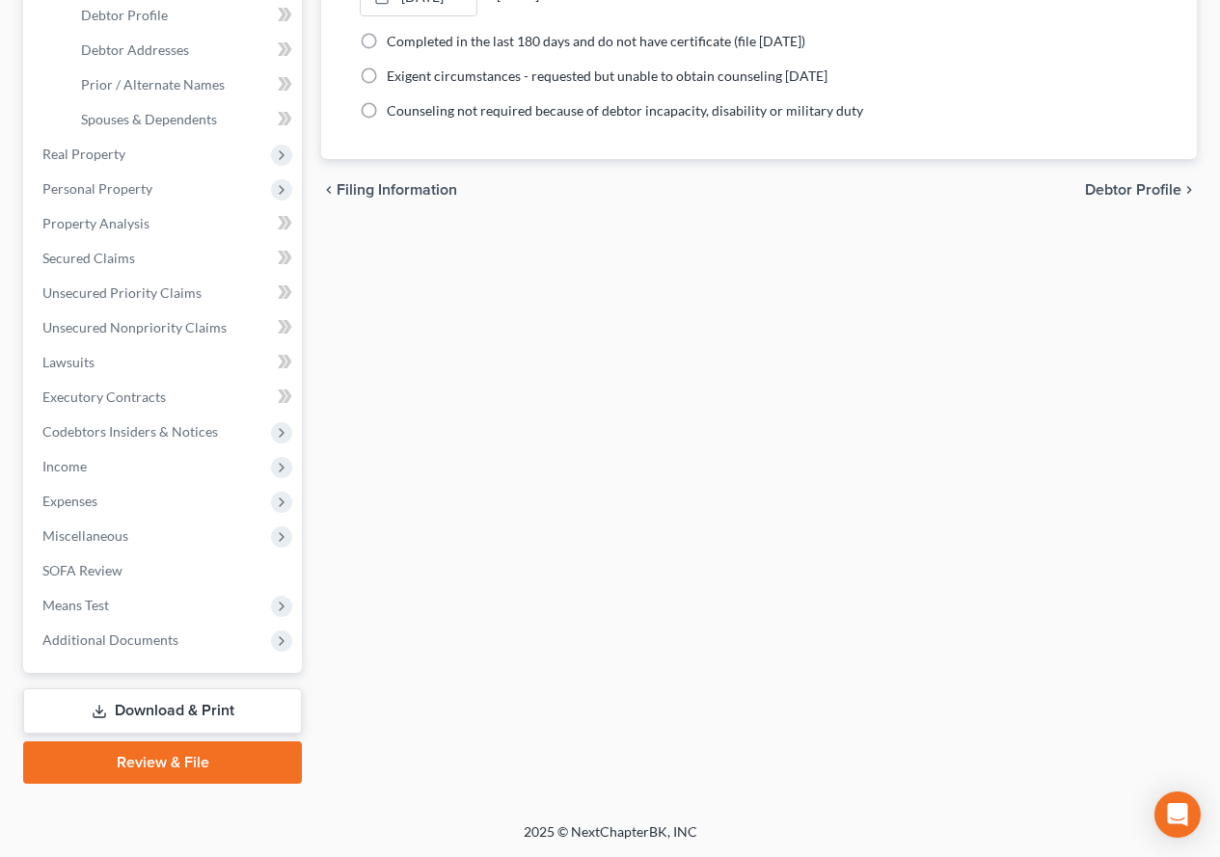
click at [191, 719] on link "Download & Print" at bounding box center [162, 711] width 279 height 45
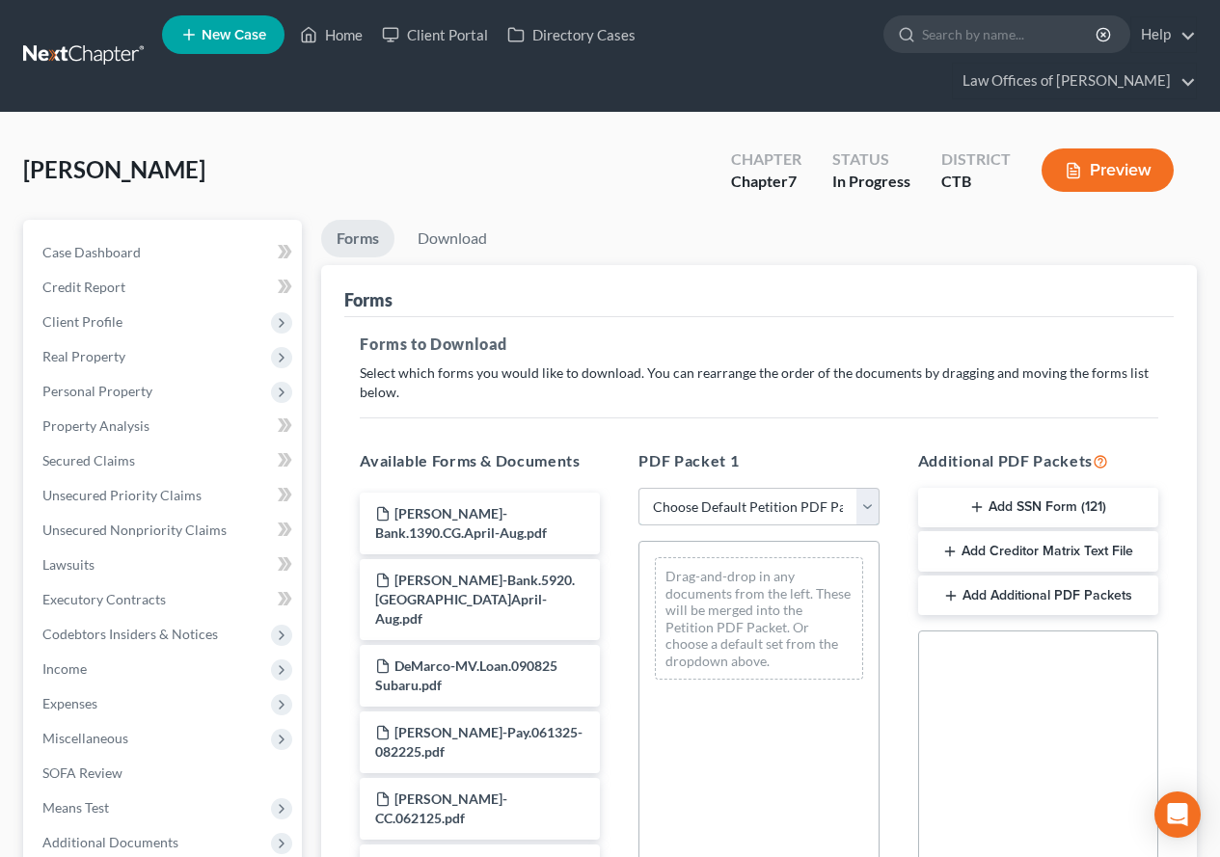
click at [866, 513] on select "Choose Default Petition PDF Packet Complete Bankruptcy Petition (all forms and …" at bounding box center [758, 507] width 240 height 39
select select "0"
click at [638, 488] on select "Choose Default Petition PDF Packet Complete Bankruptcy Petition (all forms and …" at bounding box center [758, 507] width 240 height 39
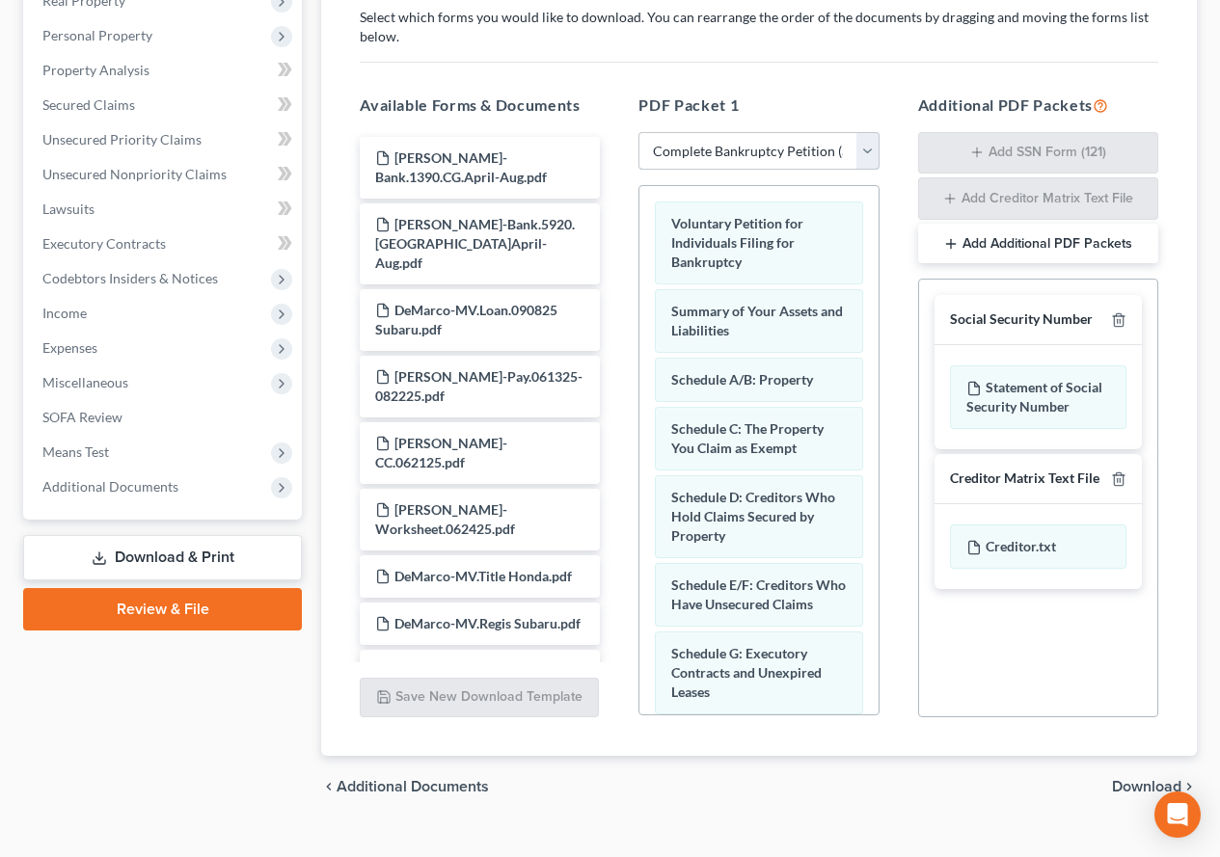
scroll to position [390, 0]
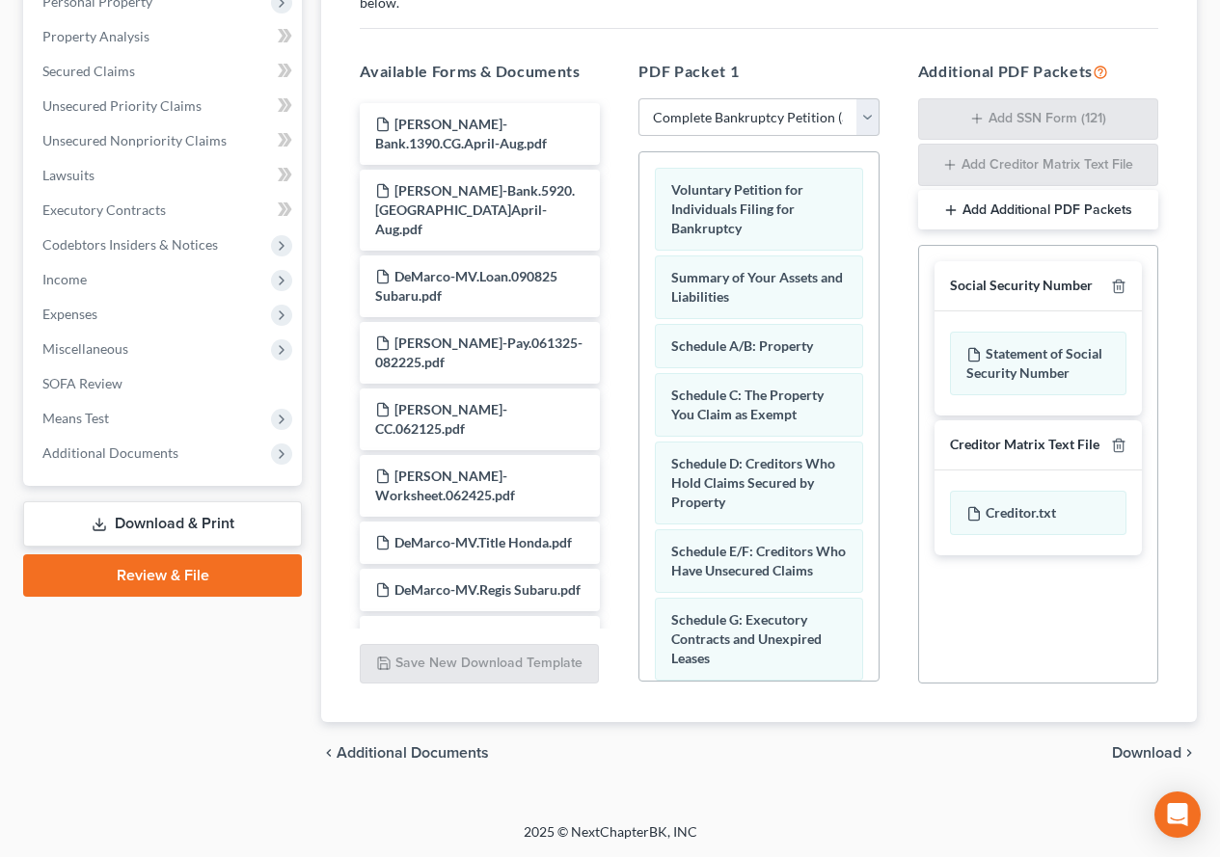
click at [1129, 751] on span "Download" at bounding box center [1146, 752] width 69 height 15
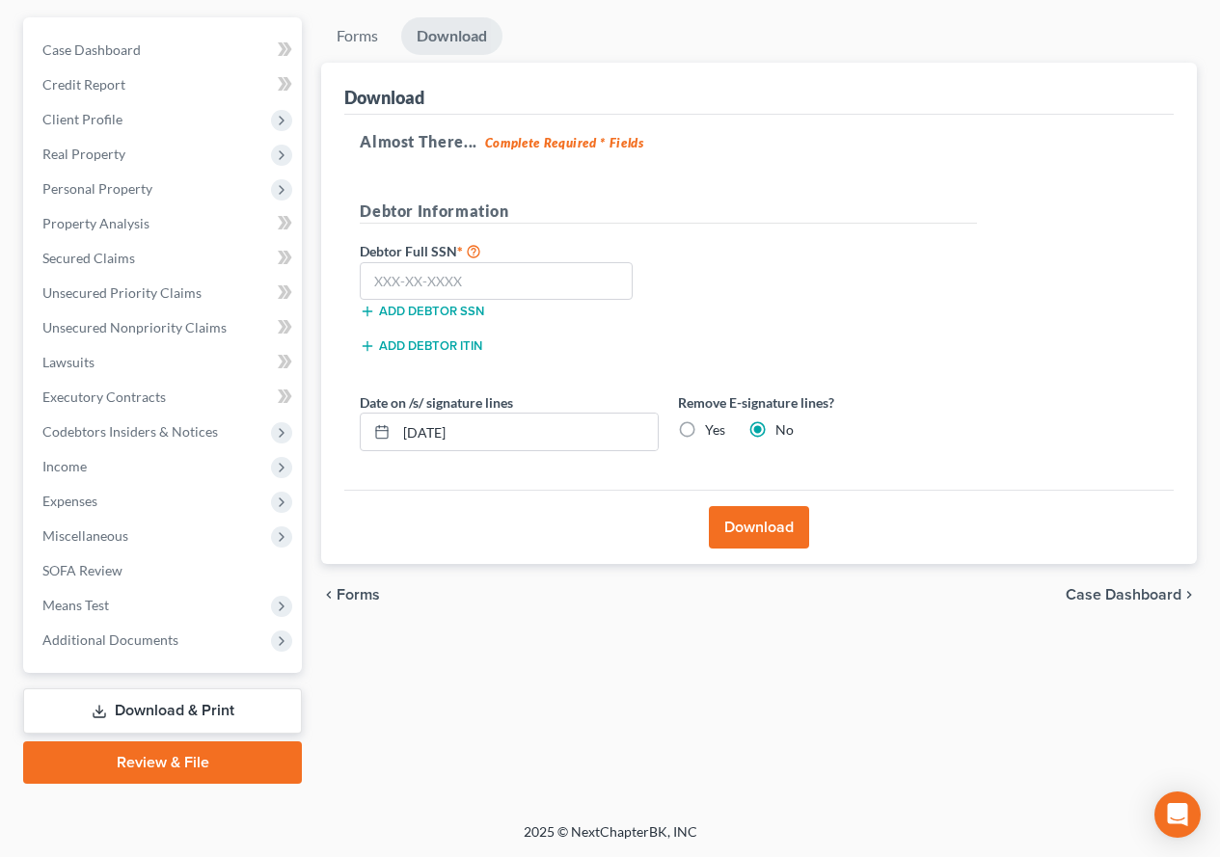
scroll to position [203, 0]
click at [448, 284] on input "text" at bounding box center [496, 281] width 273 height 39
paste input "049-88-5665"
type input "049-88-5665"
click at [776, 532] on button "Download" at bounding box center [759, 527] width 100 height 42
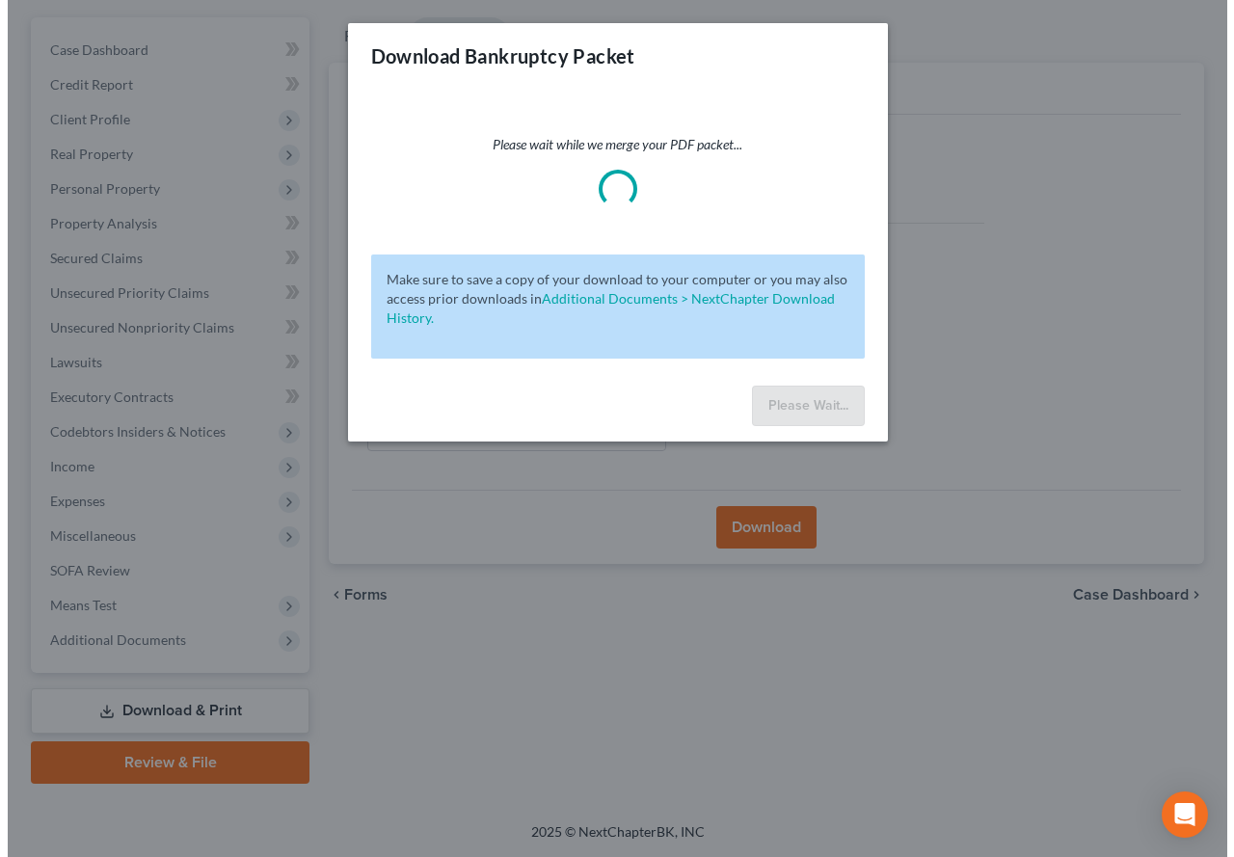
scroll to position [168, 0]
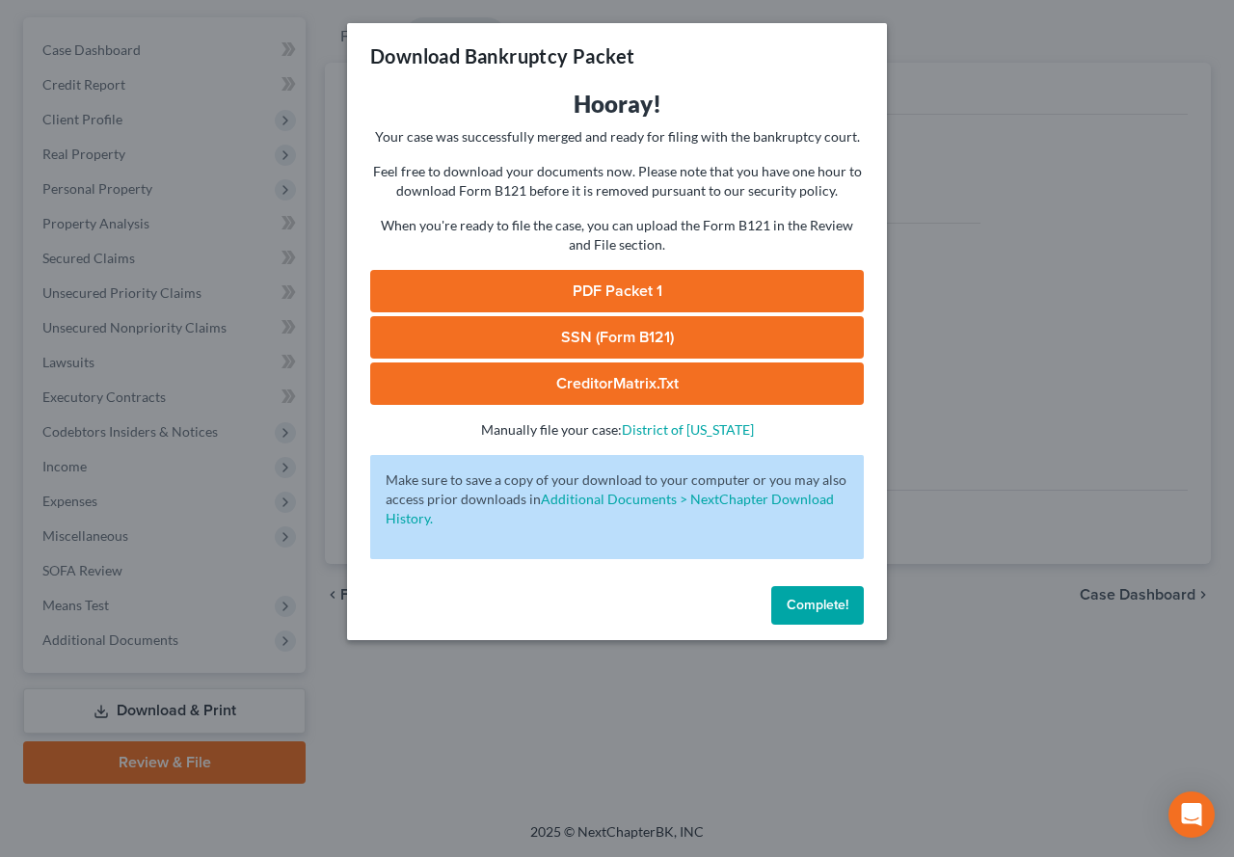
click at [233, 0] on div "Download Bankruptcy Packet Hooray! Your case was successfully merged and ready …" at bounding box center [617, 428] width 1234 height 857
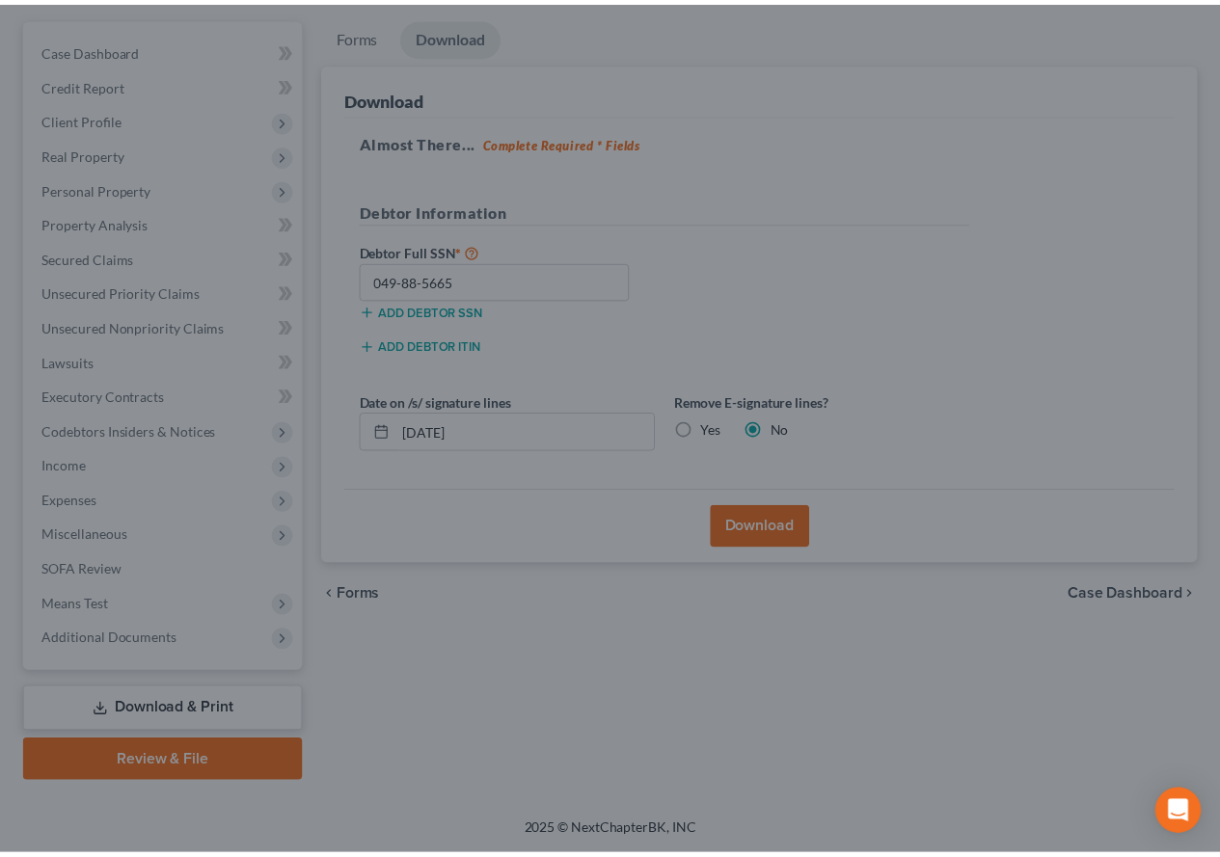
scroll to position [203, 0]
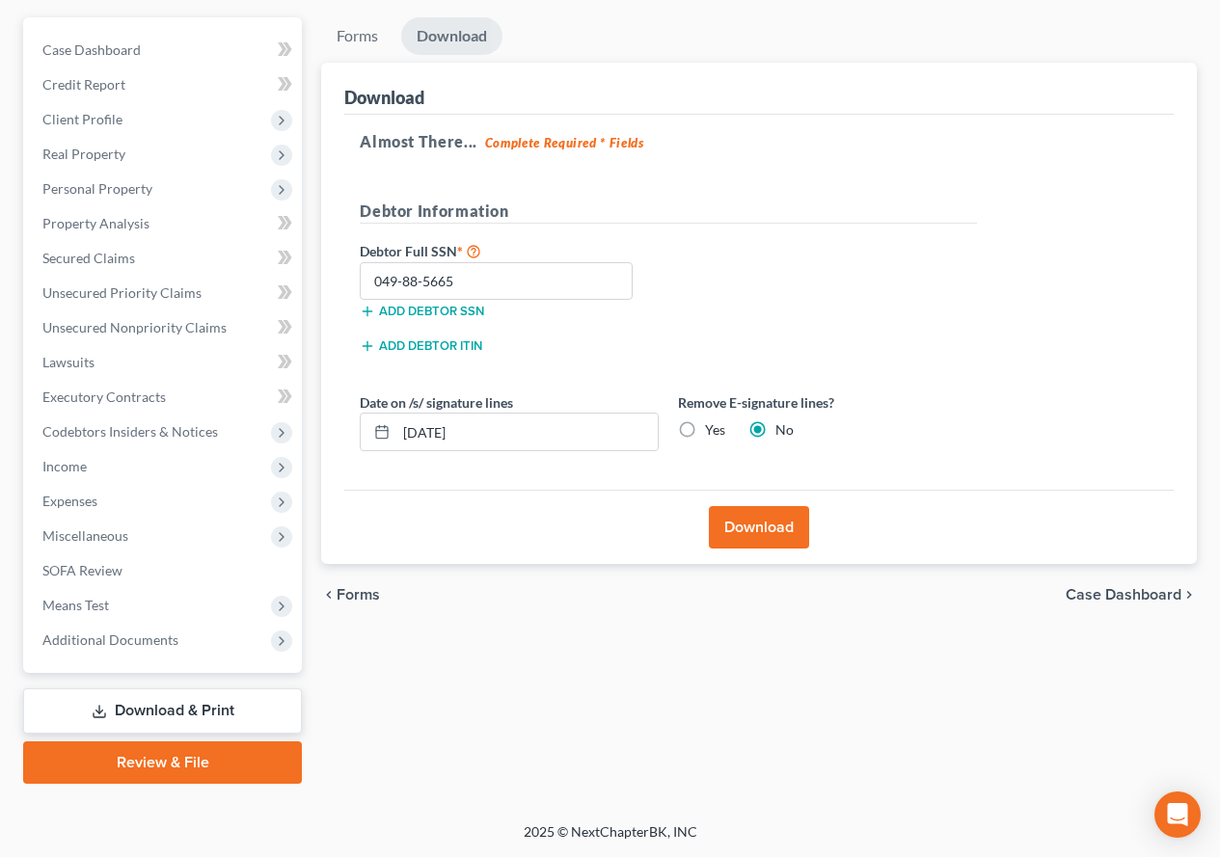
click at [532, 393] on div "Date on /s/ signature lines [DATE]" at bounding box center [509, 422] width 318 height 59
click at [764, 528] on button "Download" at bounding box center [759, 527] width 100 height 42
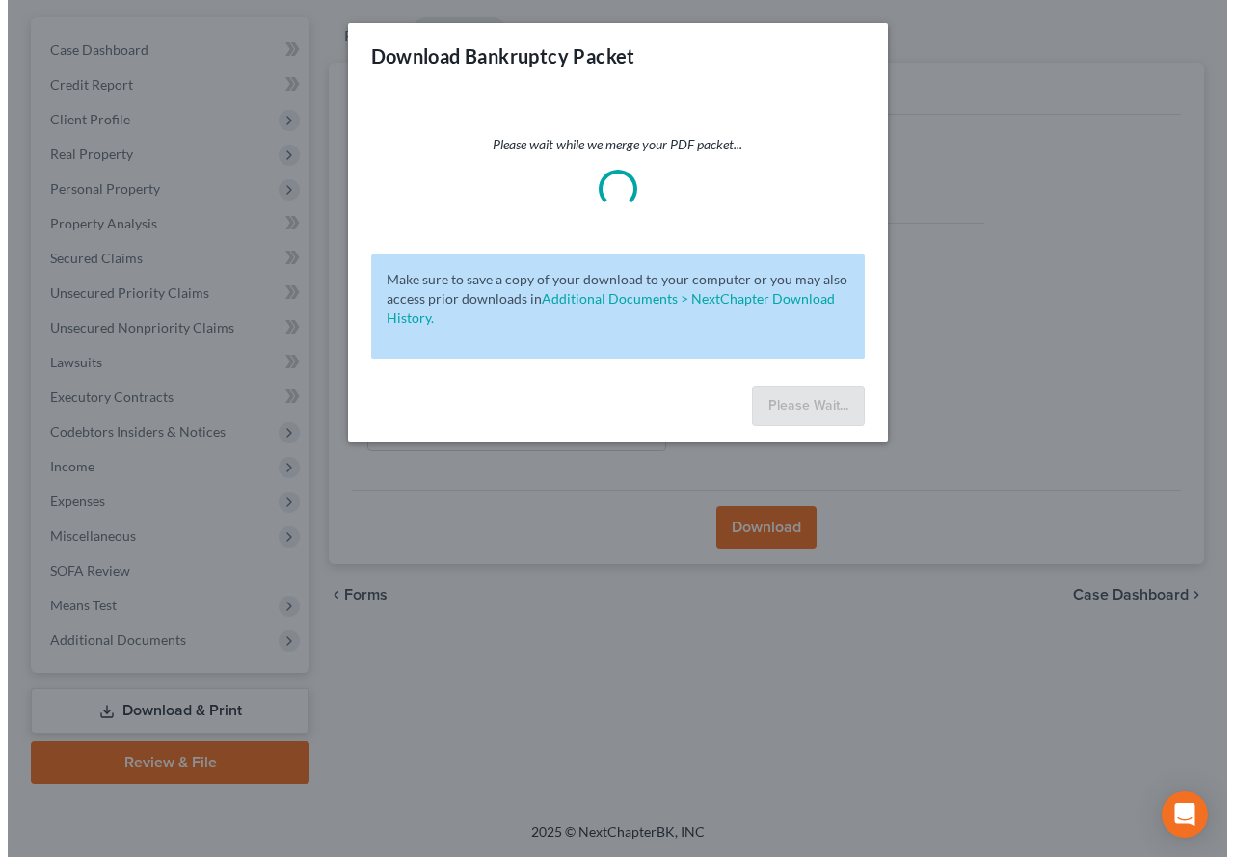
scroll to position [168, 0]
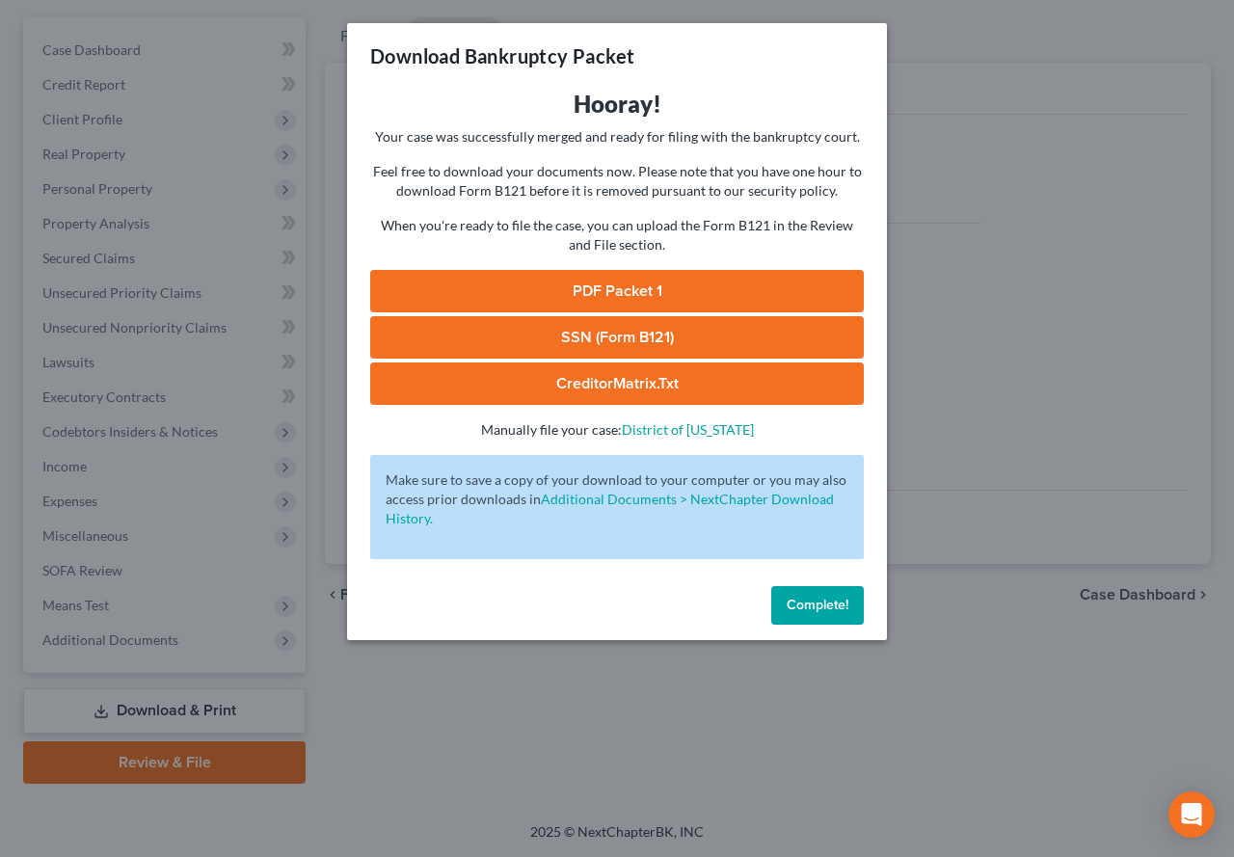
click at [721, 339] on link "SSN (Form B121)" at bounding box center [617, 337] width 494 height 42
click at [621, 391] on link "CreditorMatrix.txt" at bounding box center [617, 384] width 494 height 42
click at [822, 614] on button "Complete!" at bounding box center [818, 605] width 93 height 39
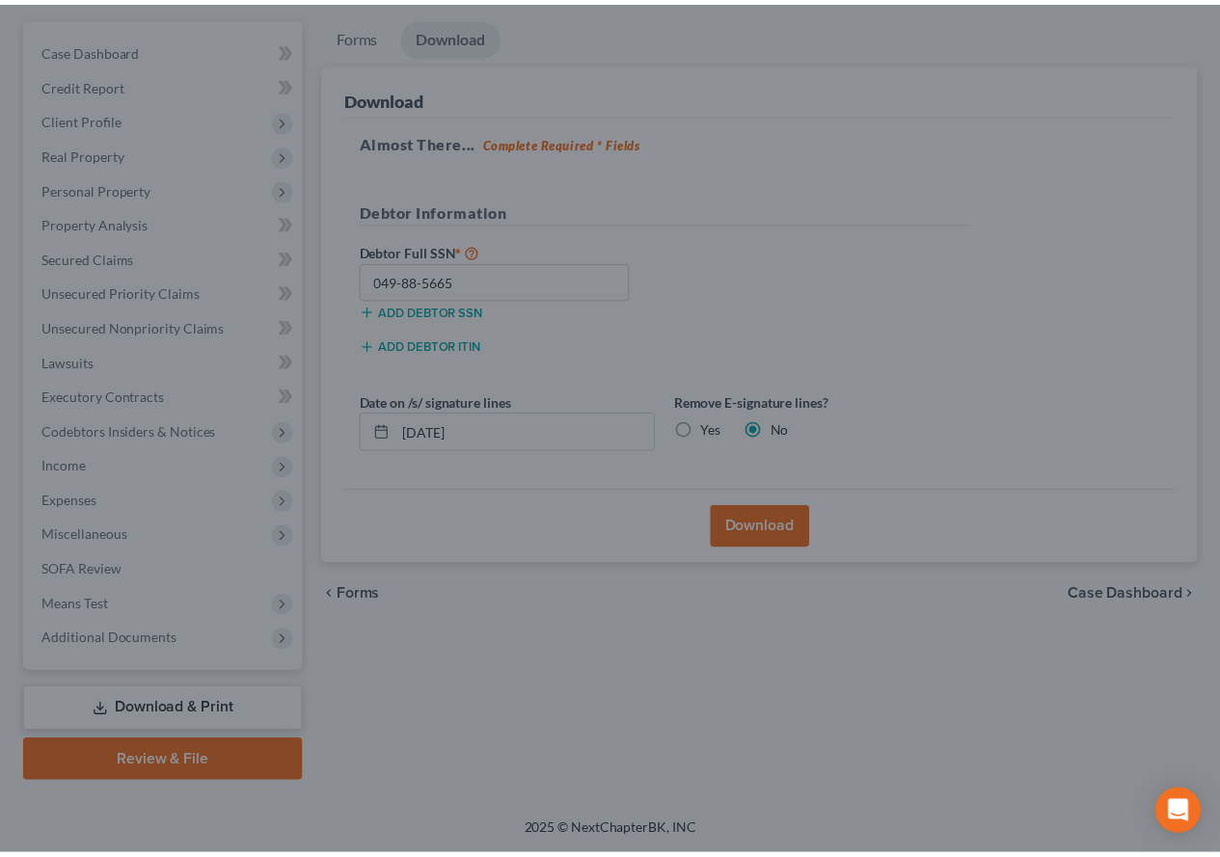
scroll to position [203, 0]
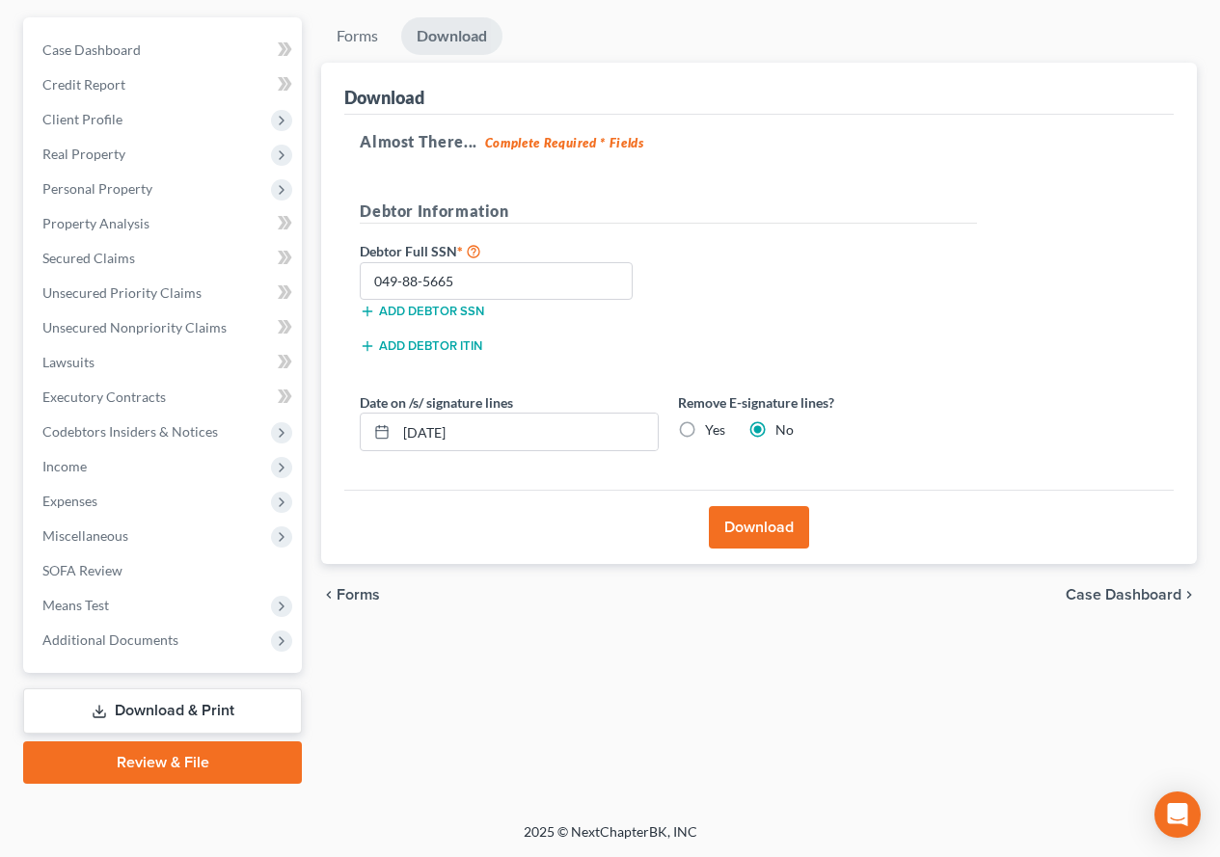
click at [103, 757] on link "Review & File" at bounding box center [162, 763] width 279 height 42
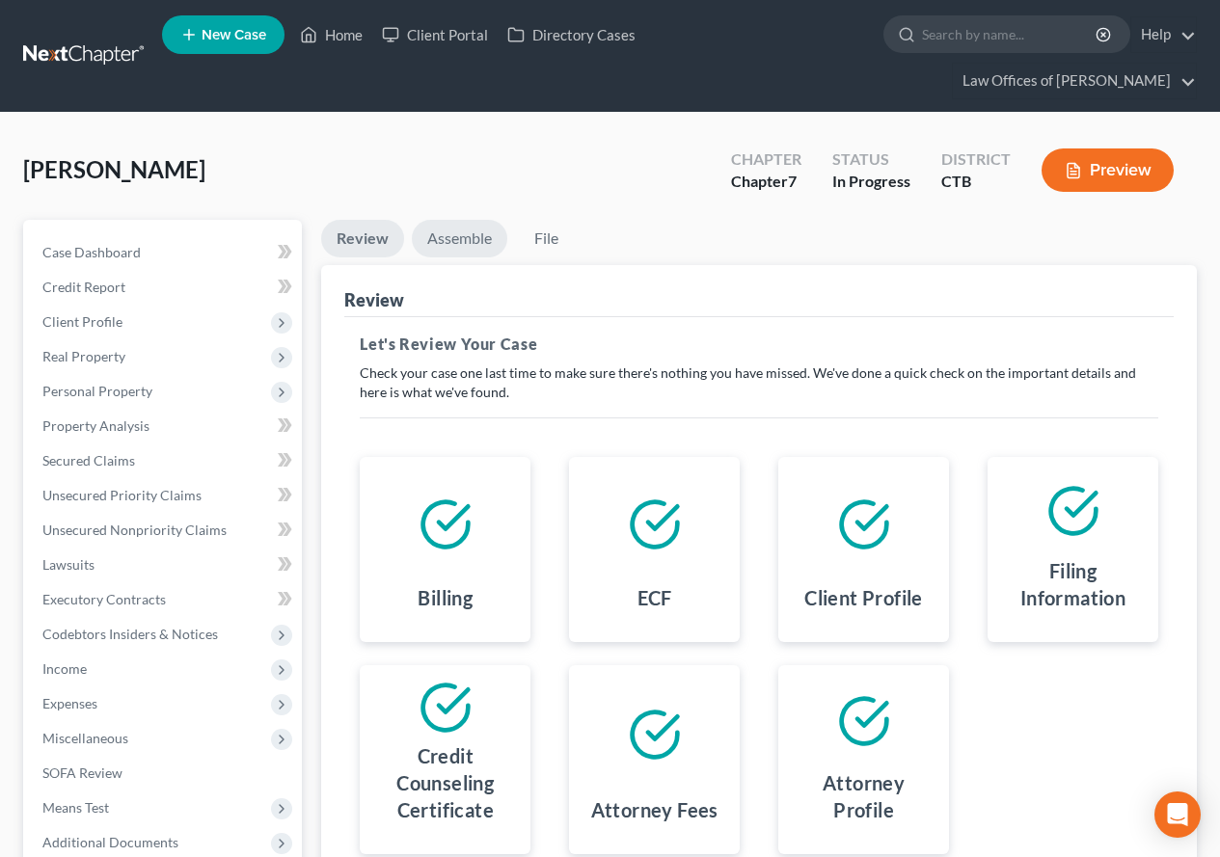
click at [443, 234] on link "Assemble" at bounding box center [459, 239] width 95 height 38
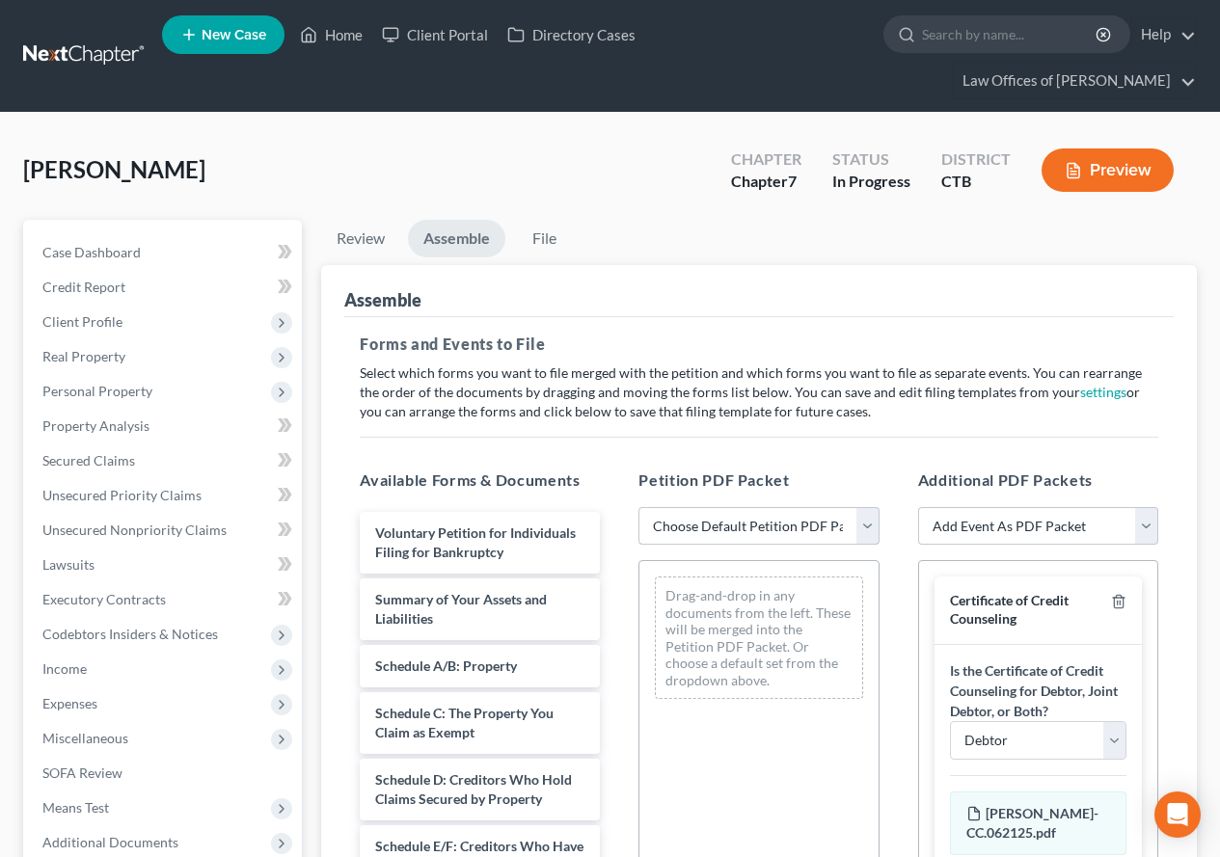
click at [864, 532] on select "Choose Default Petition PDF Packet Emergency Filing (Voluntary Petition and Cre…" at bounding box center [758, 526] width 240 height 39
select select "1"
click at [638, 507] on select "Choose Default Petition PDF Packet Emergency Filing (Voluntary Petition and Cre…" at bounding box center [758, 526] width 240 height 39
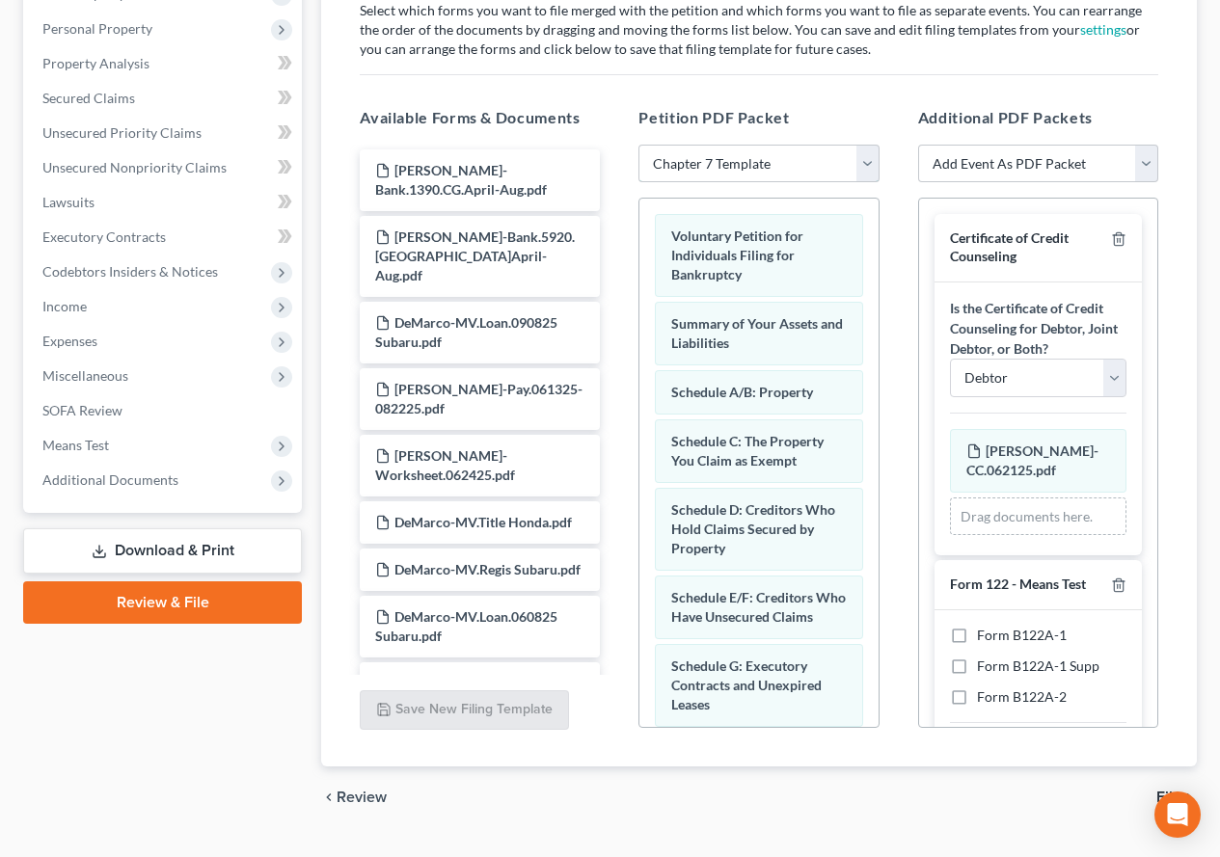
scroll to position [96, 0]
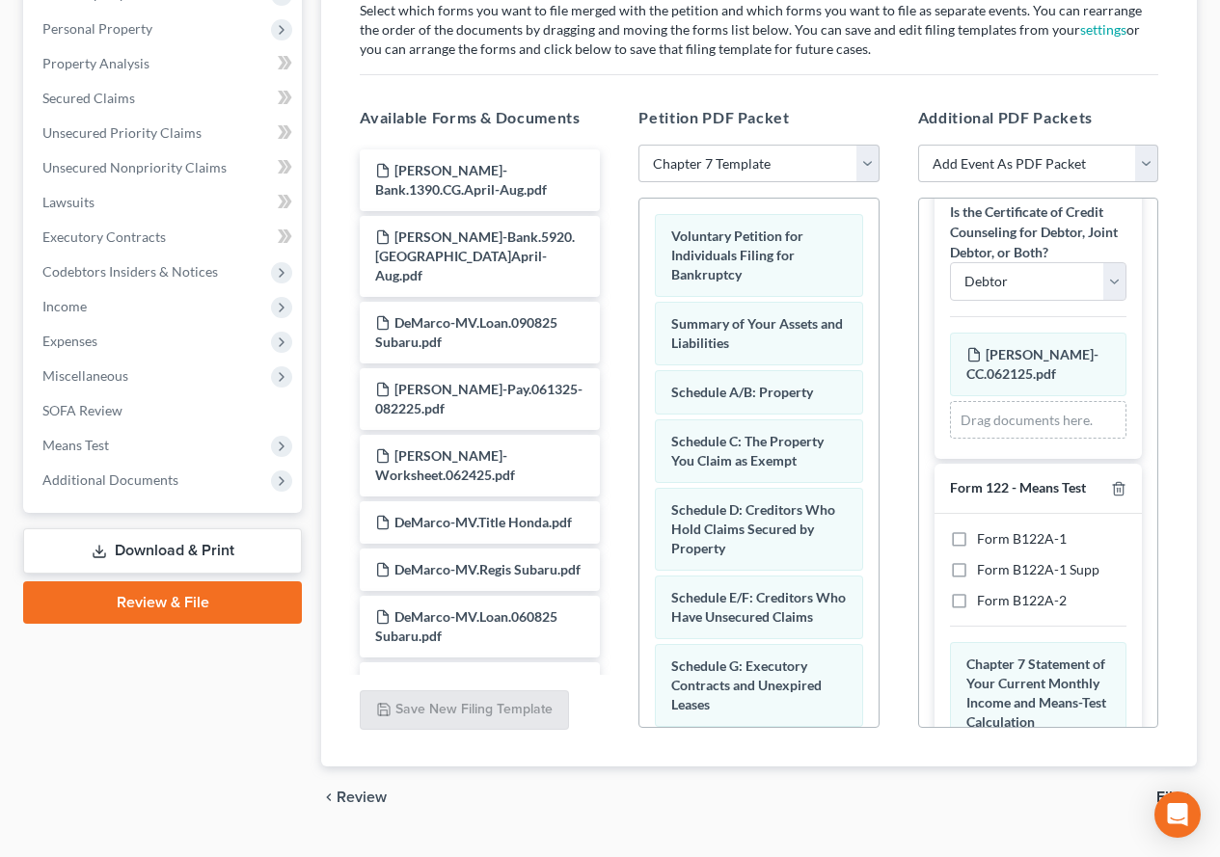
click at [977, 536] on label "Form B122A-1" at bounding box center [1022, 538] width 90 height 19
click at [985, 536] on input "Form B122A-1" at bounding box center [991, 535] width 13 height 13
checkbox input "true"
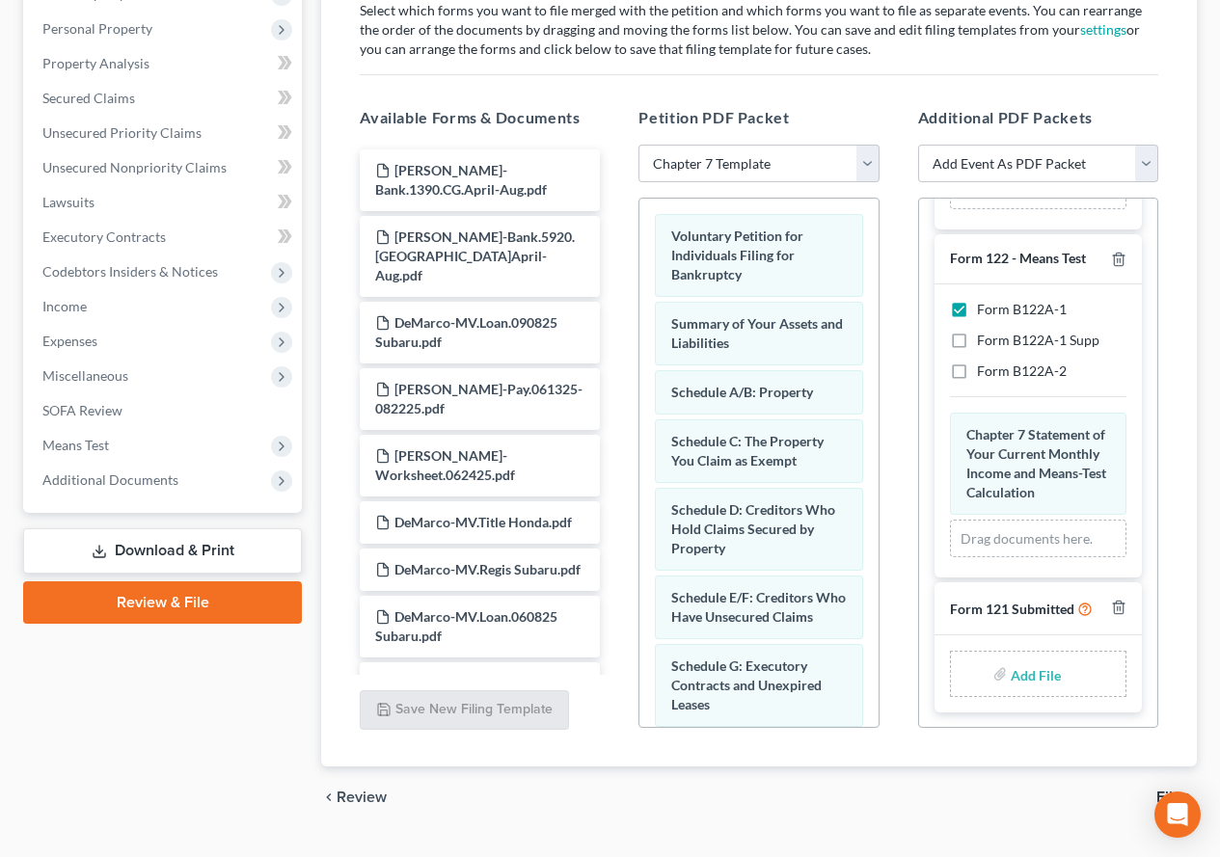
scroll to position [364, 0]
click at [1033, 678] on input "file" at bounding box center [1034, 674] width 46 height 35
type input "C:\fakepath\ss.pdf"
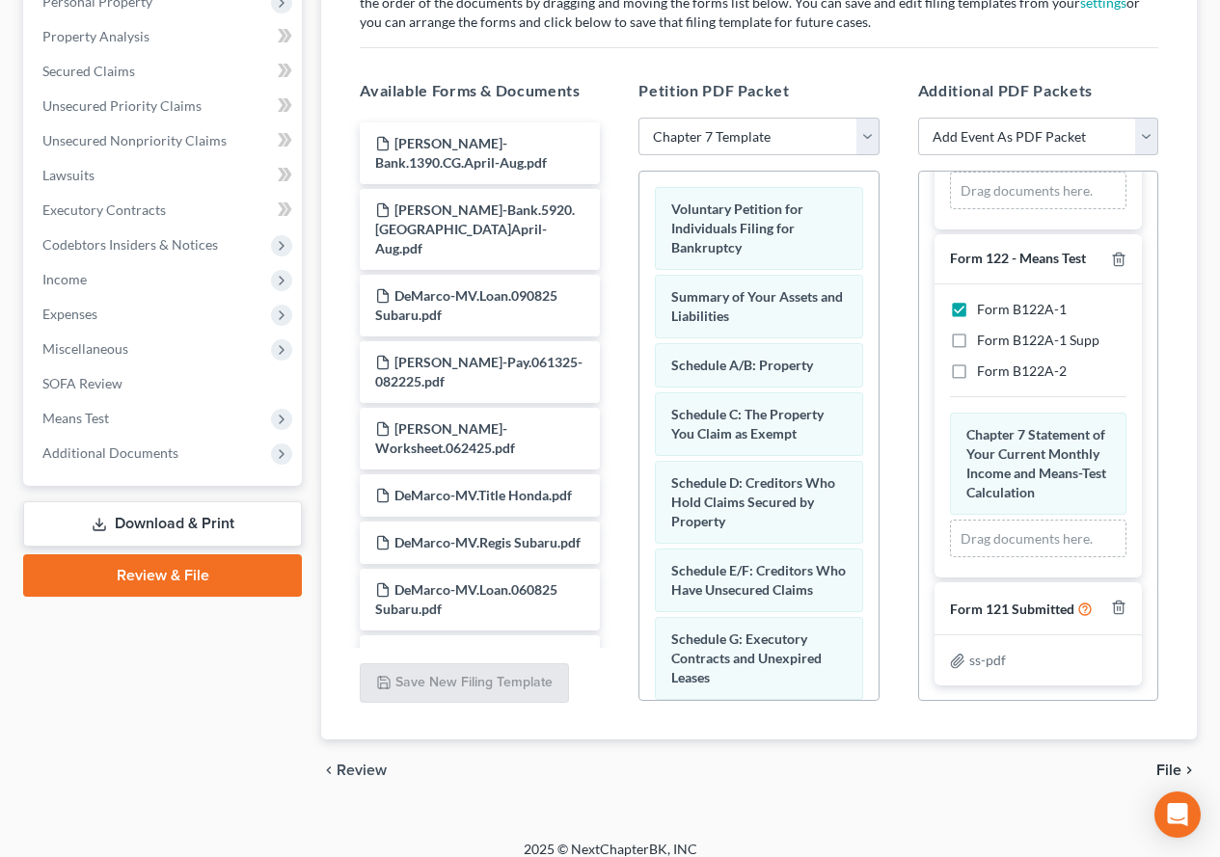
scroll to position [407, 0]
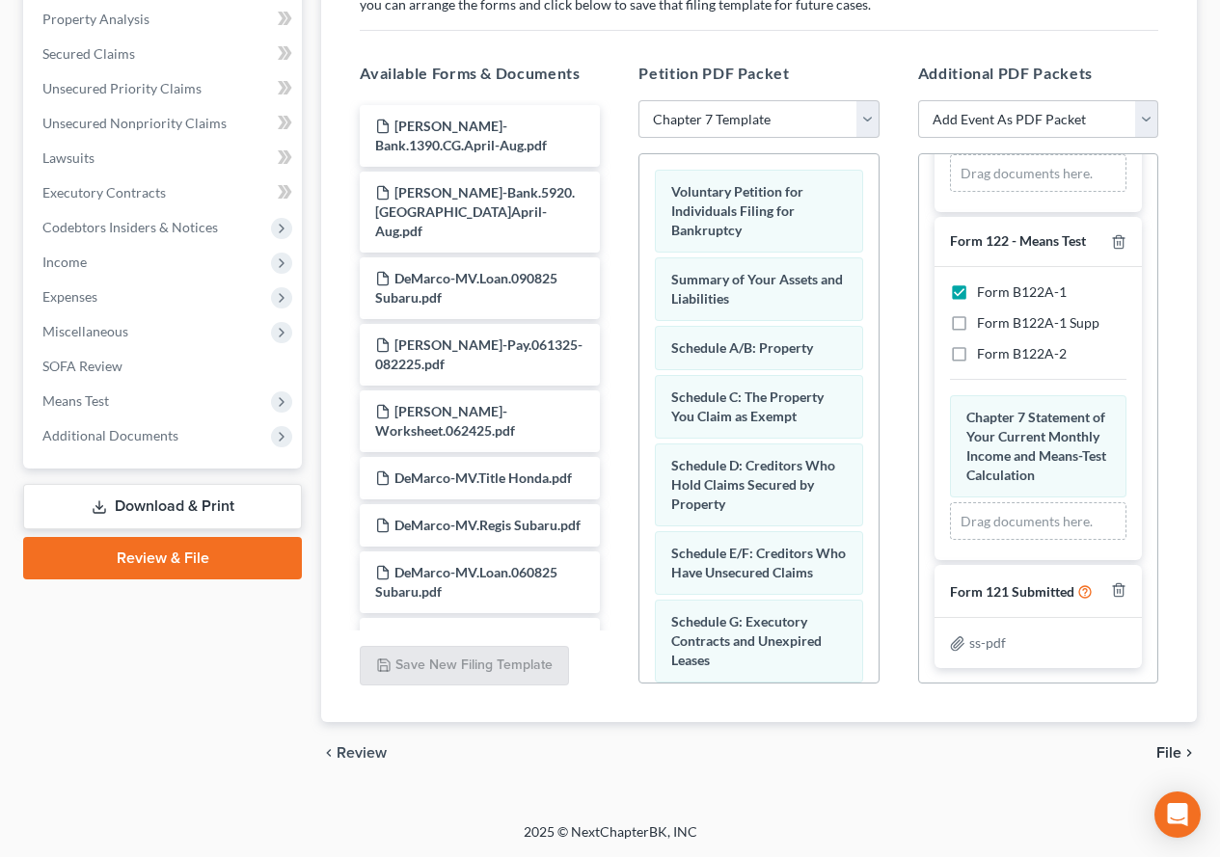
click at [1165, 750] on span "File" at bounding box center [1168, 752] width 25 height 15
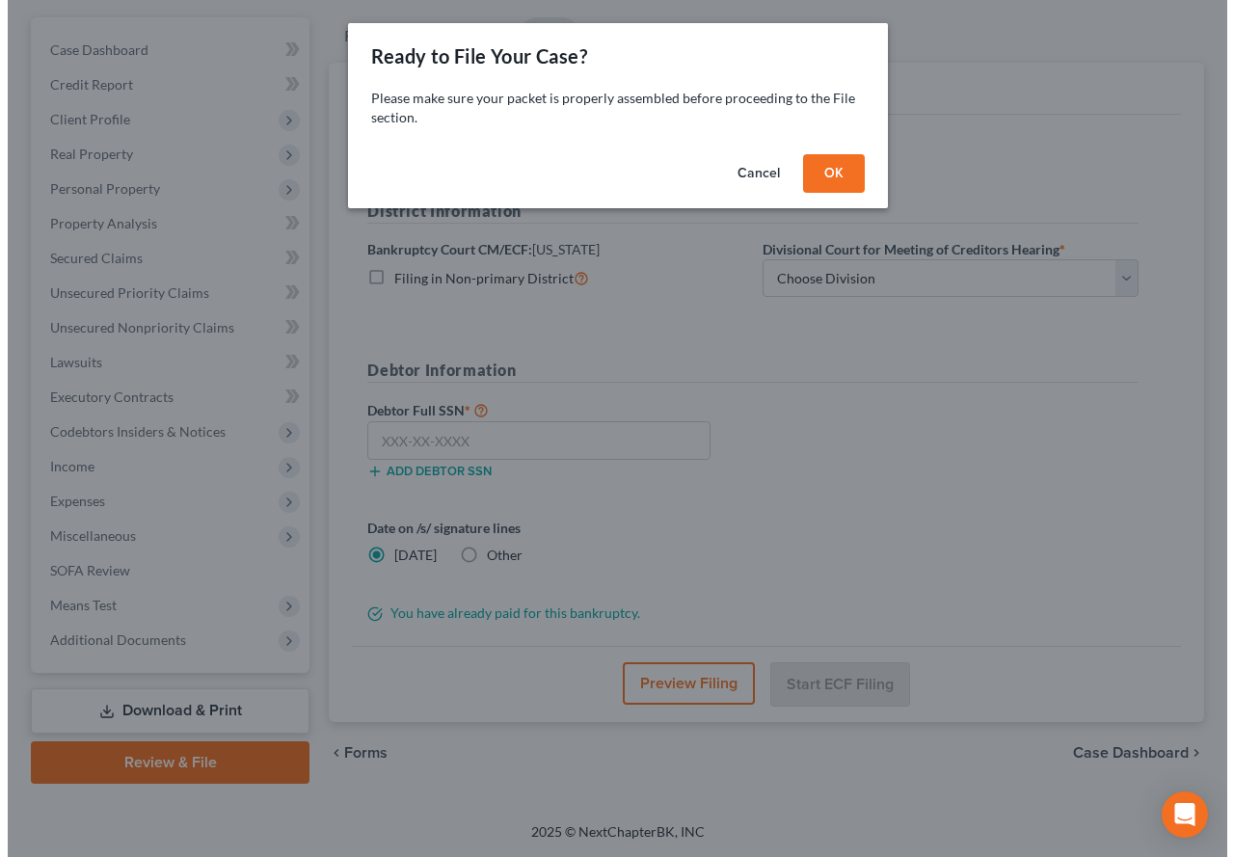
scroll to position [168, 0]
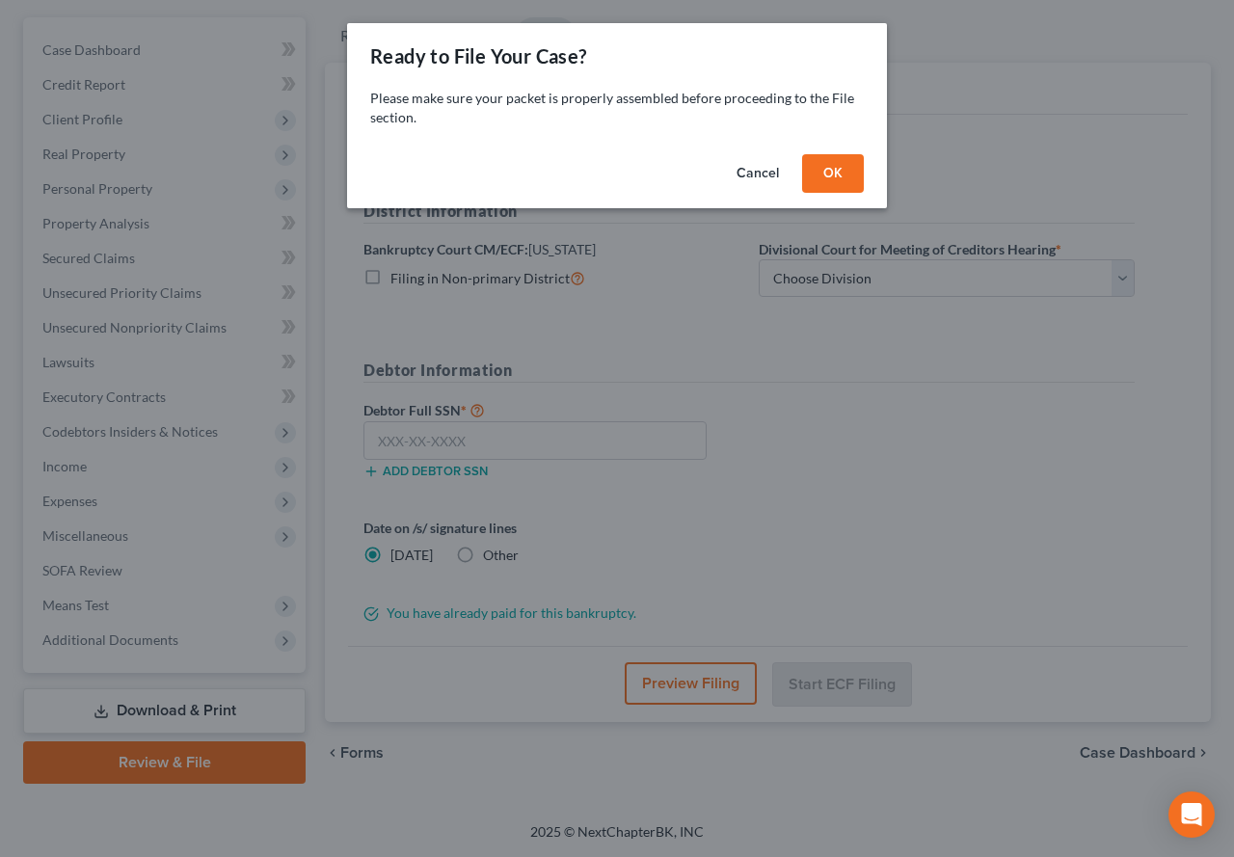
click at [824, 177] on button "OK" at bounding box center [833, 173] width 62 height 39
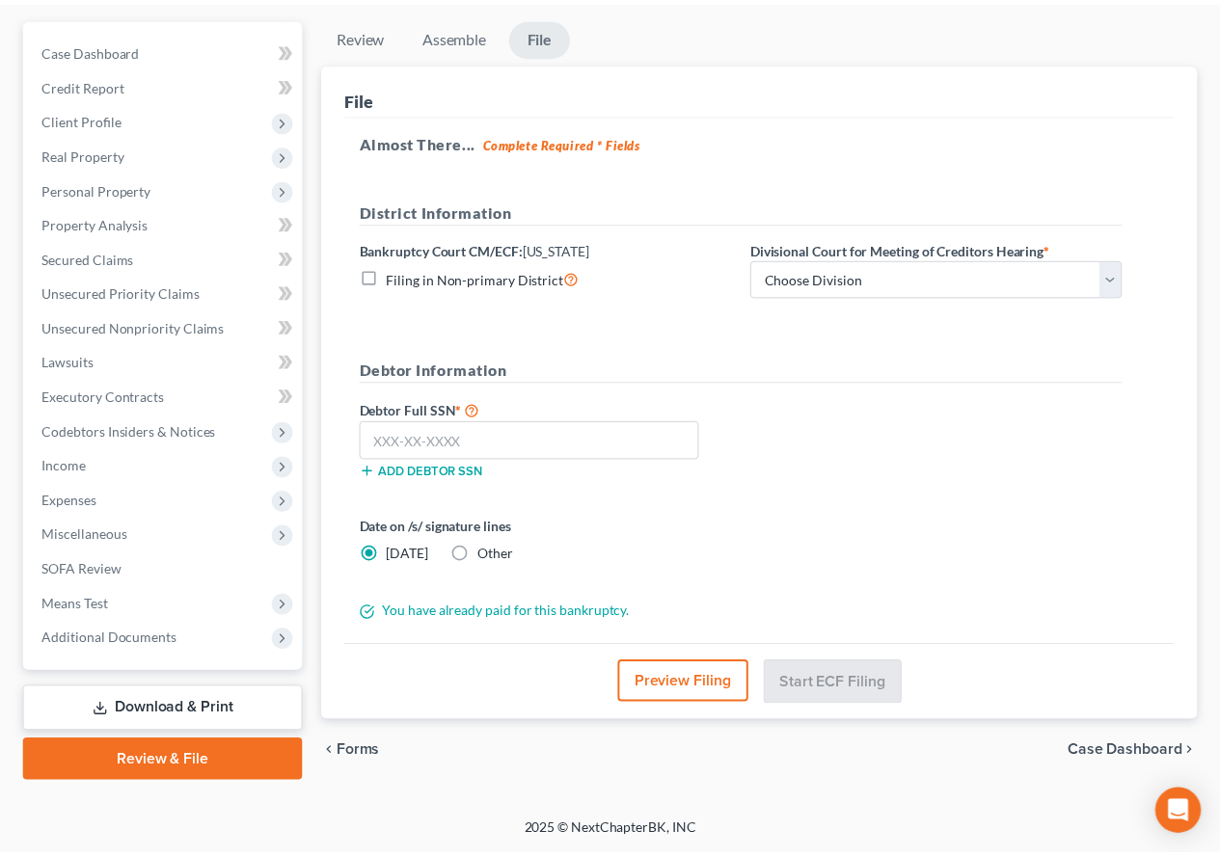
scroll to position [203, 0]
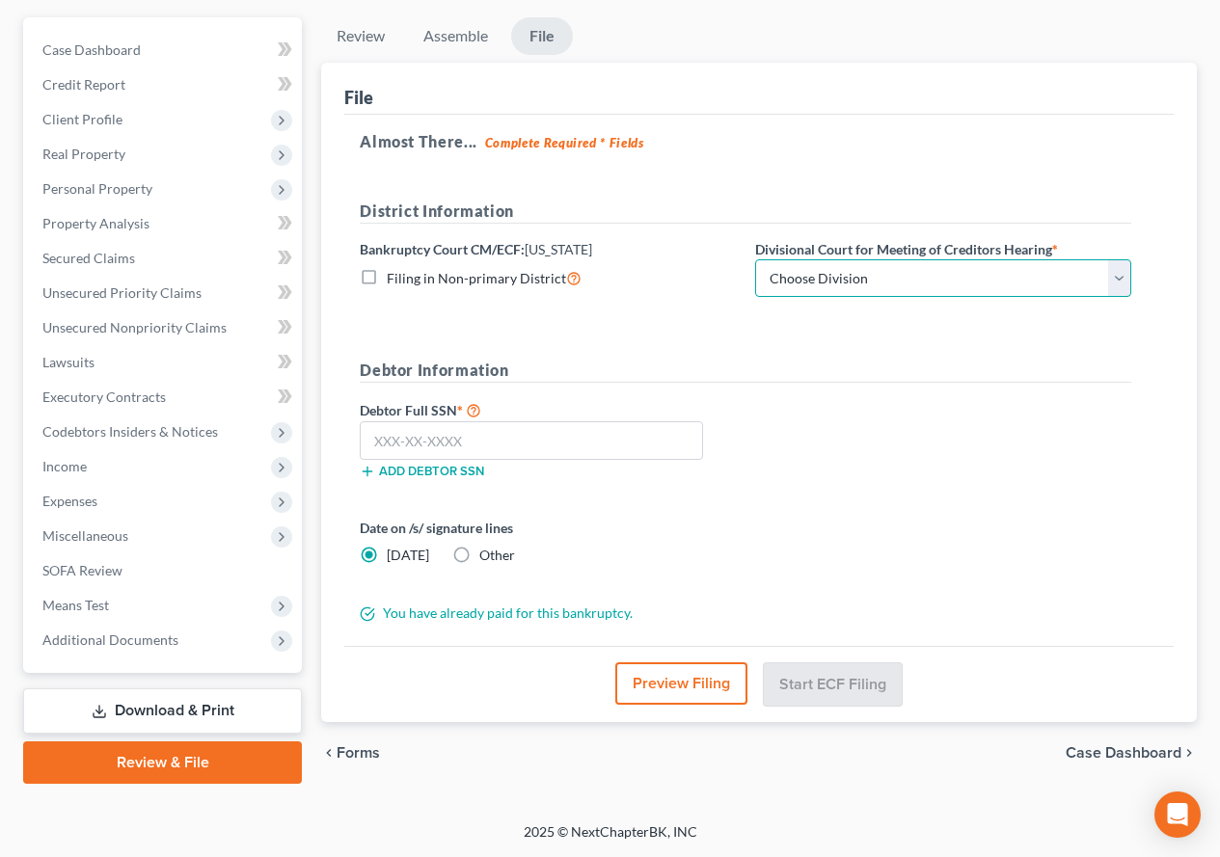
click at [1120, 292] on select "Choose Division [GEOGRAPHIC_DATA] [GEOGRAPHIC_DATA] [GEOGRAPHIC_DATA]" at bounding box center [943, 278] width 376 height 39
select select "1"
click at [755, 259] on select "Choose Division [GEOGRAPHIC_DATA] [GEOGRAPHIC_DATA] [GEOGRAPHIC_DATA]" at bounding box center [943, 278] width 376 height 39
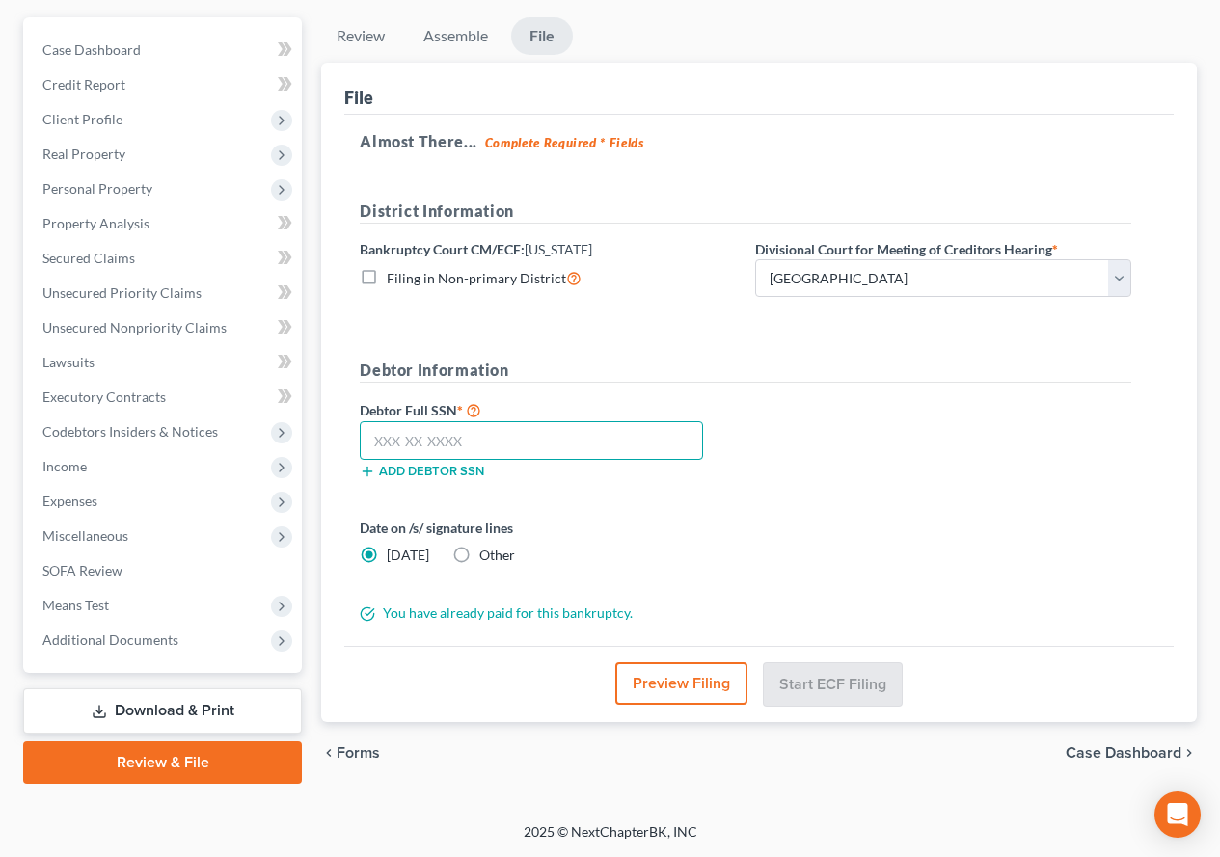
paste input "049-88-5665"
type input "049-88-5665"
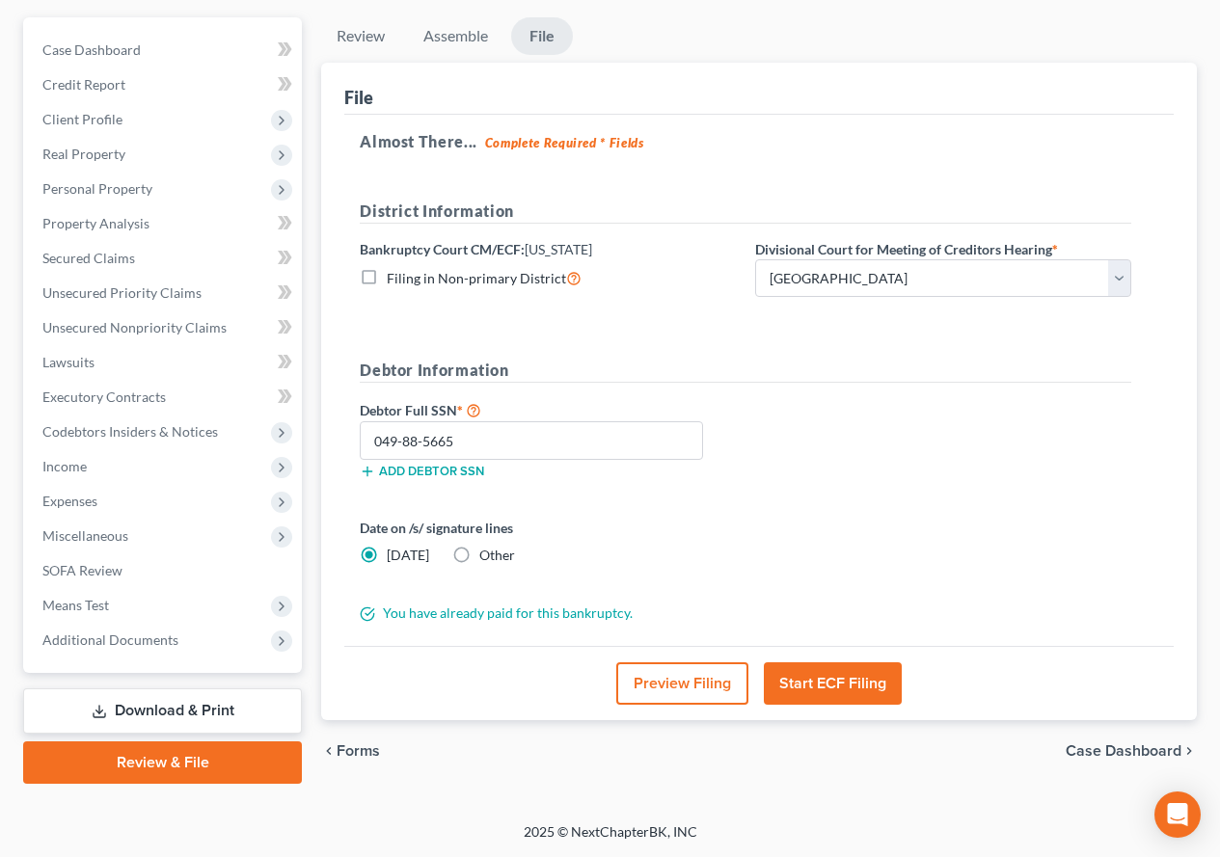
click at [799, 499] on form "District Information Bankruptcy Court CM/ECF: [US_STATE] Filing in Non-primary …" at bounding box center [746, 412] width 772 height 424
click at [799, 686] on button "Start ECF Filing" at bounding box center [833, 684] width 138 height 42
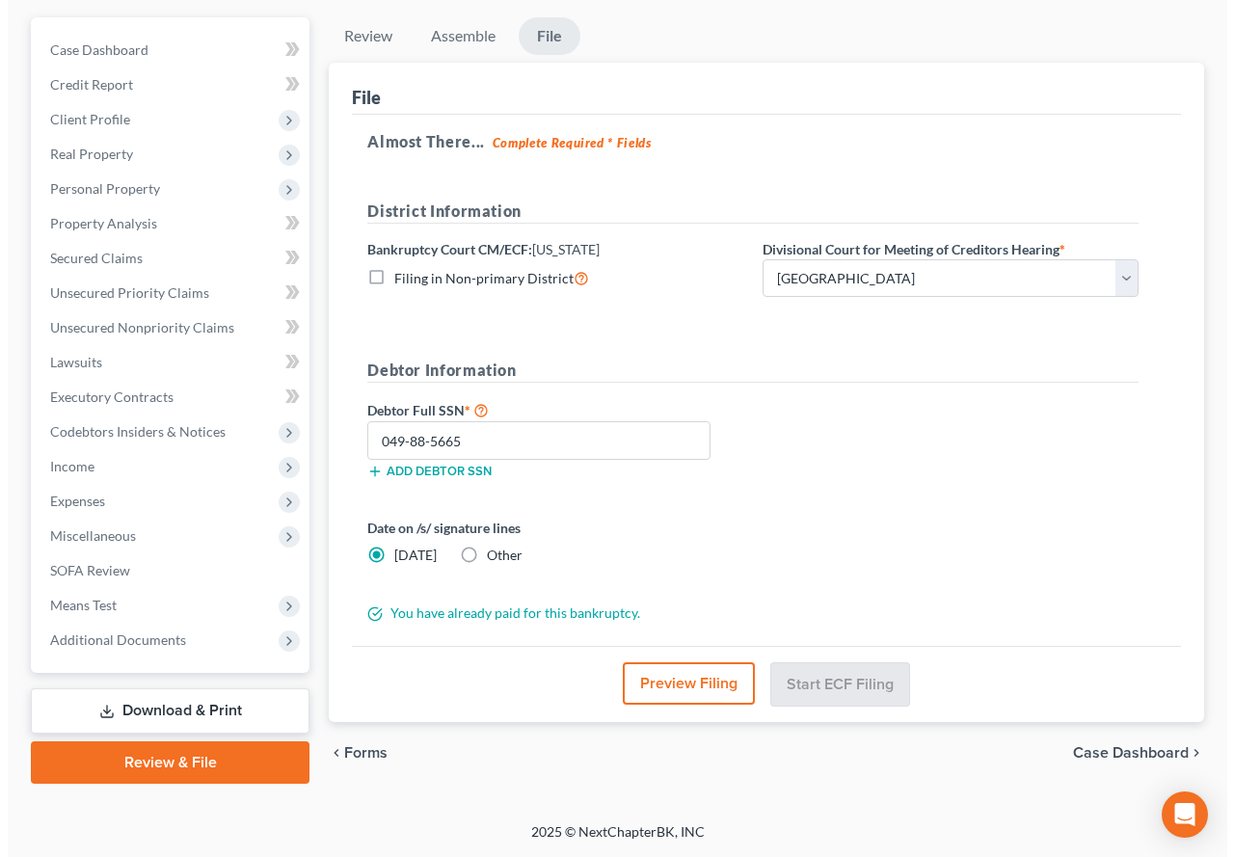
scroll to position [168, 0]
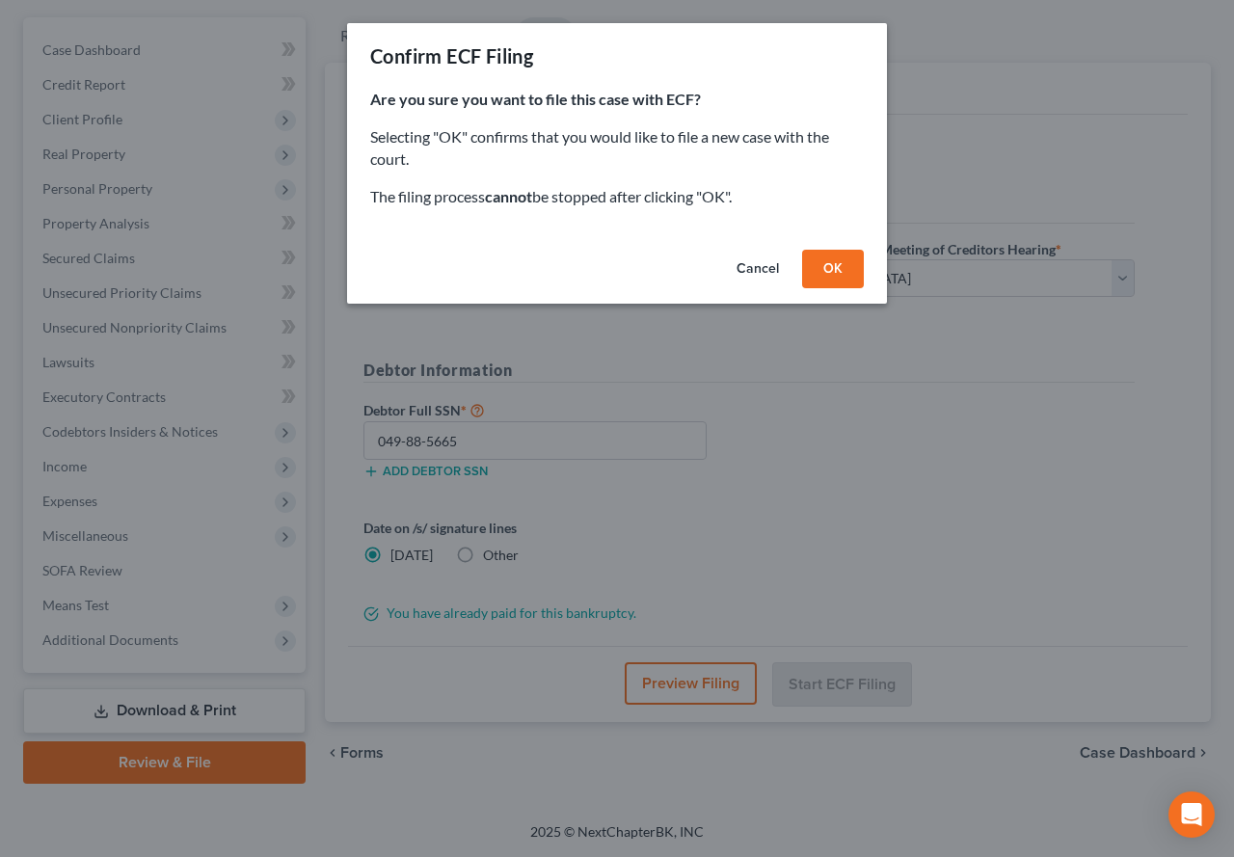
click at [829, 271] on button "OK" at bounding box center [833, 269] width 62 height 39
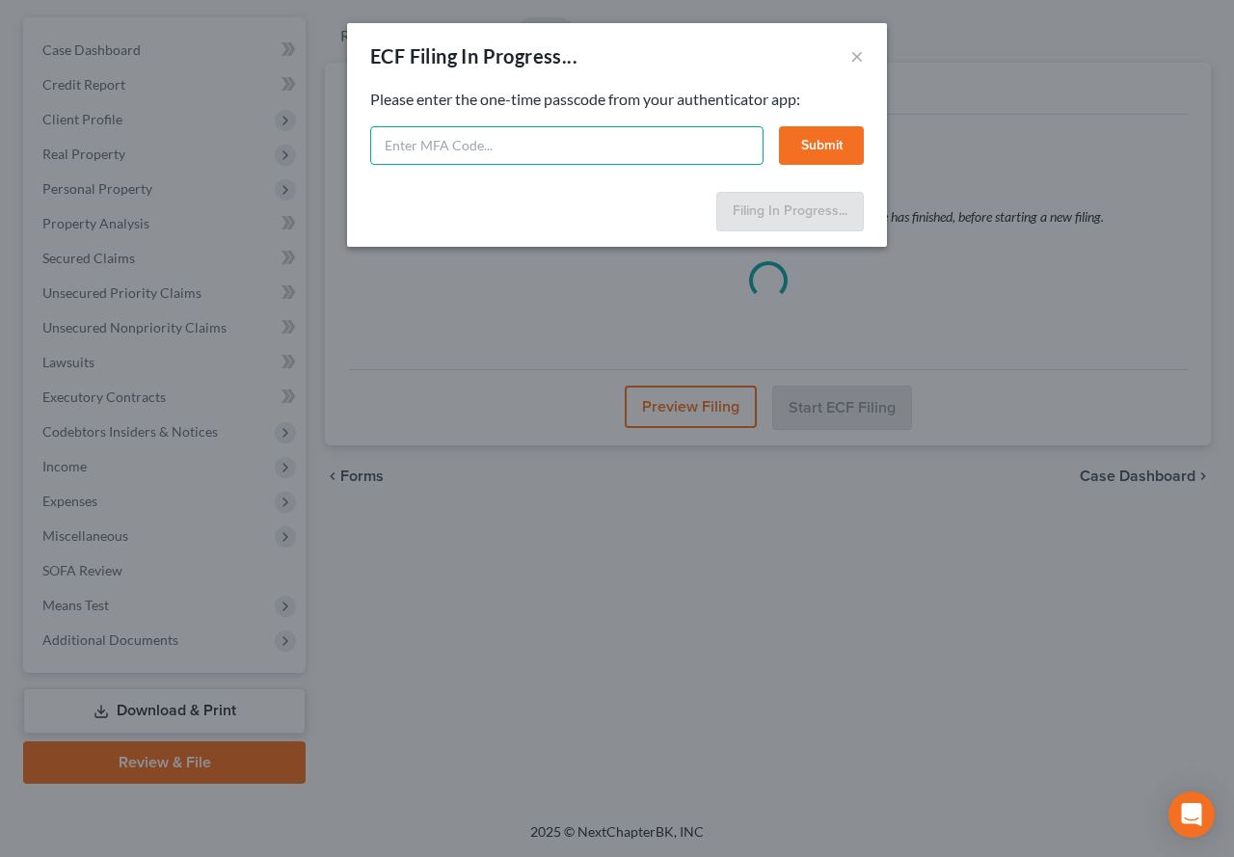
click at [531, 149] on input "text" at bounding box center [566, 145] width 393 height 39
type input "103802"
click at [836, 154] on button "Submit" at bounding box center [821, 145] width 85 height 39
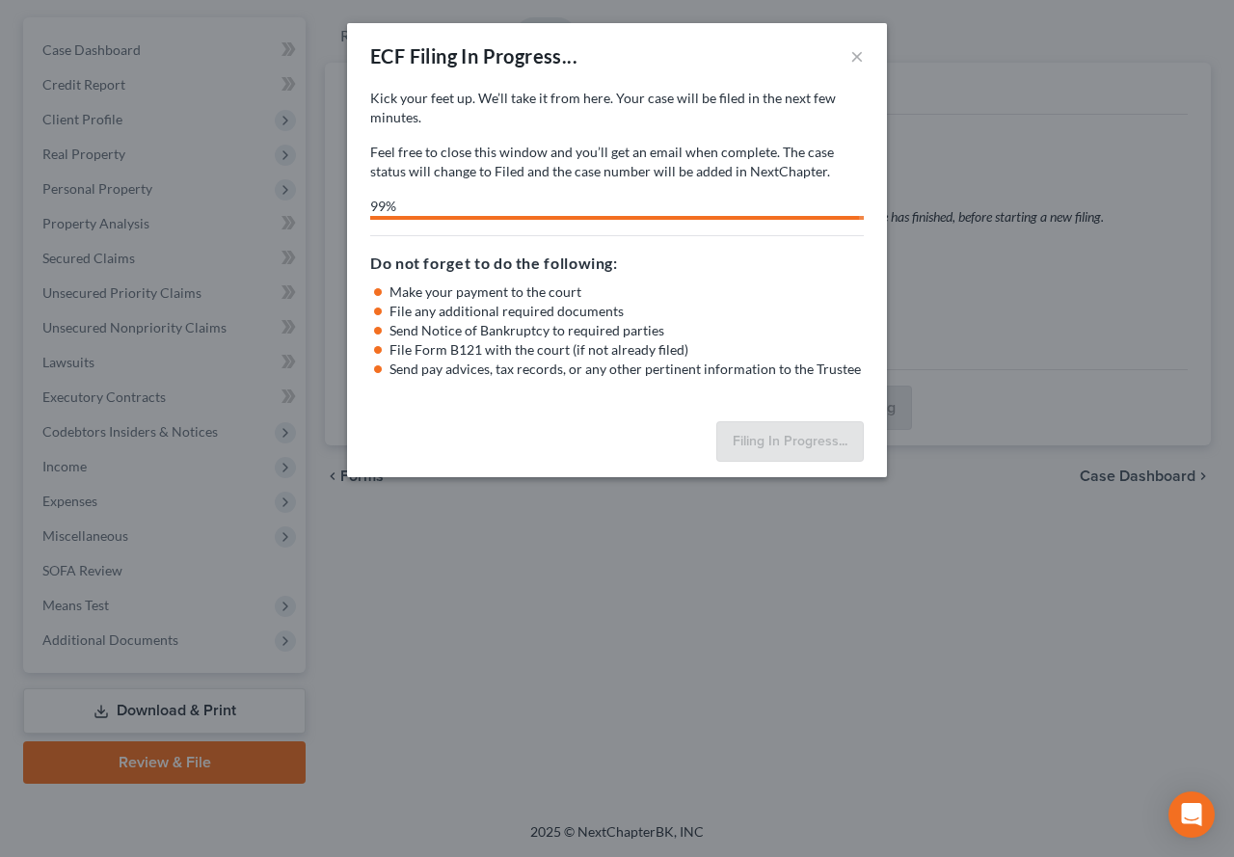
select select "1"
